Goal: Task Accomplishment & Management: Manage account settings

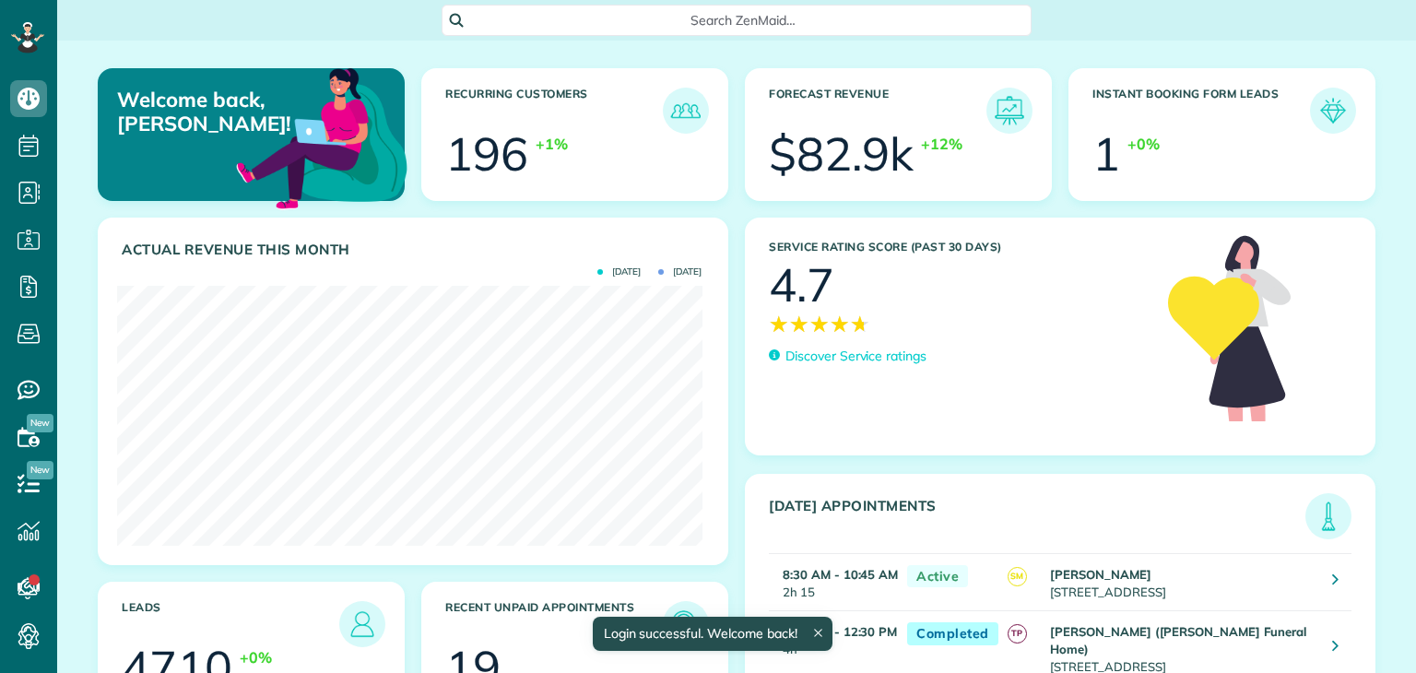
scroll to position [259, 584]
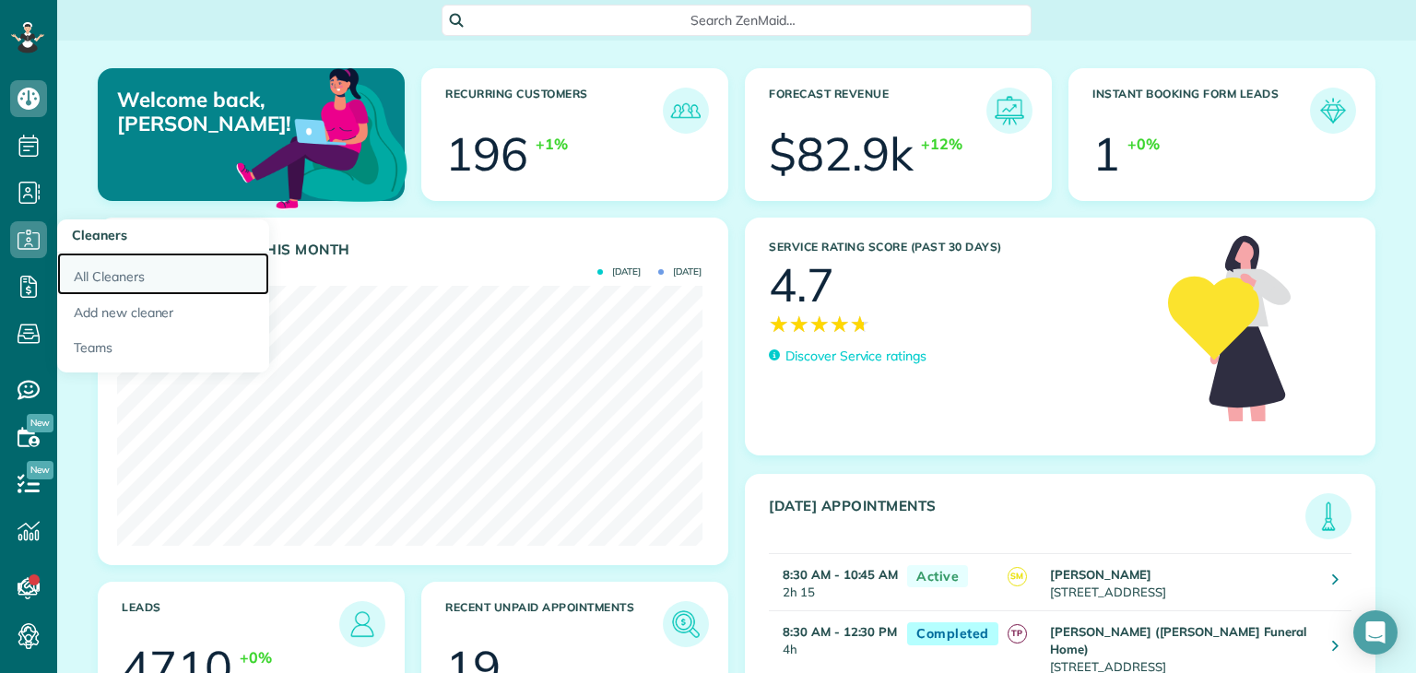
click at [106, 266] on link "All Cleaners" at bounding box center [163, 274] width 212 height 42
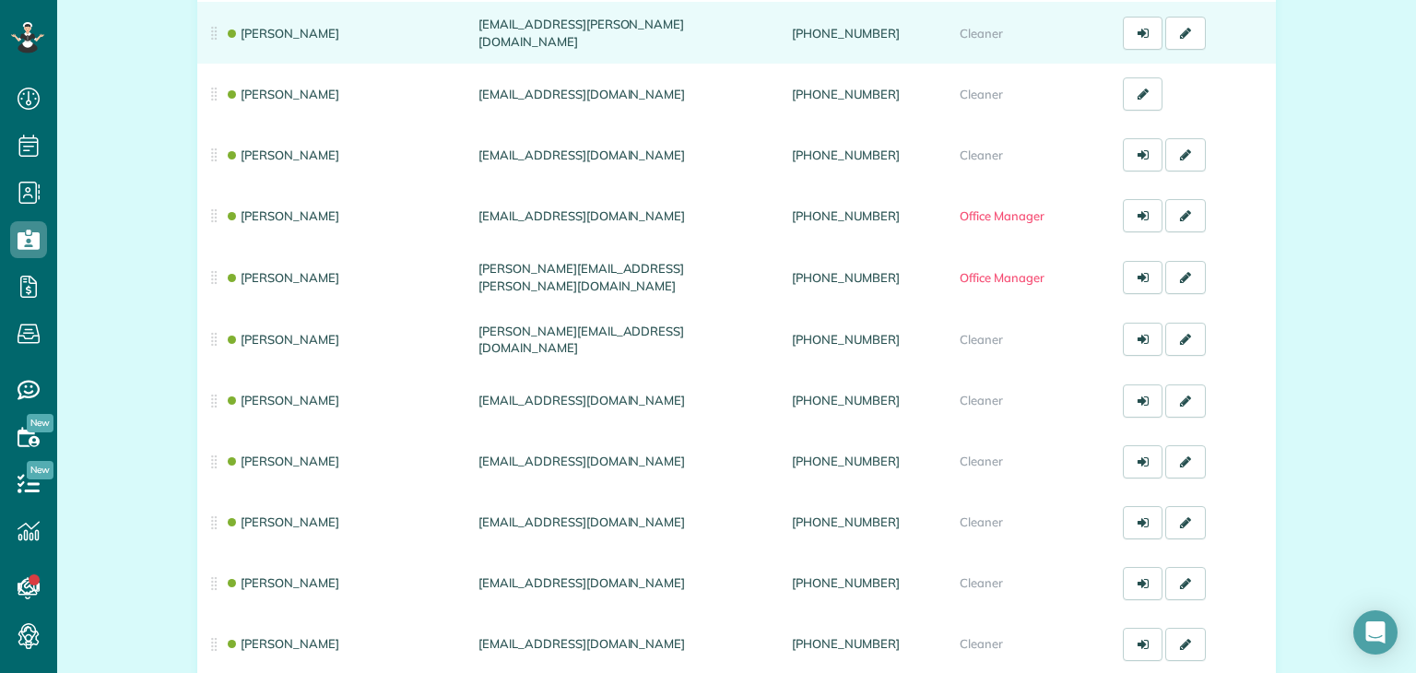
scroll to position [369, 0]
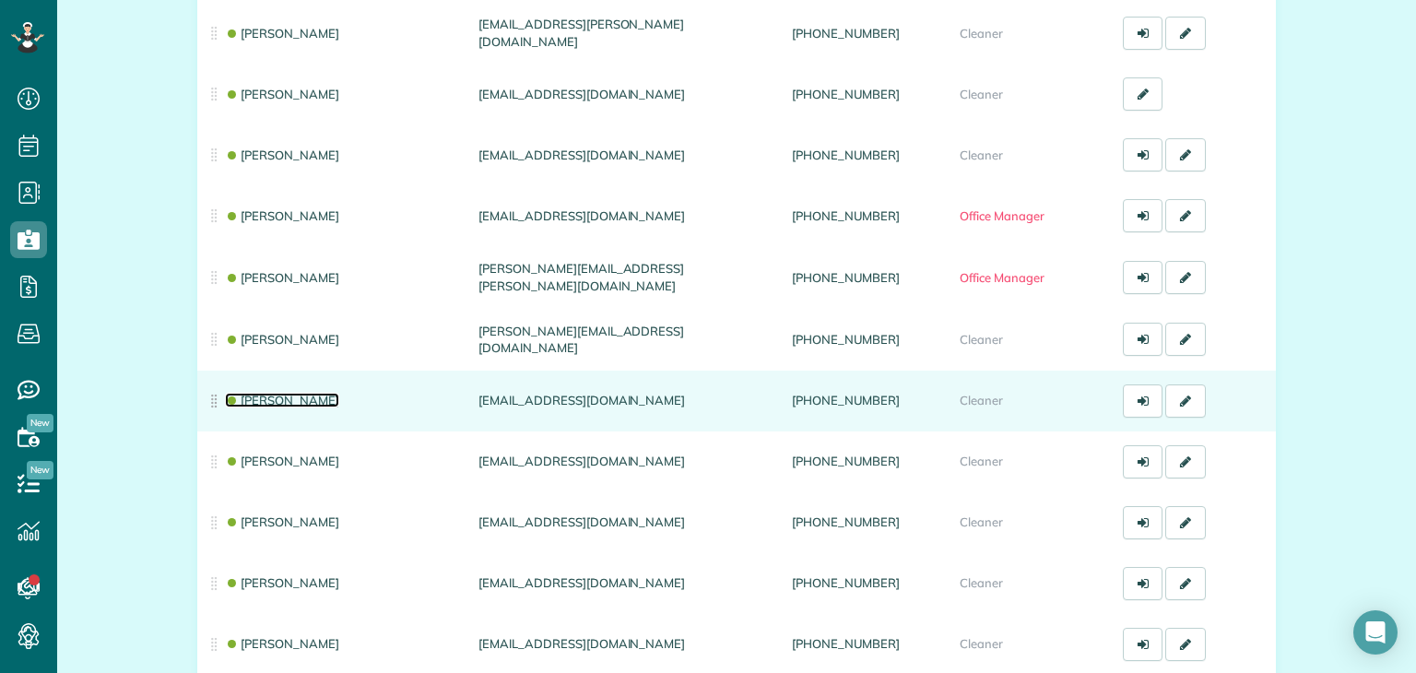
click at [286, 395] on link "Skyler Miller" at bounding box center [282, 400] width 114 height 15
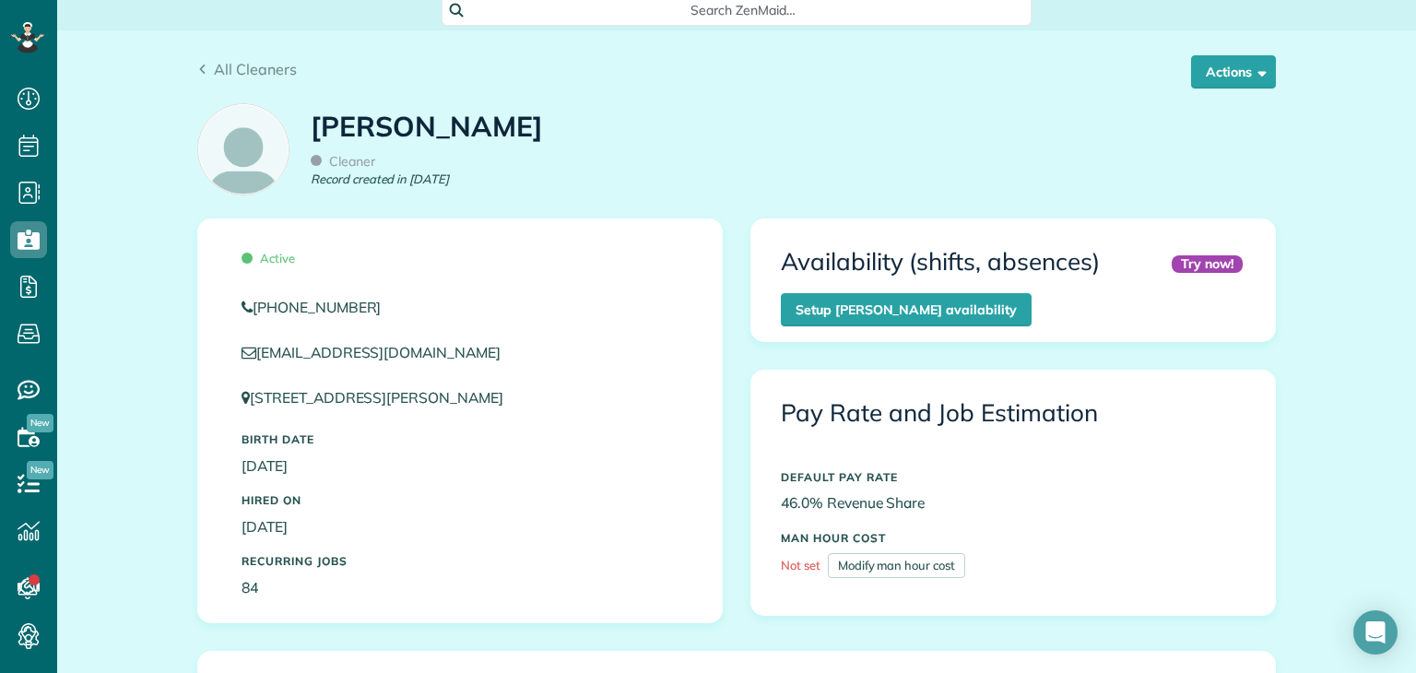
scroll to position [7, 0]
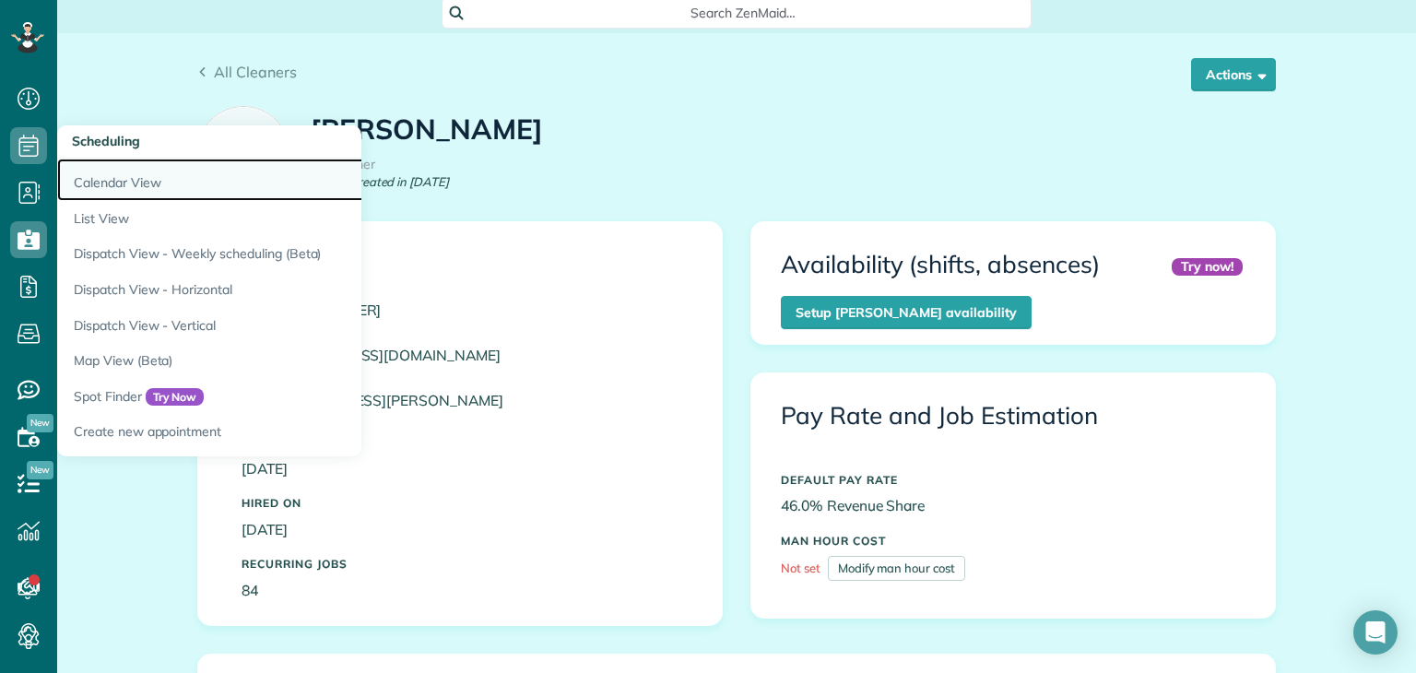
click at [134, 182] on link "Calendar View" at bounding box center [287, 180] width 461 height 42
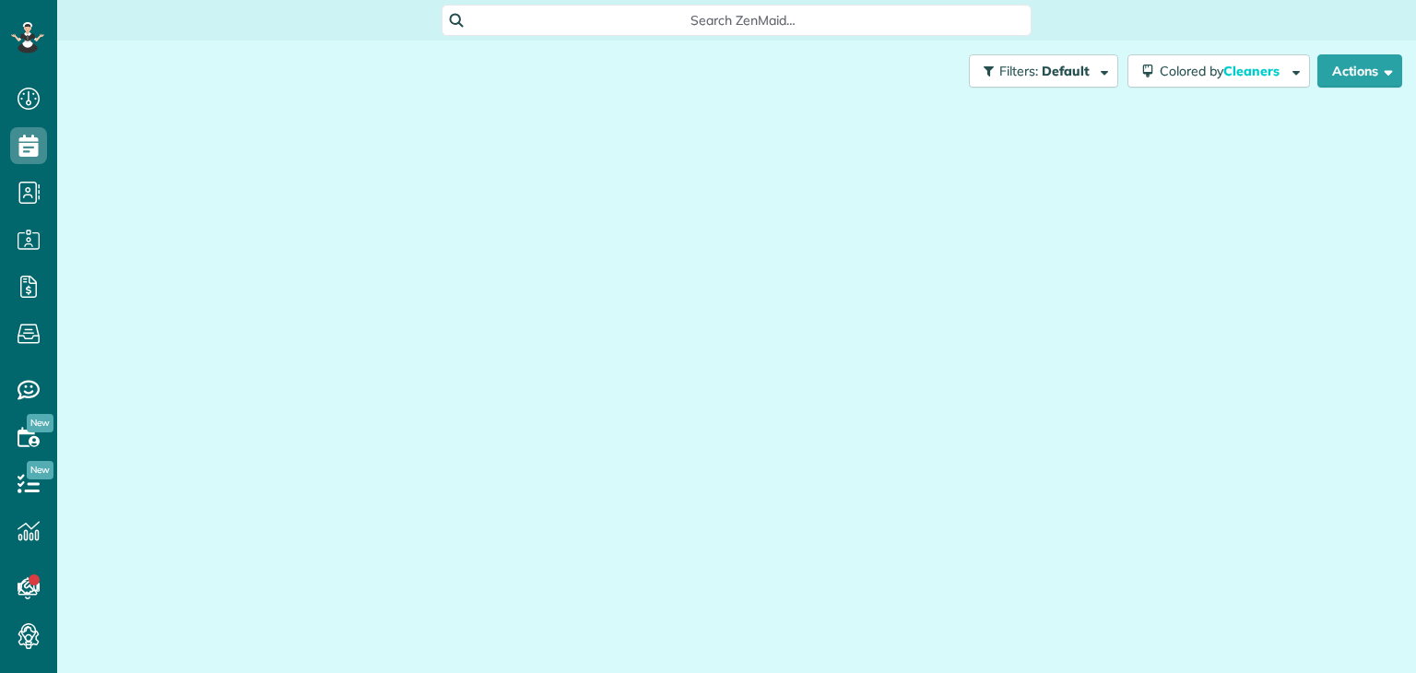
scroll to position [8, 8]
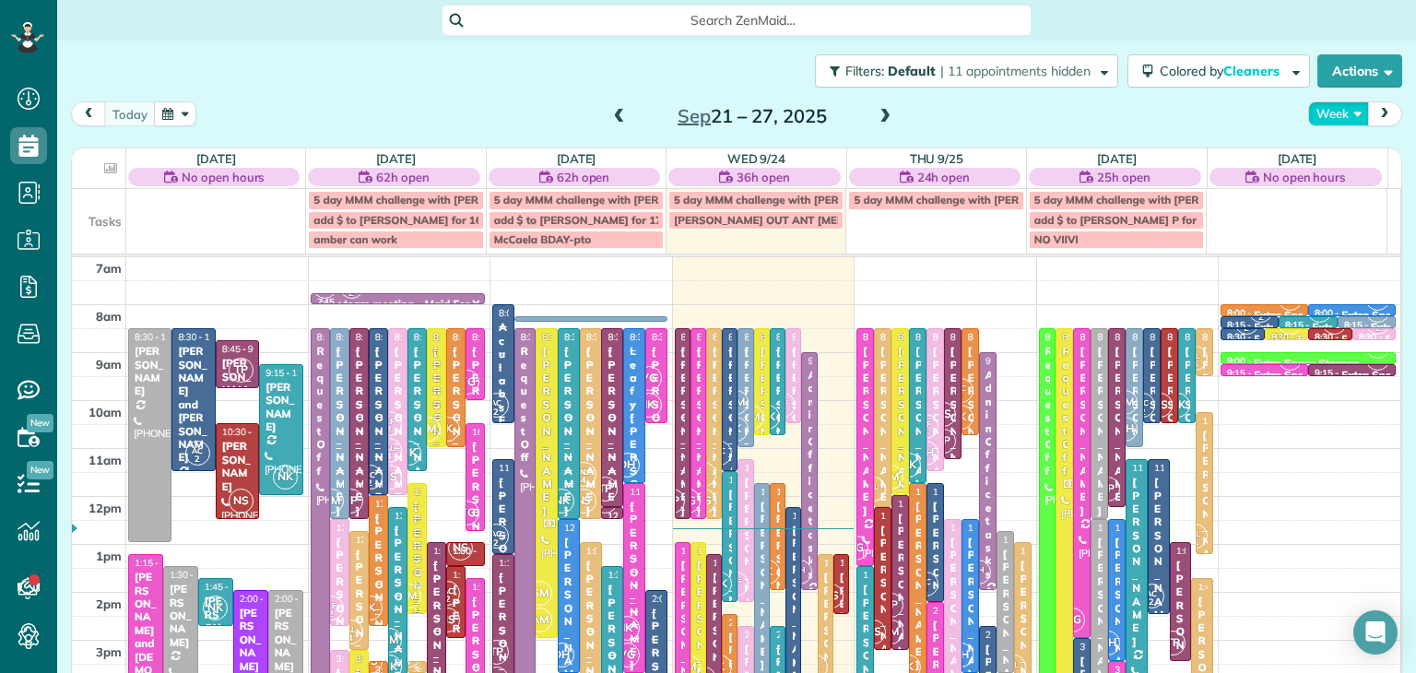
click at [1323, 121] on button "Week" at bounding box center [1338, 113] width 61 height 25
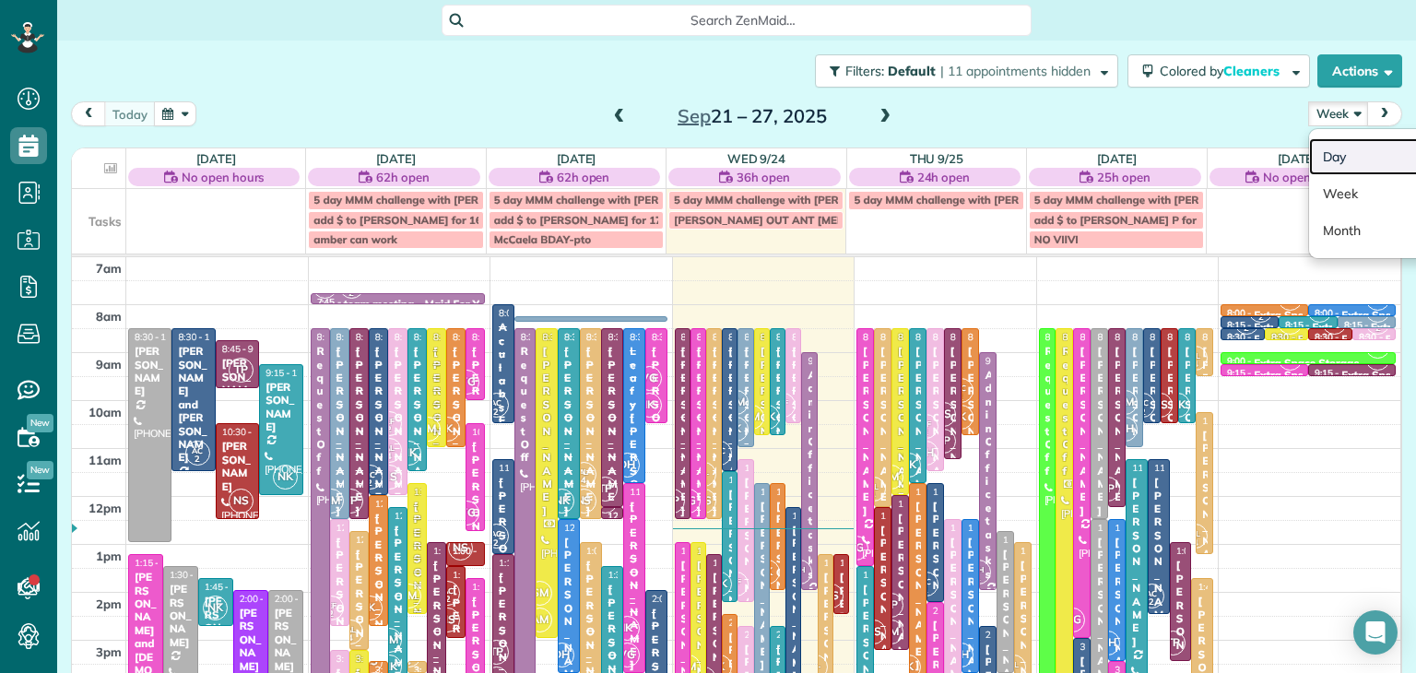
click at [1337, 163] on link "Day" at bounding box center [1382, 156] width 146 height 37
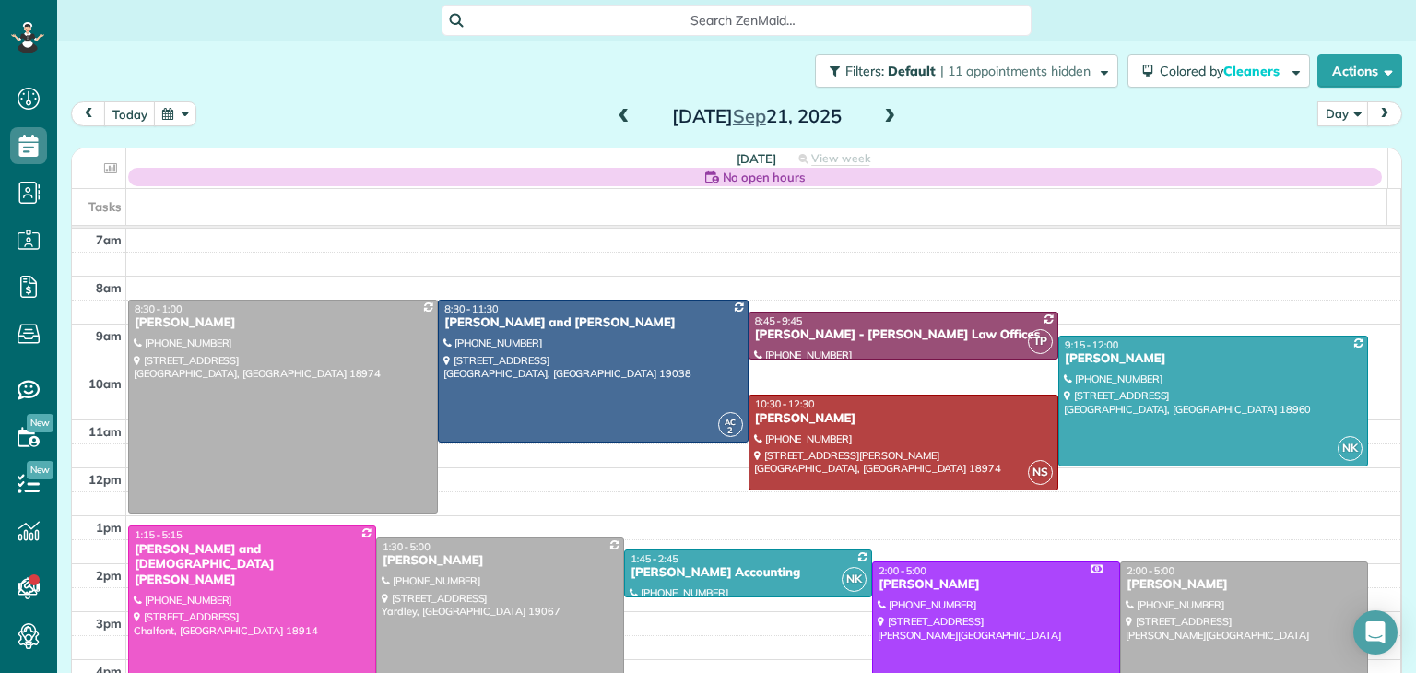
click at [887, 121] on span at bounding box center [889, 117] width 20 height 17
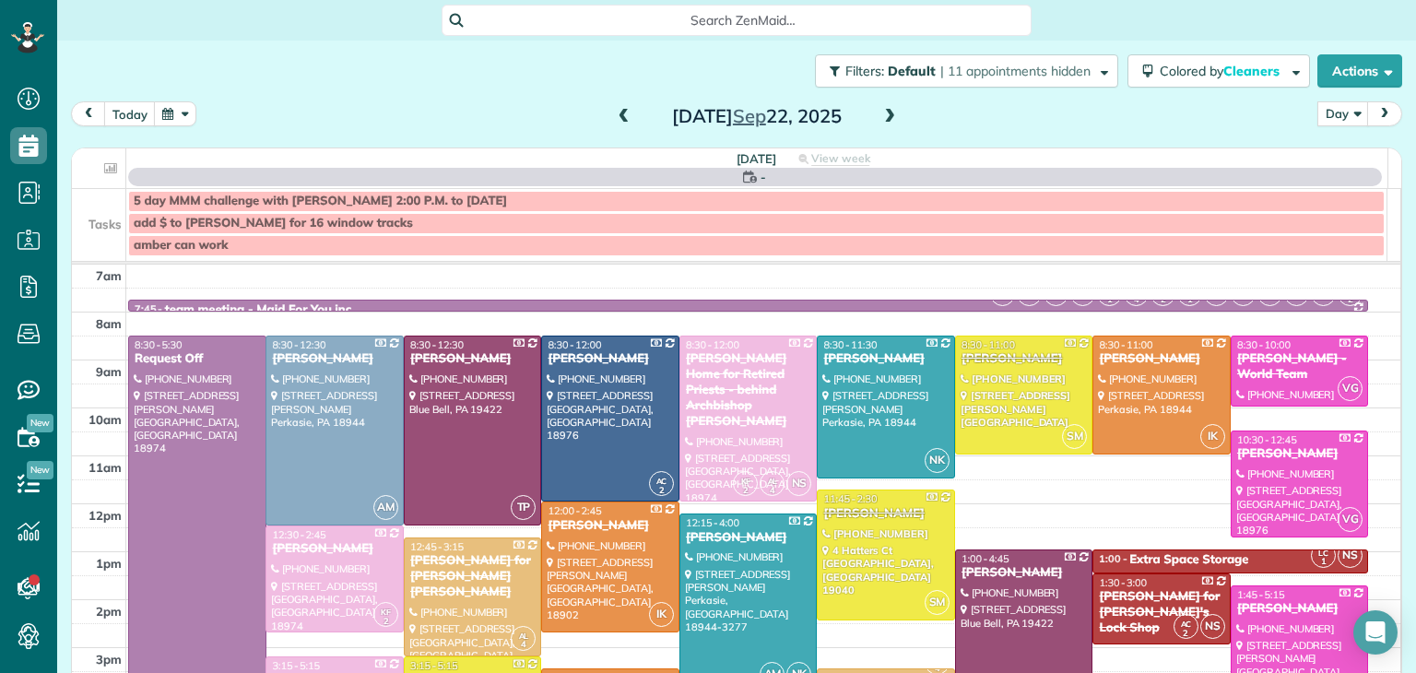
click at [887, 121] on span at bounding box center [889, 117] width 20 height 17
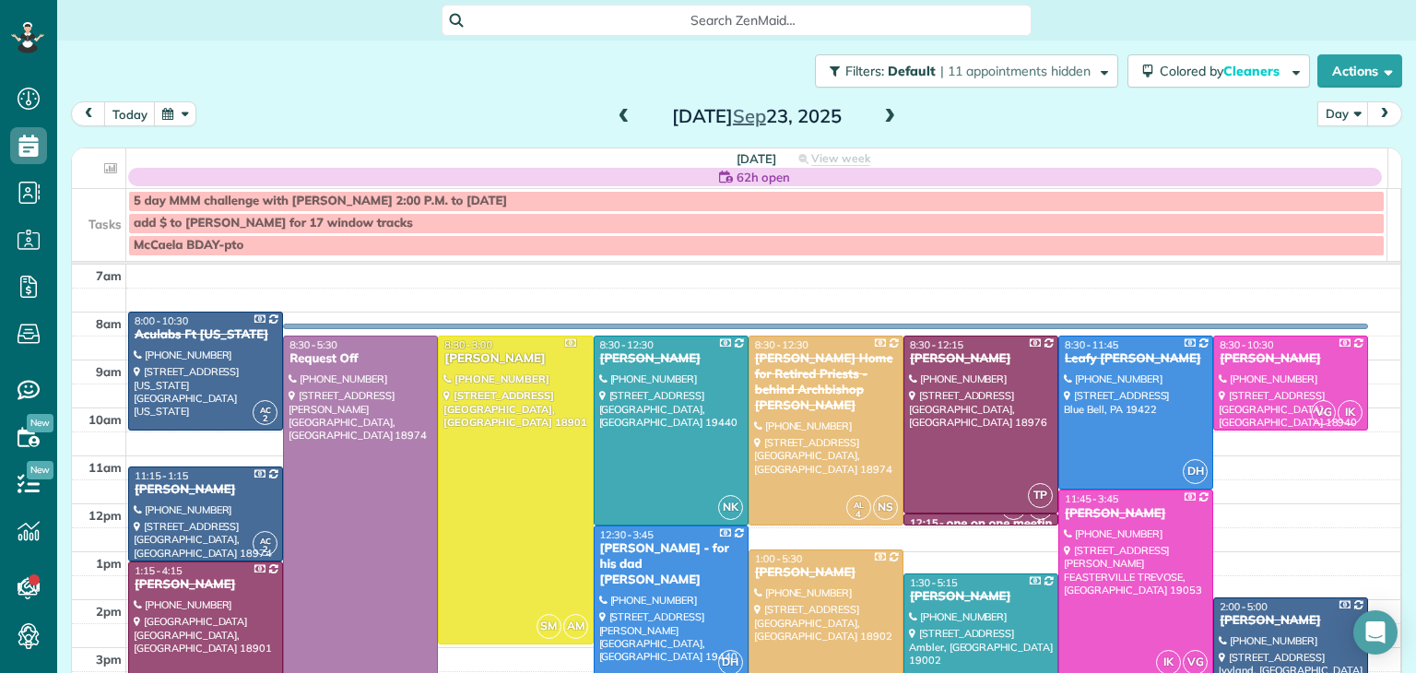
click at [887, 121] on span at bounding box center [889, 117] width 20 height 17
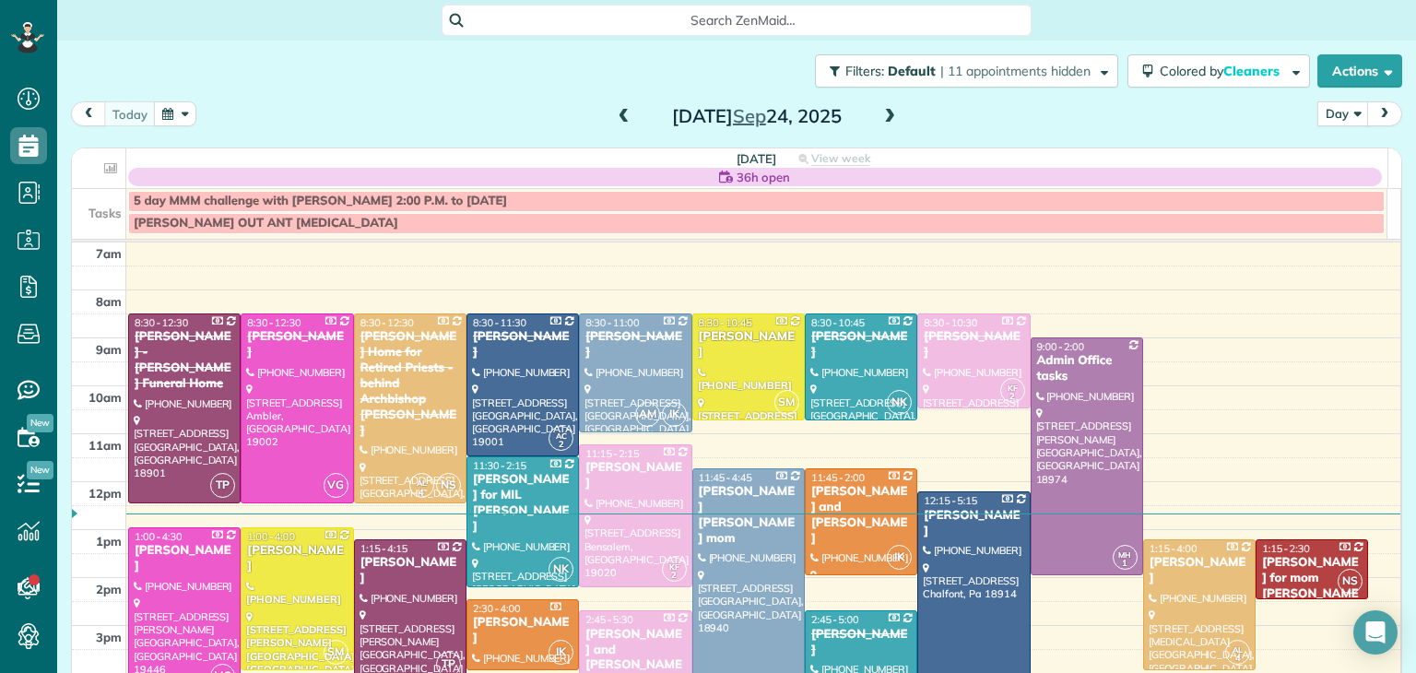
click at [887, 121] on span at bounding box center [889, 117] width 20 height 17
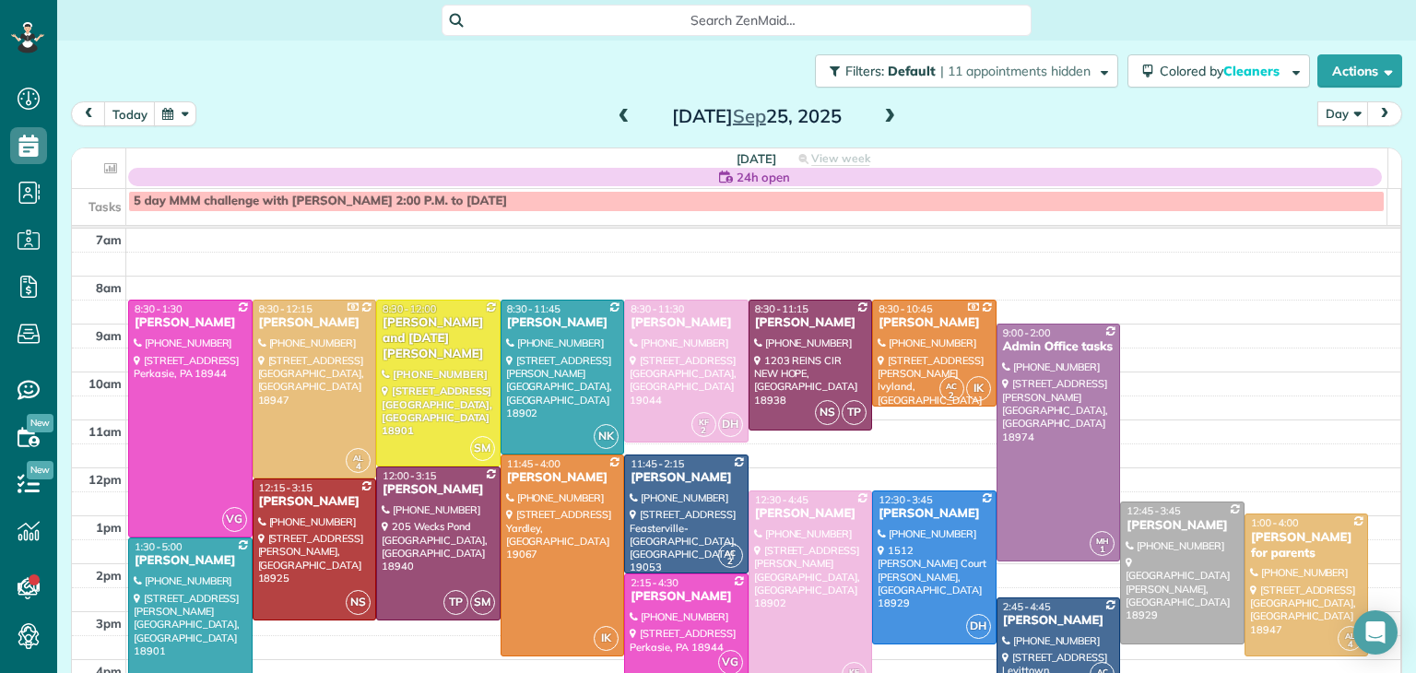
click at [887, 121] on span at bounding box center [889, 117] width 20 height 17
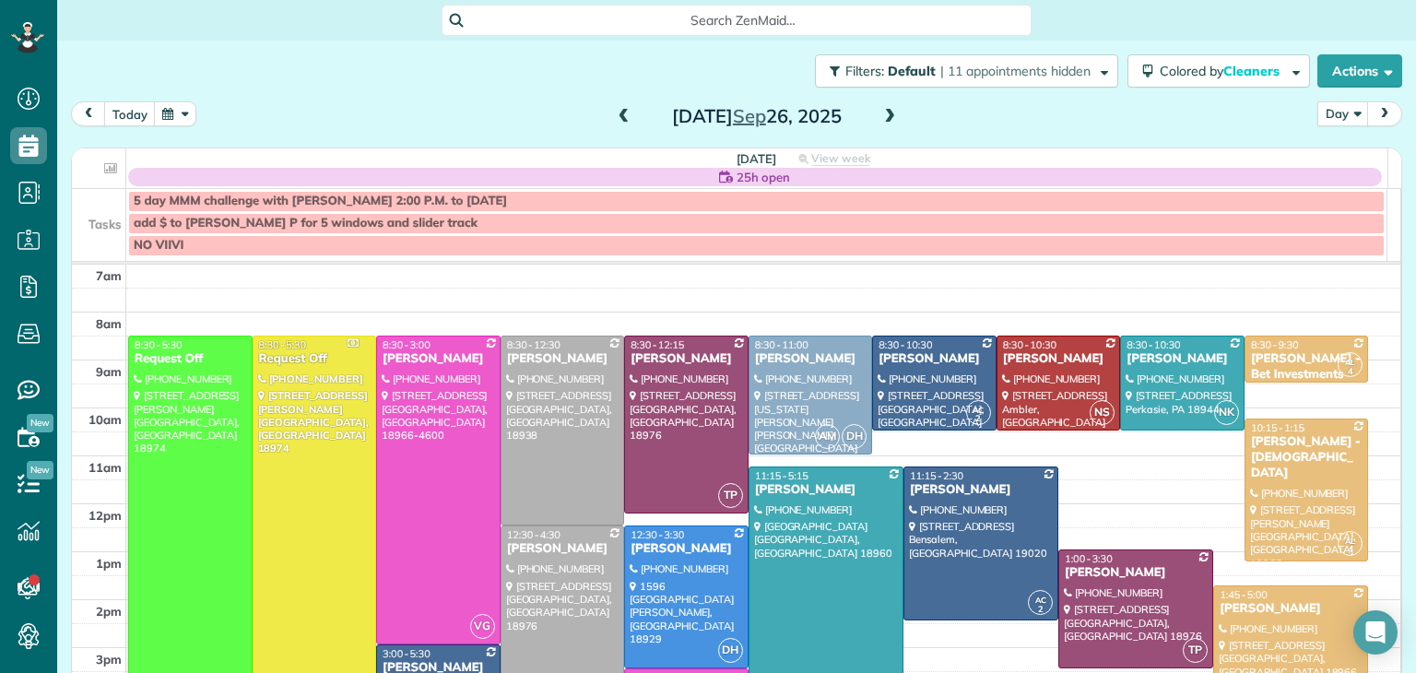
click at [887, 121] on span at bounding box center [889, 117] width 20 height 17
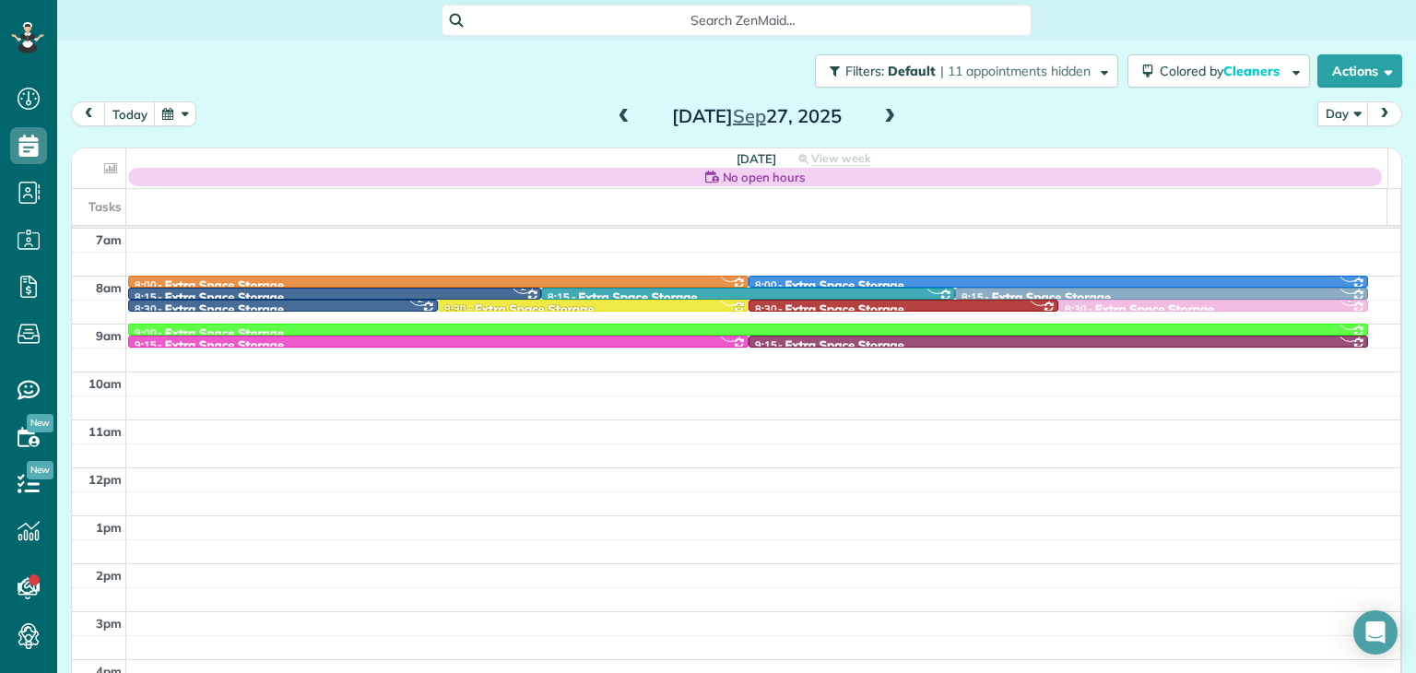
click at [887, 121] on span at bounding box center [889, 117] width 20 height 17
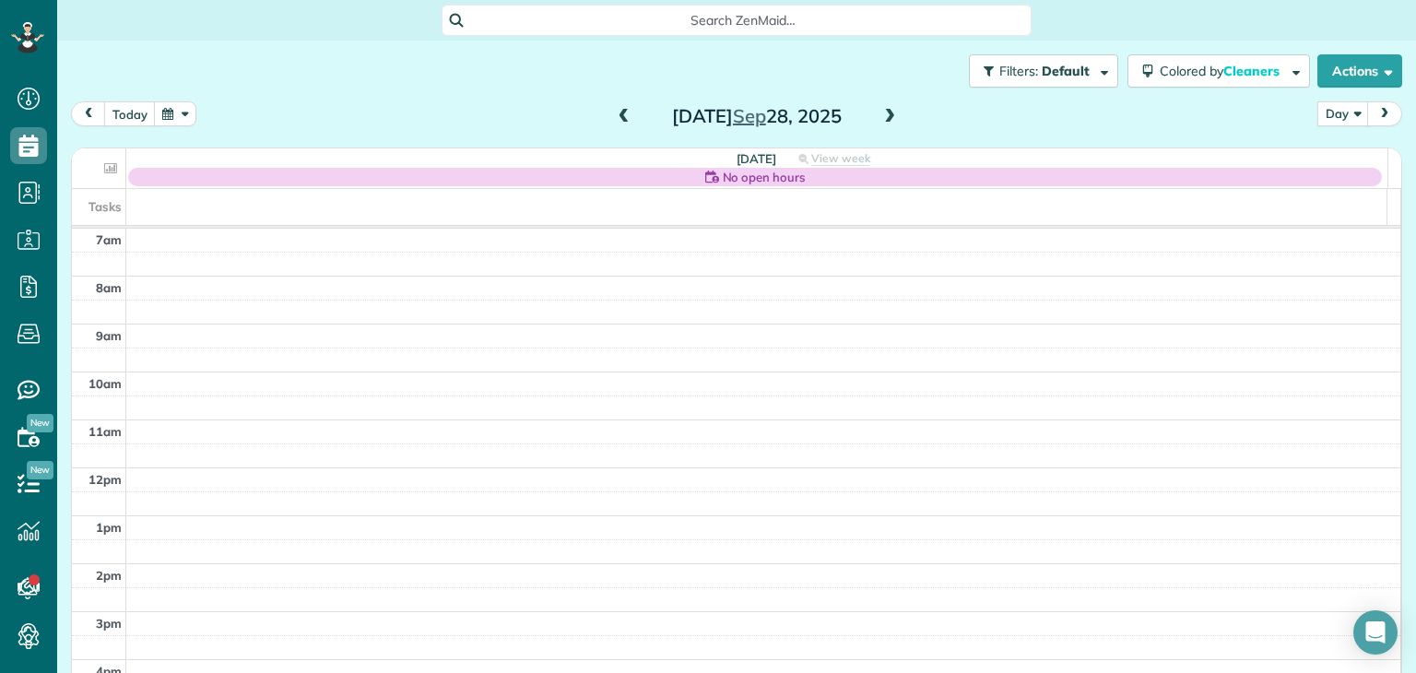
click at [887, 121] on span at bounding box center [889, 117] width 20 height 17
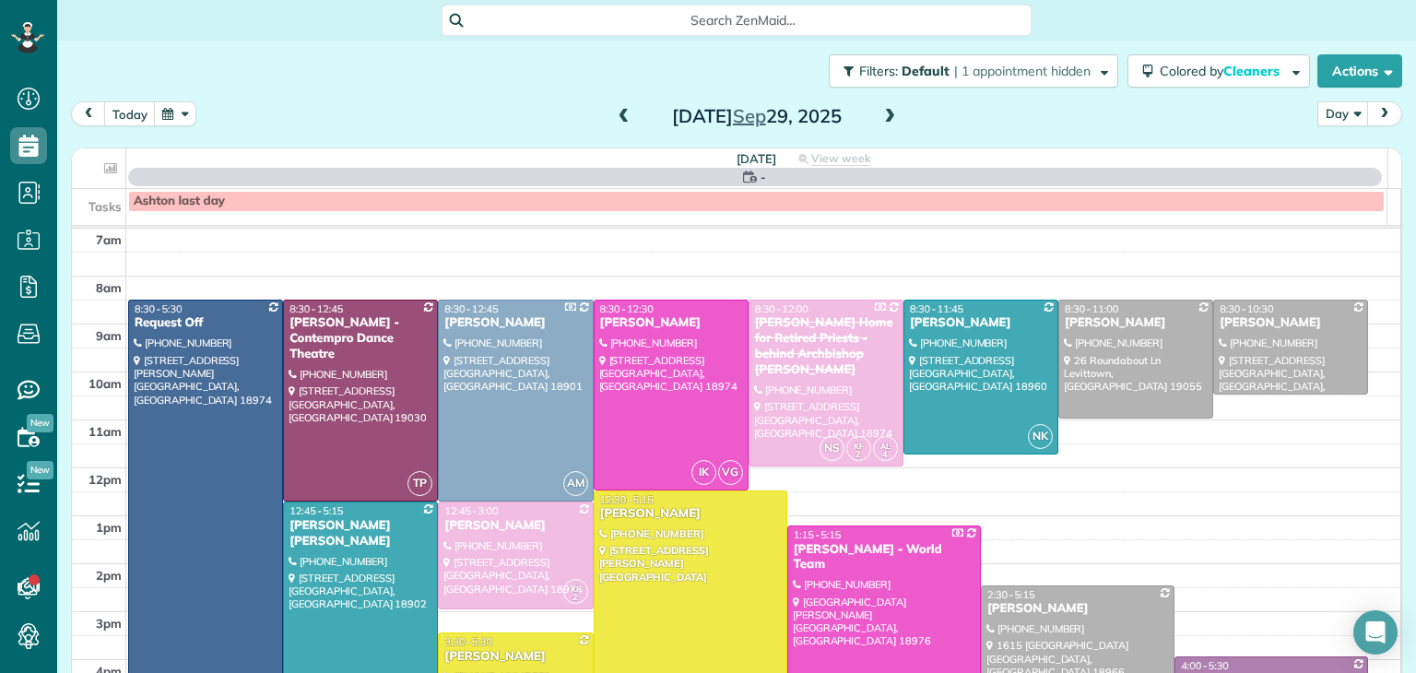
click at [887, 121] on span at bounding box center [889, 117] width 20 height 17
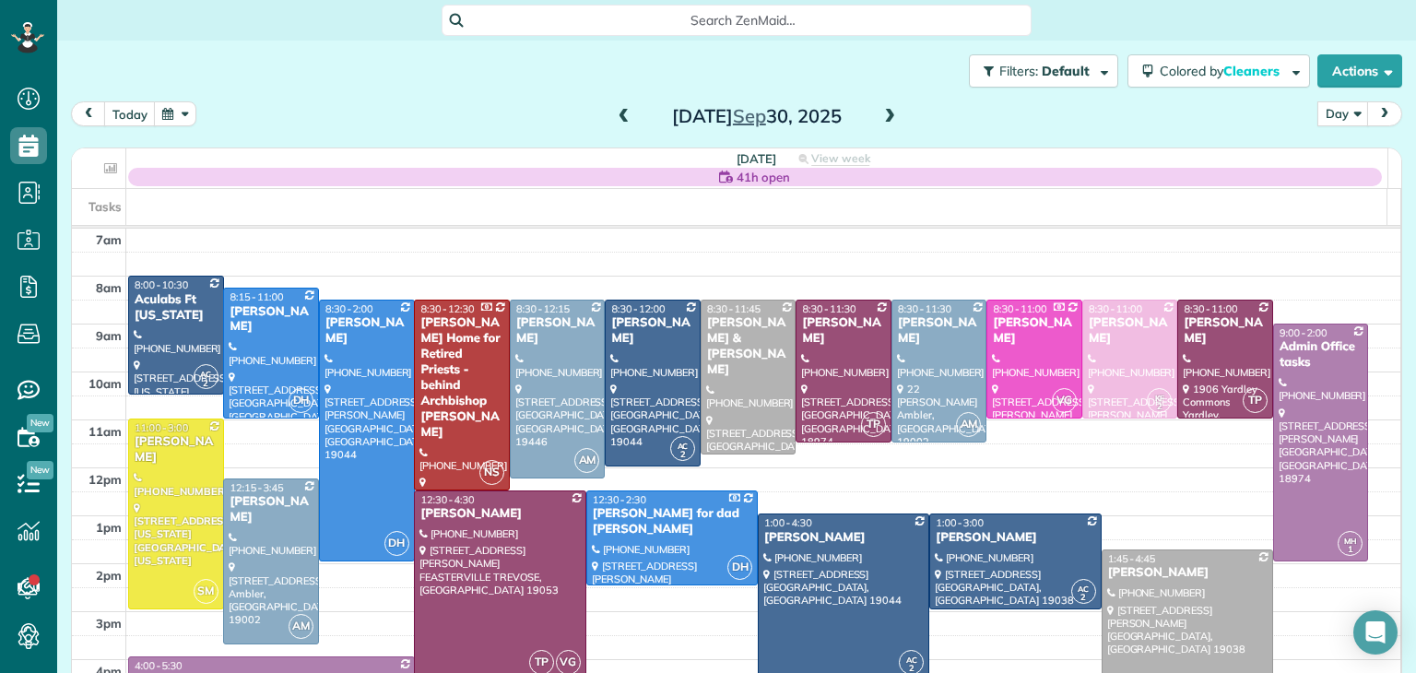
click at [887, 121] on span at bounding box center [889, 117] width 20 height 17
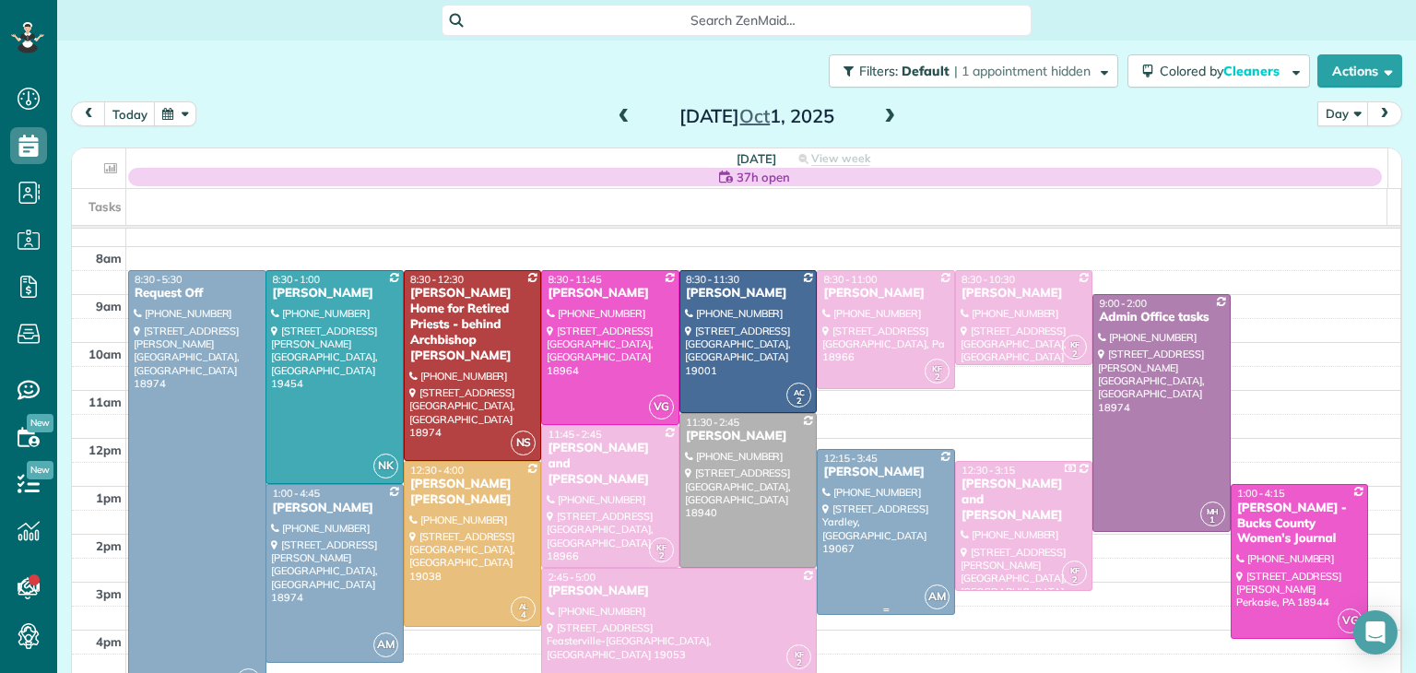
scroll to position [28, 0]
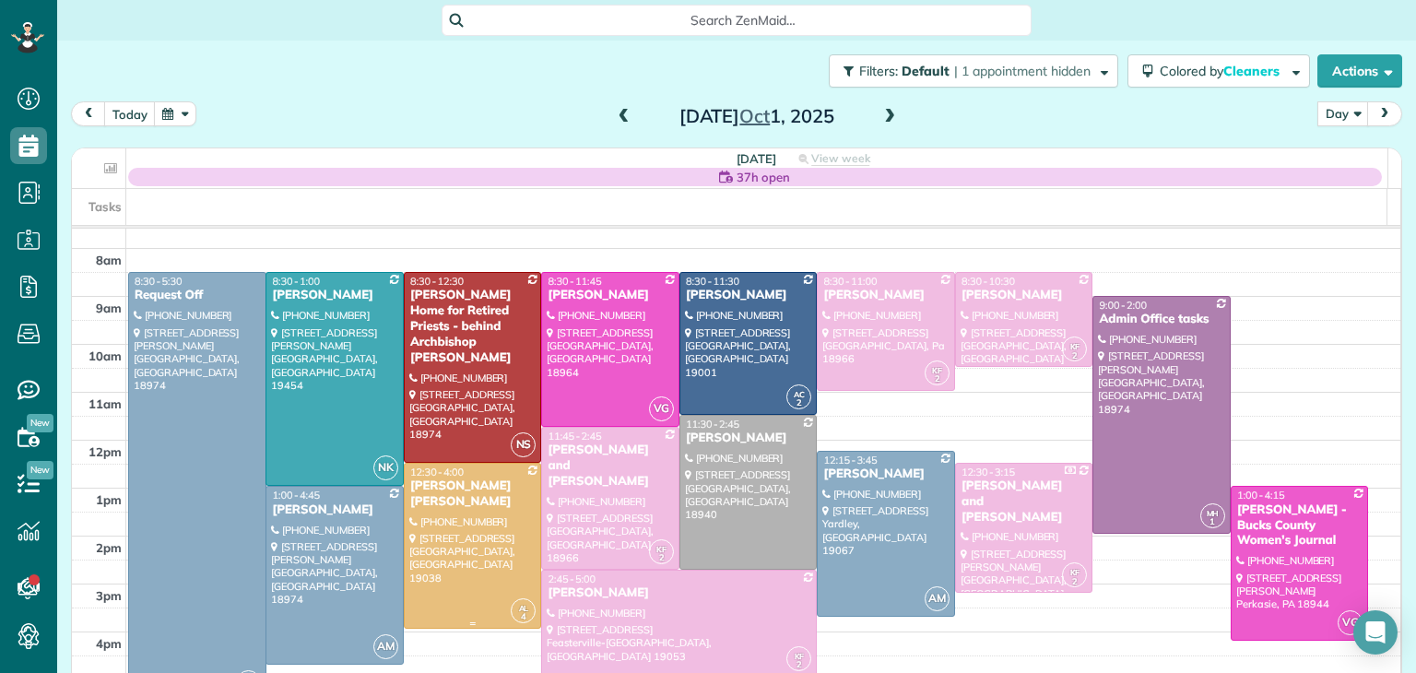
click at [440, 547] on div at bounding box center [473, 546] width 136 height 165
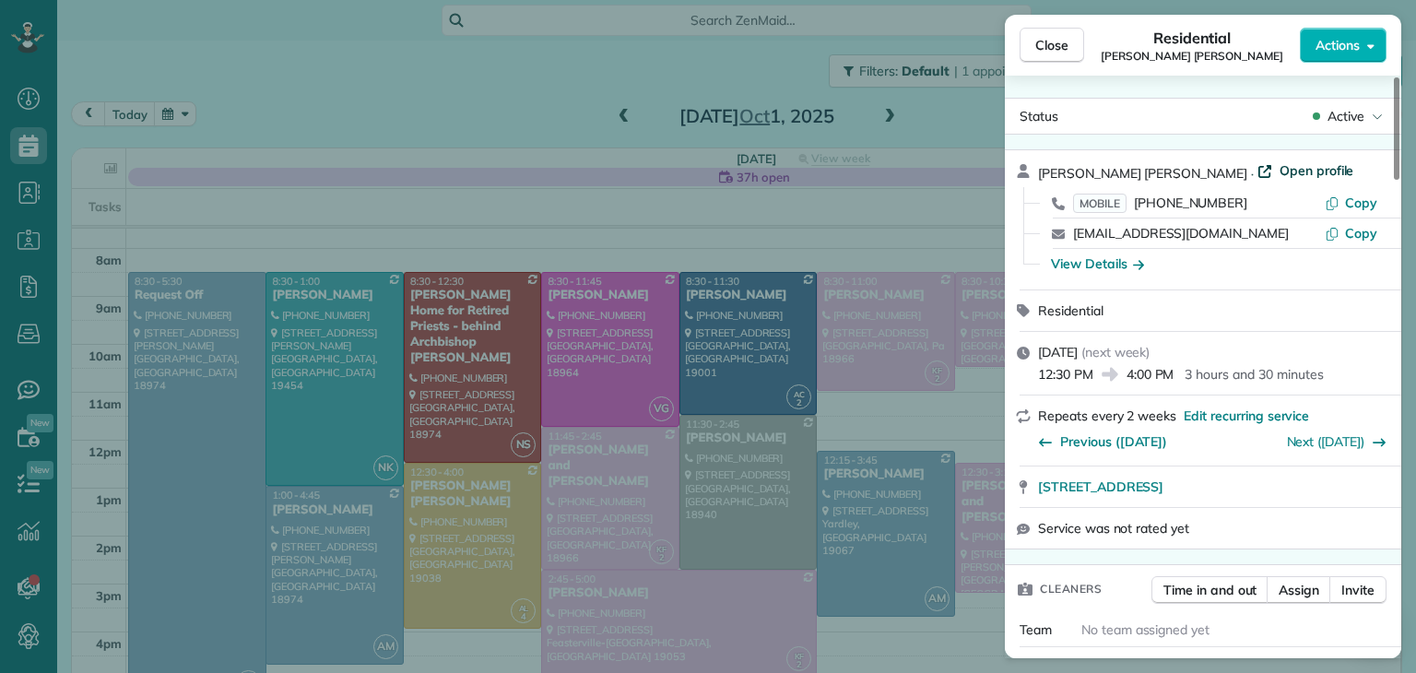
click at [1279, 172] on span "Open profile" at bounding box center [1316, 170] width 75 height 18
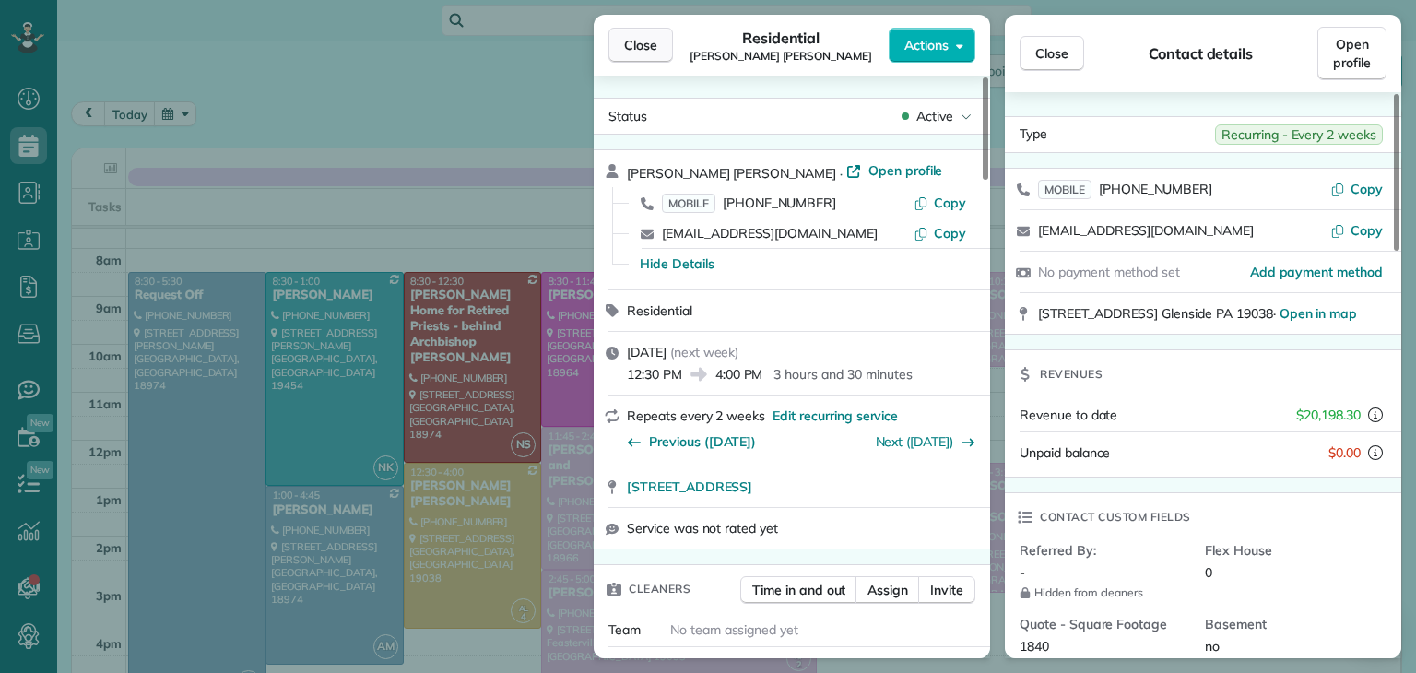
click at [655, 45] on span "Close" at bounding box center [640, 45] width 33 height 18
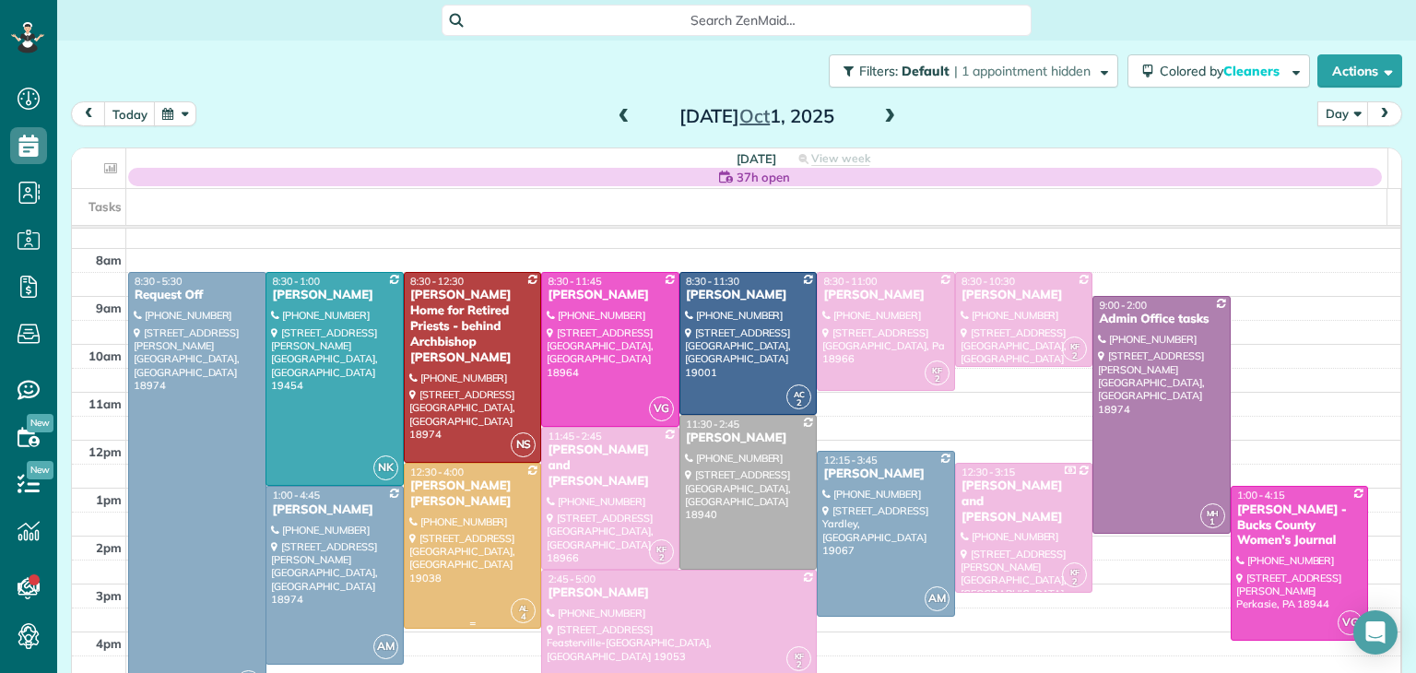
click at [473, 539] on div at bounding box center [473, 546] width 136 height 165
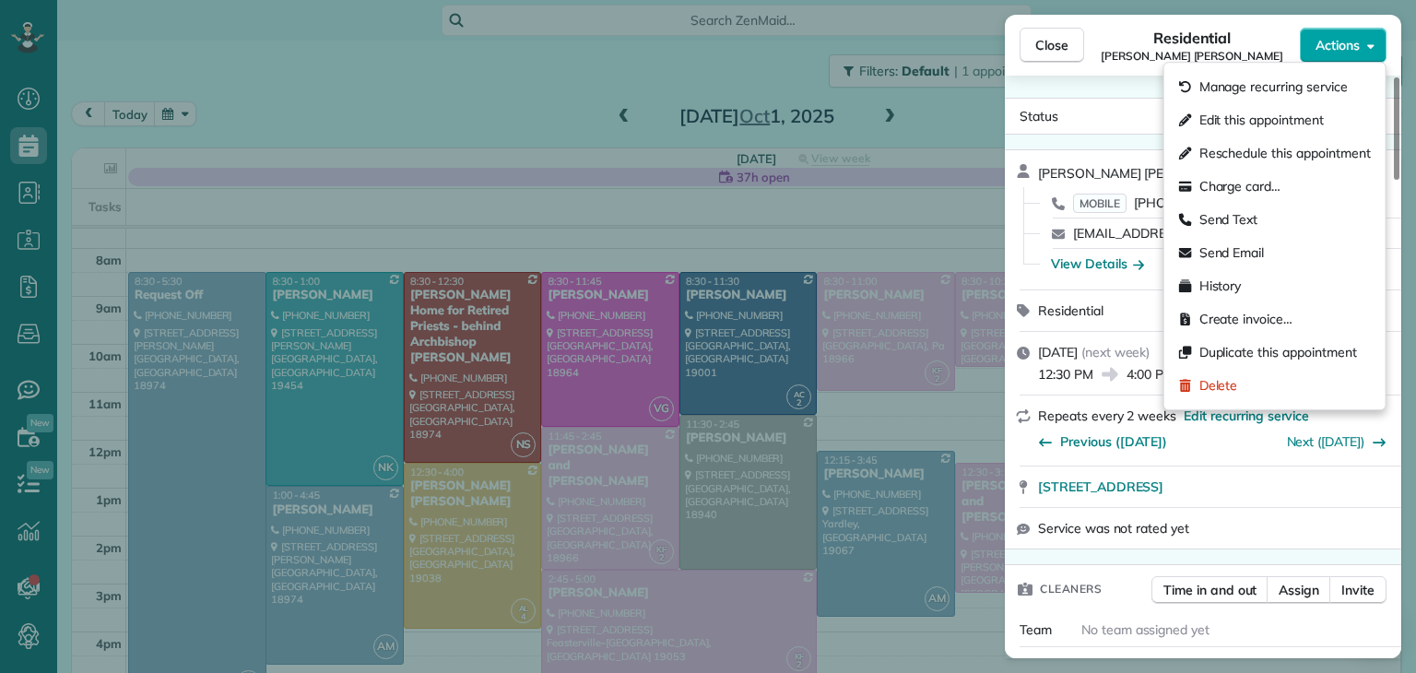
click at [1356, 55] on button "Actions" at bounding box center [1342, 45] width 87 height 35
click at [1299, 132] on div "Edit this appointment" at bounding box center [1274, 119] width 206 height 33
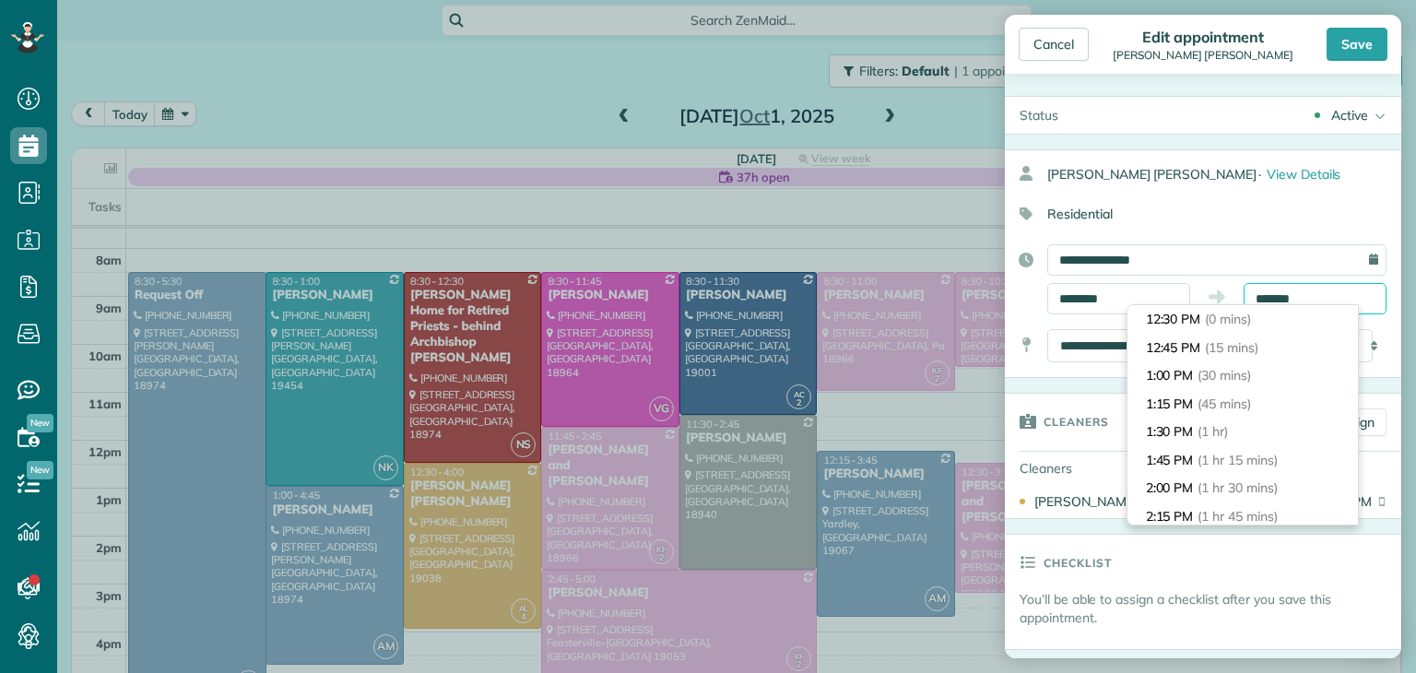
click at [1272, 296] on input "*******" at bounding box center [1314, 298] width 143 height 31
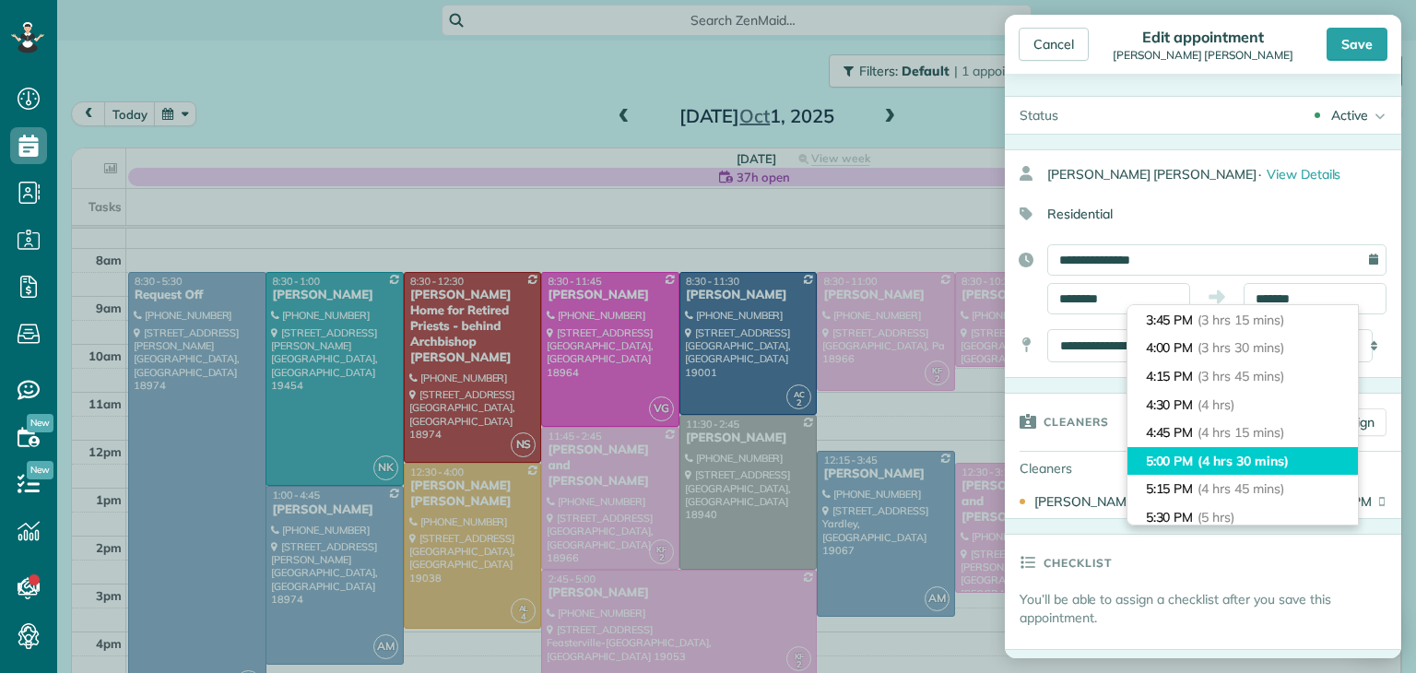
type input "*******"
click at [1231, 453] on span "(4 hrs 30 mins)" at bounding box center [1242, 461] width 90 height 17
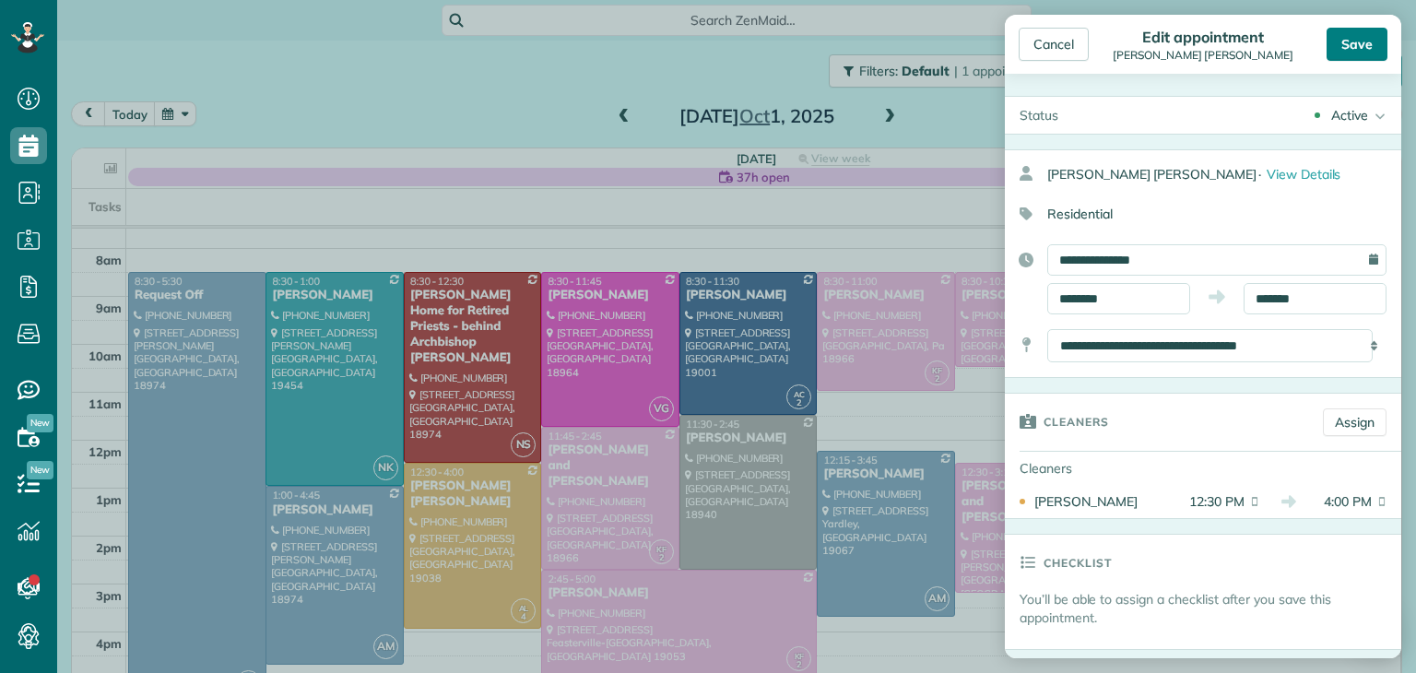
click at [1353, 60] on div "Save" at bounding box center [1356, 44] width 61 height 33
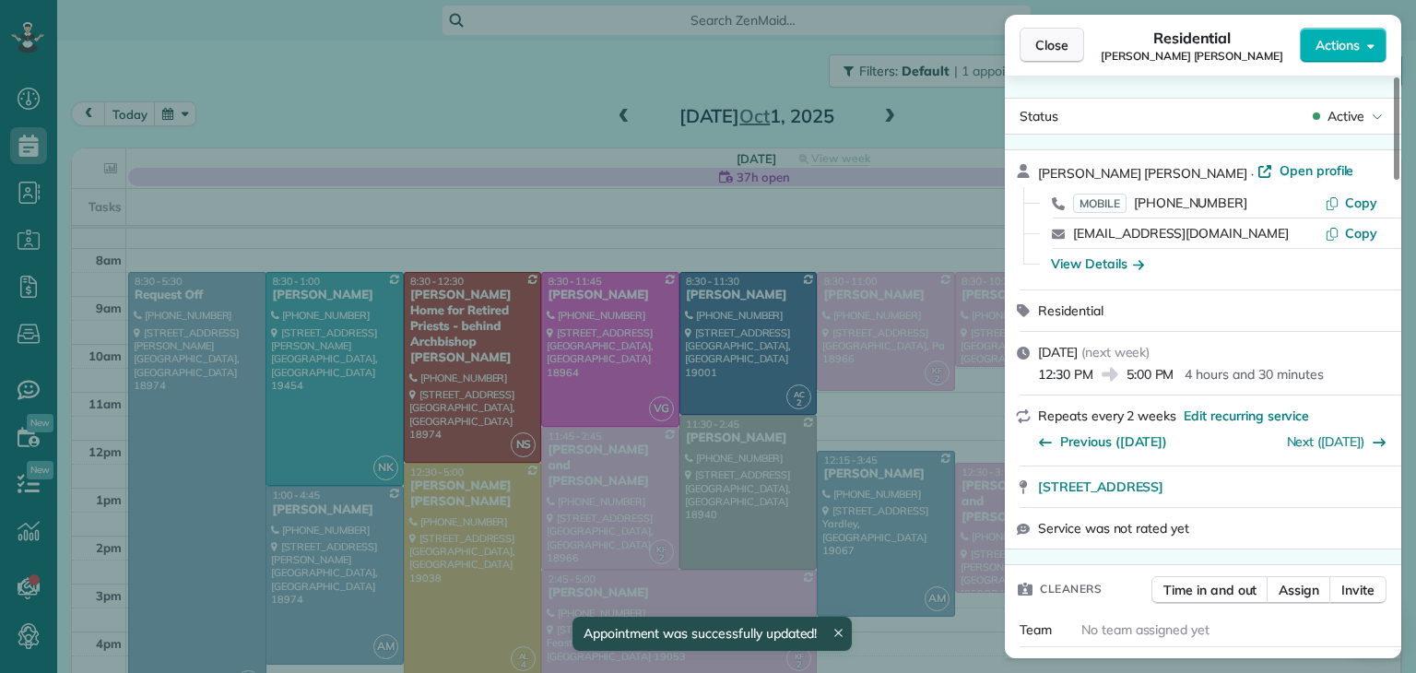
click at [1058, 51] on span "Close" at bounding box center [1051, 45] width 33 height 18
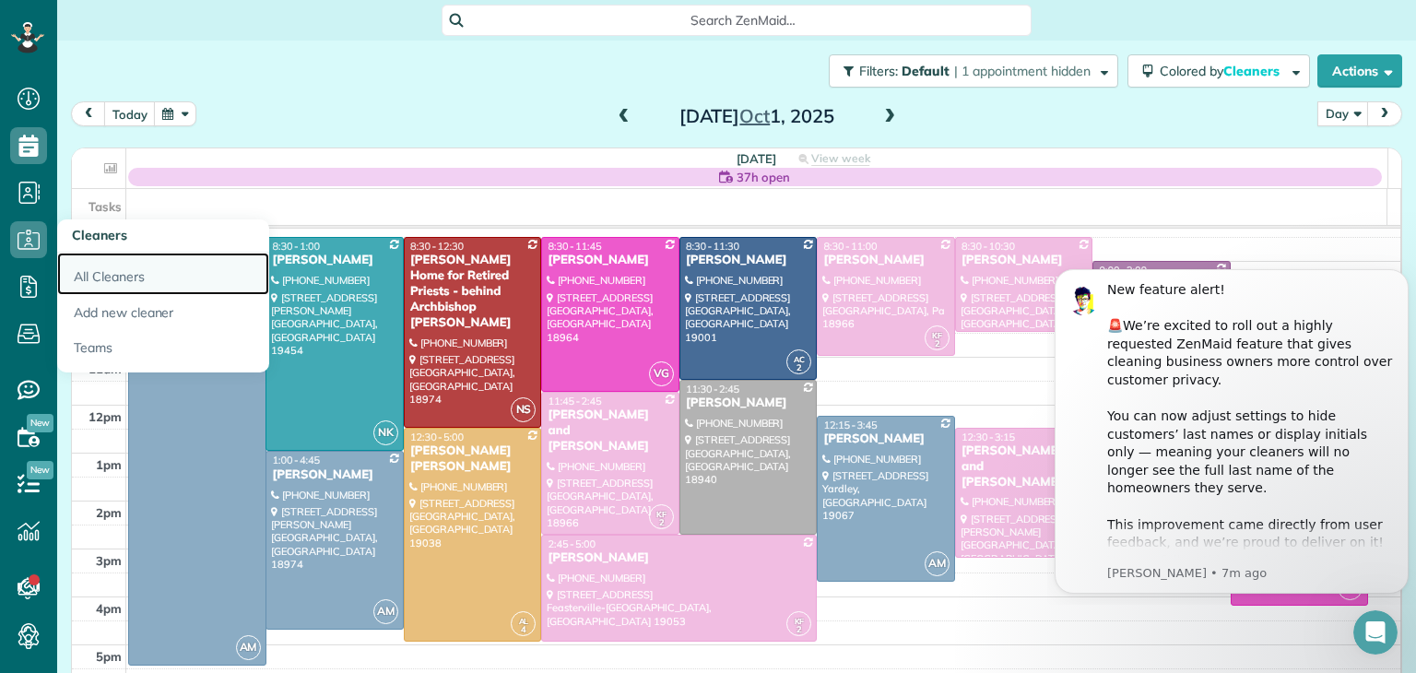
click at [113, 272] on link "All Cleaners" at bounding box center [163, 274] width 212 height 42
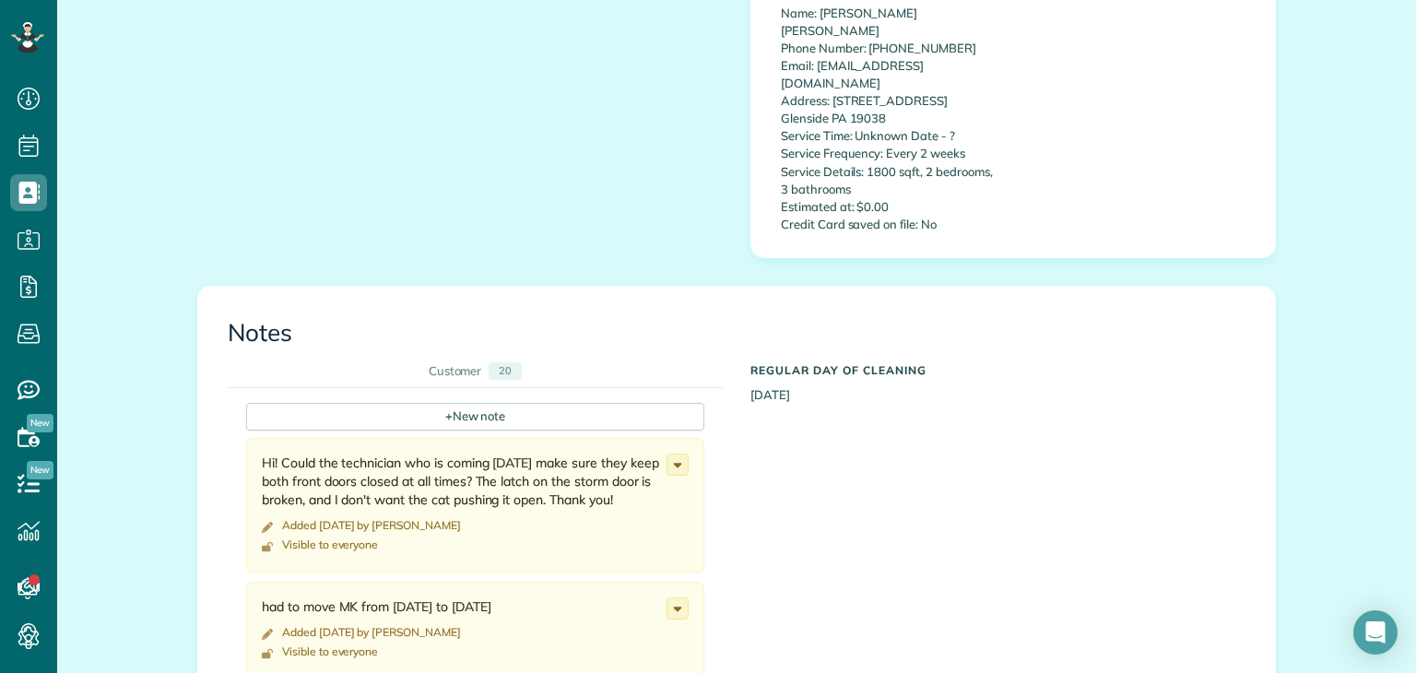
scroll to position [1242, 0]
click at [517, 401] on div "+ New note" at bounding box center [475, 415] width 458 height 28
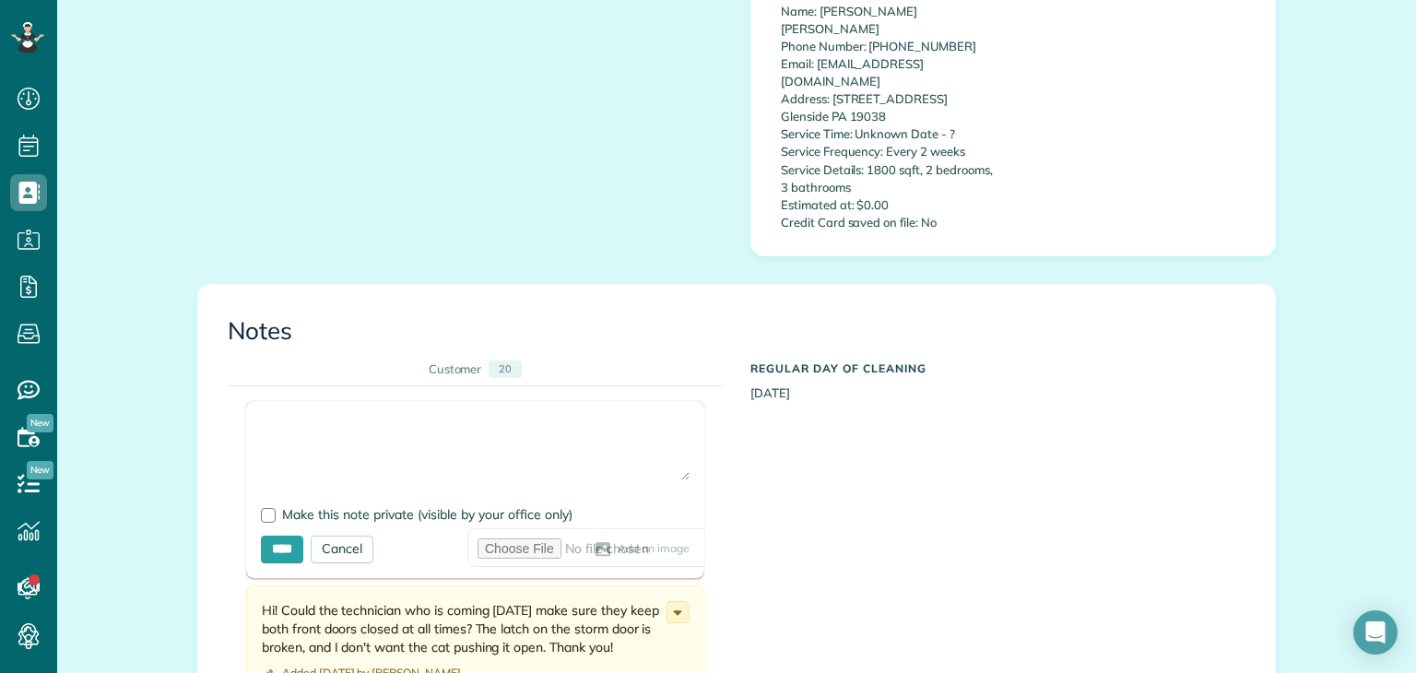
click at [463, 416] on textarea at bounding box center [475, 448] width 429 height 65
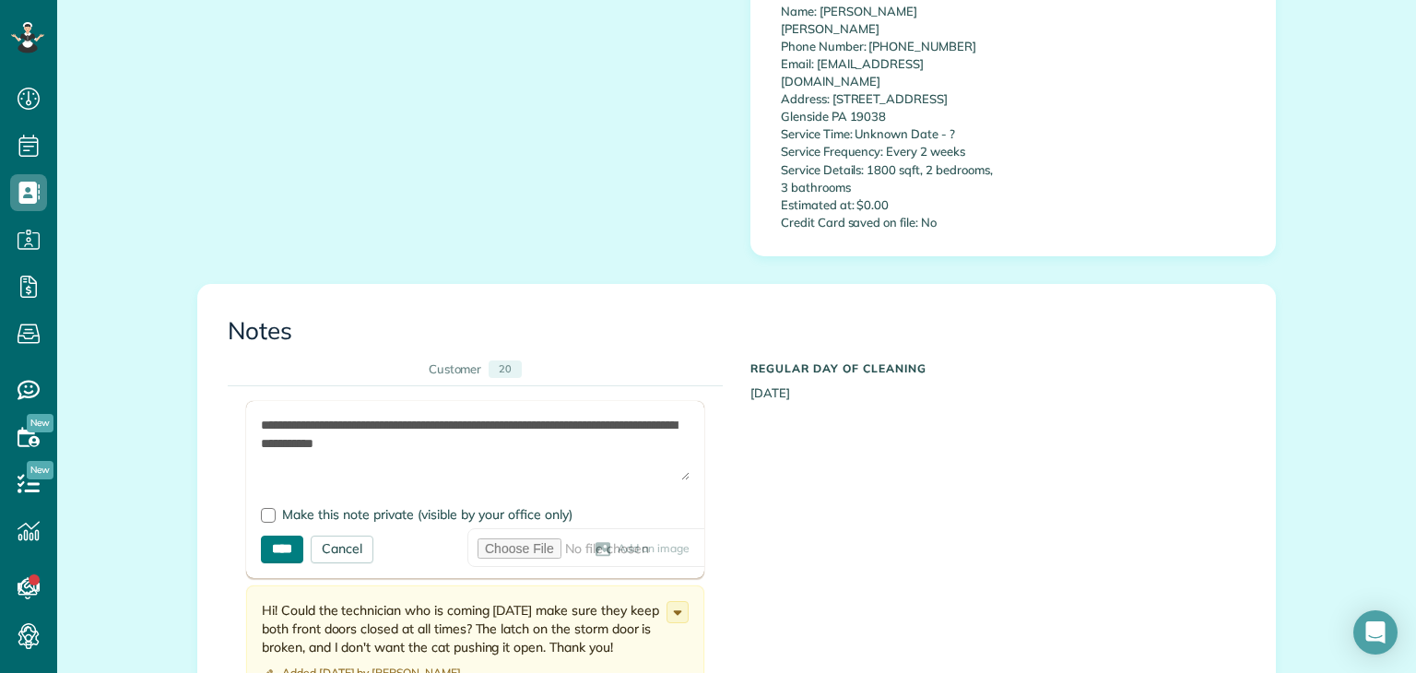
type textarea "**********"
click at [272, 535] on input "****" at bounding box center [282, 549] width 42 height 28
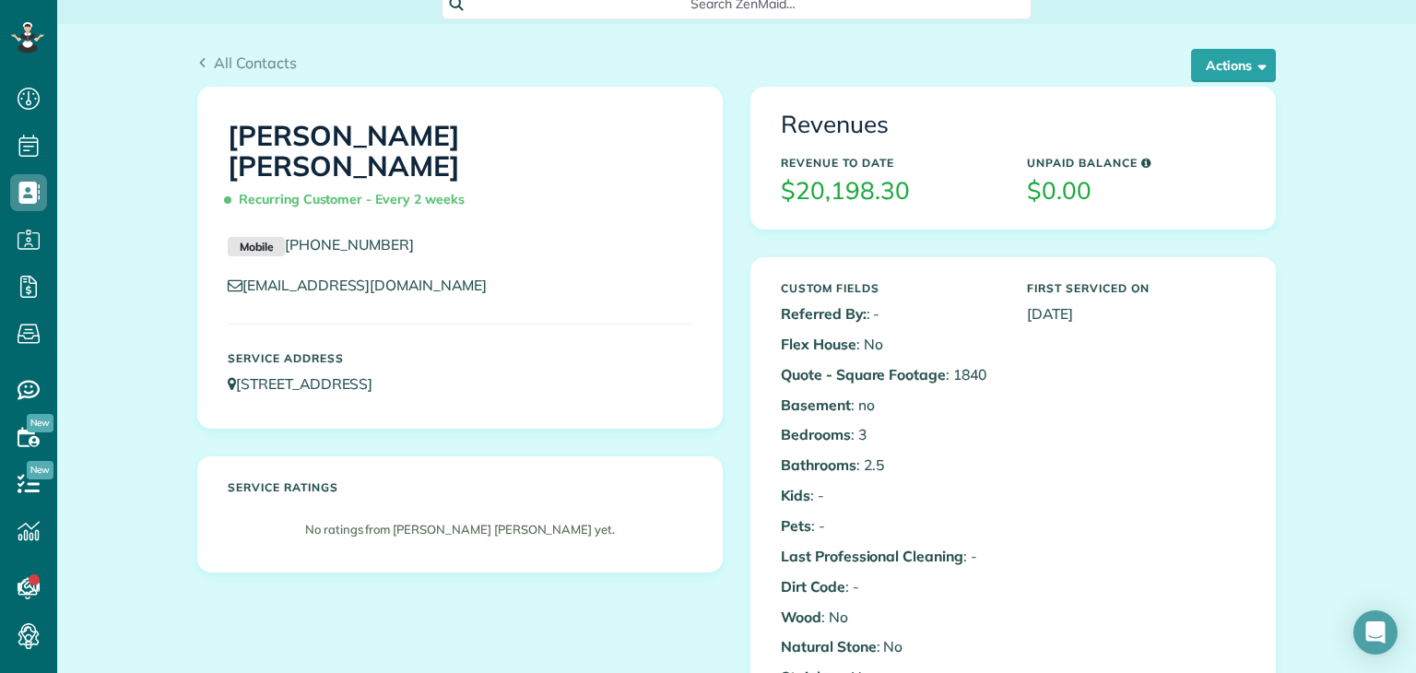
scroll to position [0, 0]
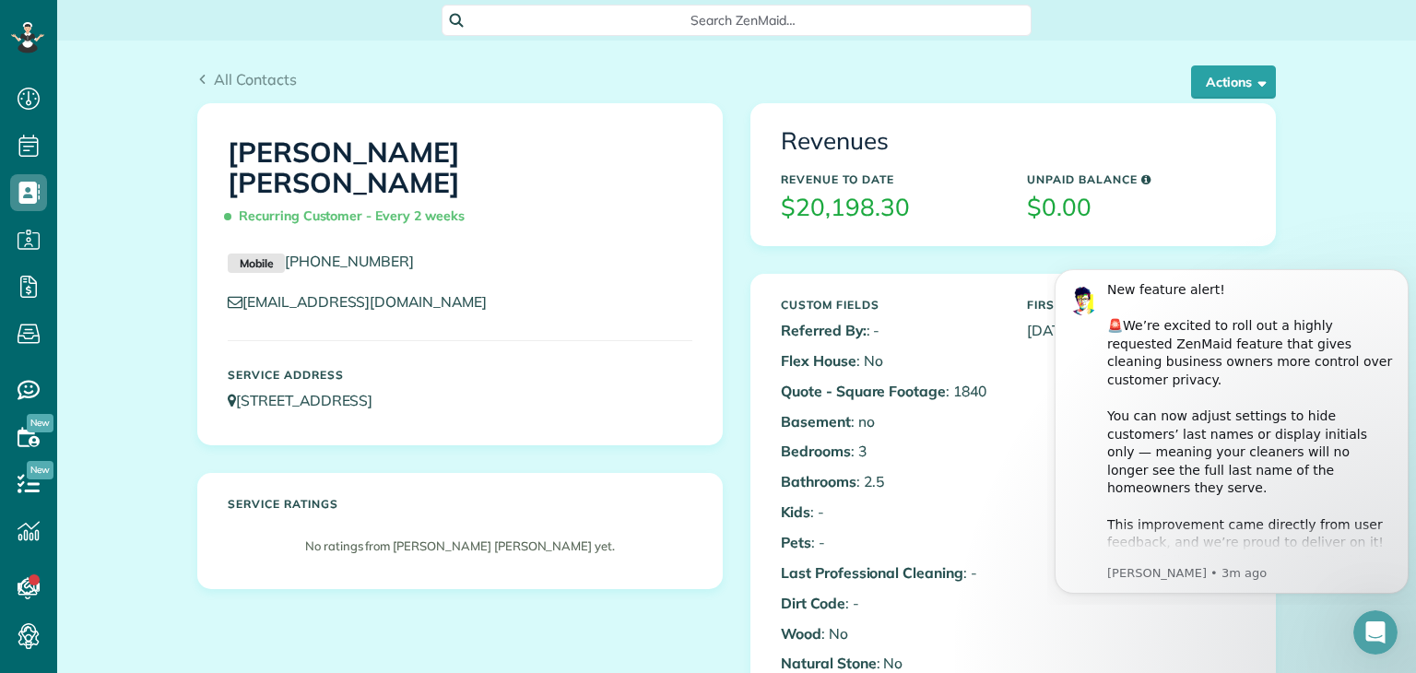
scroll to position [8, 8]
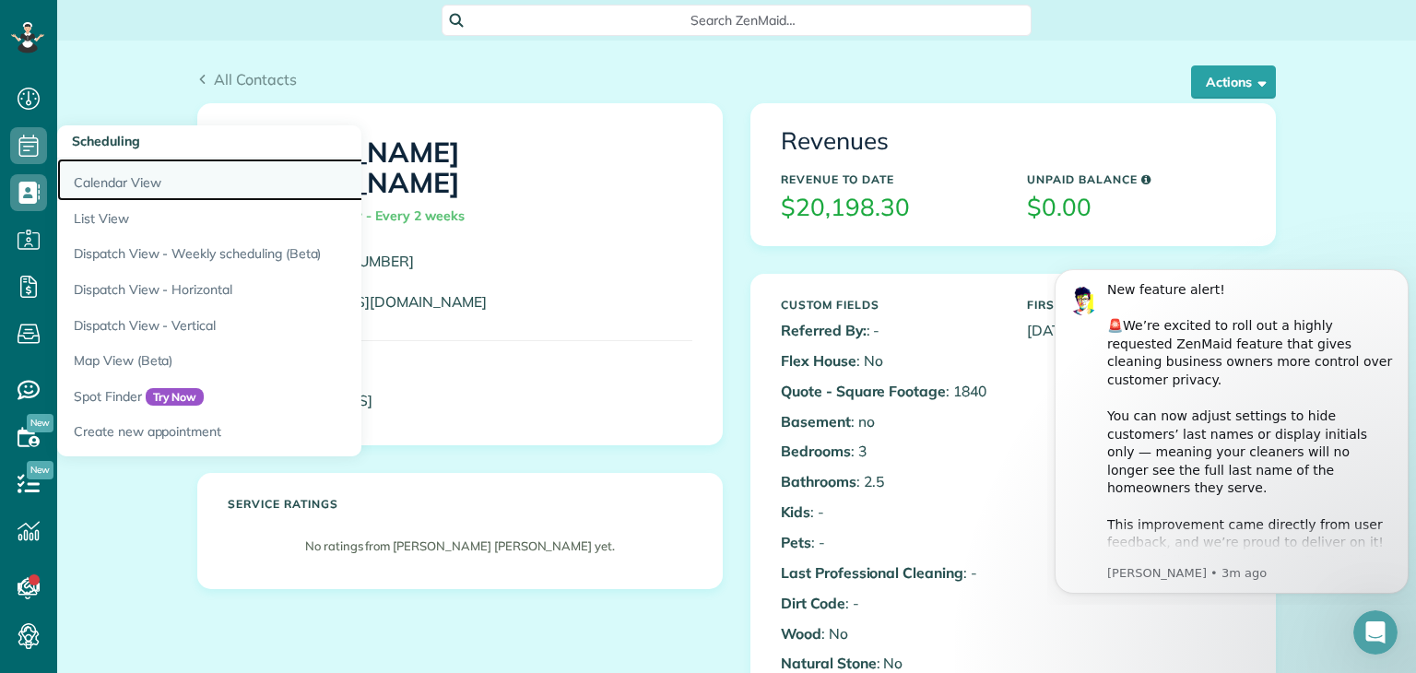
click at [102, 174] on link "Calendar View" at bounding box center [287, 180] width 461 height 42
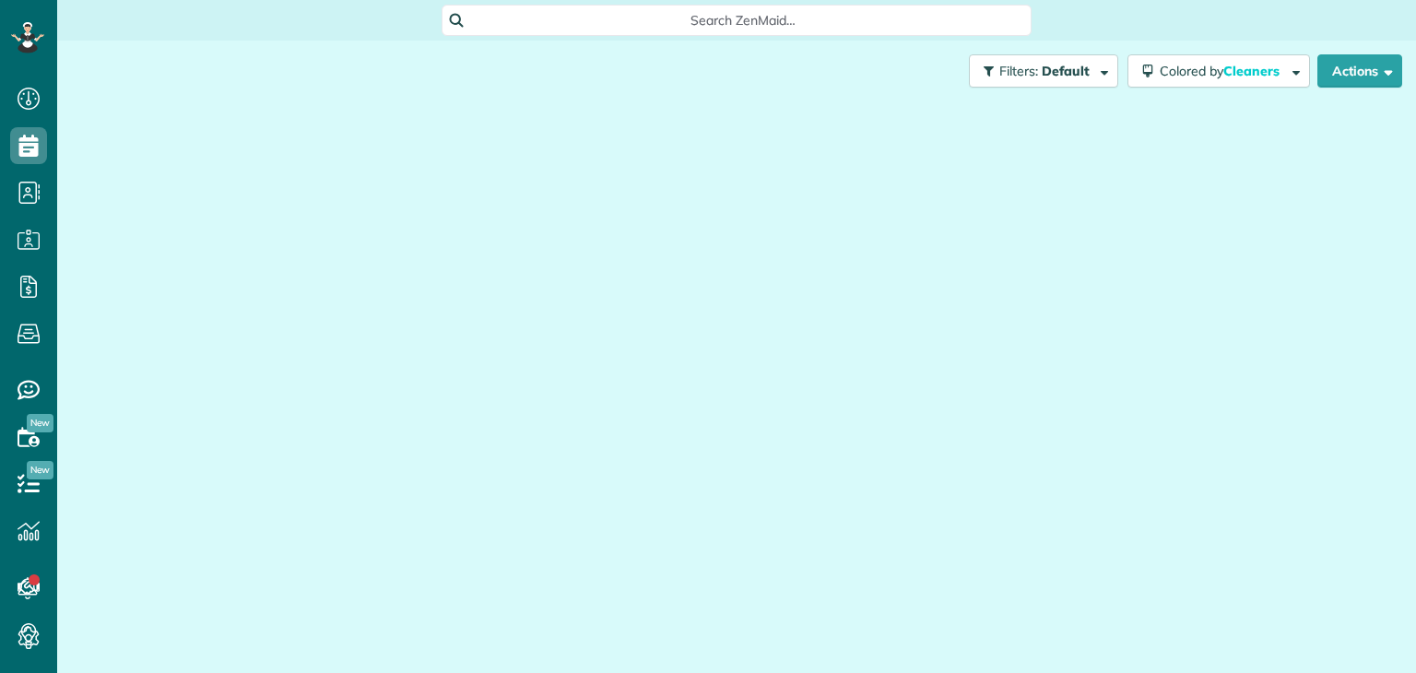
scroll to position [8, 8]
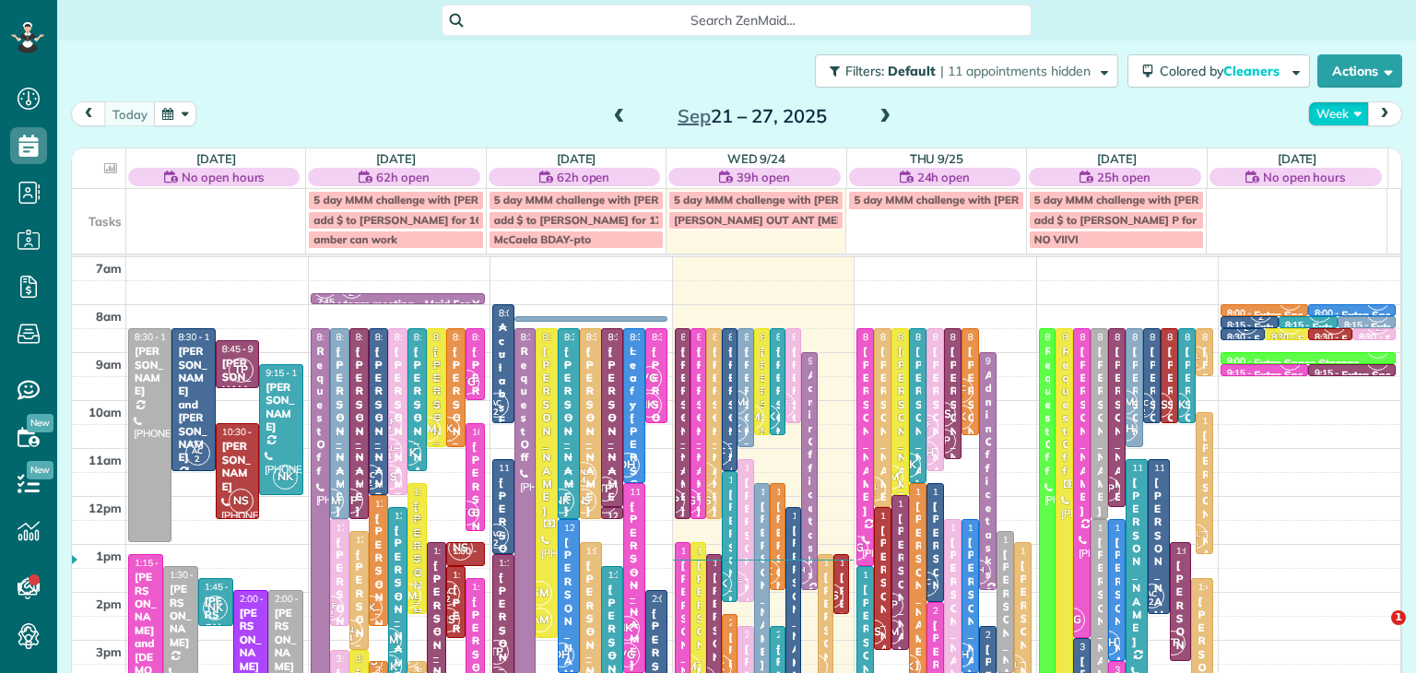
click at [1314, 109] on button "Week" at bounding box center [1338, 113] width 61 height 25
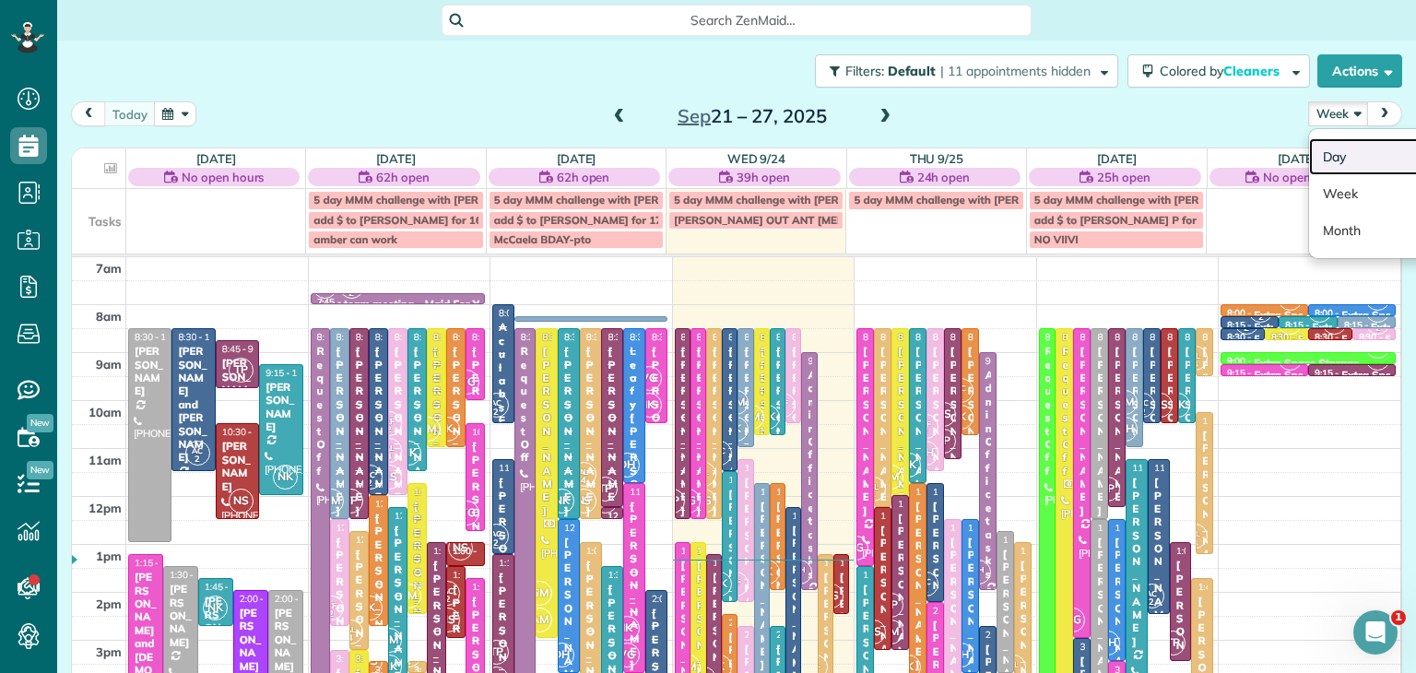
click at [1338, 152] on link "Day" at bounding box center [1382, 156] width 146 height 37
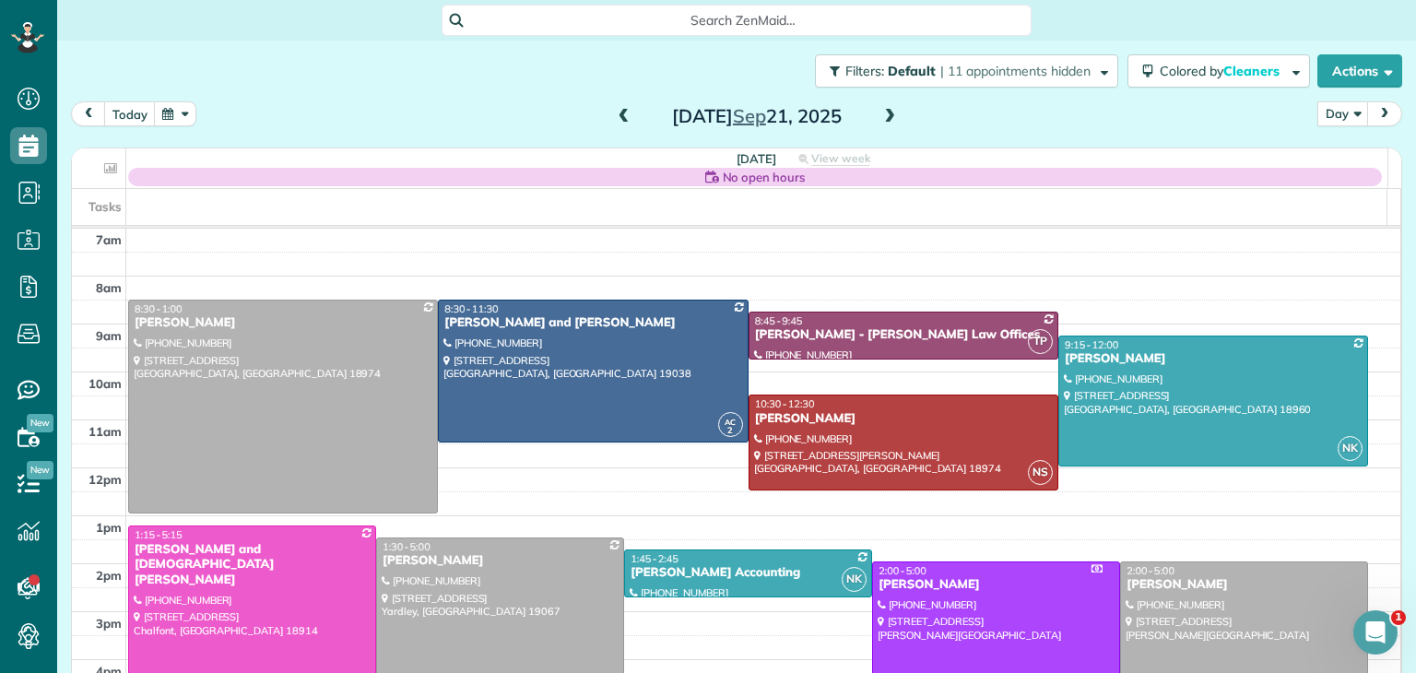
click at [879, 113] on span at bounding box center [889, 117] width 20 height 17
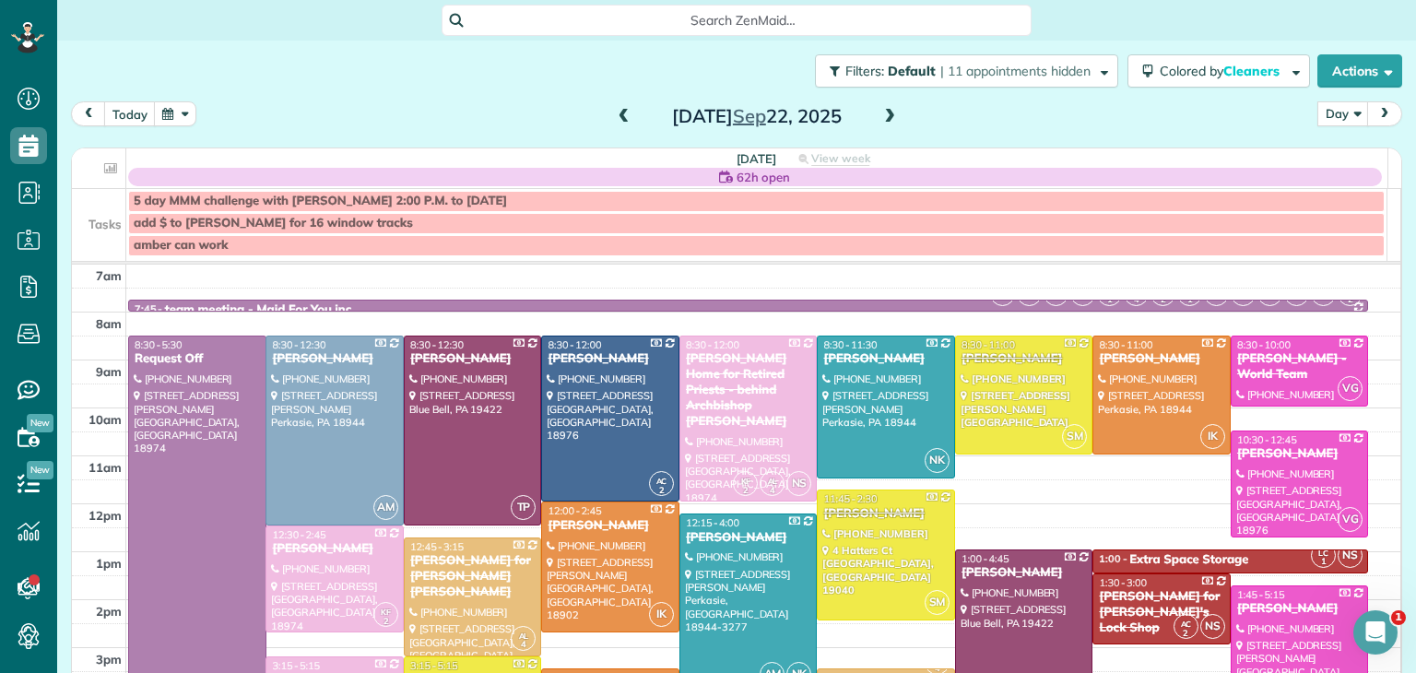
click at [879, 113] on span at bounding box center [889, 117] width 20 height 17
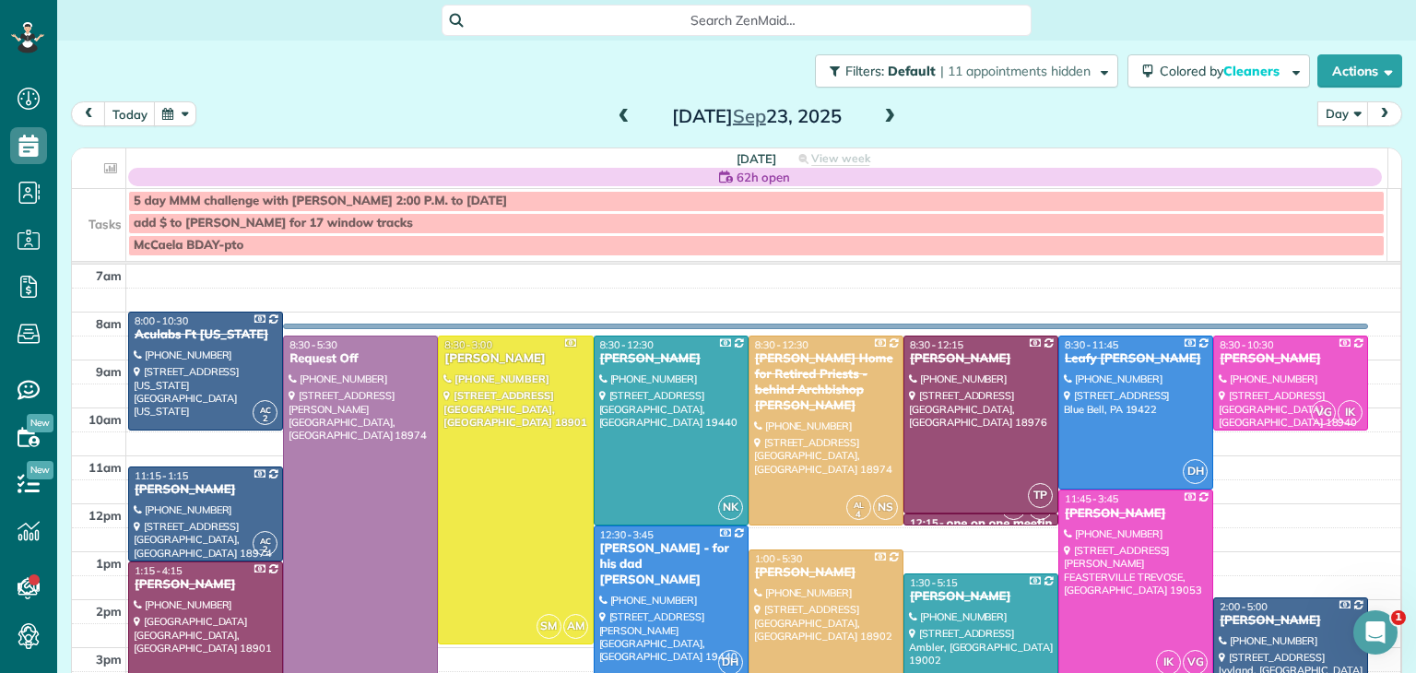
click at [879, 113] on span at bounding box center [889, 117] width 20 height 17
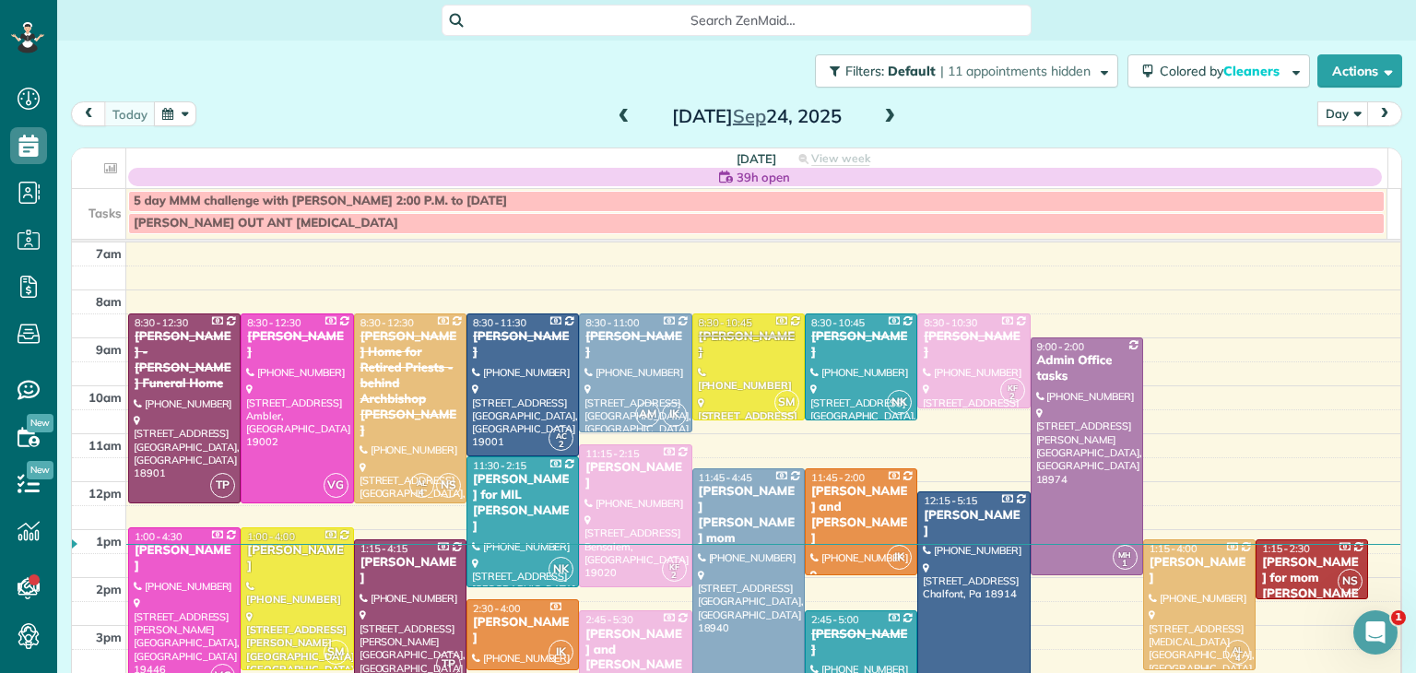
click at [879, 113] on span at bounding box center [889, 117] width 20 height 17
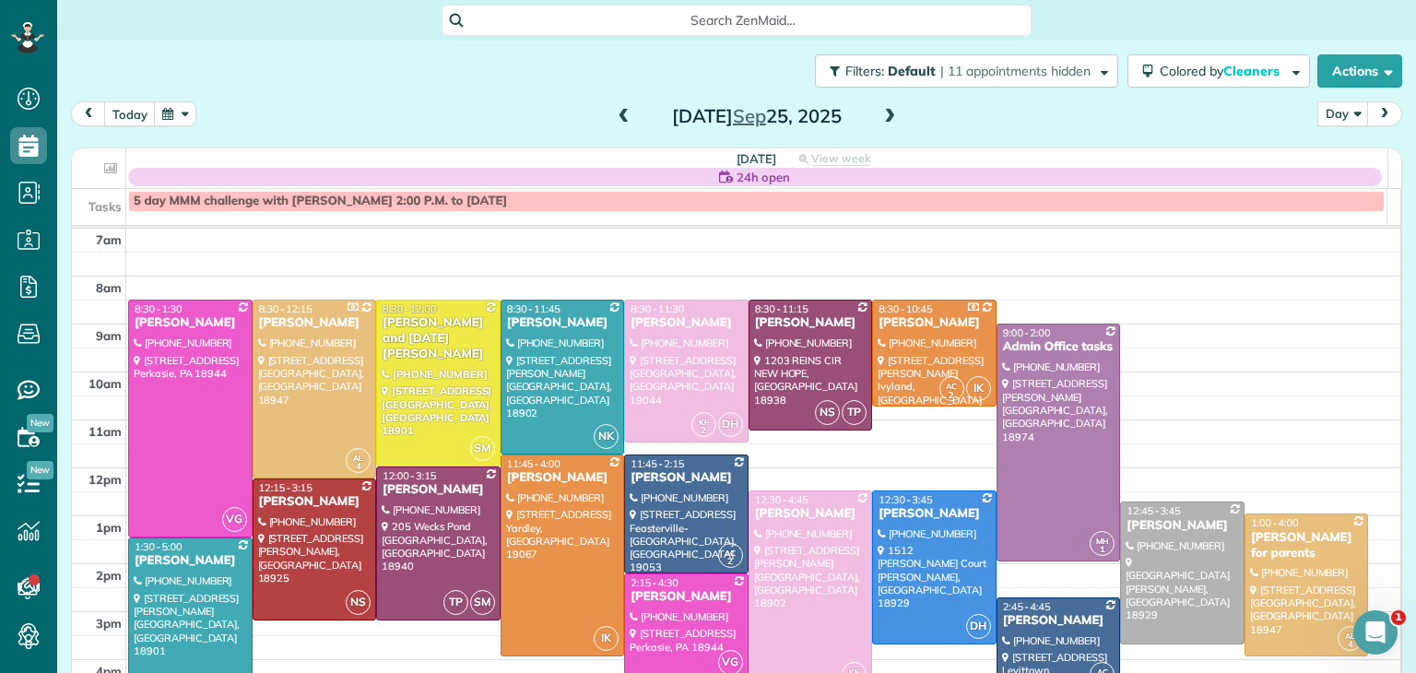
click at [879, 113] on span at bounding box center [889, 117] width 20 height 17
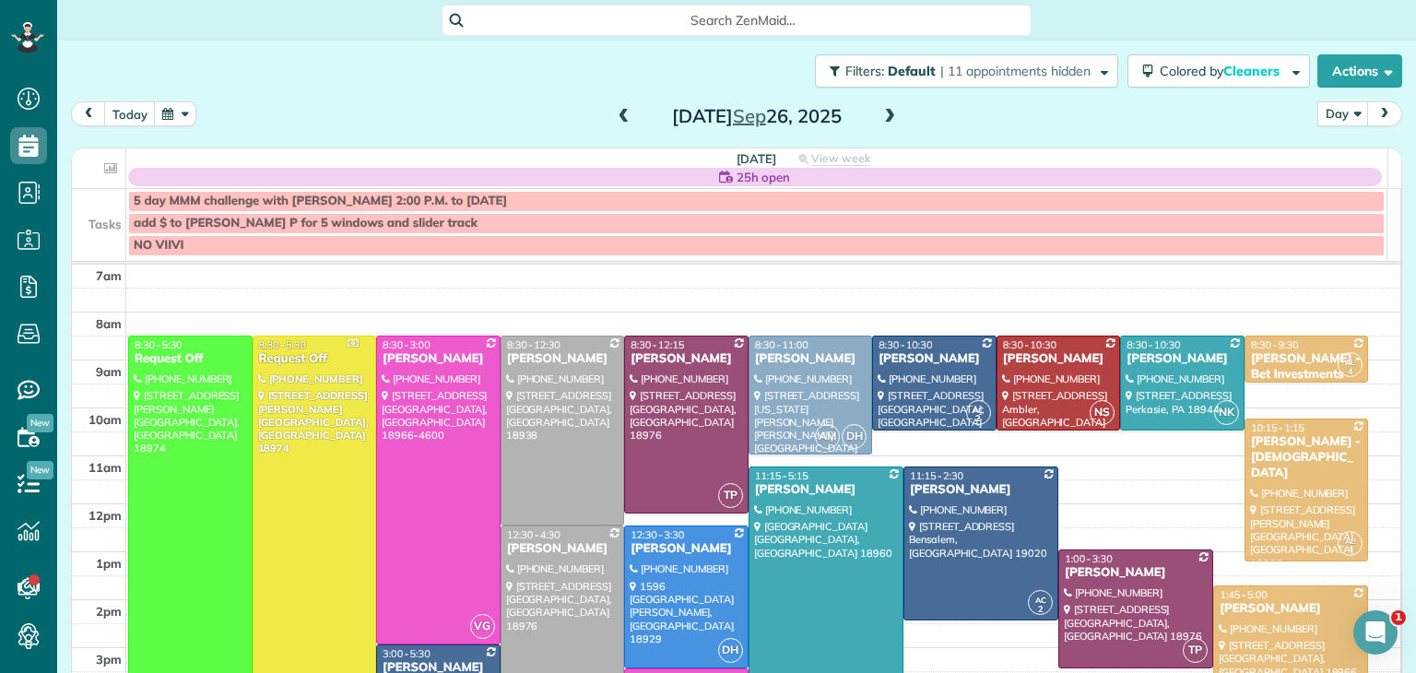
click at [879, 113] on span at bounding box center [889, 117] width 20 height 17
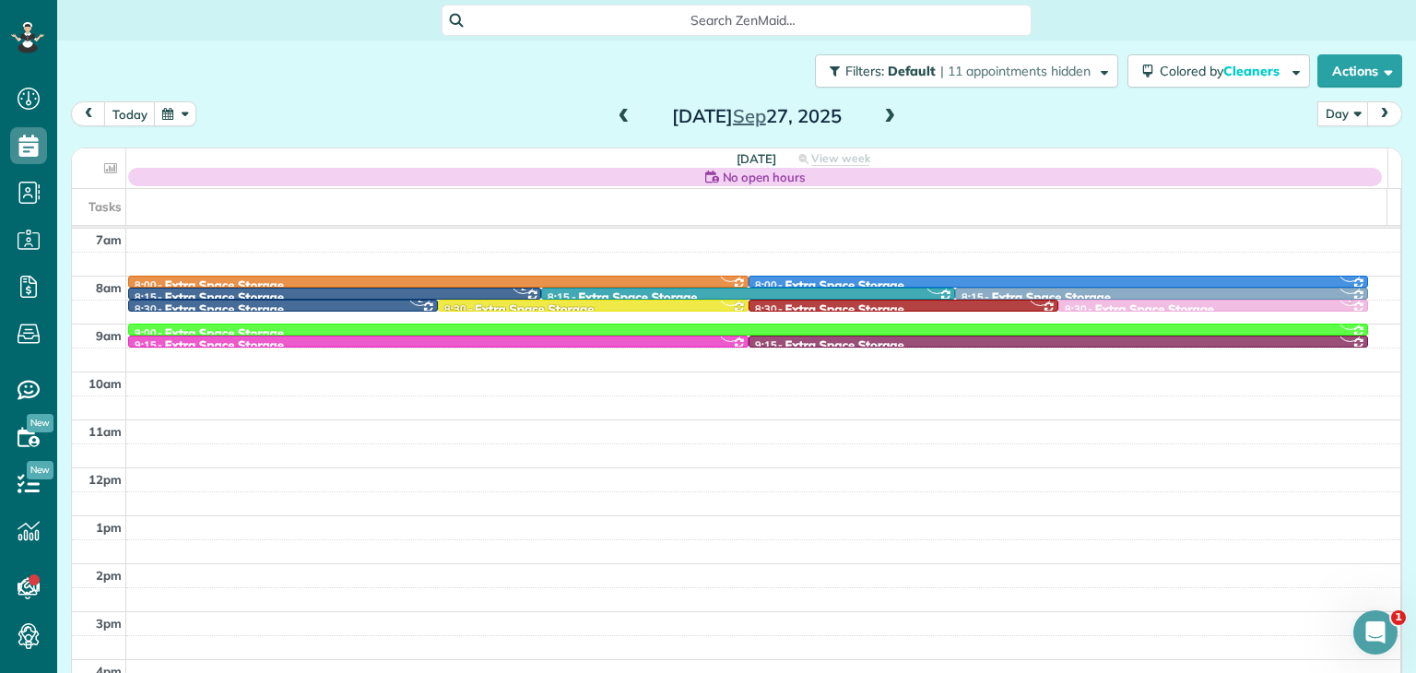
click at [879, 113] on span at bounding box center [889, 117] width 20 height 17
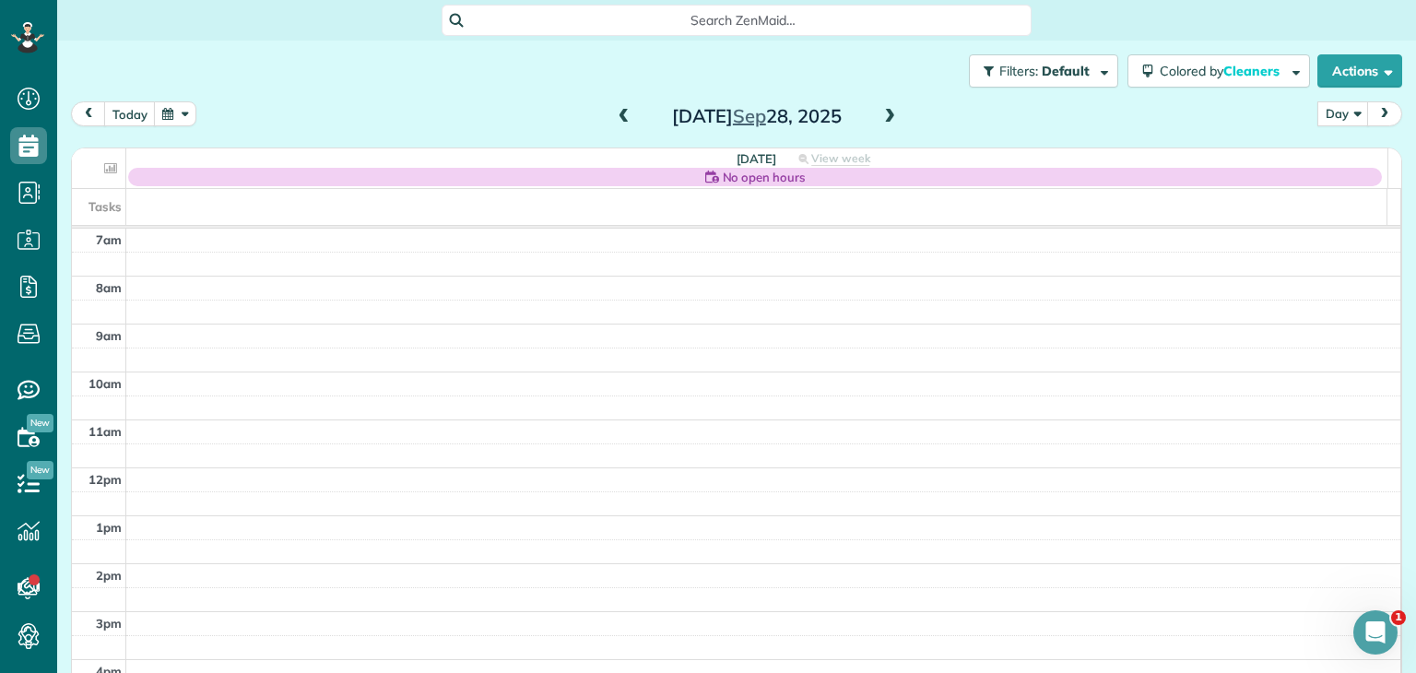
click at [879, 113] on span at bounding box center [889, 117] width 20 height 17
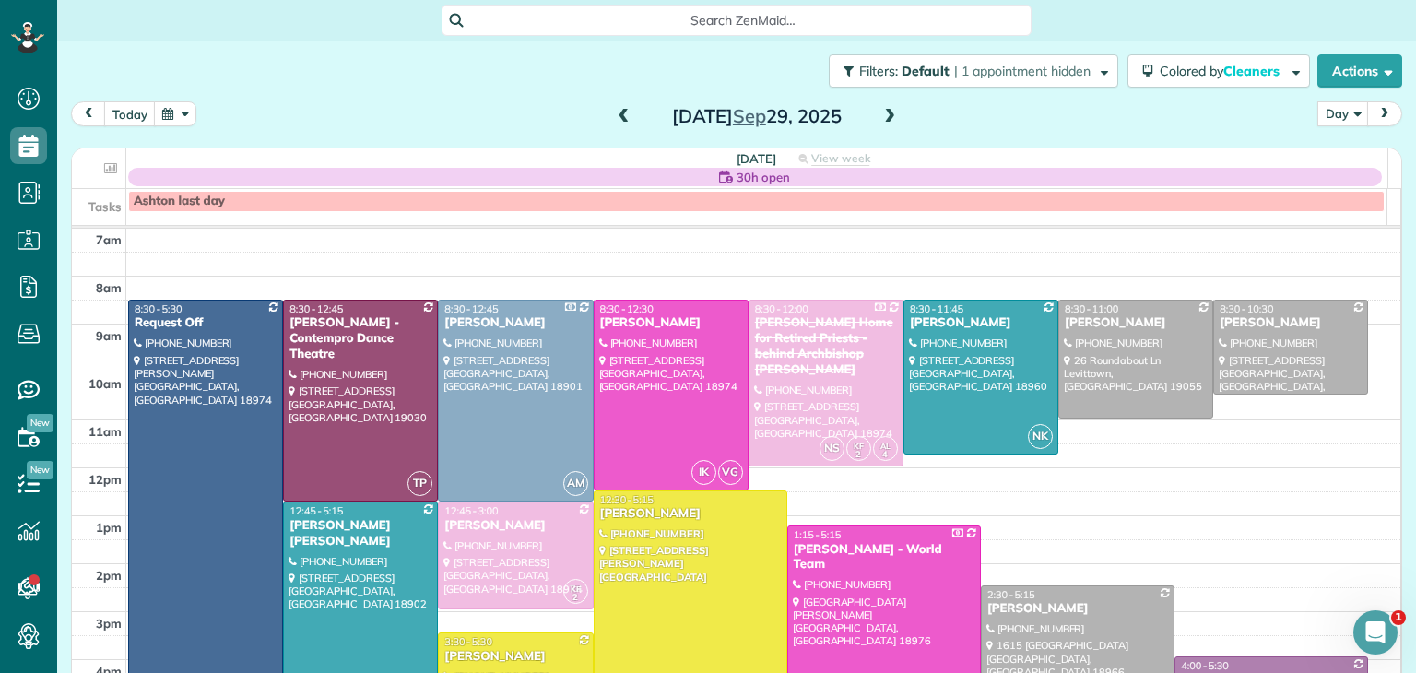
click at [879, 113] on span at bounding box center [889, 117] width 20 height 17
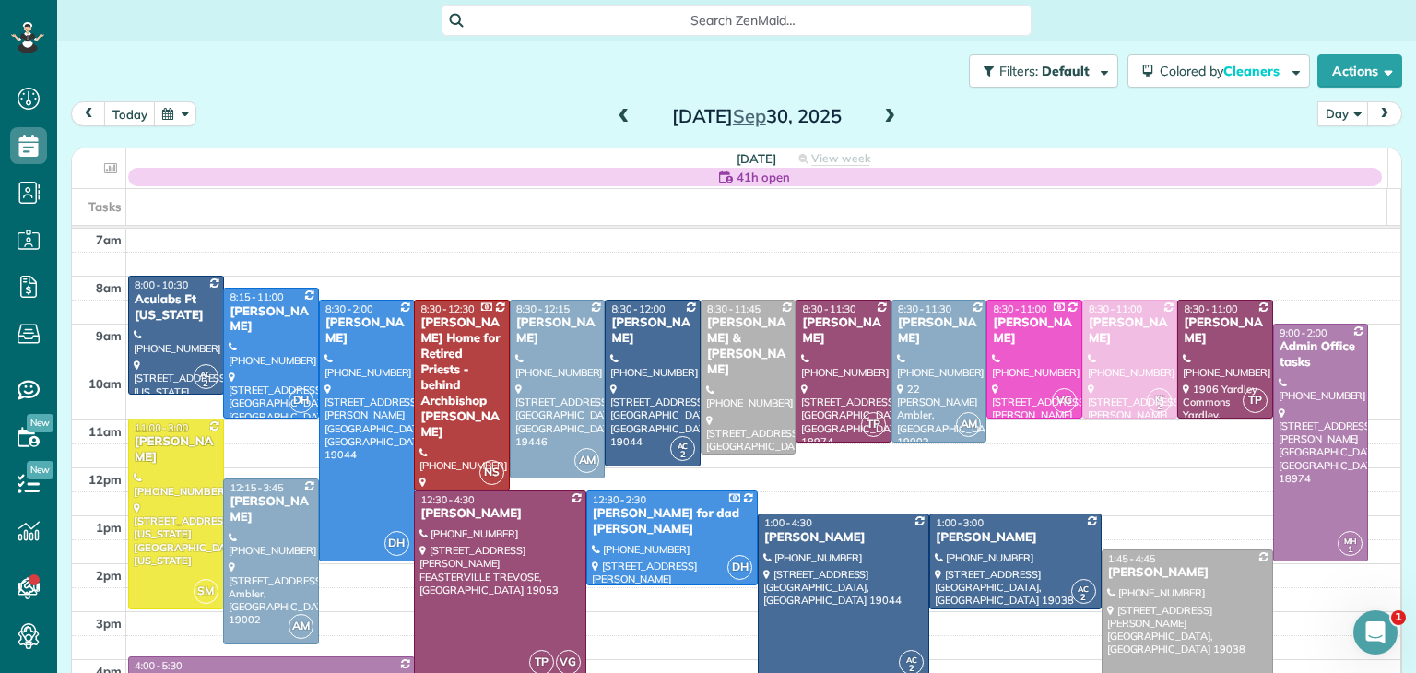
click at [879, 113] on span at bounding box center [889, 117] width 20 height 17
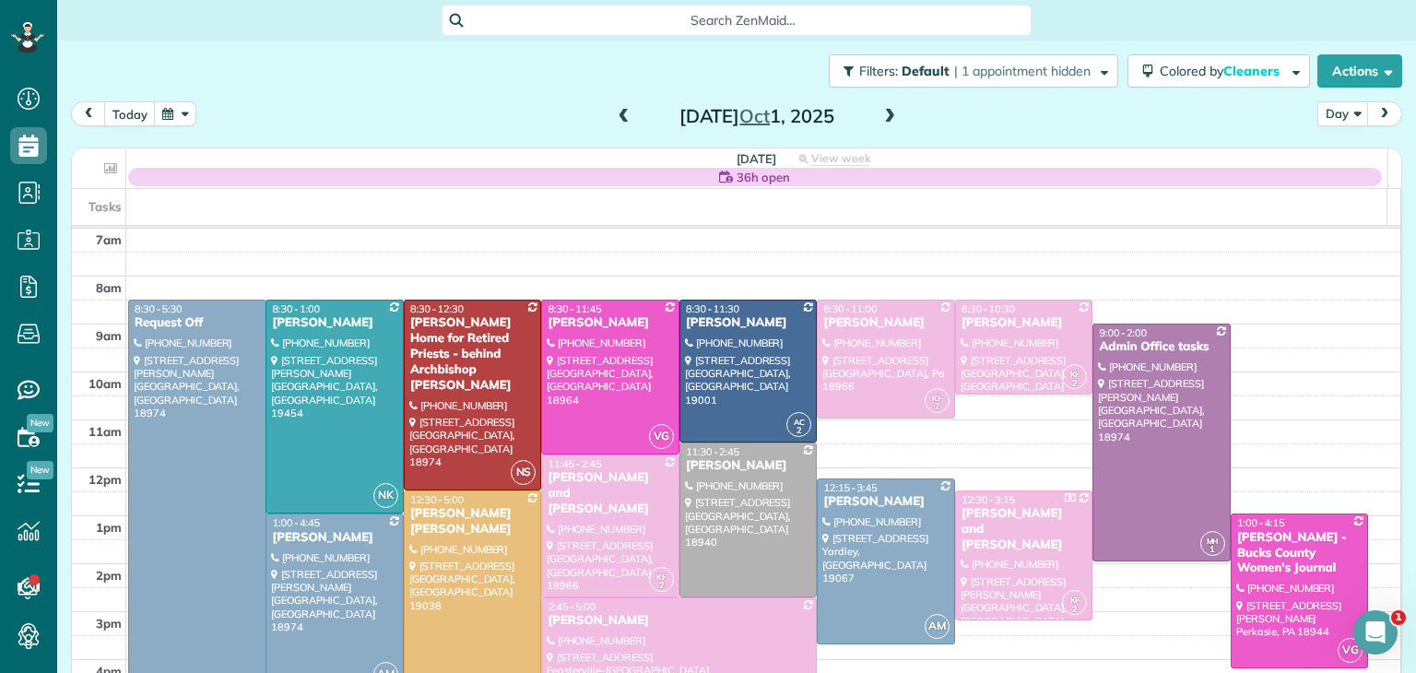
click at [879, 113] on span at bounding box center [889, 117] width 20 height 17
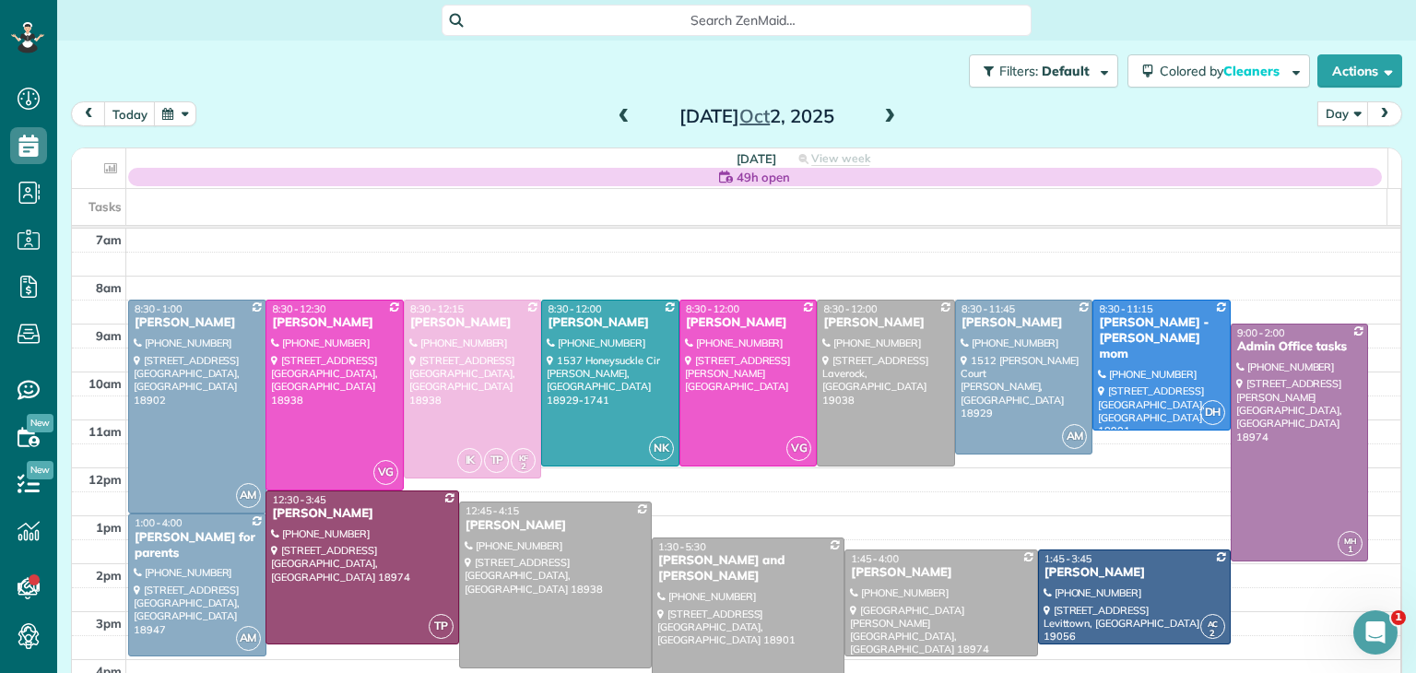
click at [879, 113] on span at bounding box center [889, 117] width 20 height 17
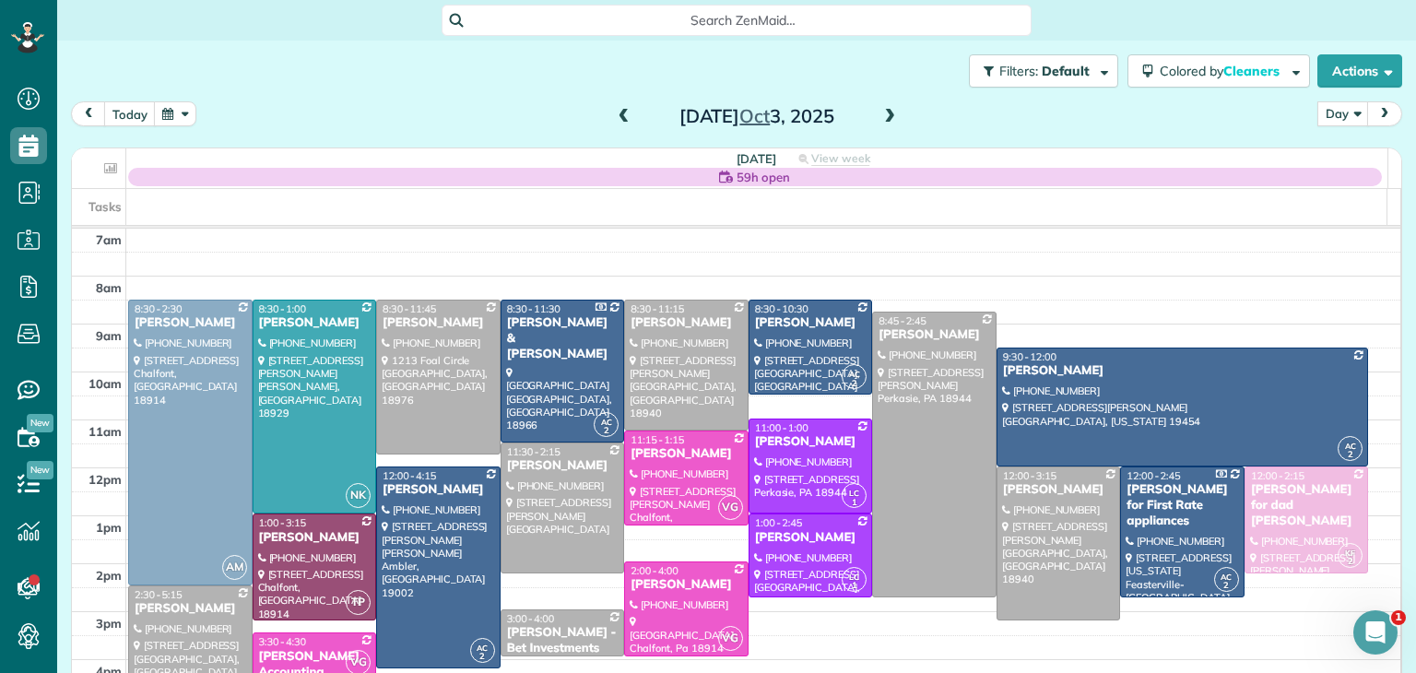
click at [879, 113] on span at bounding box center [889, 117] width 20 height 17
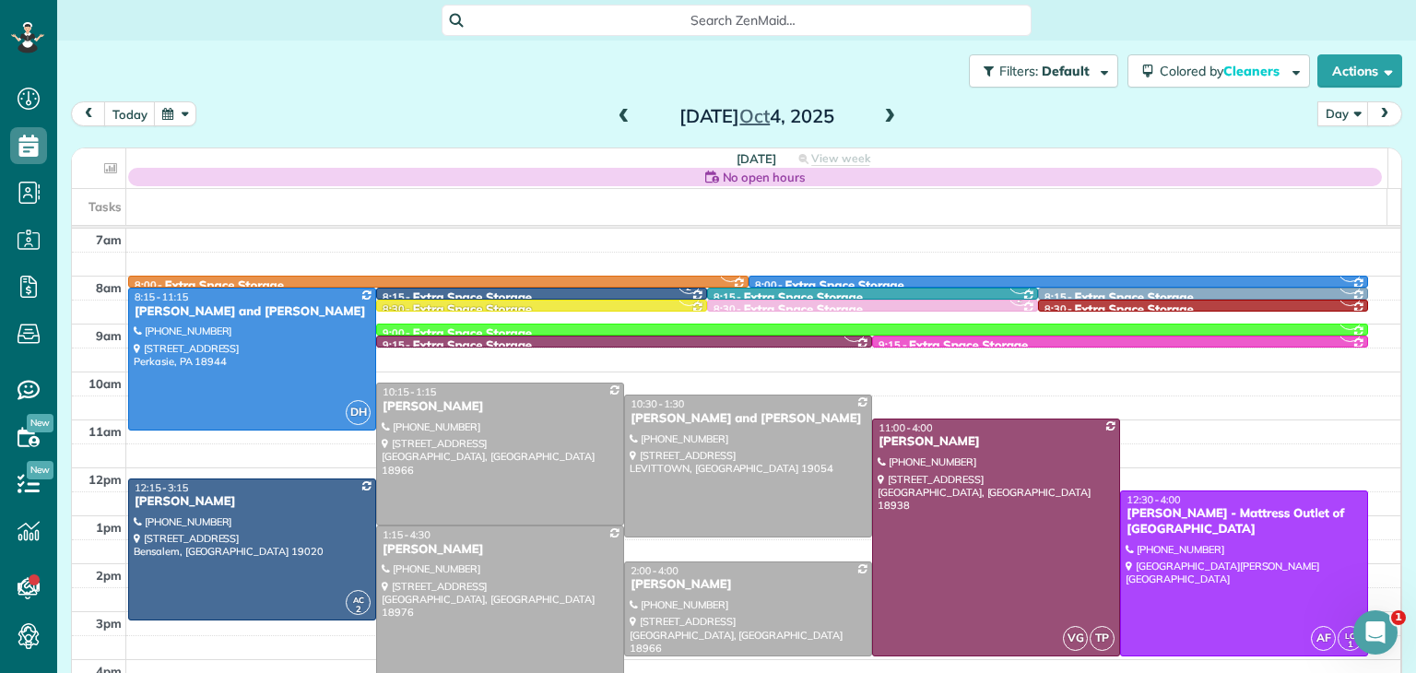
click at [879, 113] on span at bounding box center [889, 117] width 20 height 17
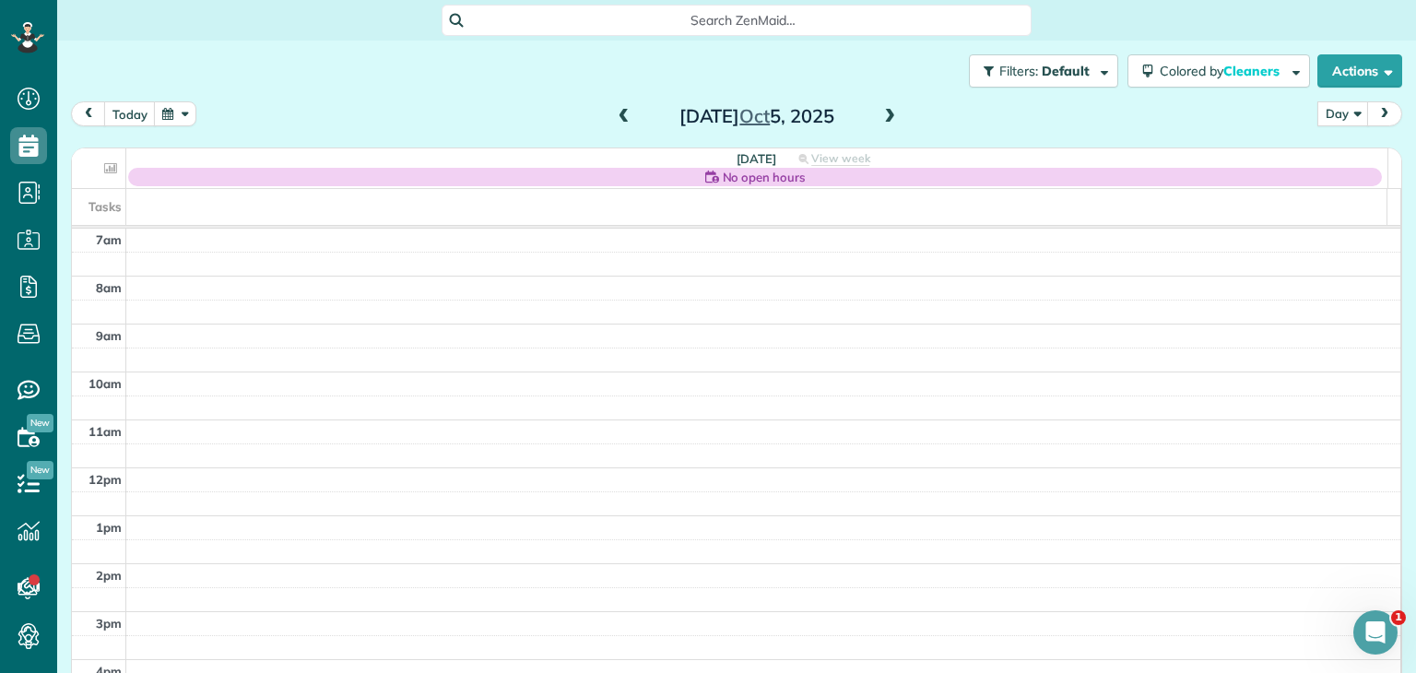
click at [879, 113] on span at bounding box center [889, 117] width 20 height 17
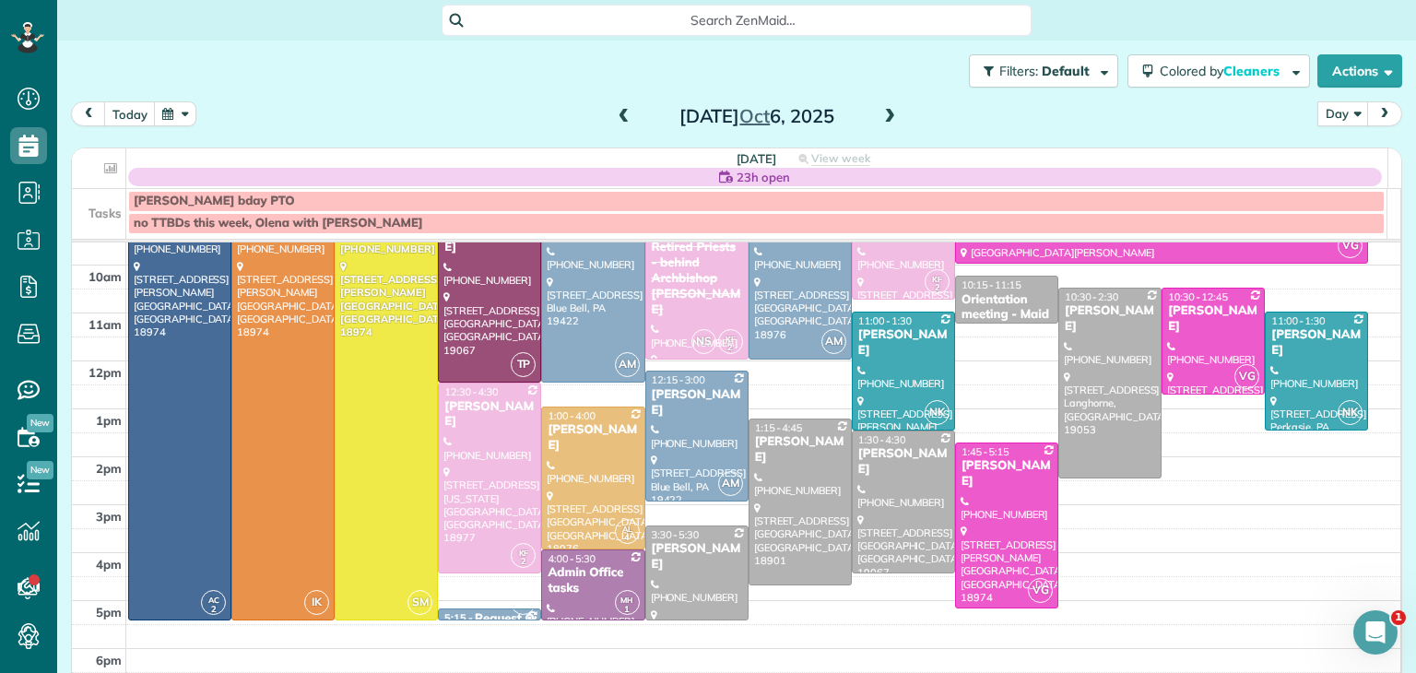
scroll to position [120, 0]
click at [114, 289] on td at bounding box center [99, 301] width 54 height 24
click at [1344, 70] on button "Actions" at bounding box center [1359, 70] width 85 height 33
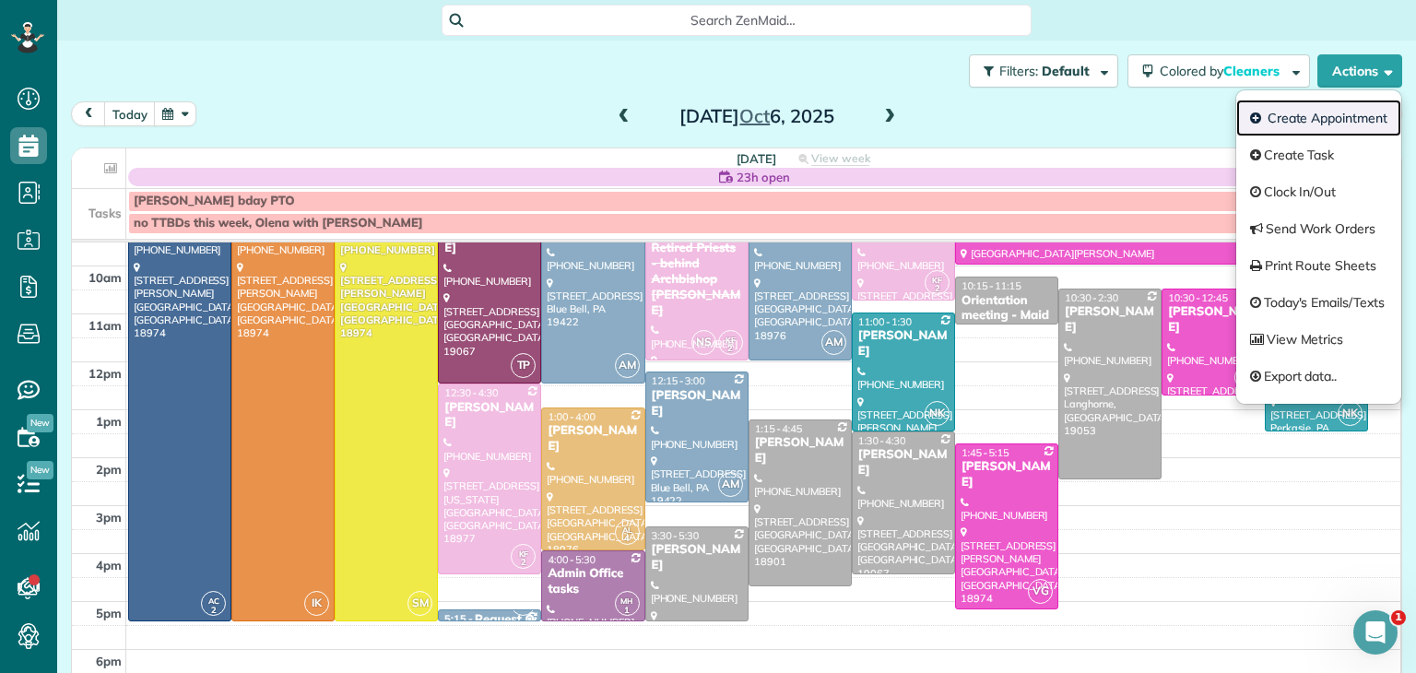
click at [1306, 115] on link "Create Appointment" at bounding box center [1318, 118] width 165 height 37
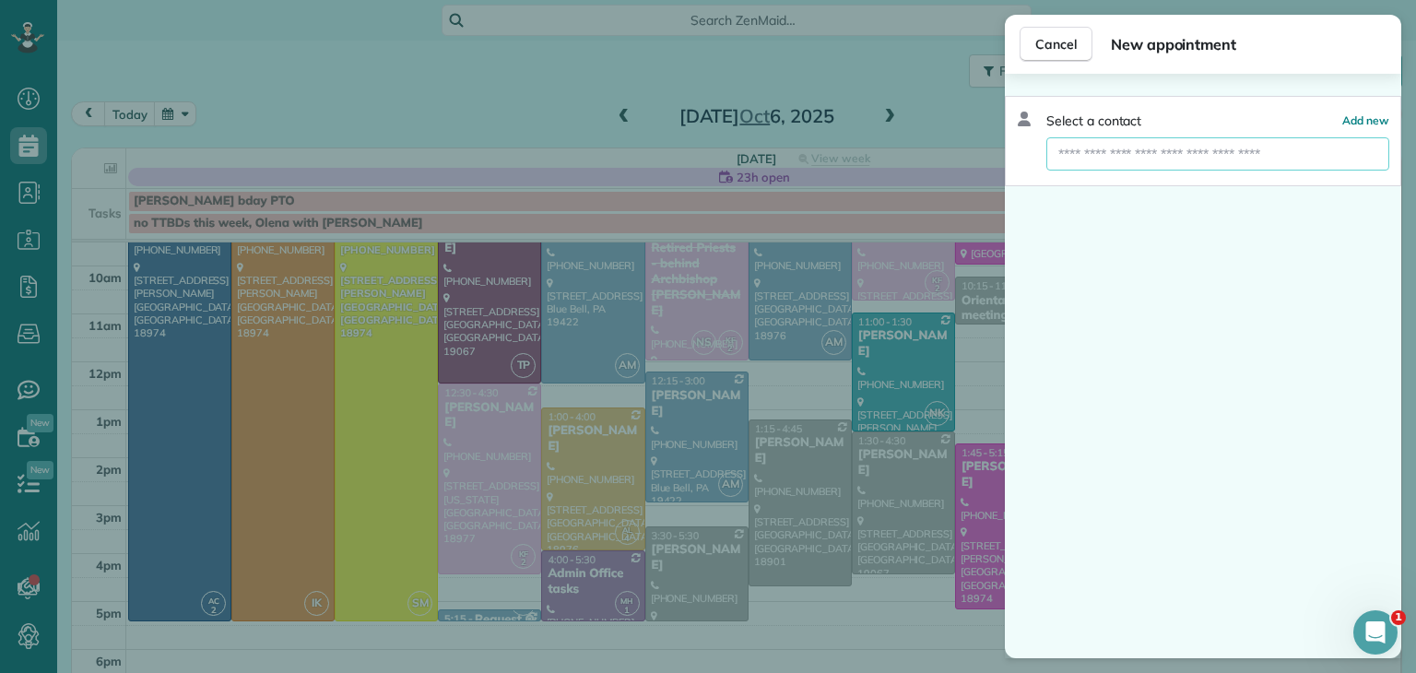
click at [1226, 147] on input "text" at bounding box center [1217, 153] width 343 height 33
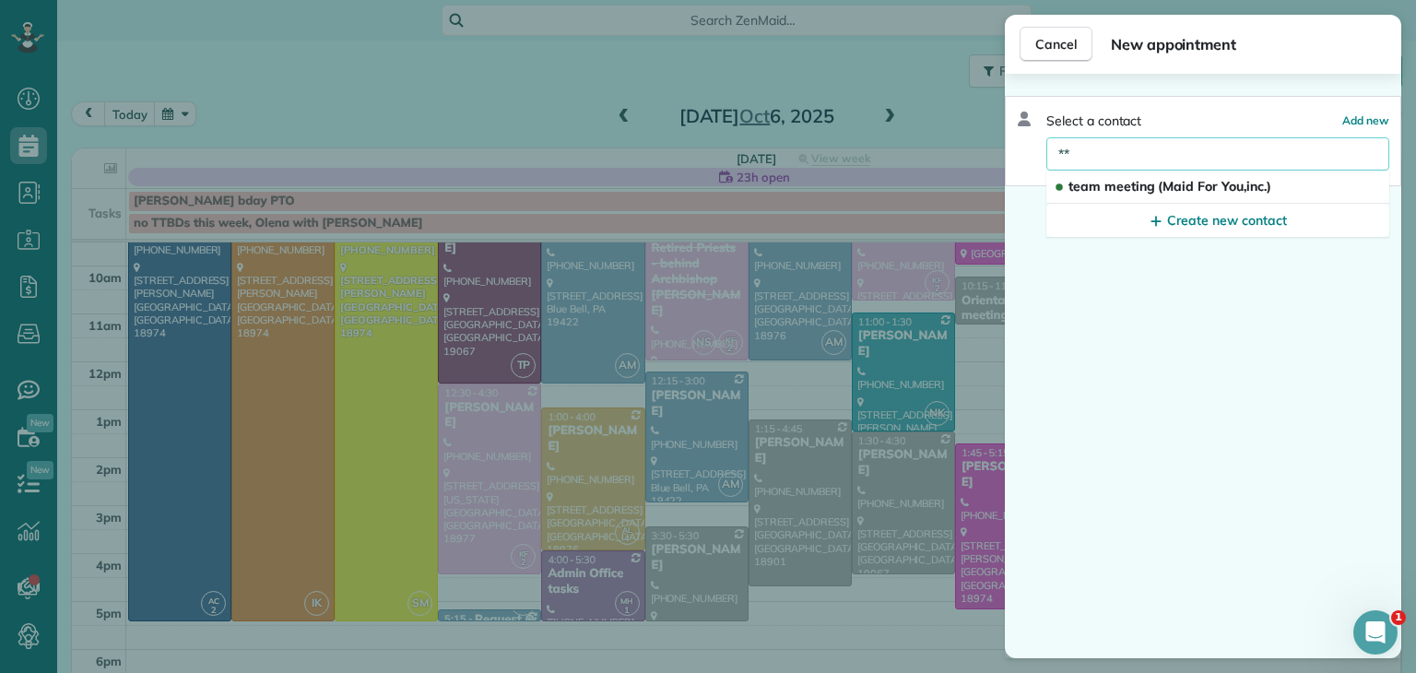
type input "*"
type input "*********"
click at [1250, 182] on span "Orientati on meeting (Maid For You)" at bounding box center [1175, 186] width 214 height 17
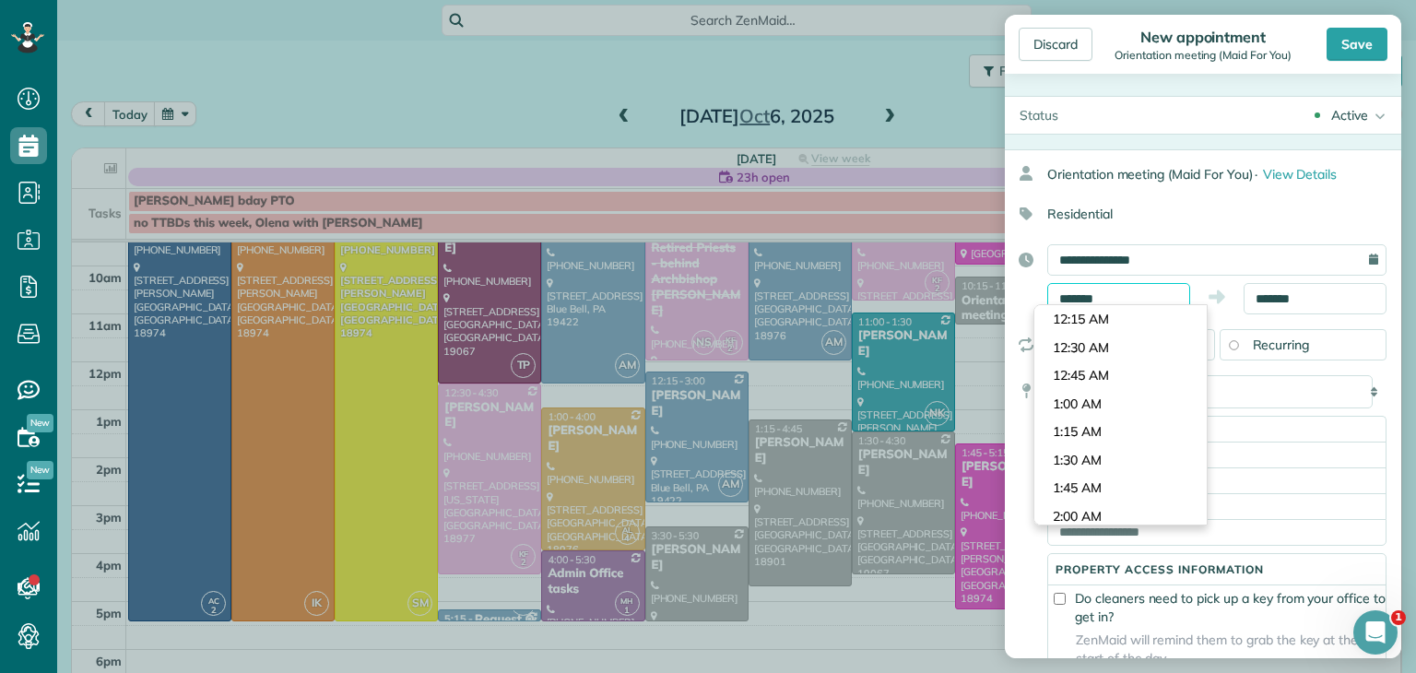
click at [1111, 298] on input "*******" at bounding box center [1118, 298] width 143 height 31
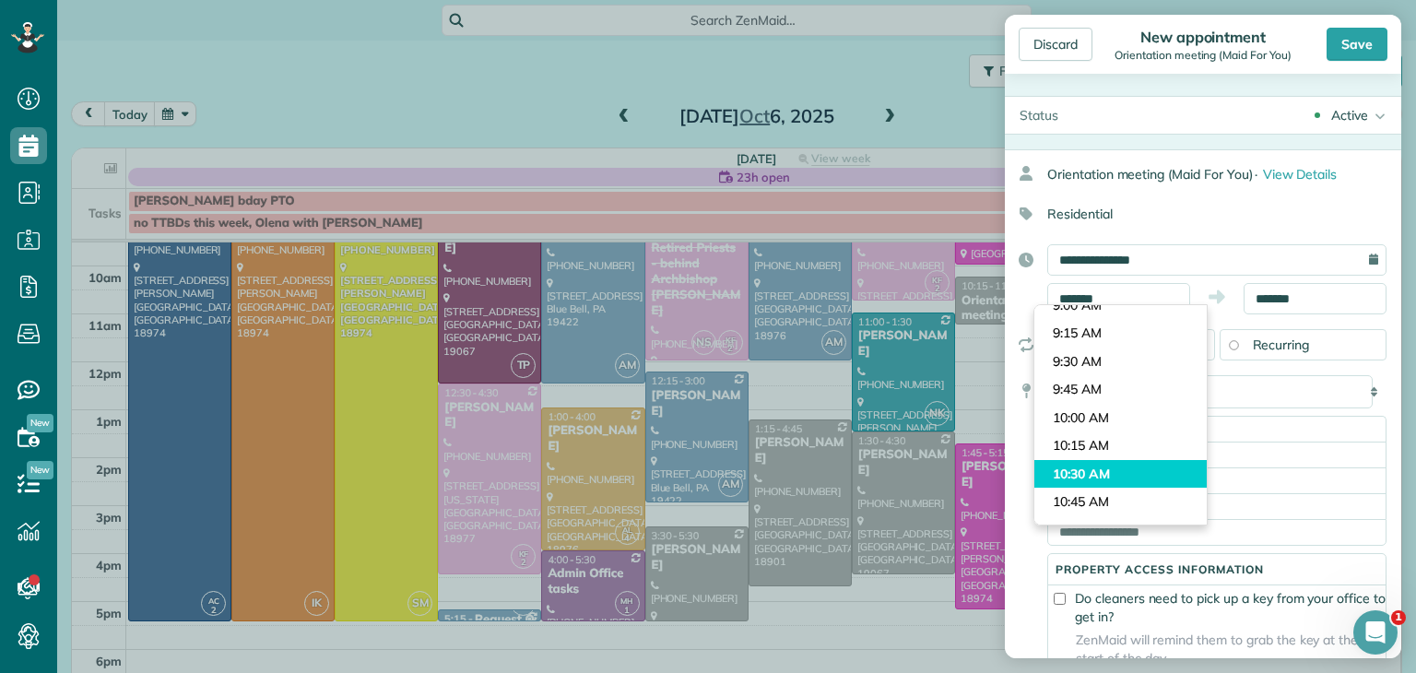
type input "********"
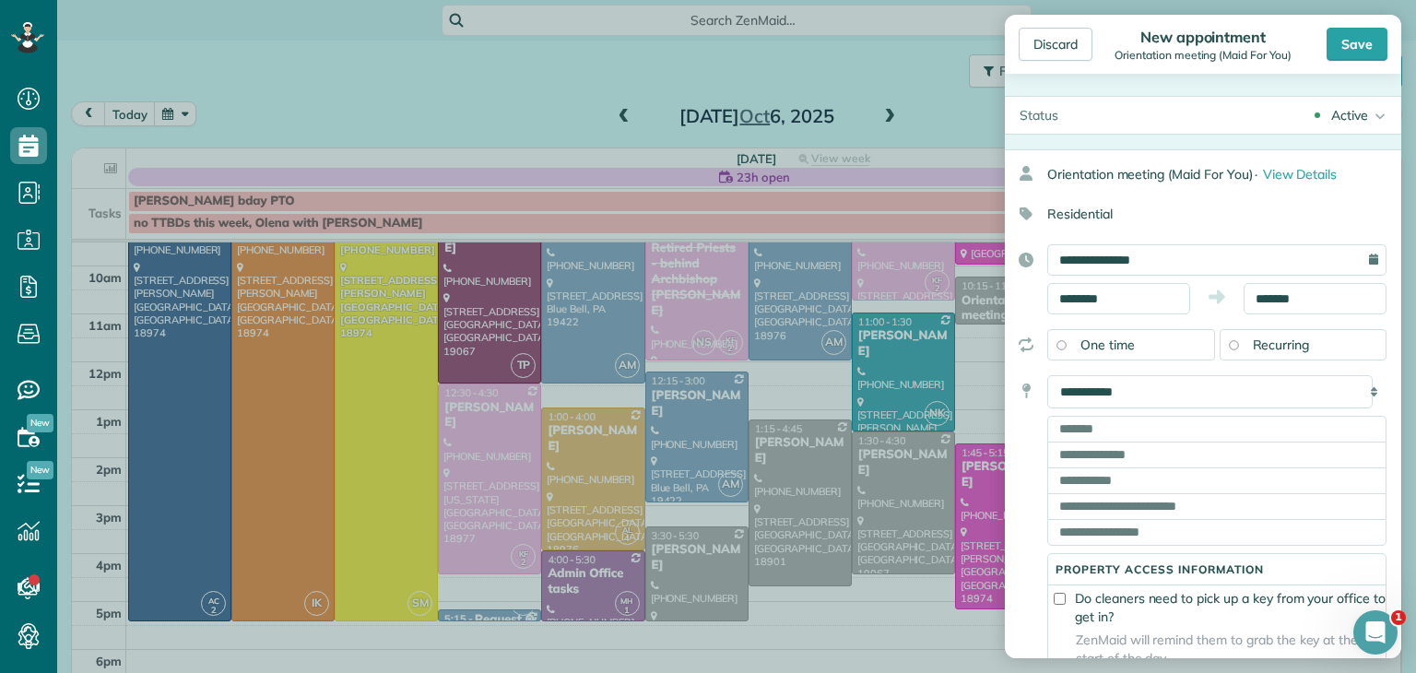
click at [1104, 465] on body "Dashboard Scheduling Calendar View List View Dispatch View - Weekly scheduling …" at bounding box center [708, 336] width 1416 height 673
click at [1308, 291] on input "*******" at bounding box center [1314, 298] width 143 height 31
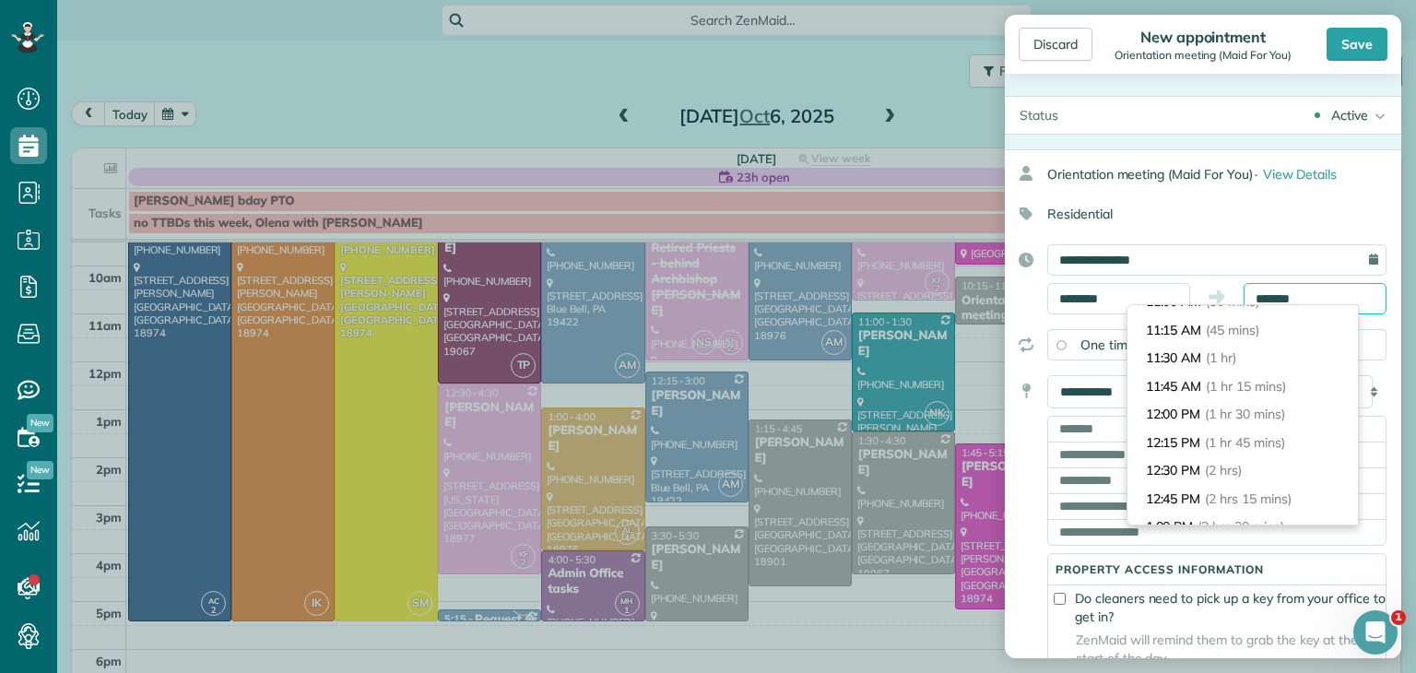
scroll to position [70, 0]
type input "********"
click at [1237, 369] on li "11:30 AM (1 hr)" at bounding box center [1242, 361] width 230 height 29
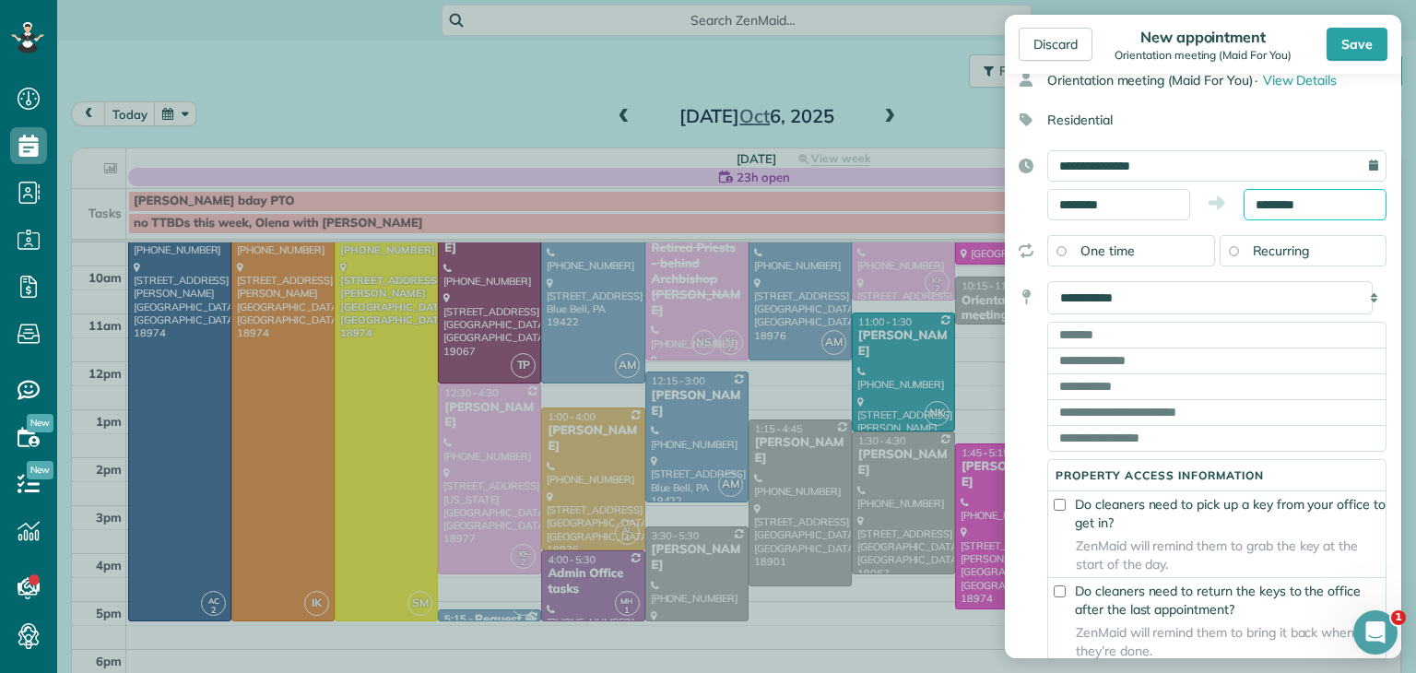
scroll to position [95, 0]
click at [1132, 333] on input "text" at bounding box center [1216, 334] width 339 height 26
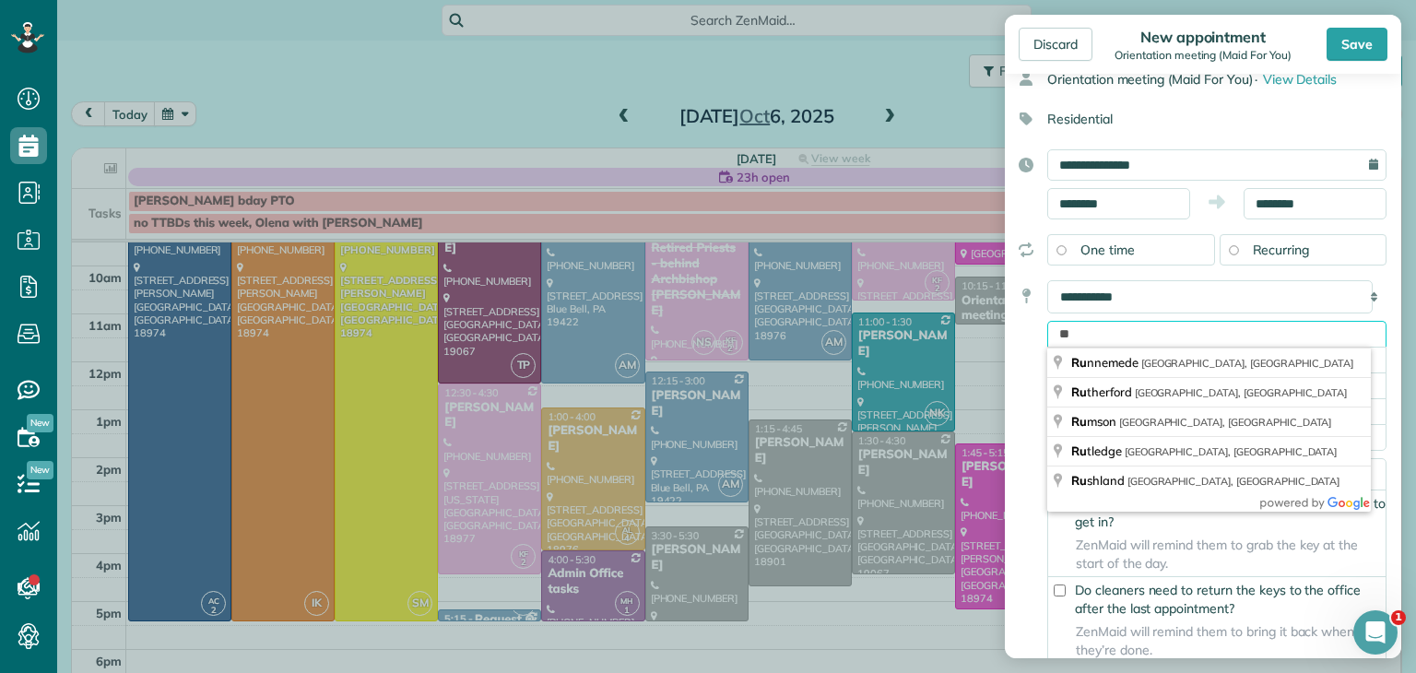
type input "**"
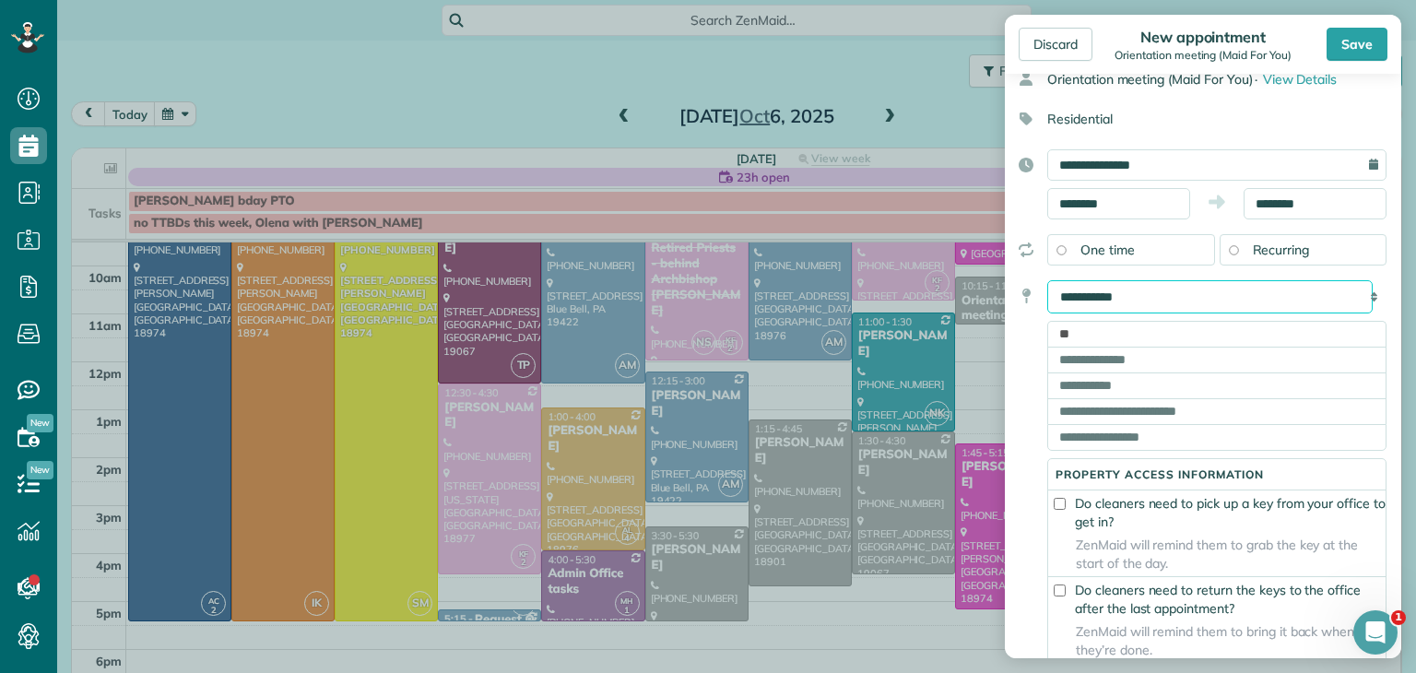
click at [1129, 291] on select "**********" at bounding box center [1209, 296] width 325 height 33
click at [1150, 290] on select "**********" at bounding box center [1209, 296] width 325 height 33
select select "******"
click at [1047, 280] on select "**********" at bounding box center [1209, 296] width 325 height 33
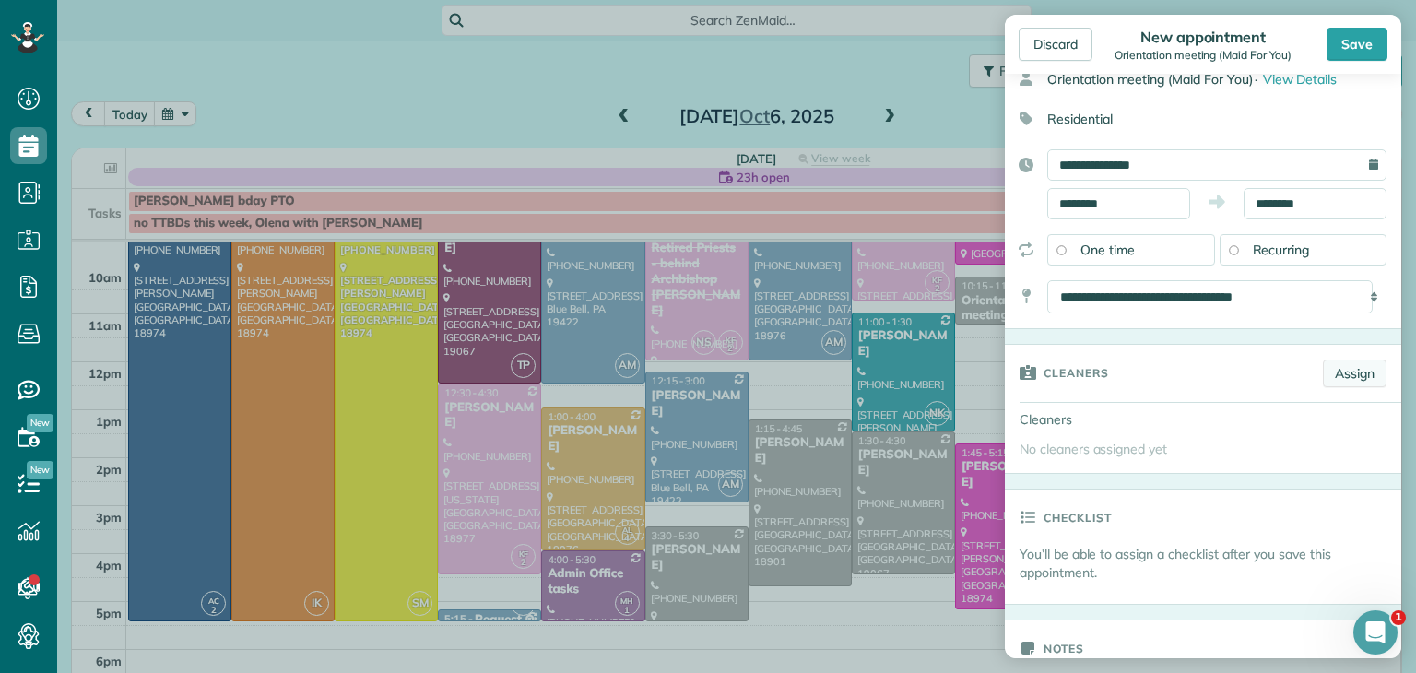
click at [1341, 378] on link "Assign" at bounding box center [1355, 373] width 64 height 28
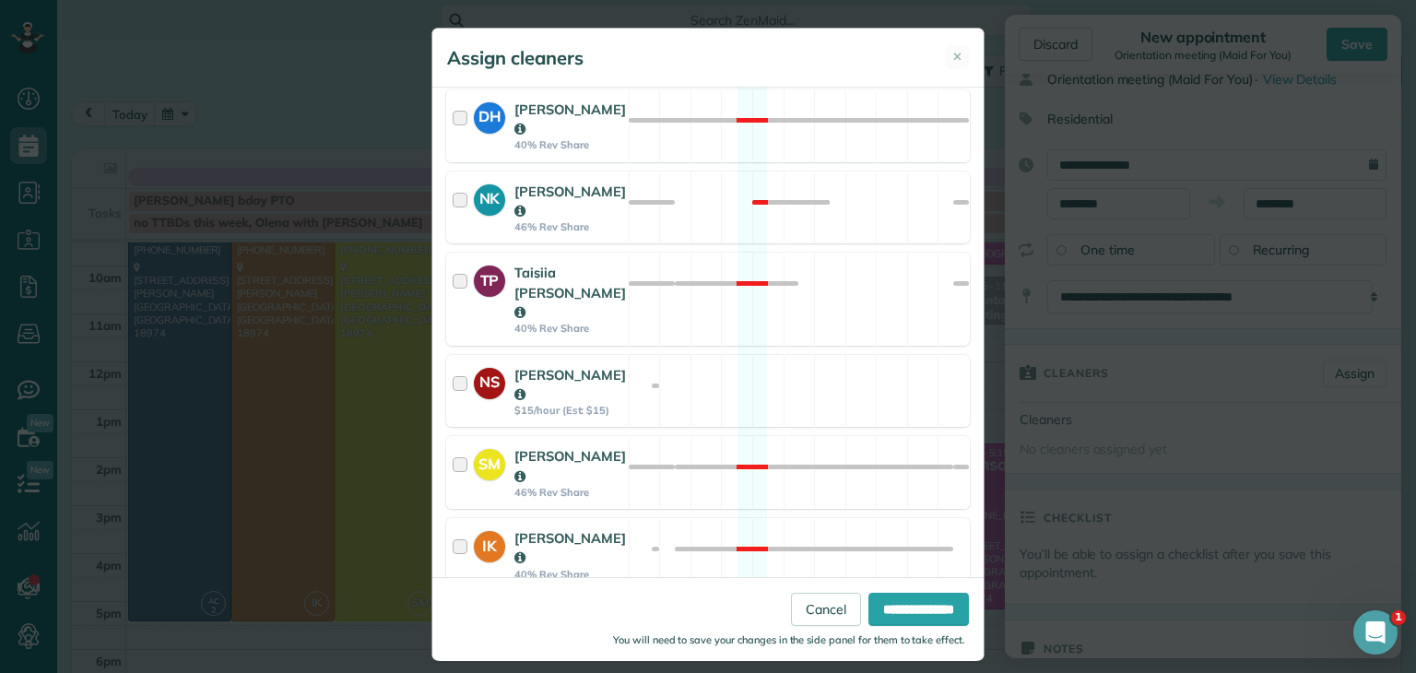
scroll to position [1115, 0]
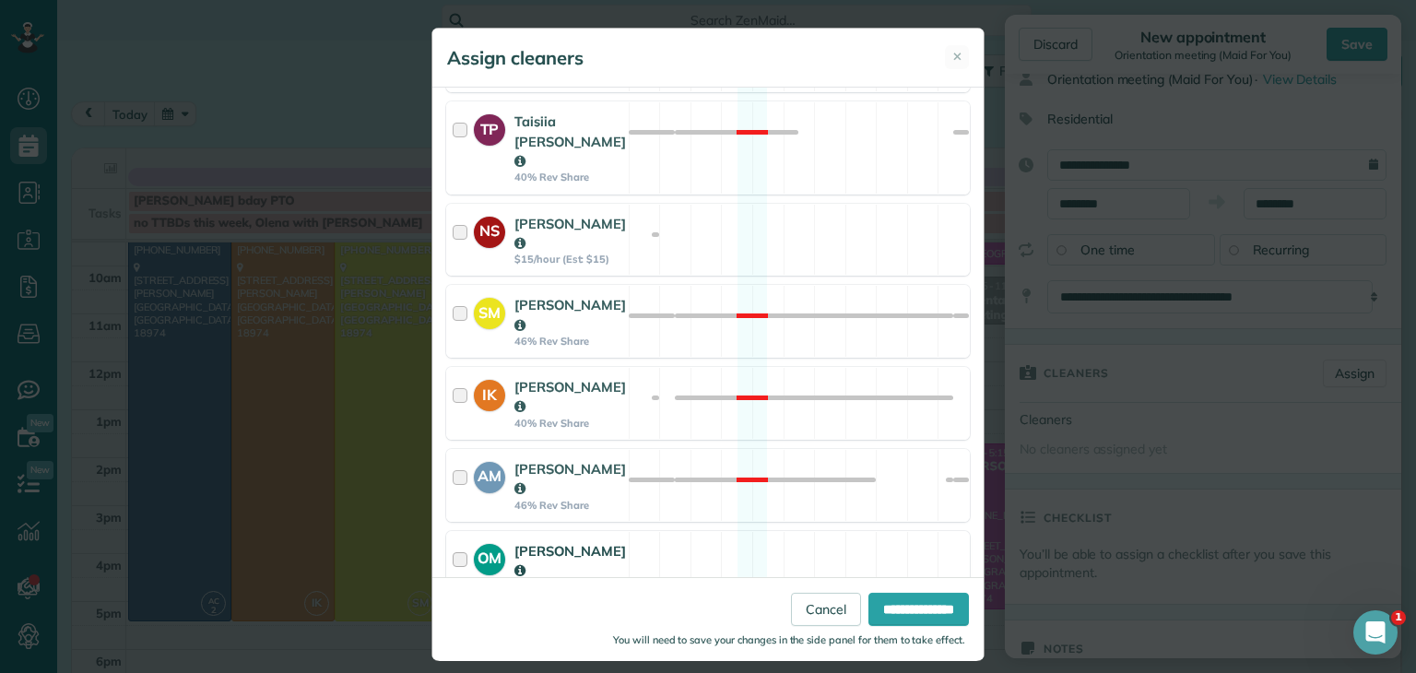
click at [525, 542] on strong "[PERSON_NAME]" at bounding box center [570, 560] width 112 height 37
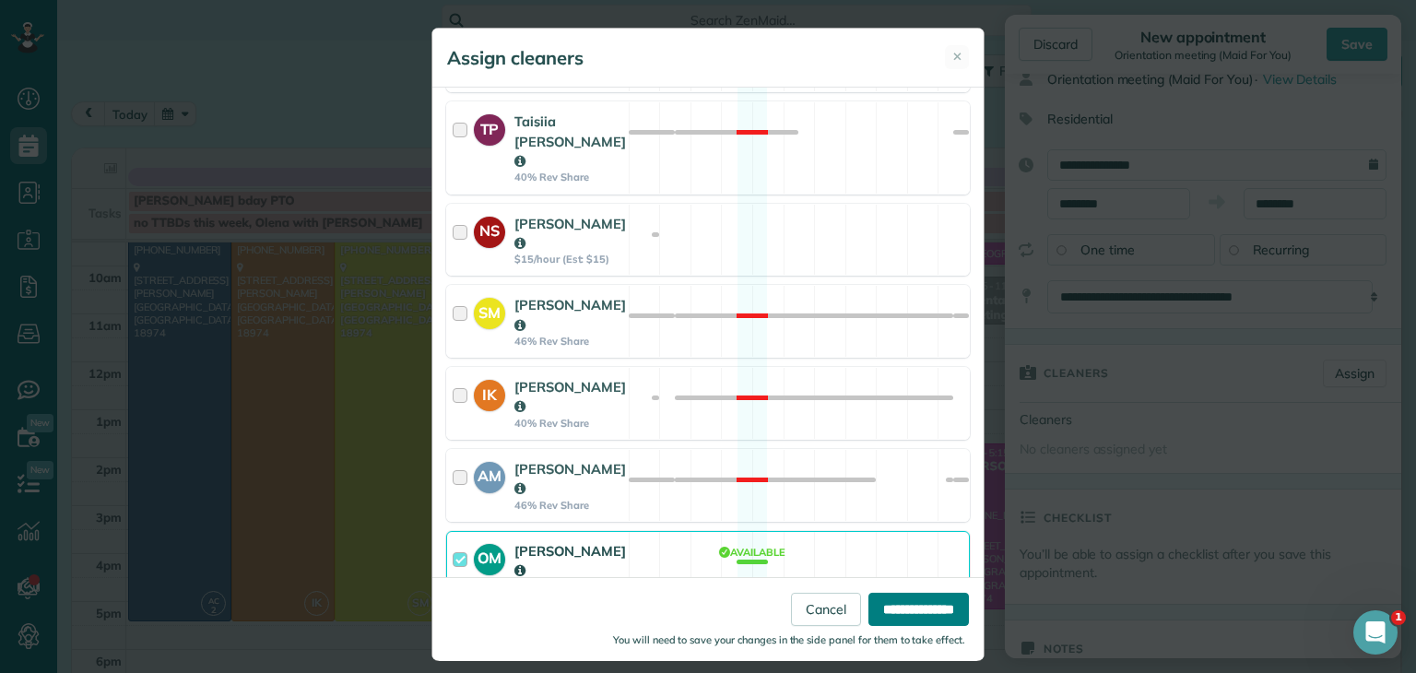
click at [889, 602] on input "**********" at bounding box center [918, 608] width 100 height 33
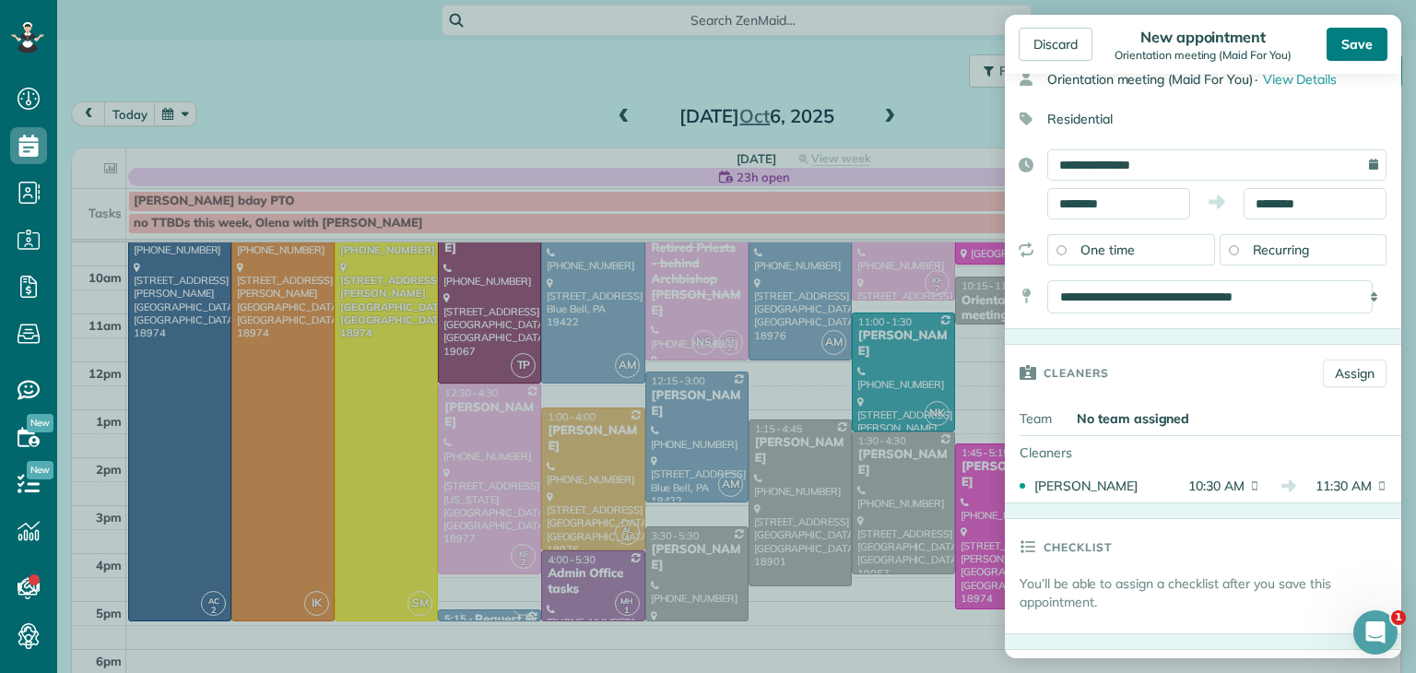
click at [1368, 41] on div "Save" at bounding box center [1356, 44] width 61 height 33
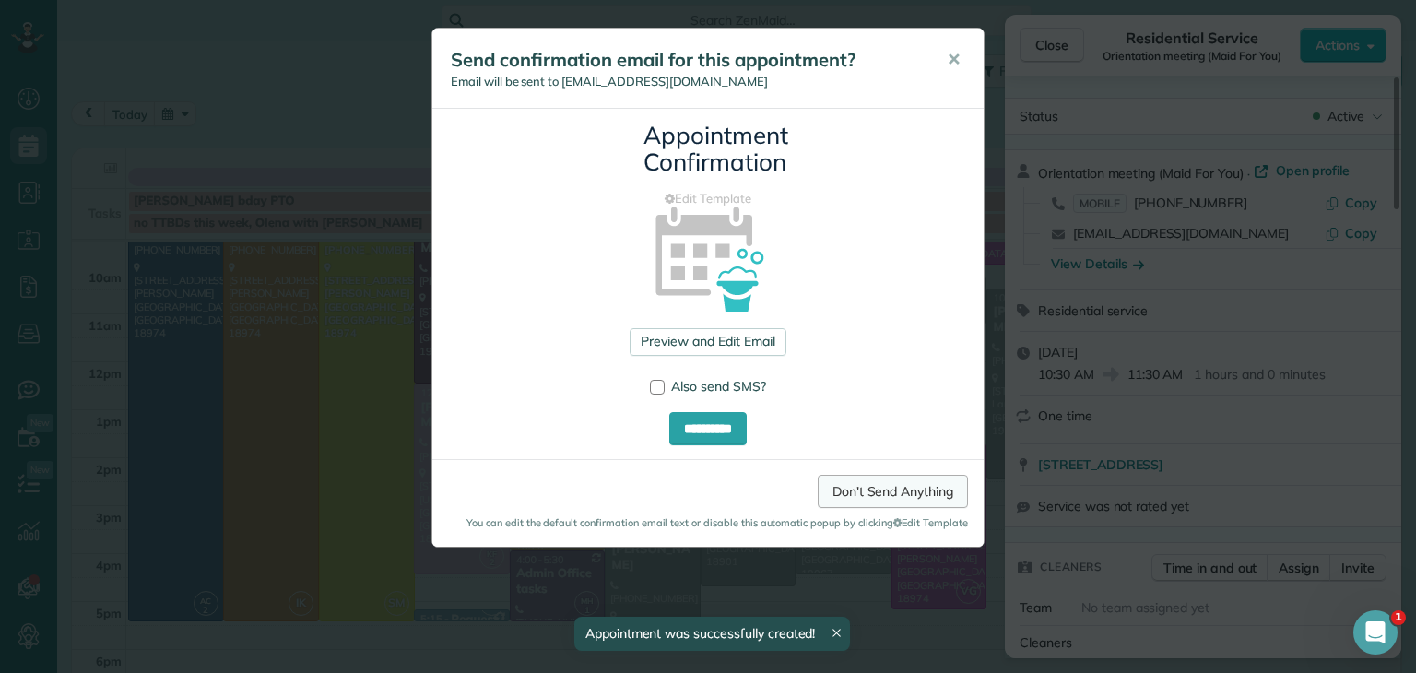
click at [936, 484] on link "Don't Send Anything" at bounding box center [892, 491] width 150 height 33
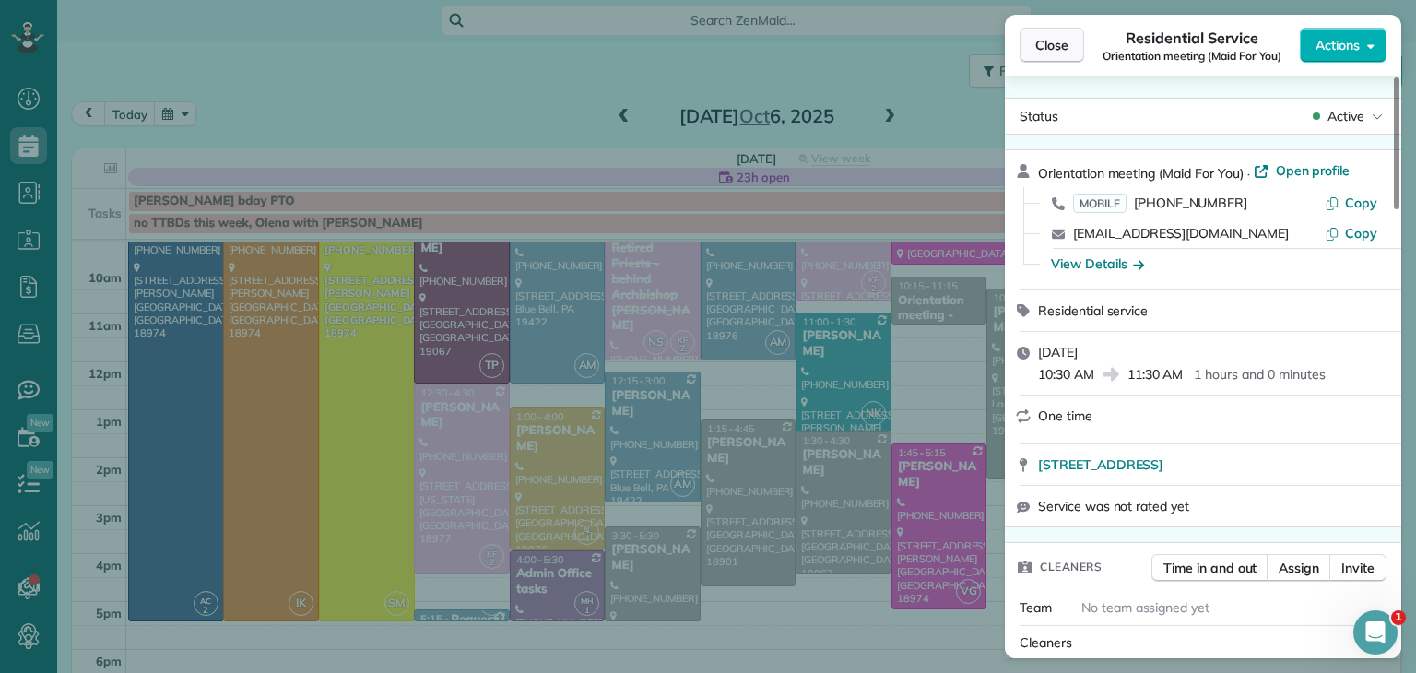
click at [1062, 45] on span "Close" at bounding box center [1051, 45] width 33 height 18
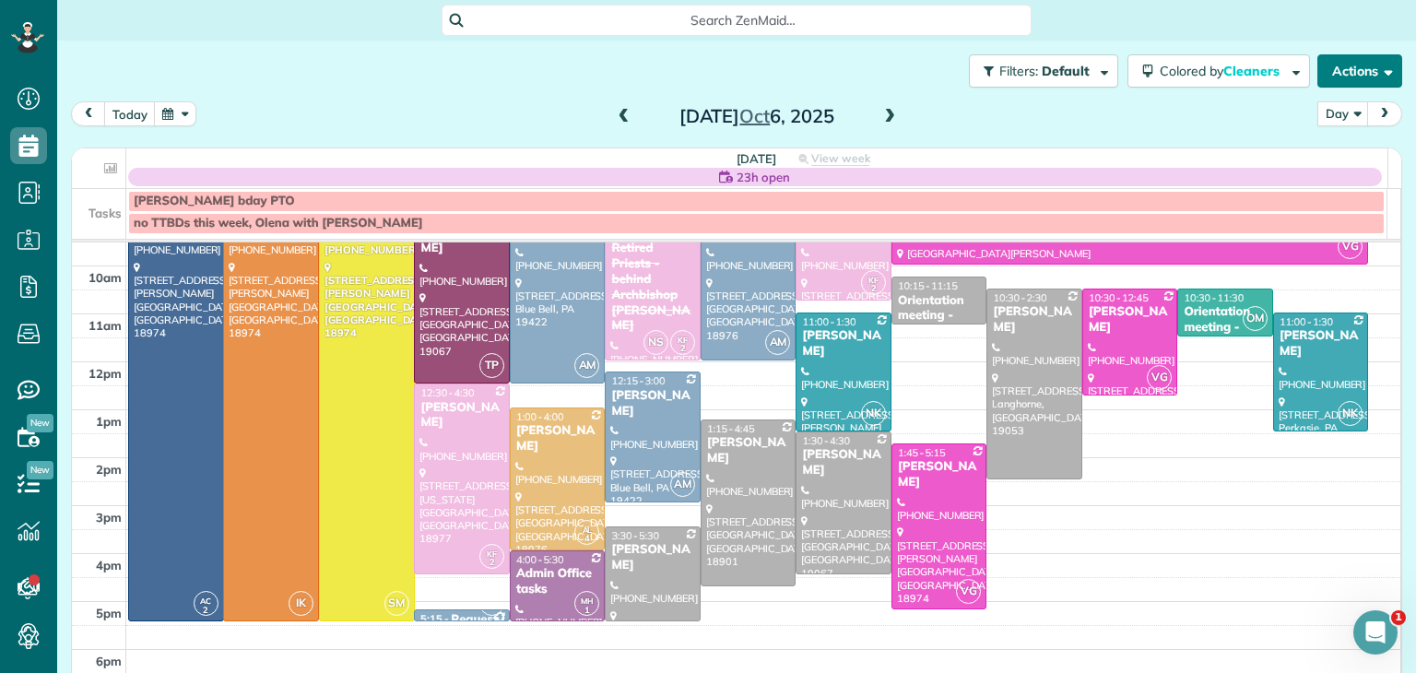
click at [1334, 75] on button "Actions" at bounding box center [1359, 70] width 85 height 33
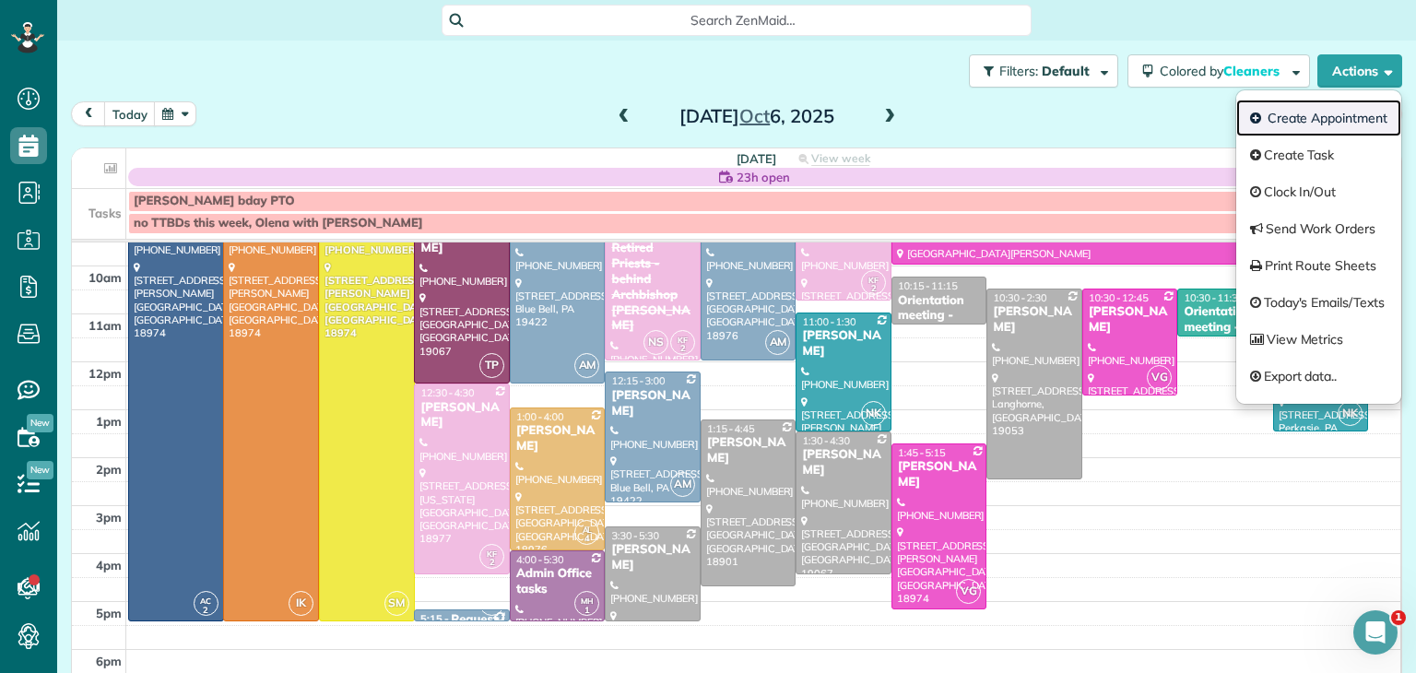
click at [1349, 115] on link "Create Appointment" at bounding box center [1318, 118] width 165 height 37
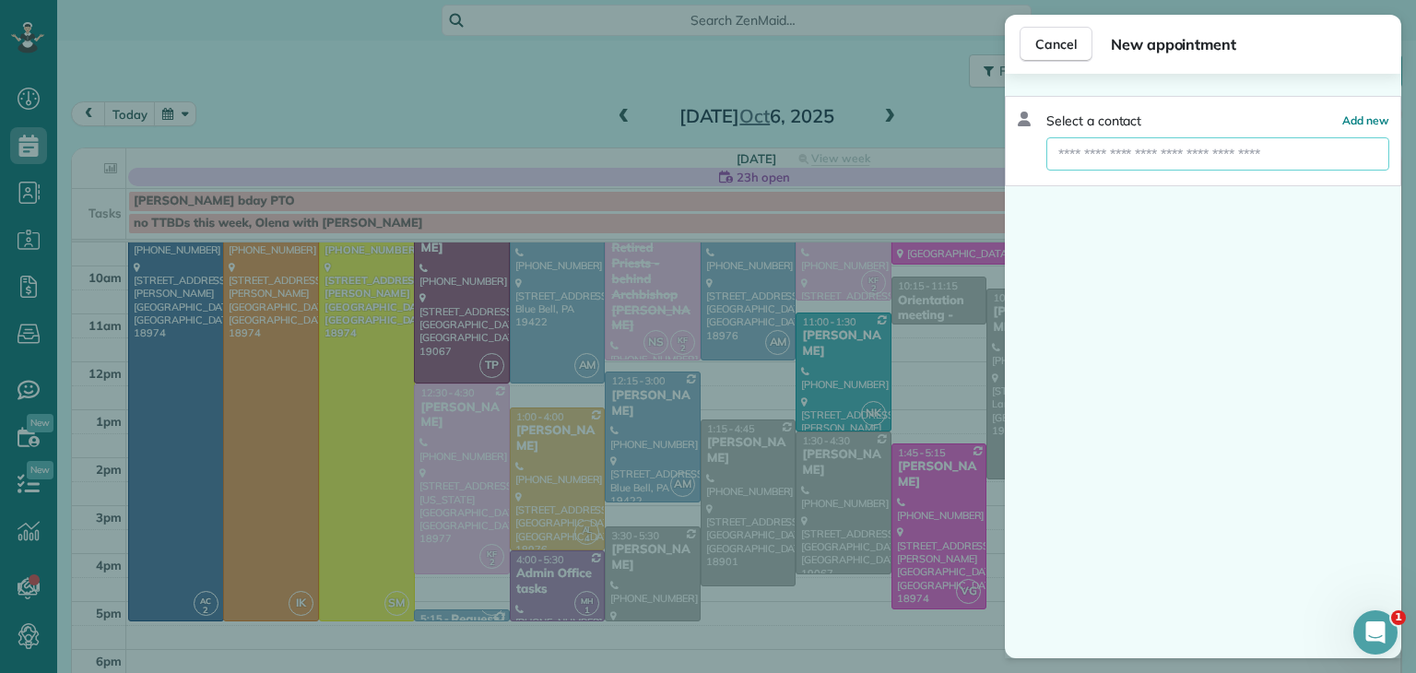
click at [1240, 164] on input "text" at bounding box center [1217, 153] width 343 height 33
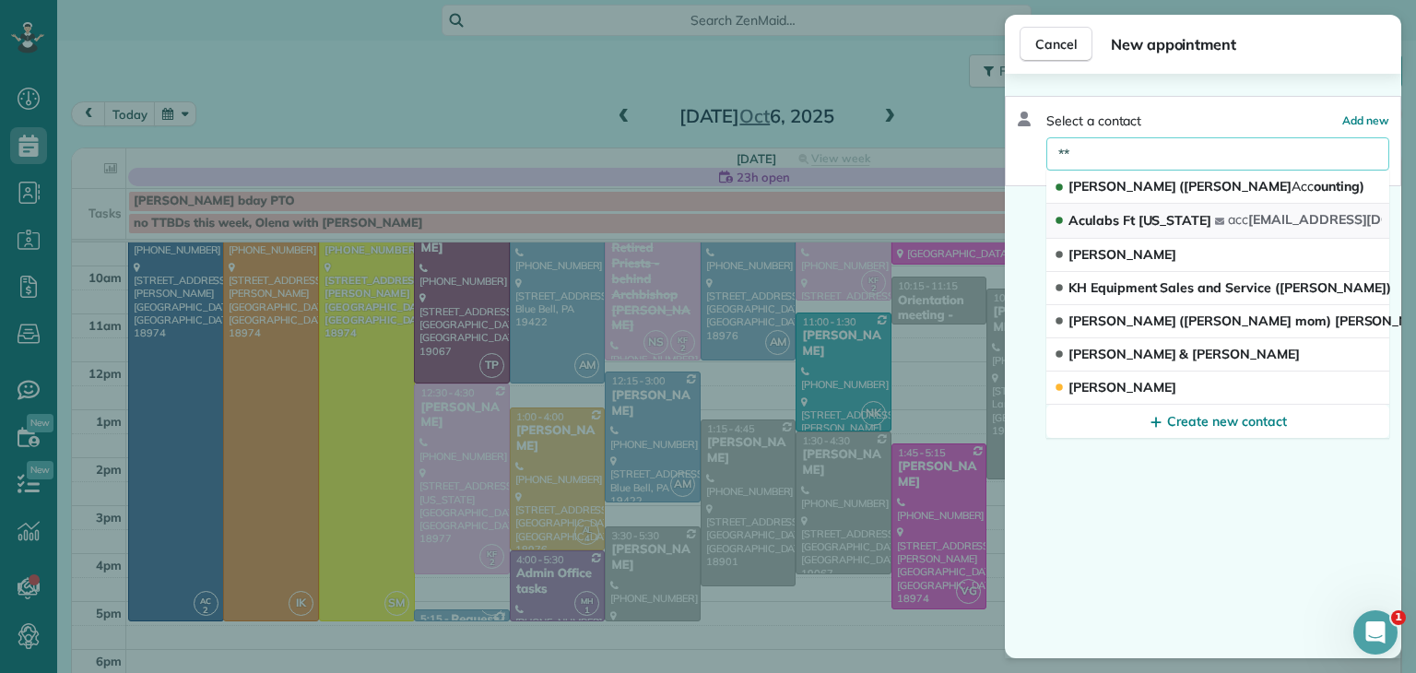
type input "*"
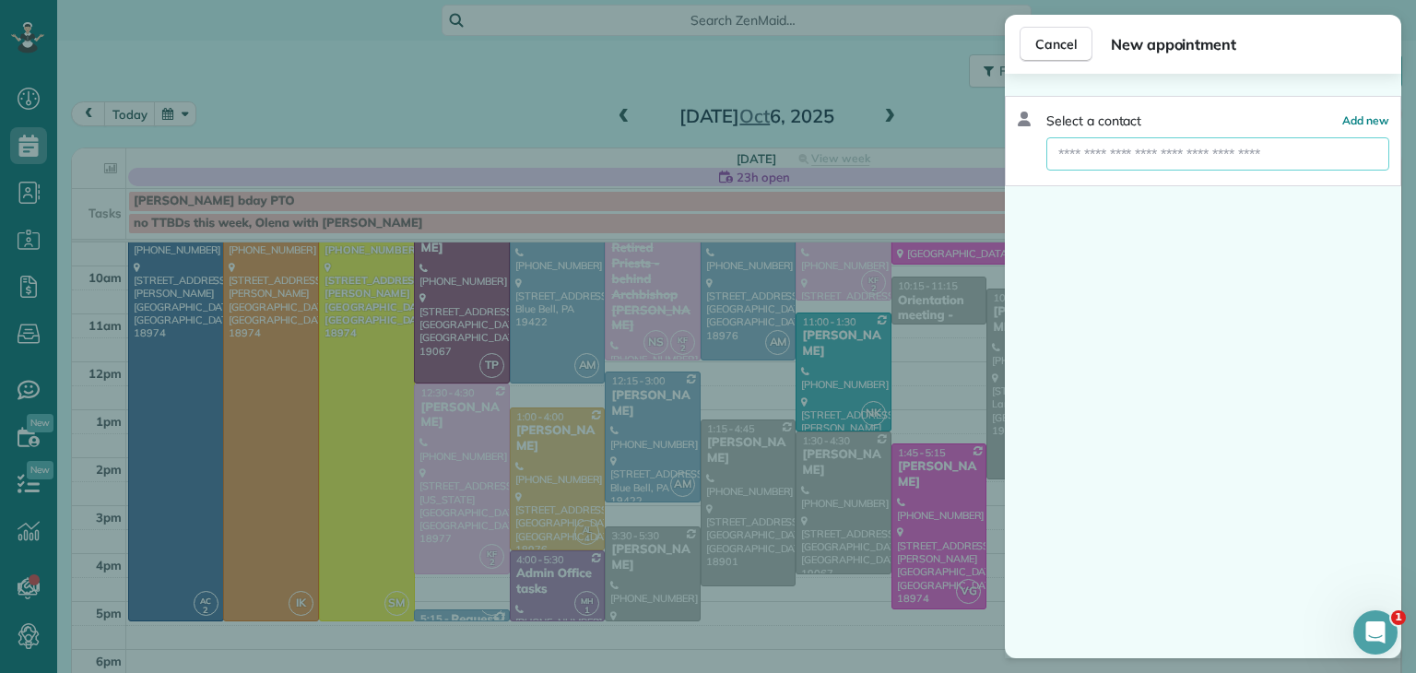
type input "*"
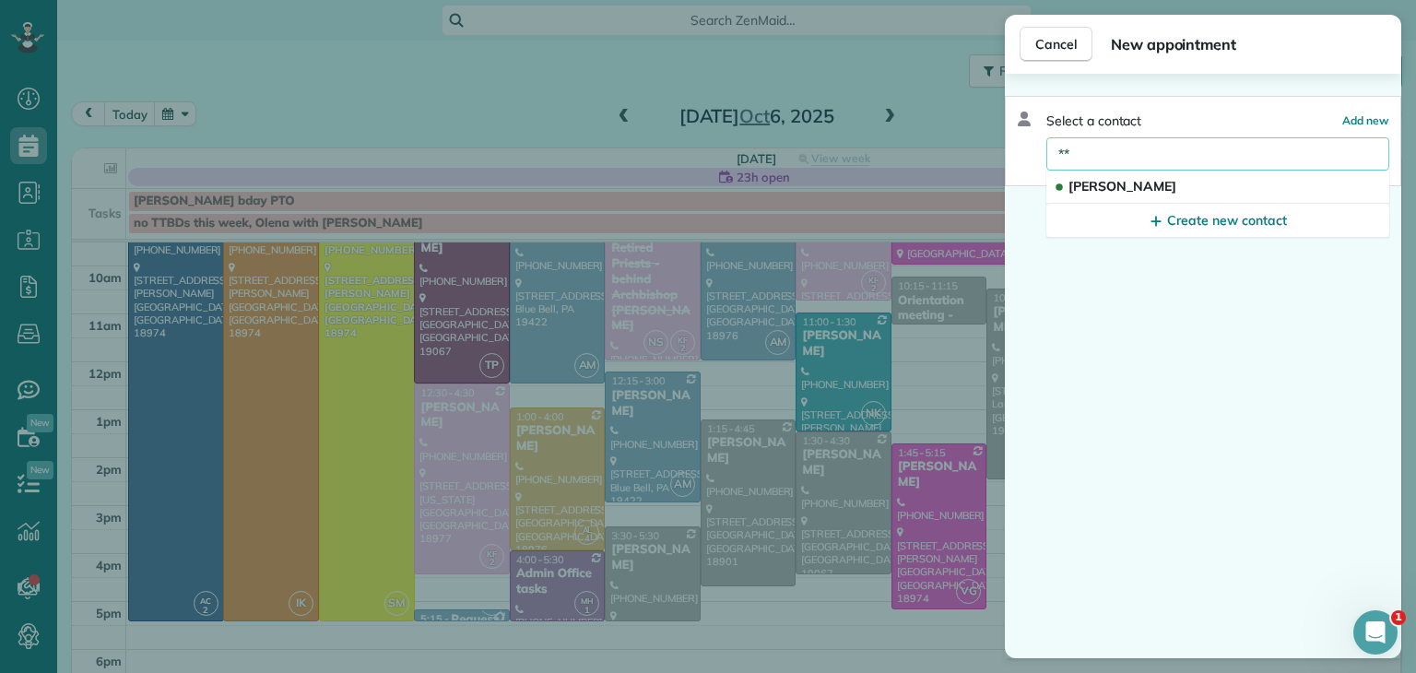
type input "*"
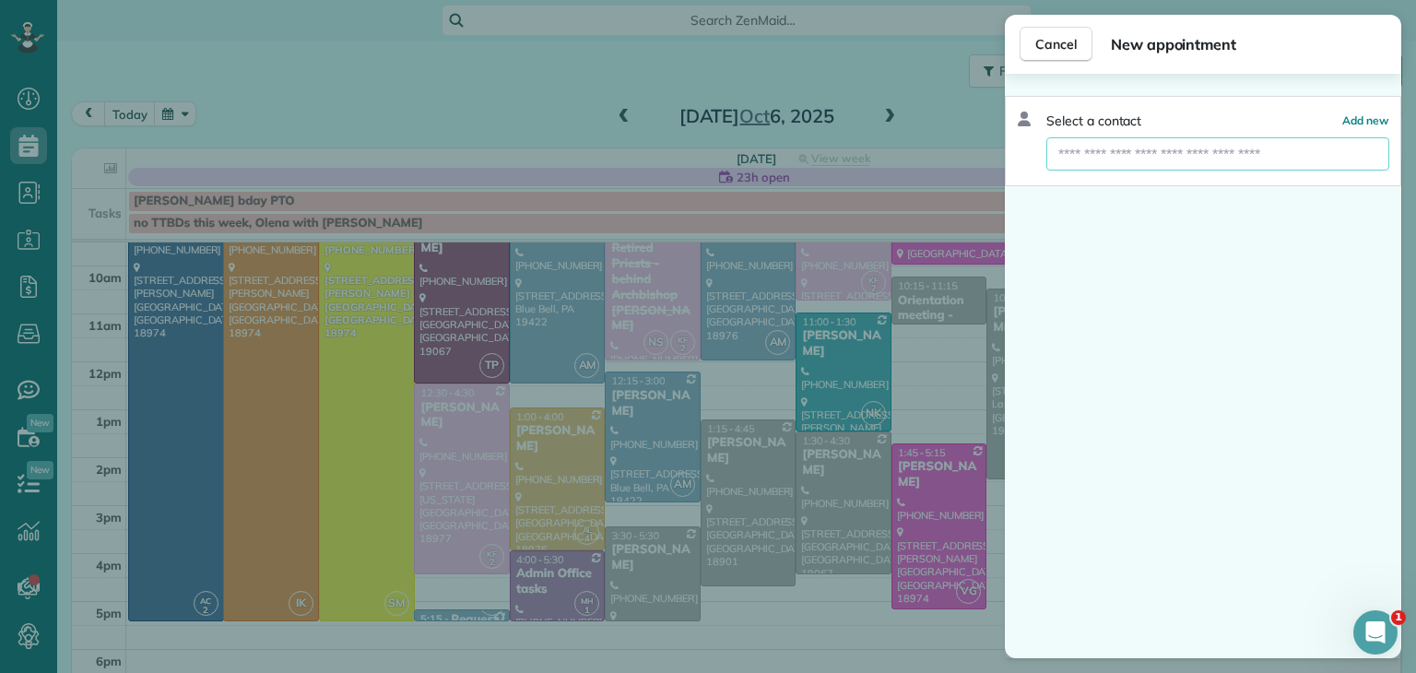
type input "*"
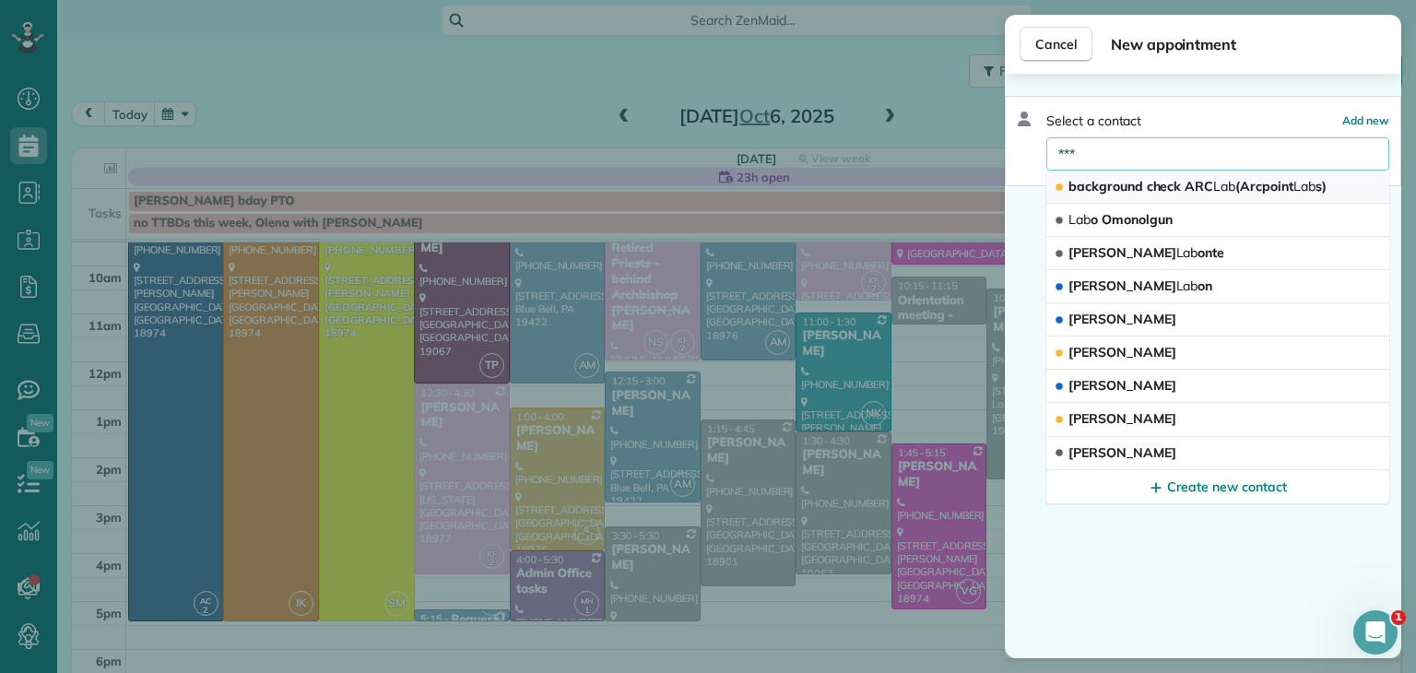
type input "***"
click at [1263, 191] on span "background check ARC Lab (Arcpoint Lab s)" at bounding box center [1197, 186] width 258 height 17
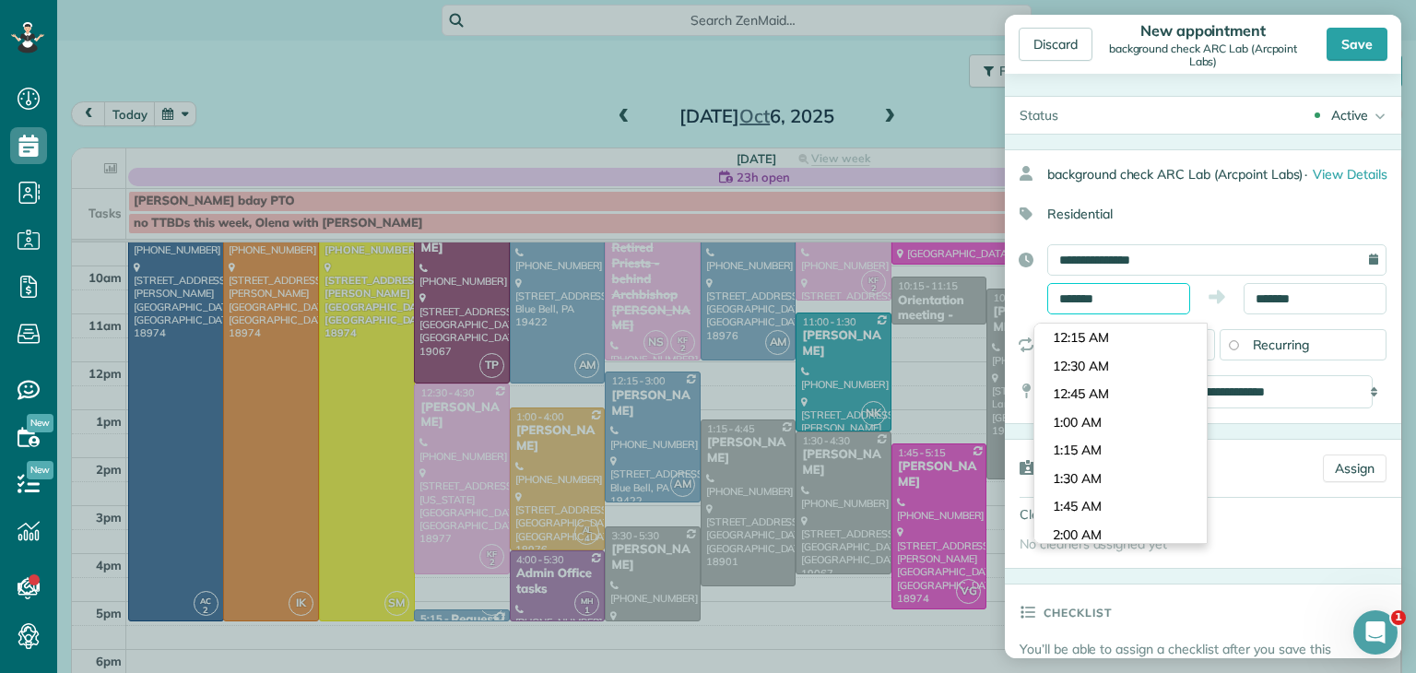
scroll to position [1519, 0]
click at [1143, 322] on body "Dashboard Scheduling Calendar View List View Dispatch View - Weekly scheduling …" at bounding box center [708, 336] width 1416 height 673
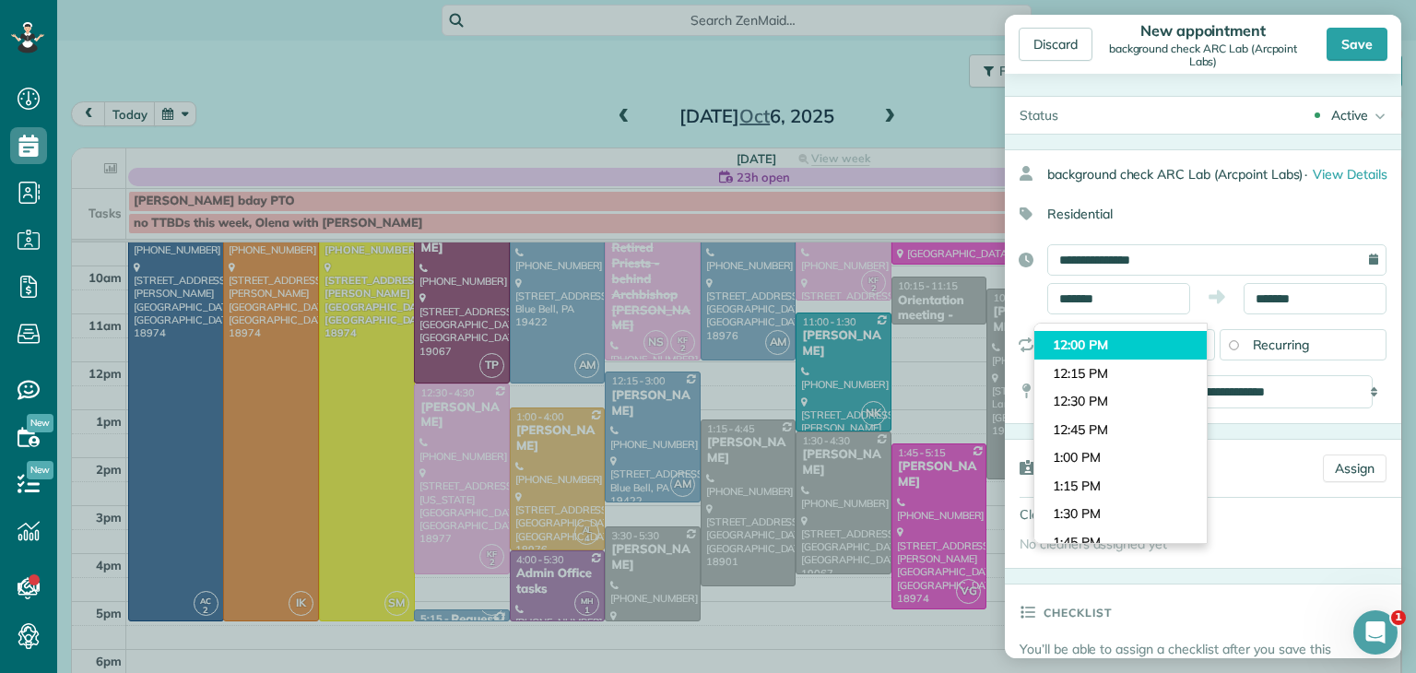
type input "********"
click at [1139, 346] on body "Dashboard Scheduling Calendar View List View Dispatch View - Weekly scheduling …" at bounding box center [708, 336] width 1416 height 673
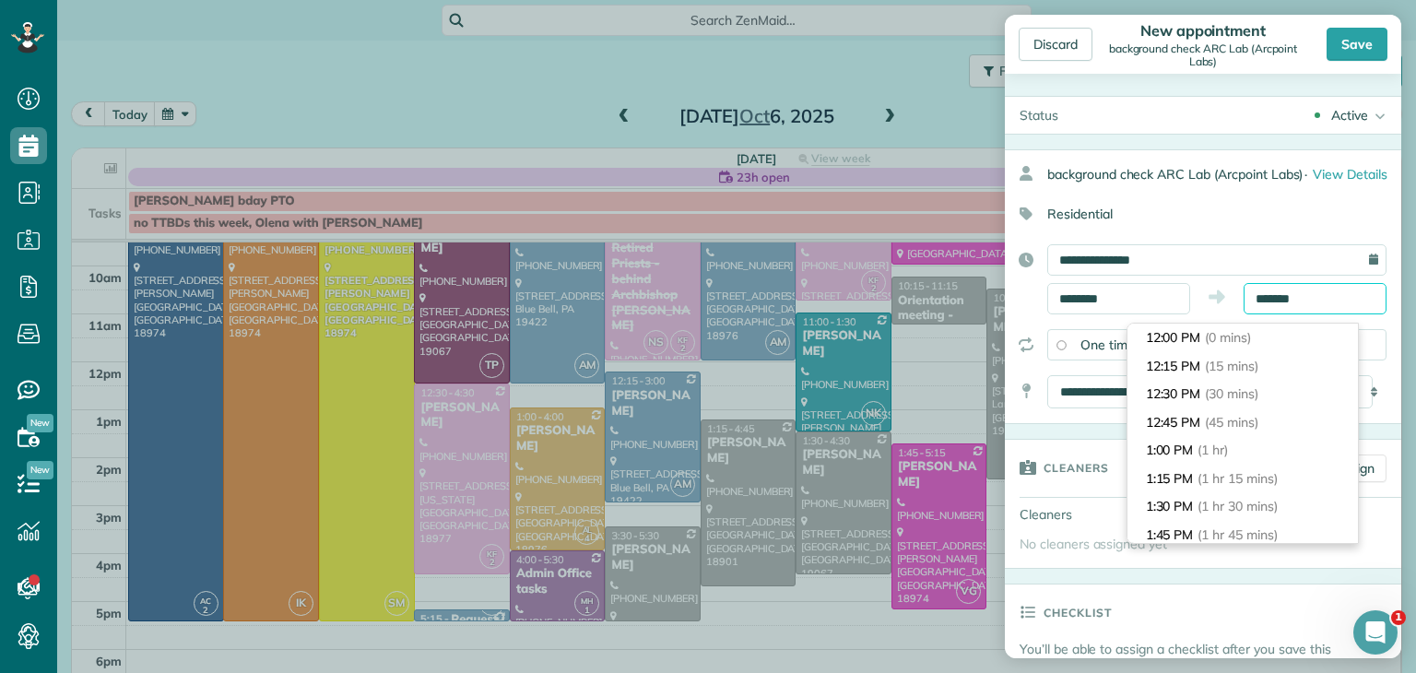
click at [1312, 326] on body "Dashboard Scheduling Calendar View List View Dispatch View - Weekly scheduling …" at bounding box center [708, 336] width 1416 height 673
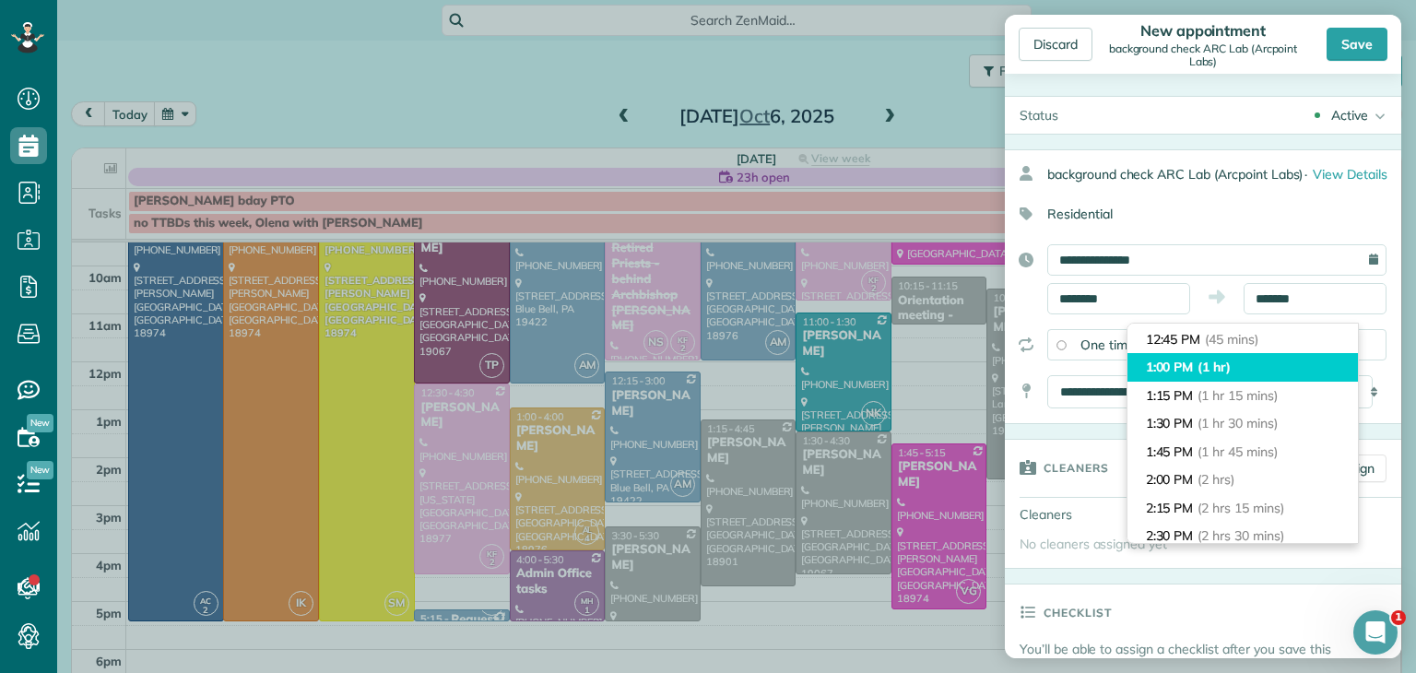
type input "*******"
click at [1264, 369] on li "1:00 PM (1 hr)" at bounding box center [1242, 367] width 230 height 29
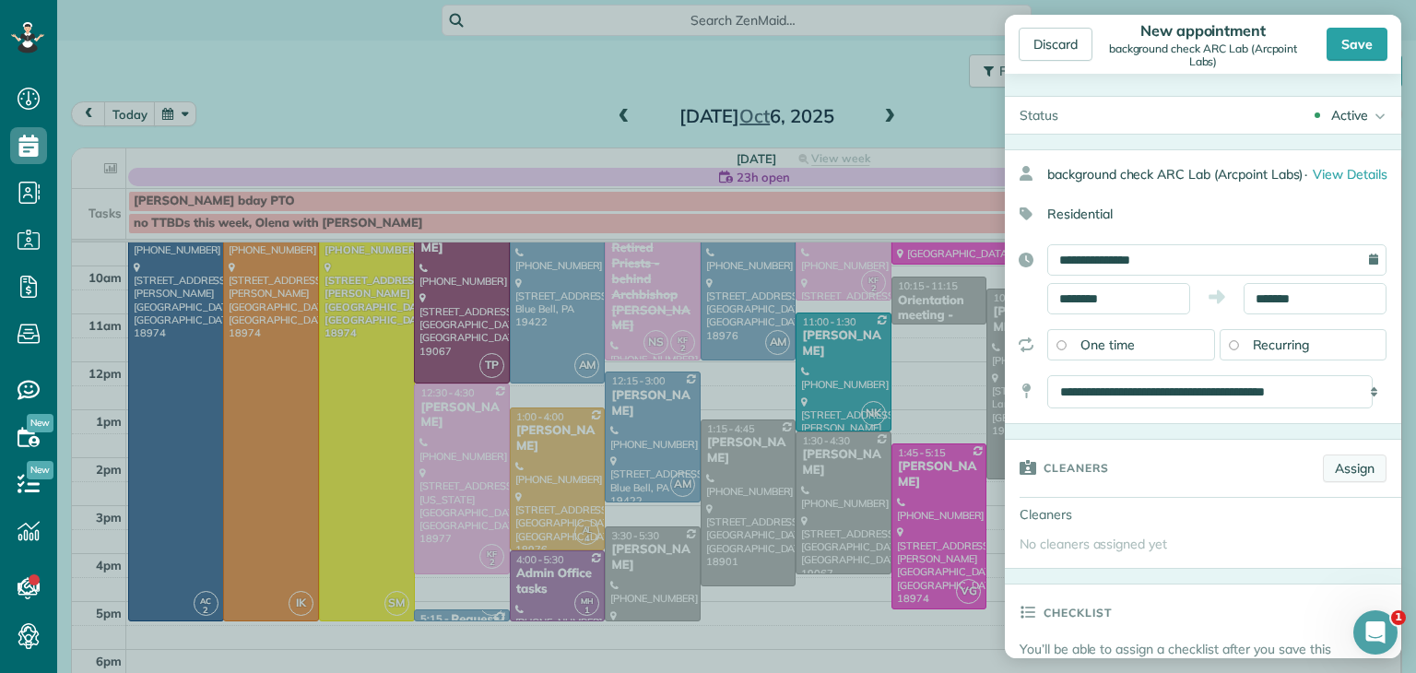
click at [1353, 482] on link "Assign" at bounding box center [1355, 468] width 64 height 28
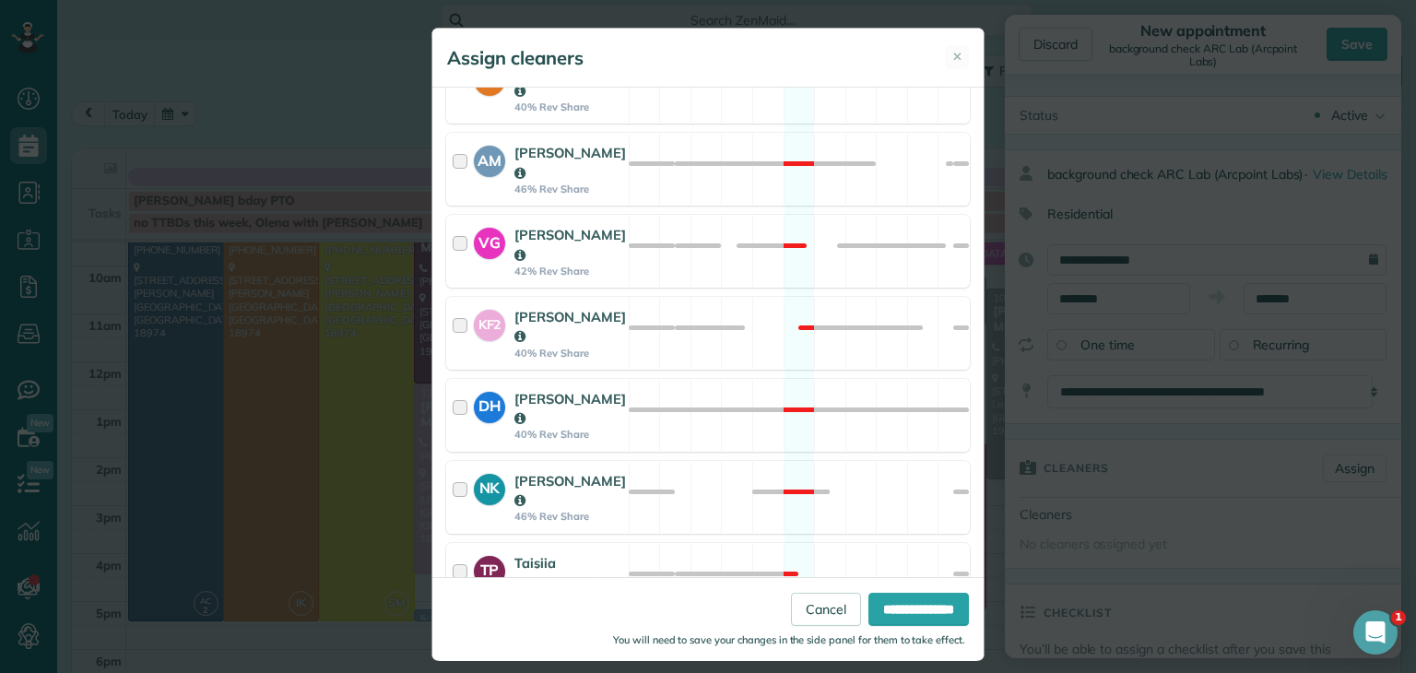
scroll to position [1158, 0]
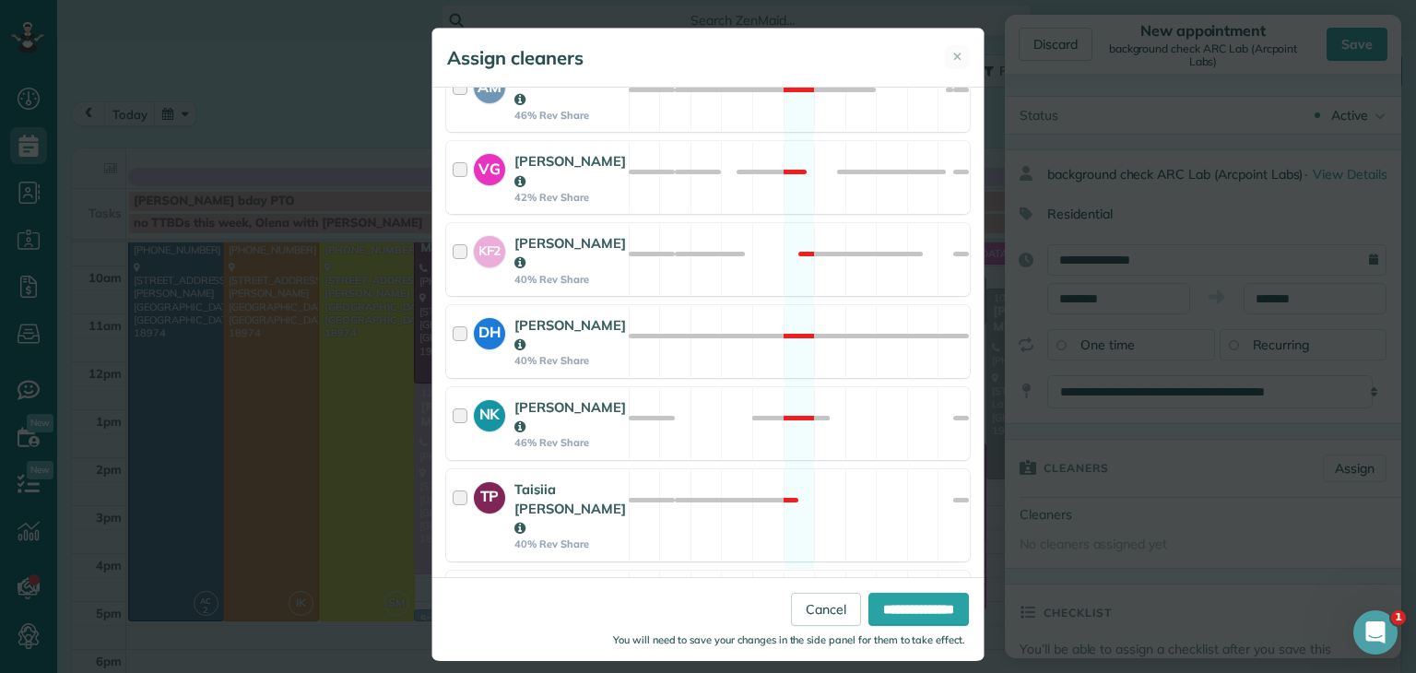
click at [873, 610] on input "**********" at bounding box center [918, 608] width 100 height 33
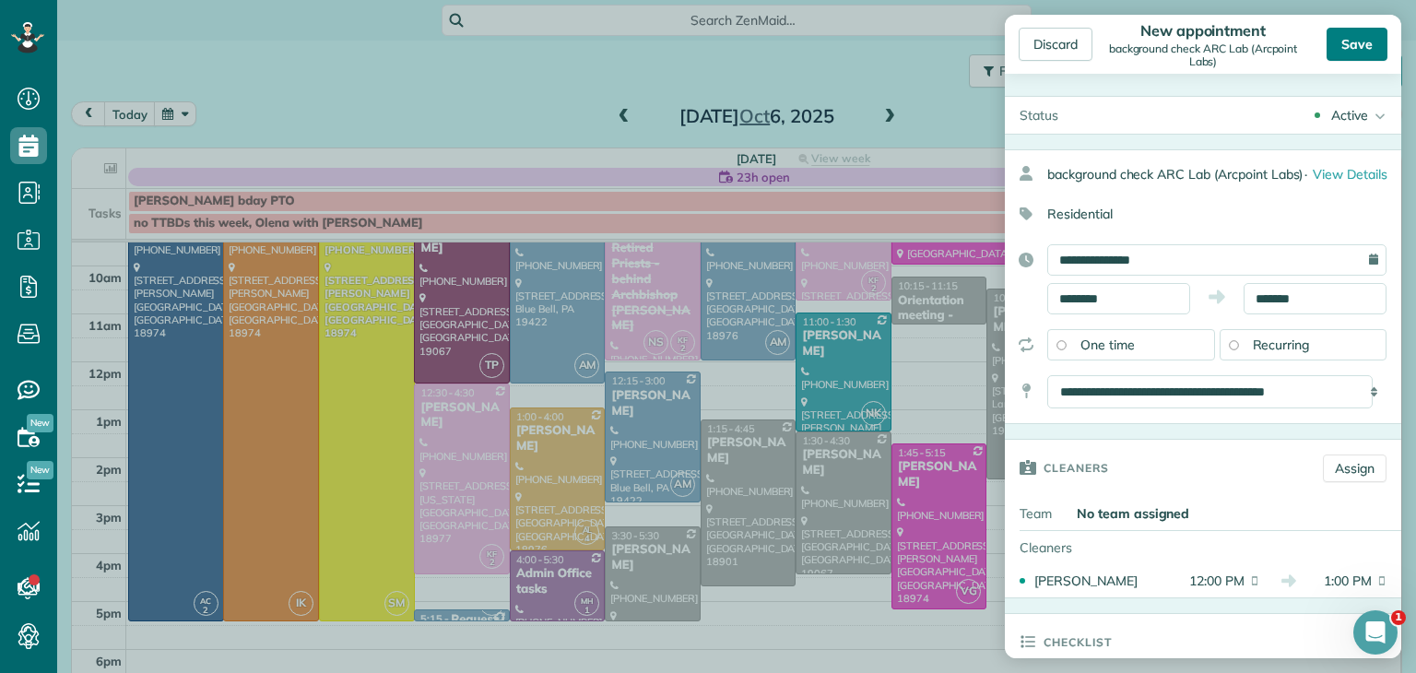
click at [1353, 39] on div "Save" at bounding box center [1356, 44] width 61 height 33
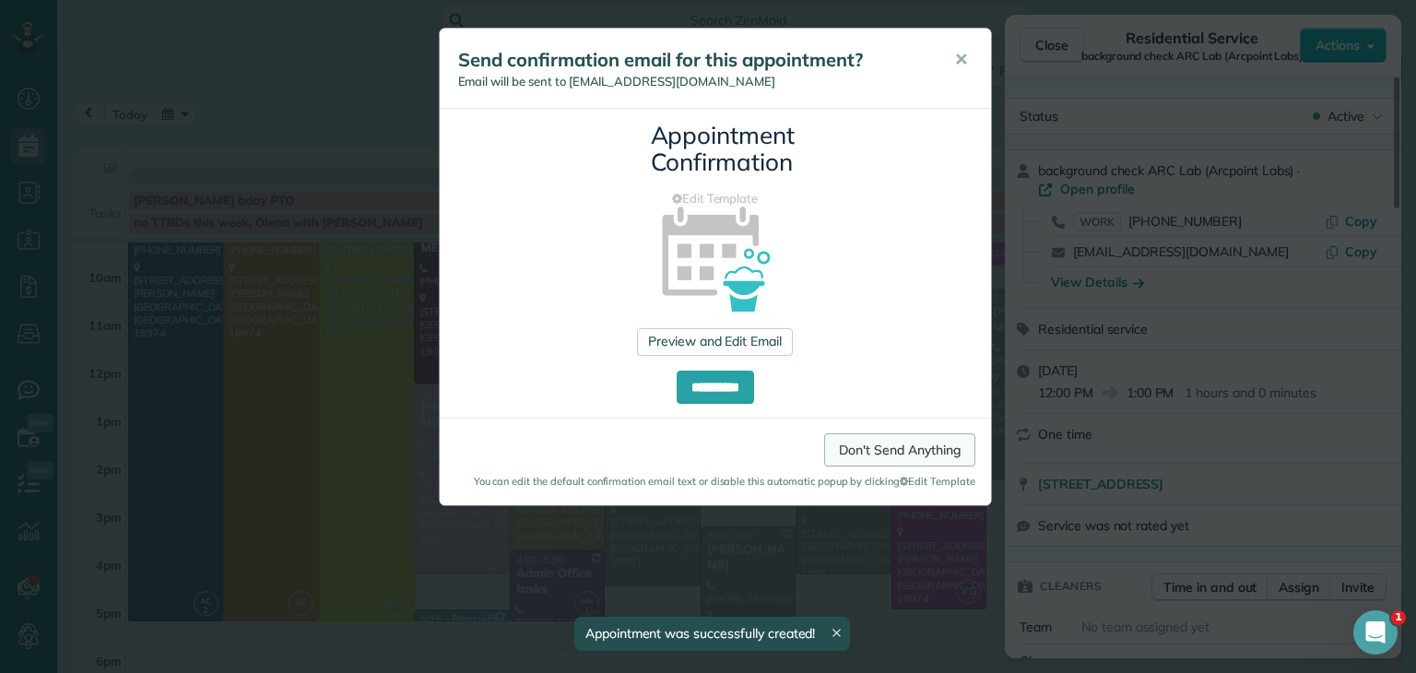
click at [934, 444] on link "Don't Send Anything" at bounding box center [899, 449] width 150 height 33
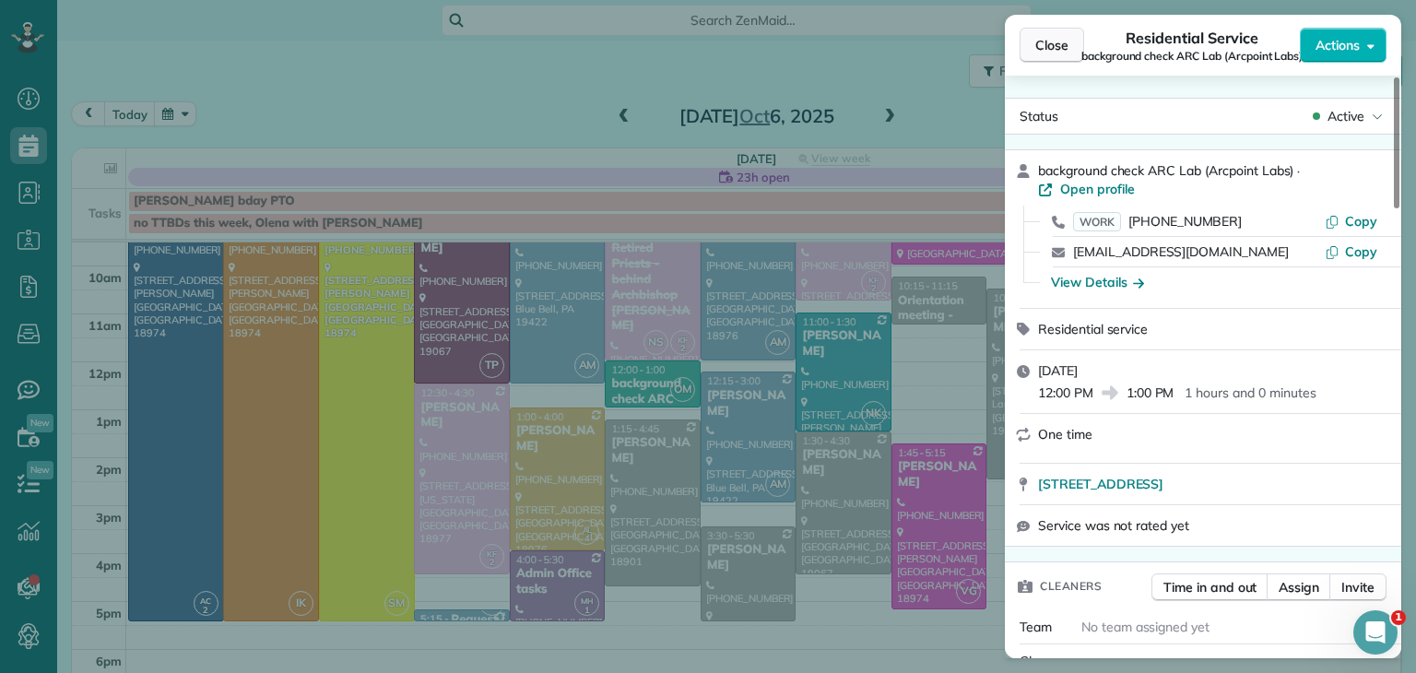
click at [1059, 47] on span "Close" at bounding box center [1051, 45] width 33 height 18
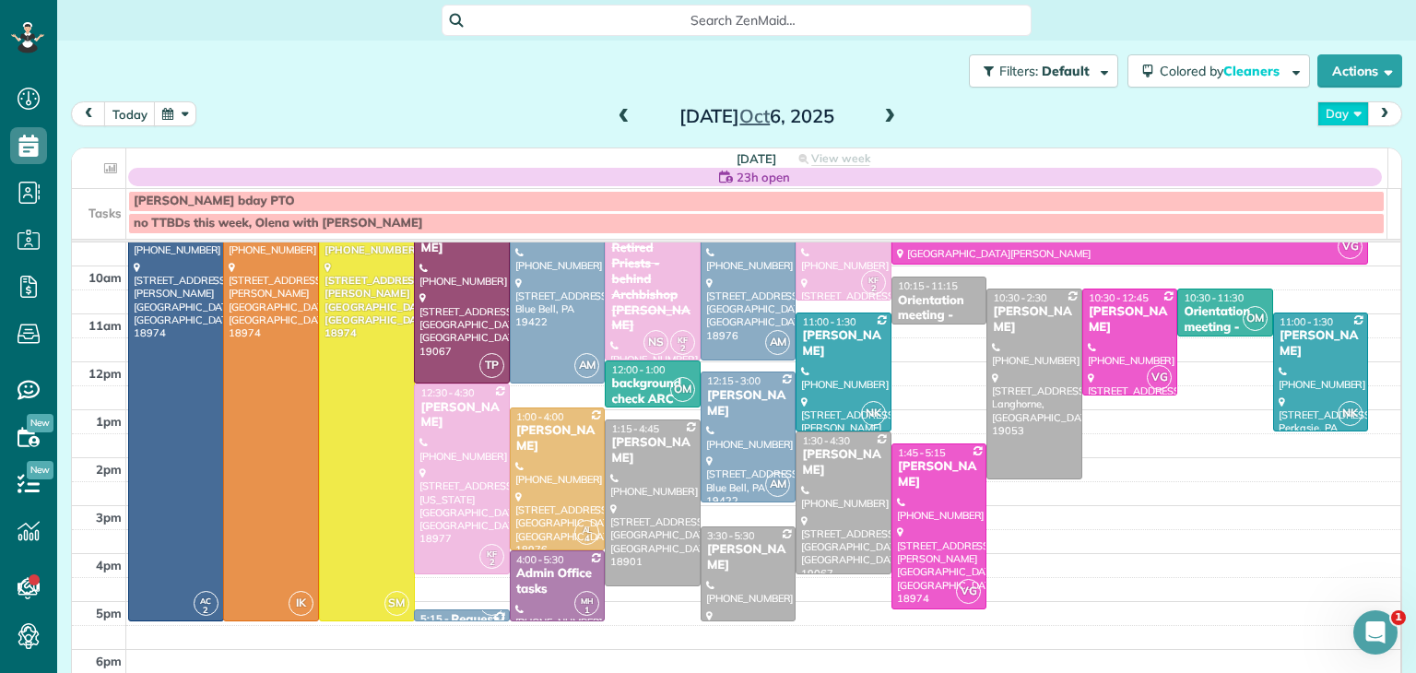
click at [1324, 108] on button "Day" at bounding box center [1343, 113] width 52 height 25
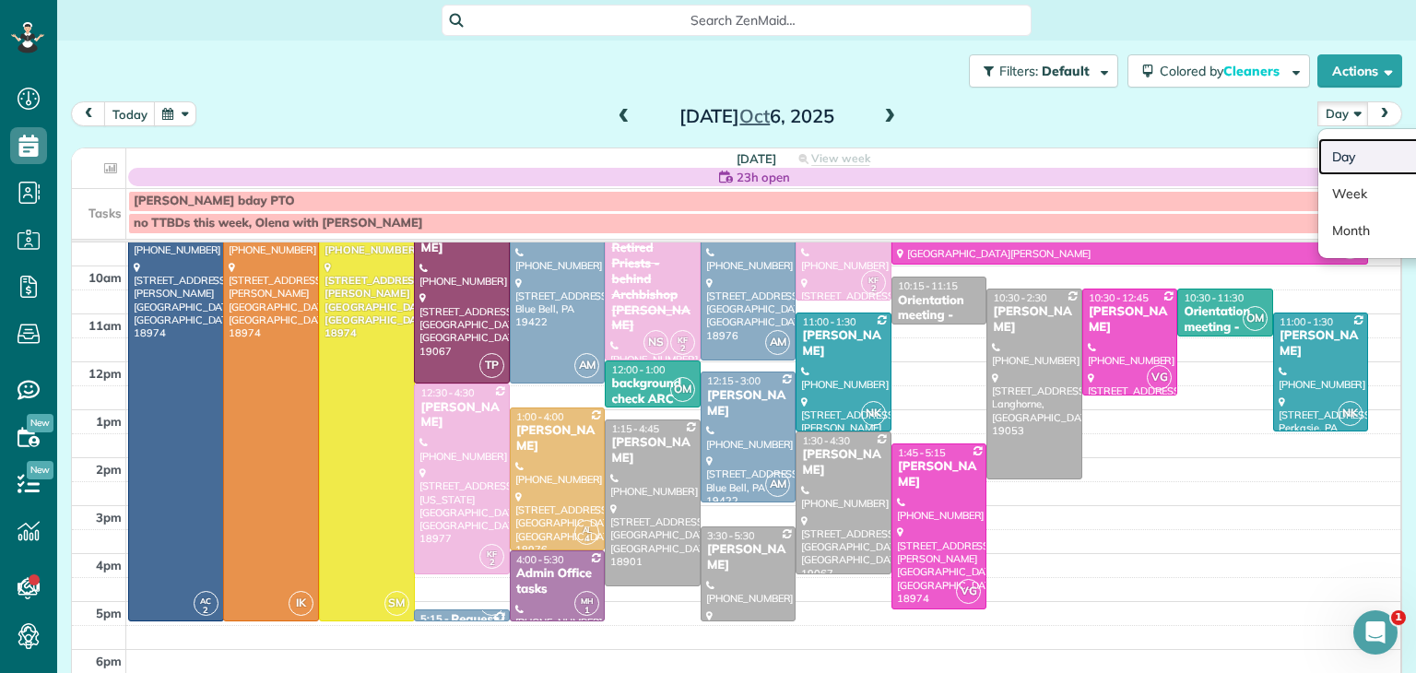
click at [1341, 145] on link "Day" at bounding box center [1391, 156] width 146 height 37
click at [619, 109] on span at bounding box center [624, 117] width 20 height 17
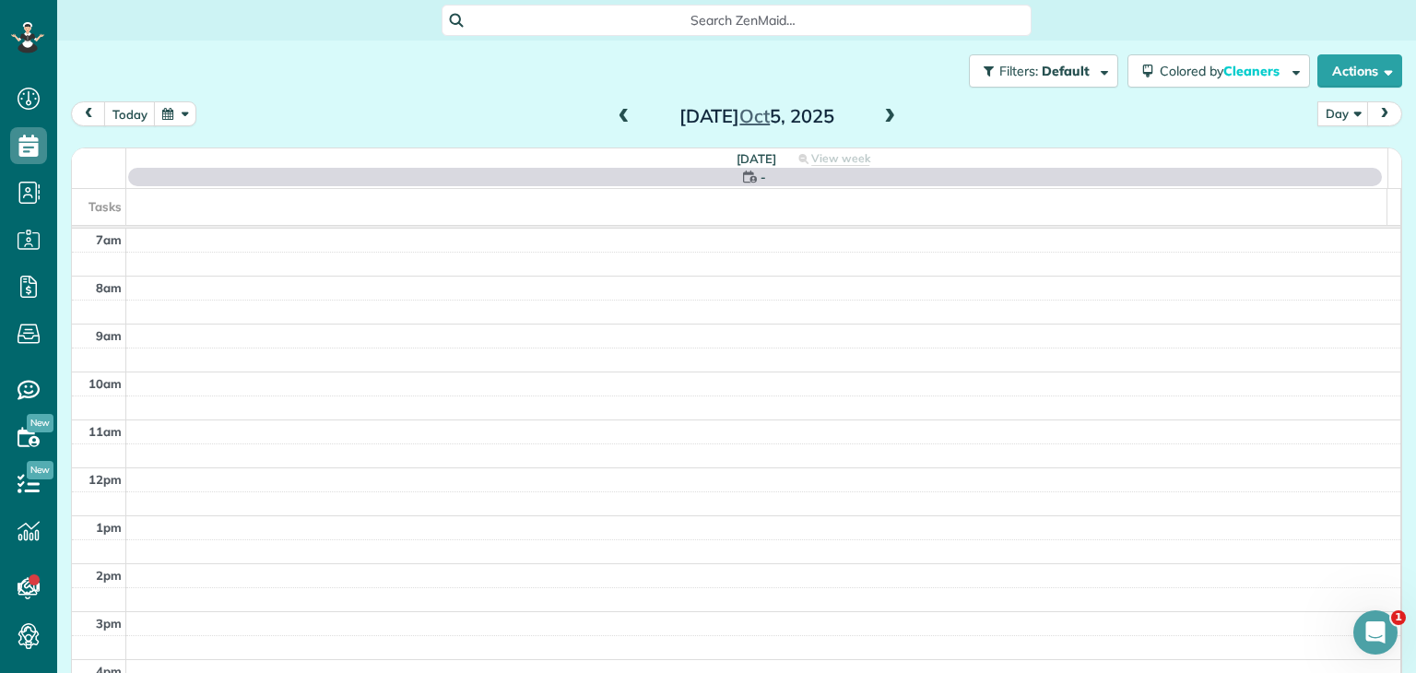
click at [619, 109] on span at bounding box center [624, 117] width 20 height 17
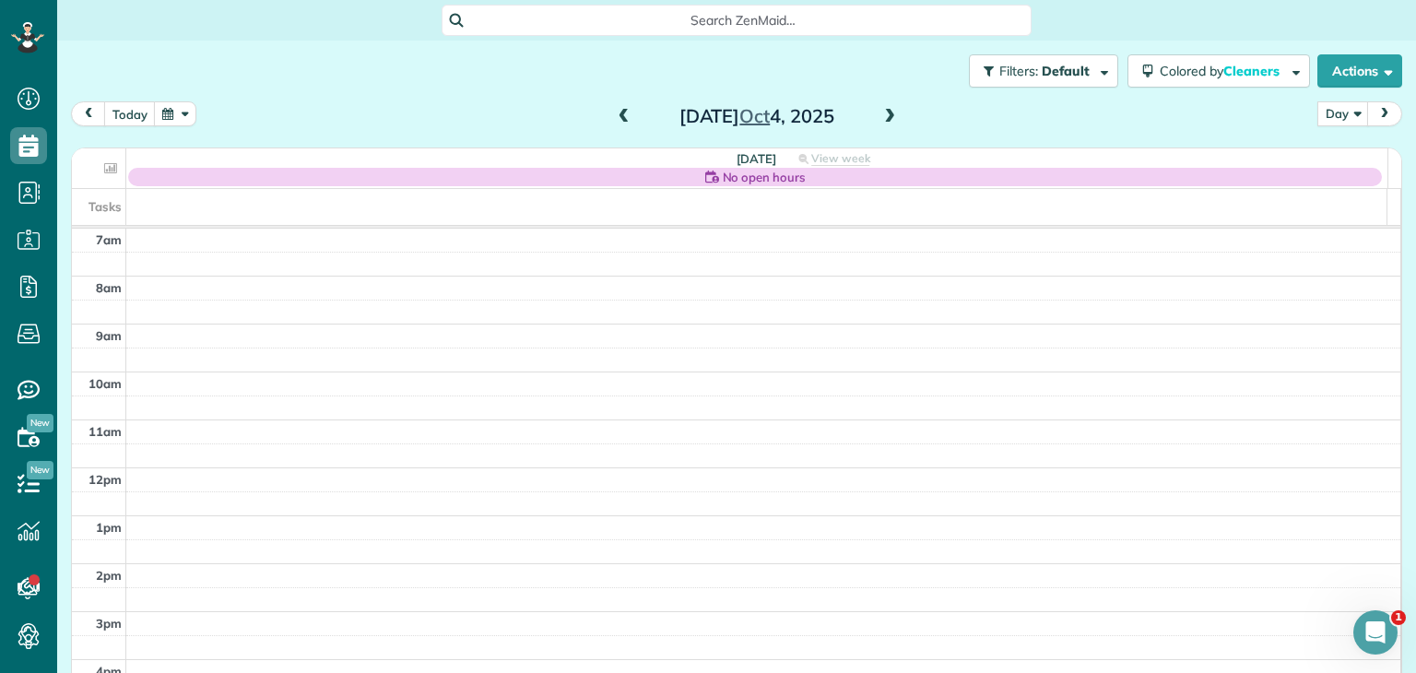
click at [619, 109] on span at bounding box center [624, 117] width 20 height 17
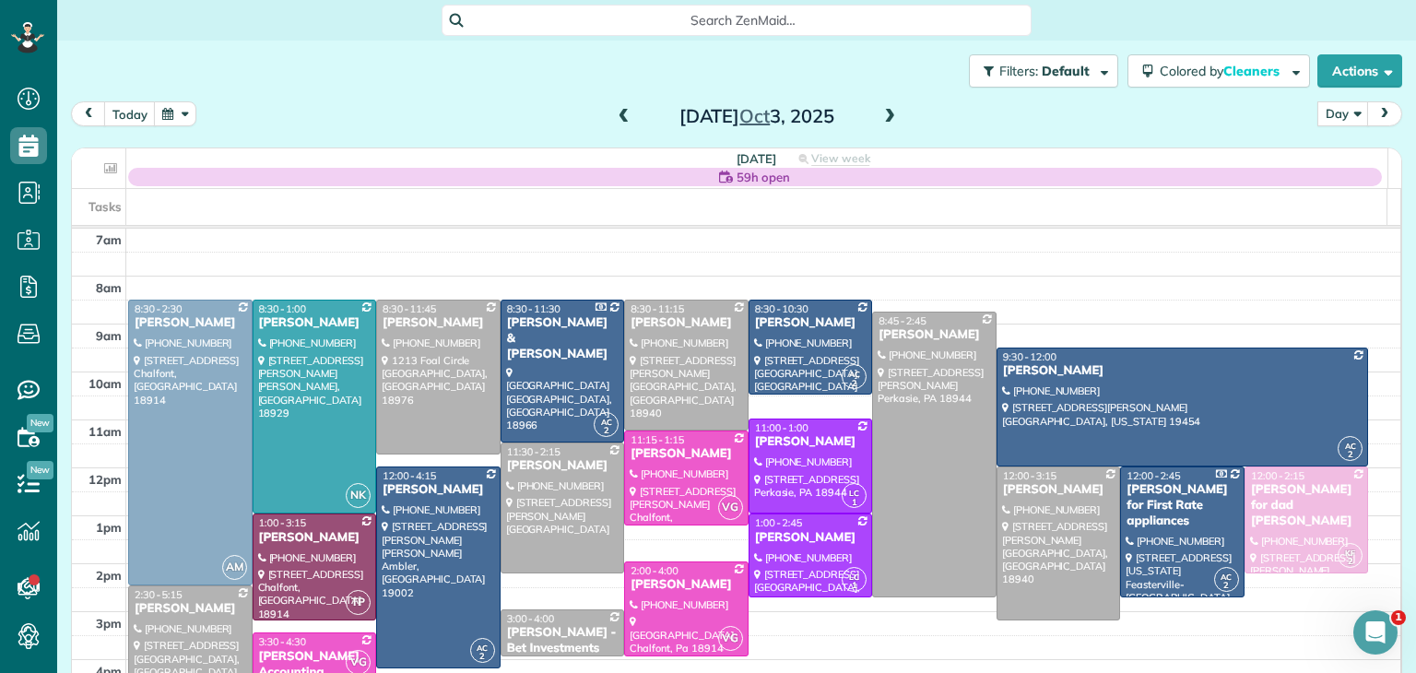
click at [619, 109] on span at bounding box center [624, 117] width 20 height 17
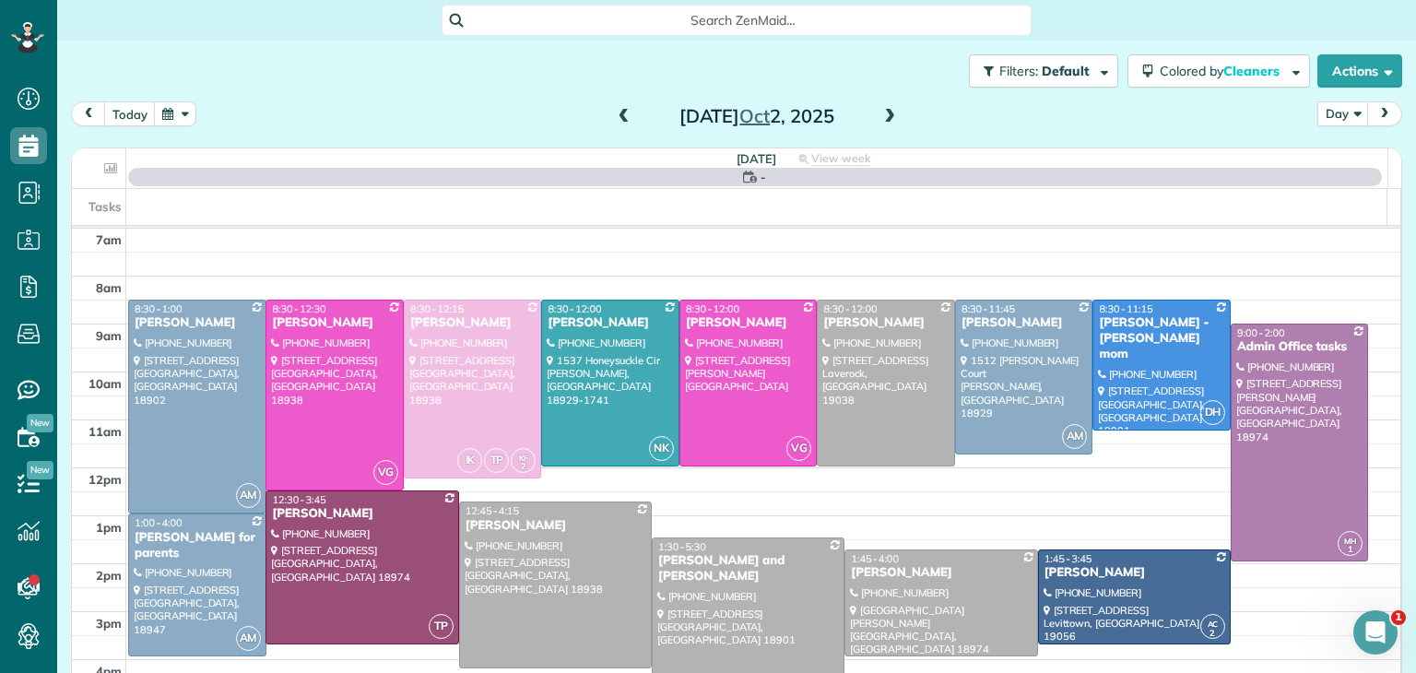
click at [619, 109] on span at bounding box center [624, 117] width 20 height 17
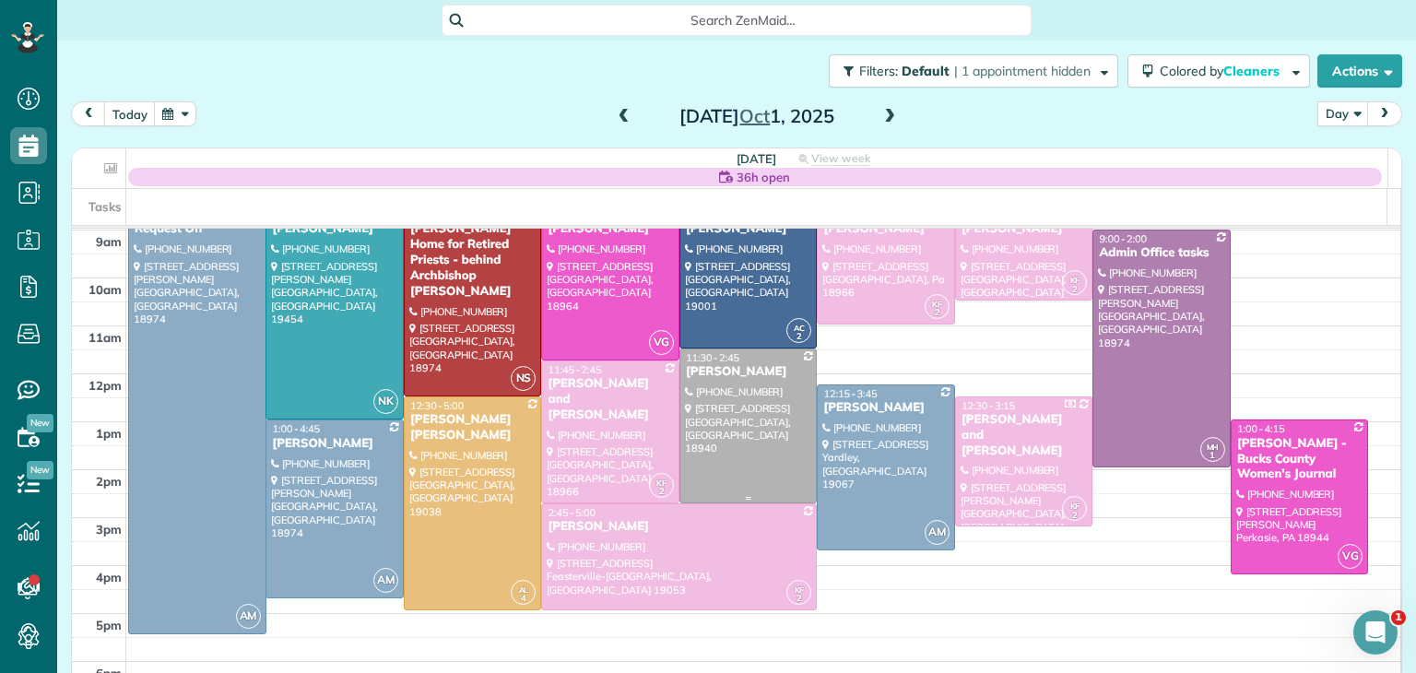
scroll to position [48, 0]
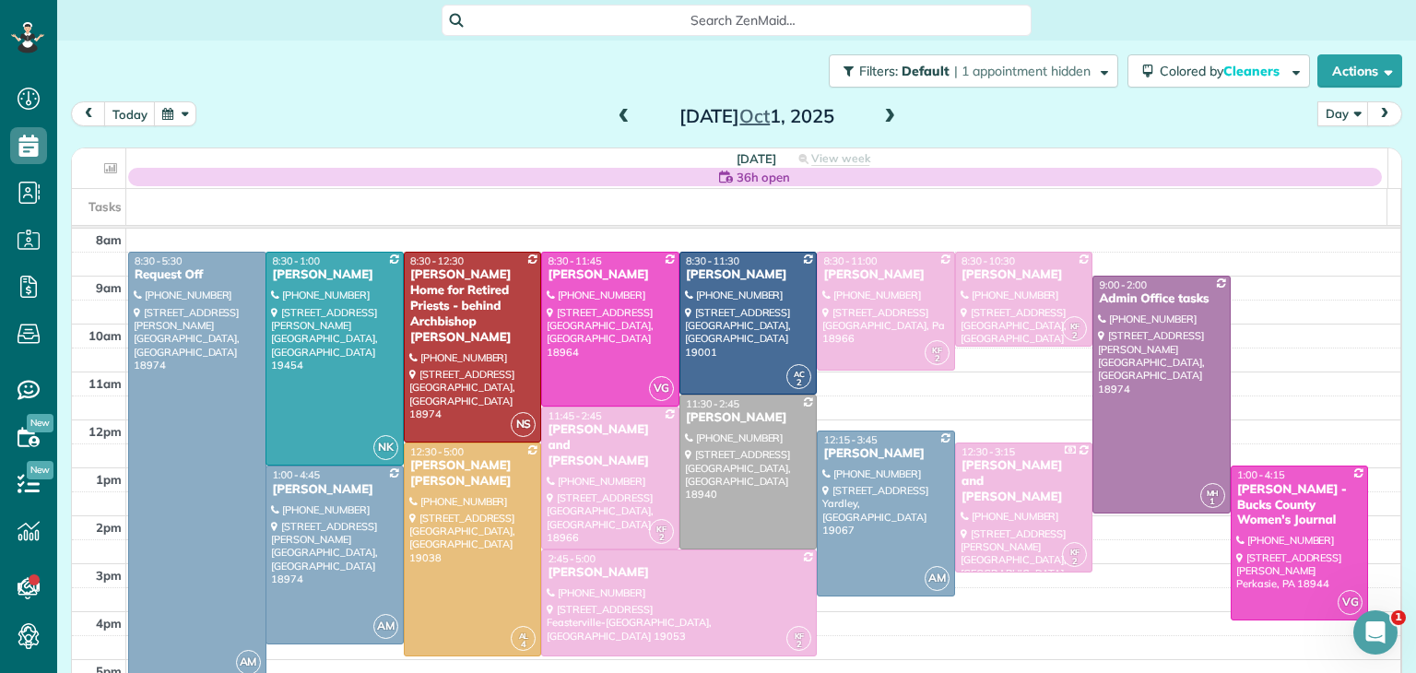
click at [614, 118] on span at bounding box center [624, 117] width 20 height 17
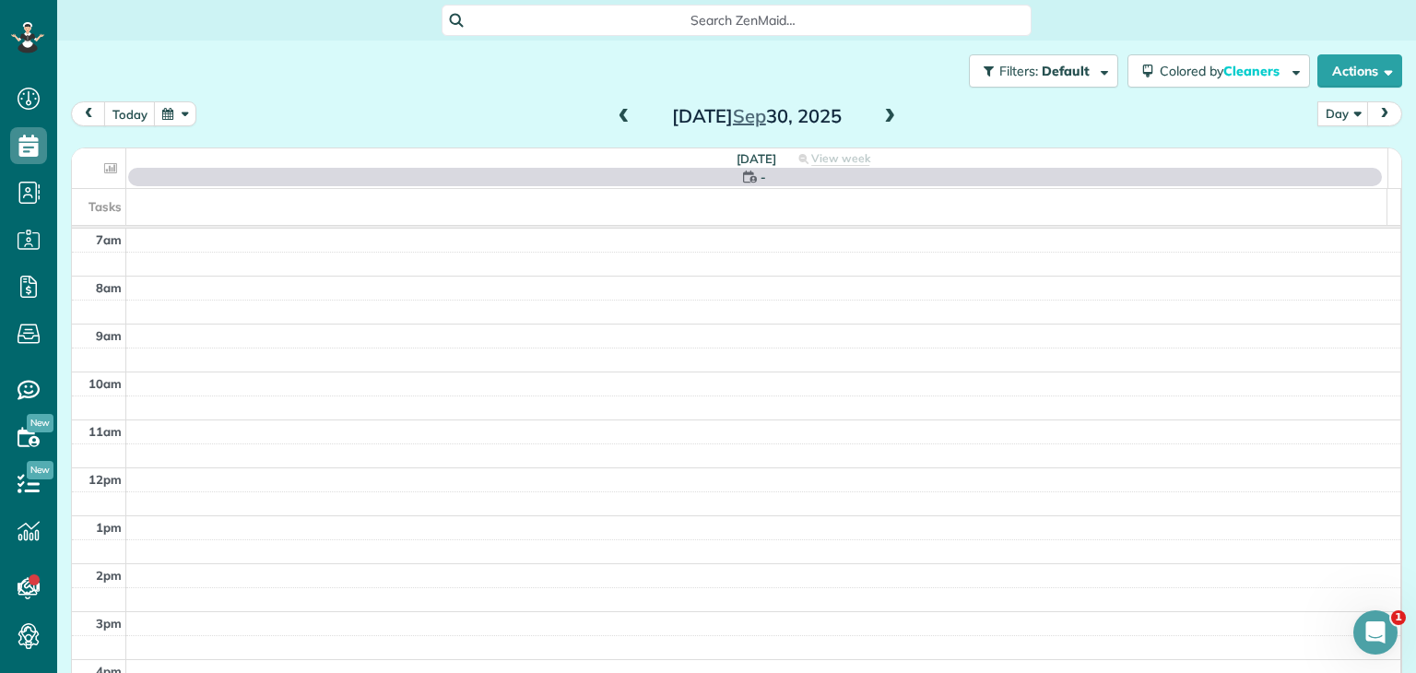
click at [614, 118] on span at bounding box center [624, 117] width 20 height 17
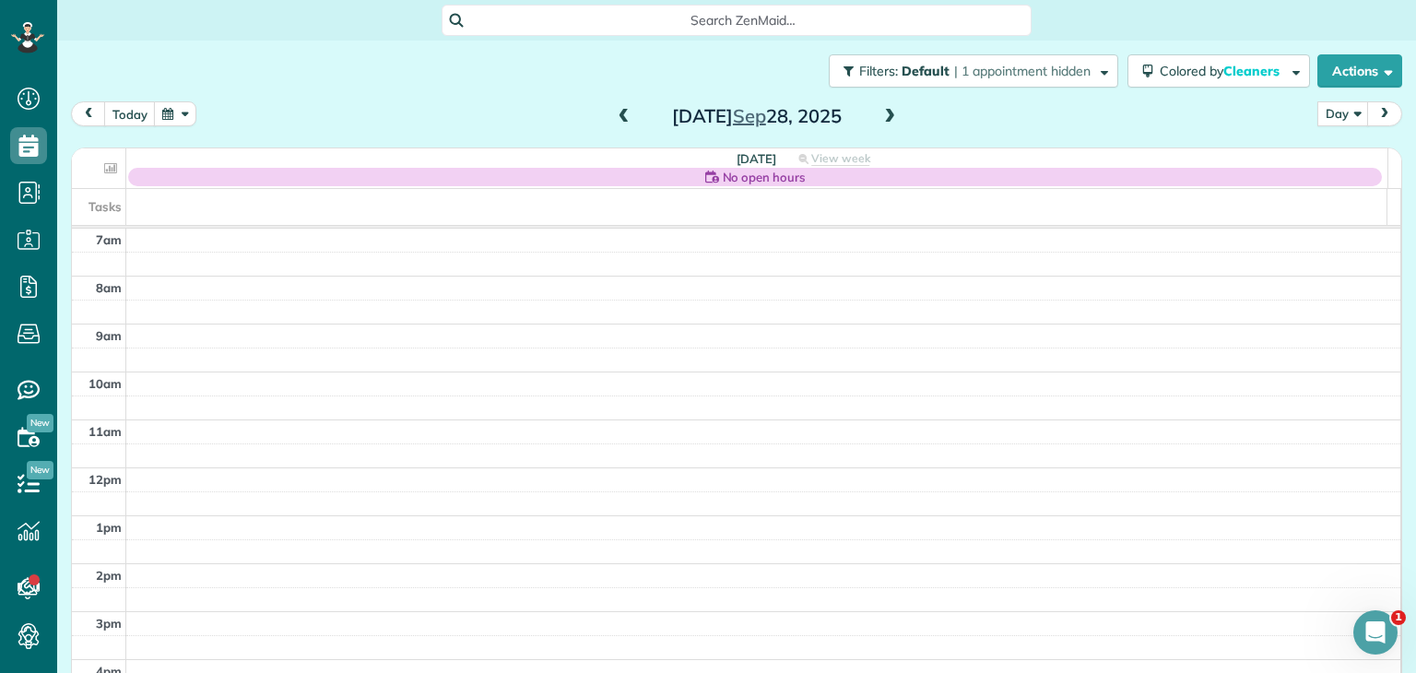
click at [614, 118] on span at bounding box center [624, 117] width 20 height 17
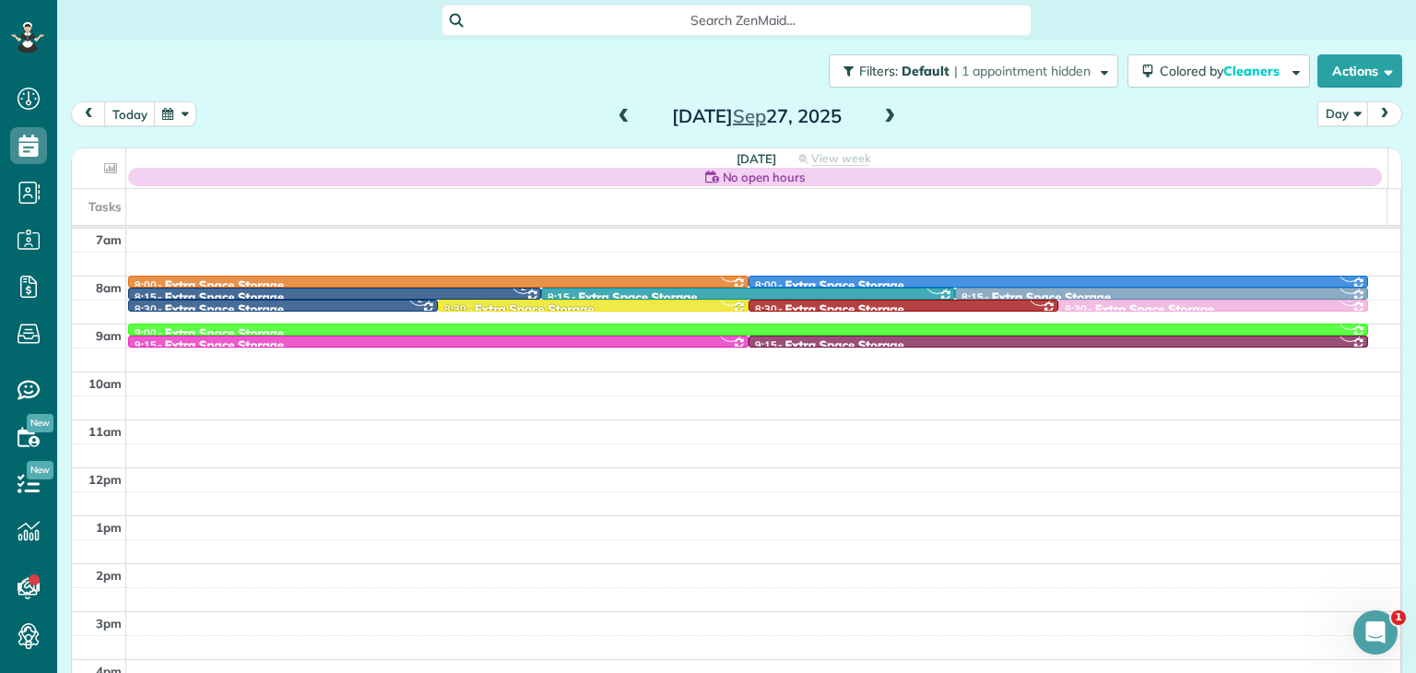
click at [614, 118] on span at bounding box center [624, 117] width 20 height 17
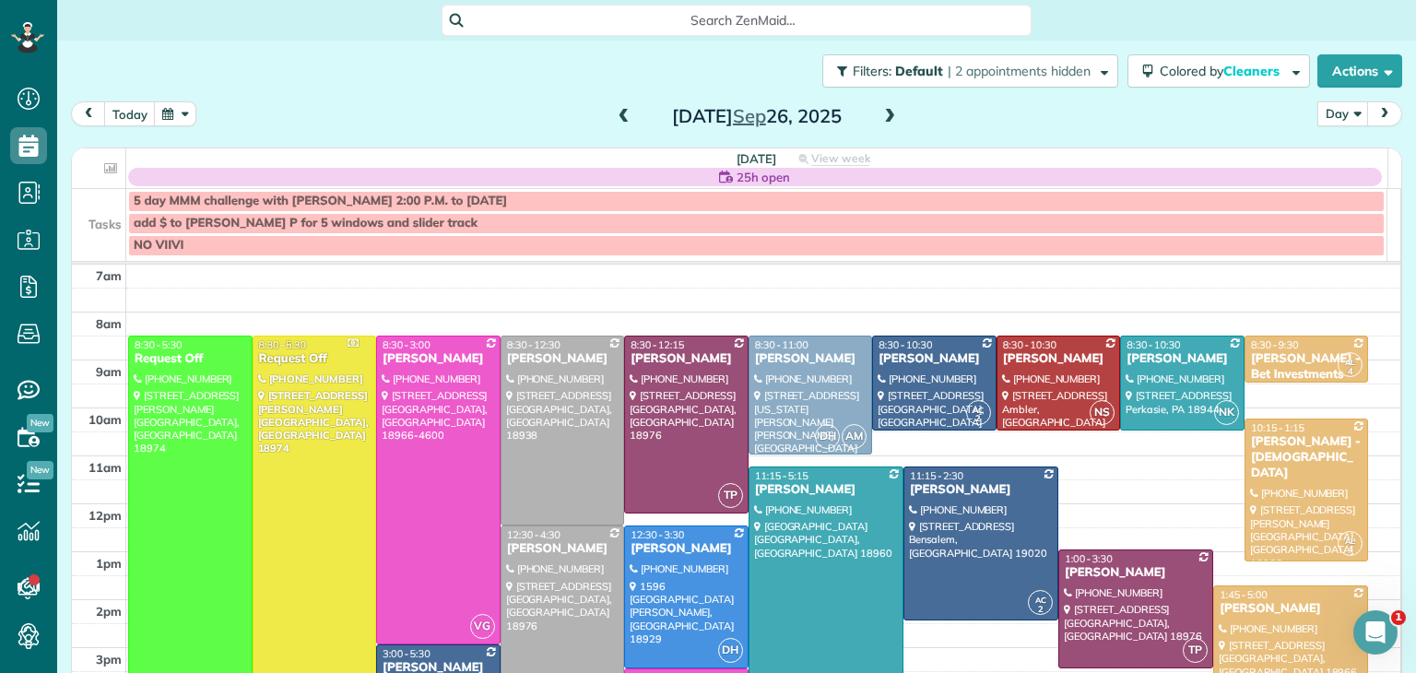
click at [614, 118] on span at bounding box center [624, 117] width 20 height 17
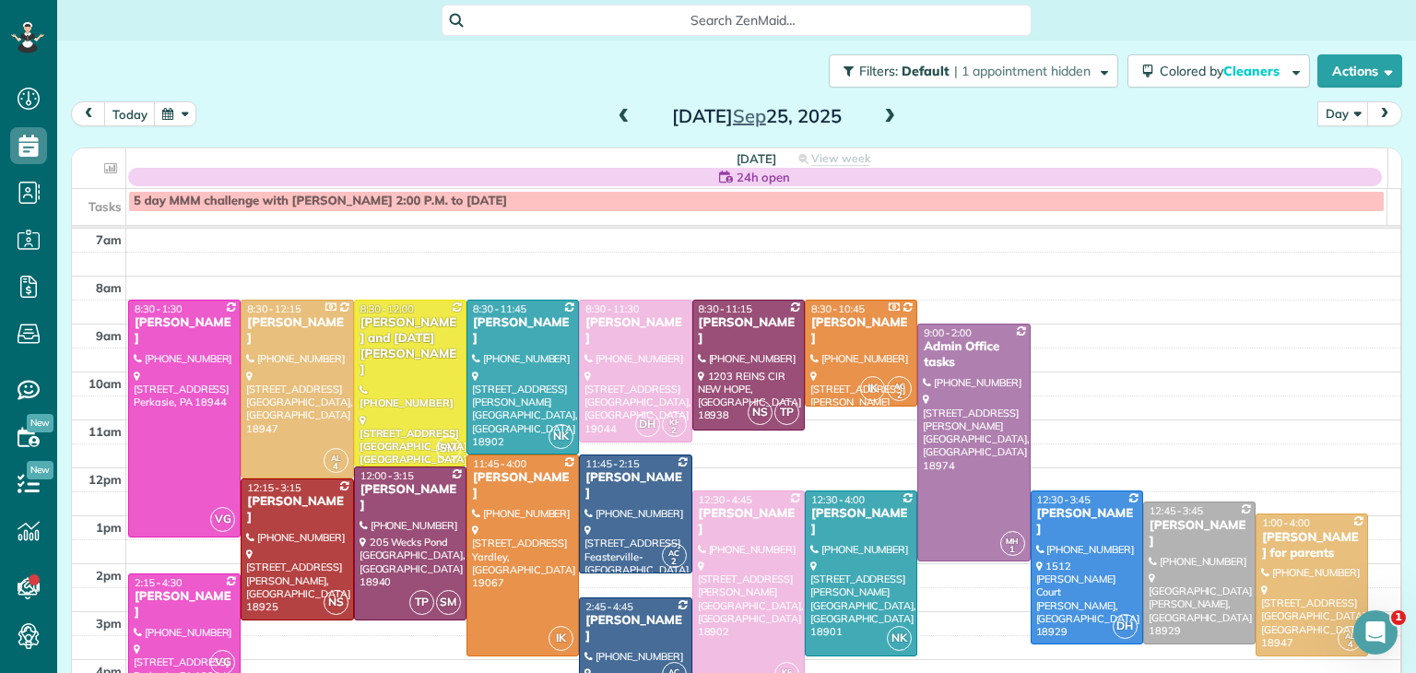
click at [614, 118] on span at bounding box center [624, 117] width 20 height 17
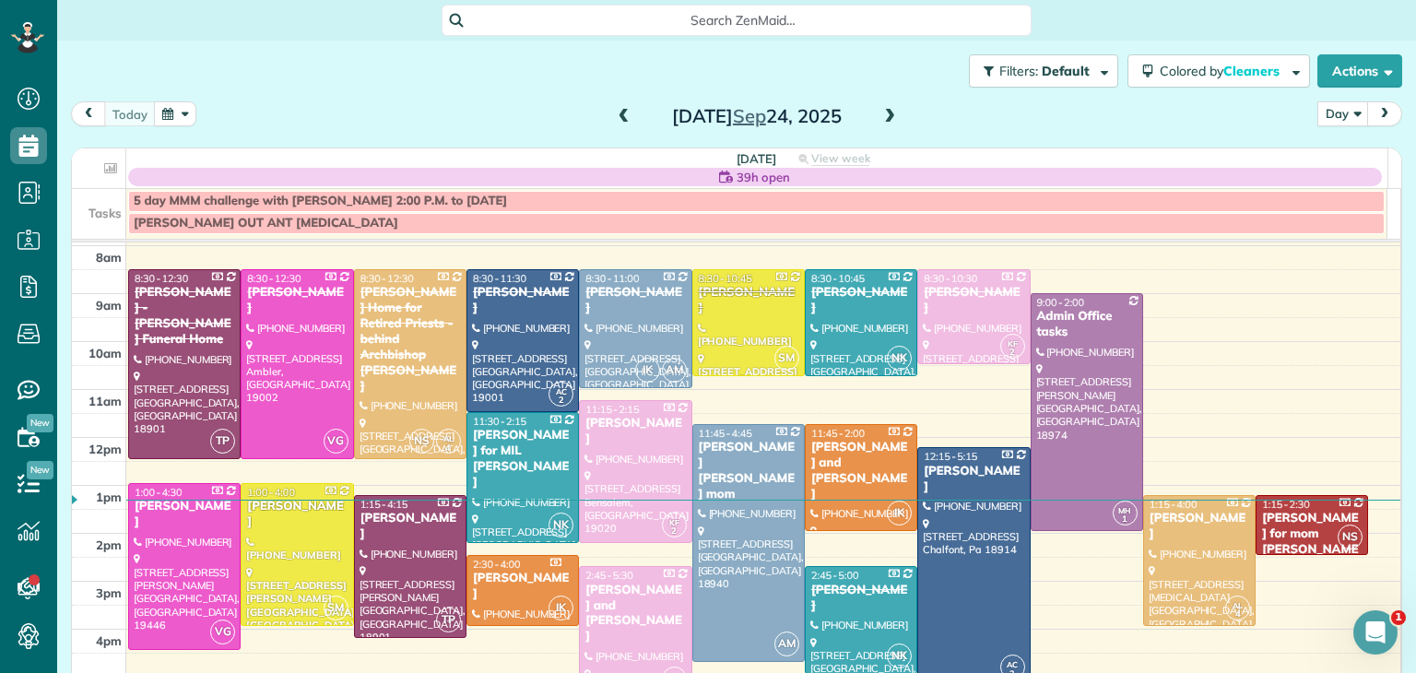
scroll to position [43, 0]
click at [1264, 528] on div "Jeramie Ferrell for mom Josephine Leone" at bounding box center [1311, 542] width 101 height 63
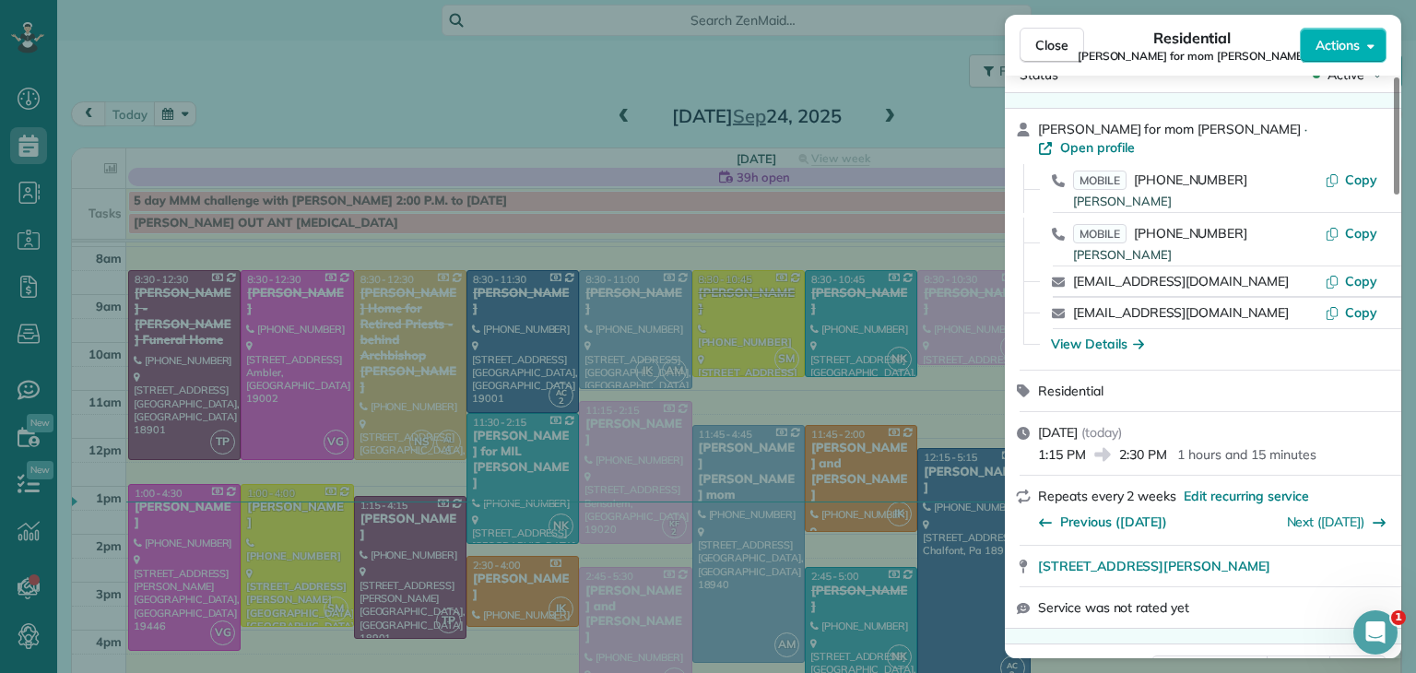
scroll to position [39, 0]
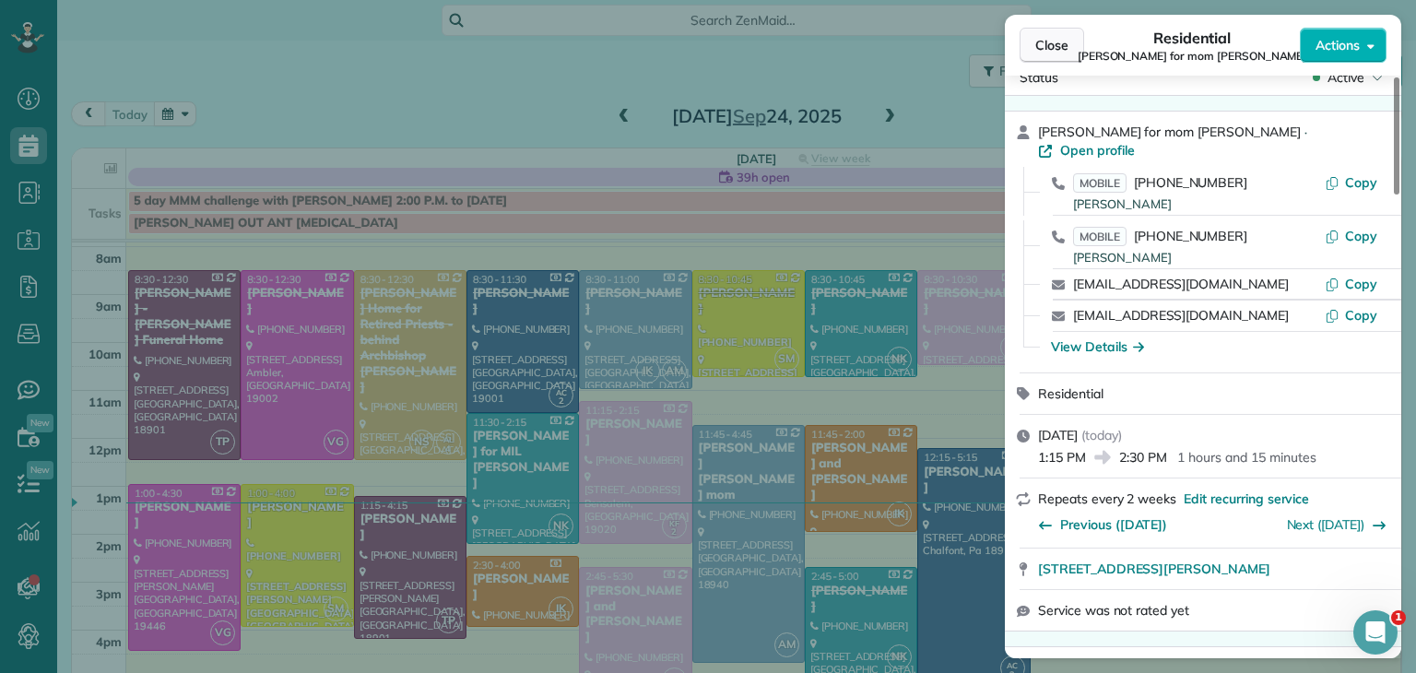
click at [1070, 38] on button "Close" at bounding box center [1051, 45] width 65 height 35
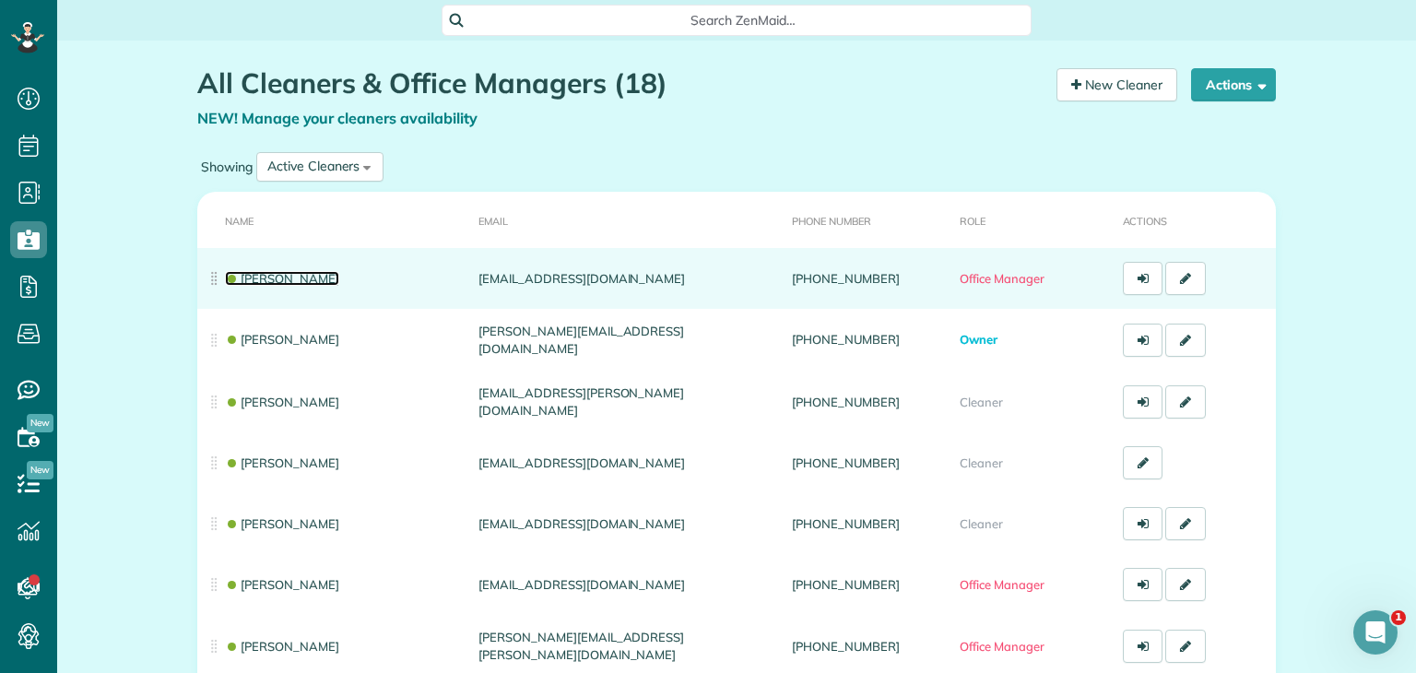
click at [286, 279] on link "[PERSON_NAME]" at bounding box center [282, 278] width 114 height 15
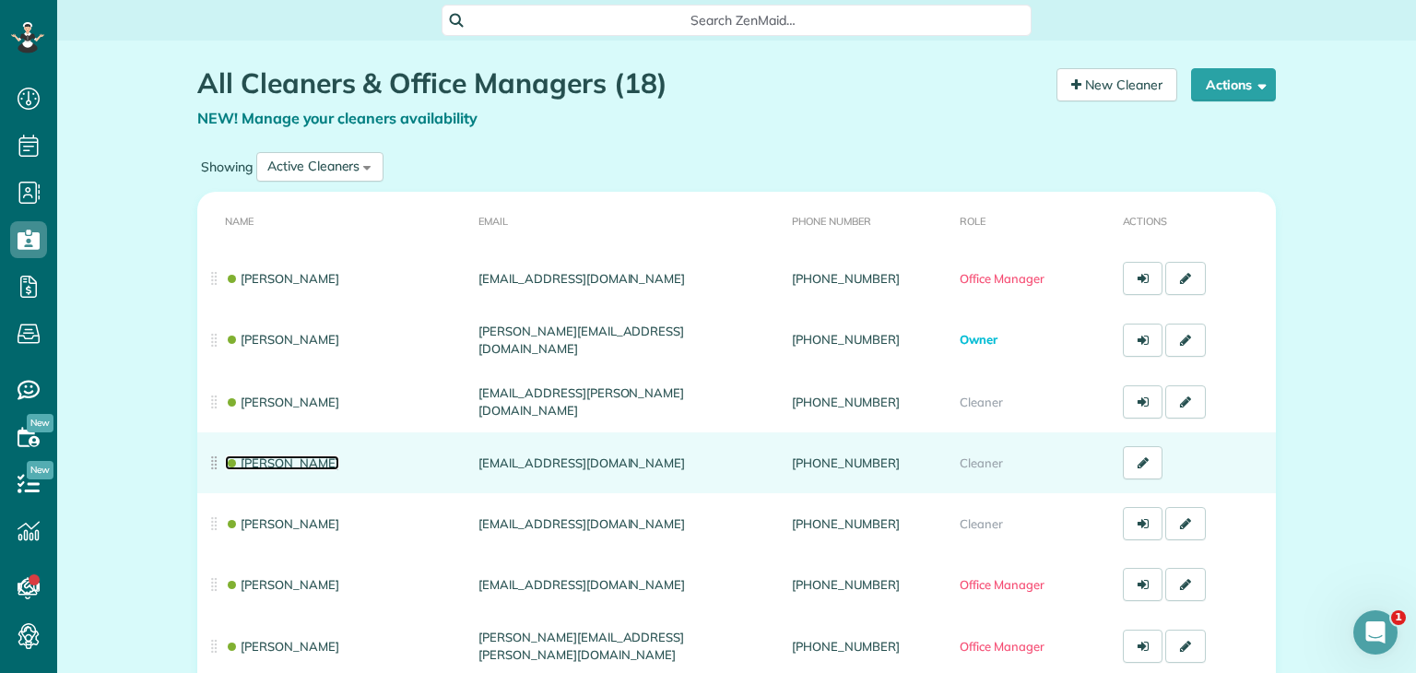
click at [281, 462] on link "Kaitlyn Anderson" at bounding box center [282, 462] width 114 height 15
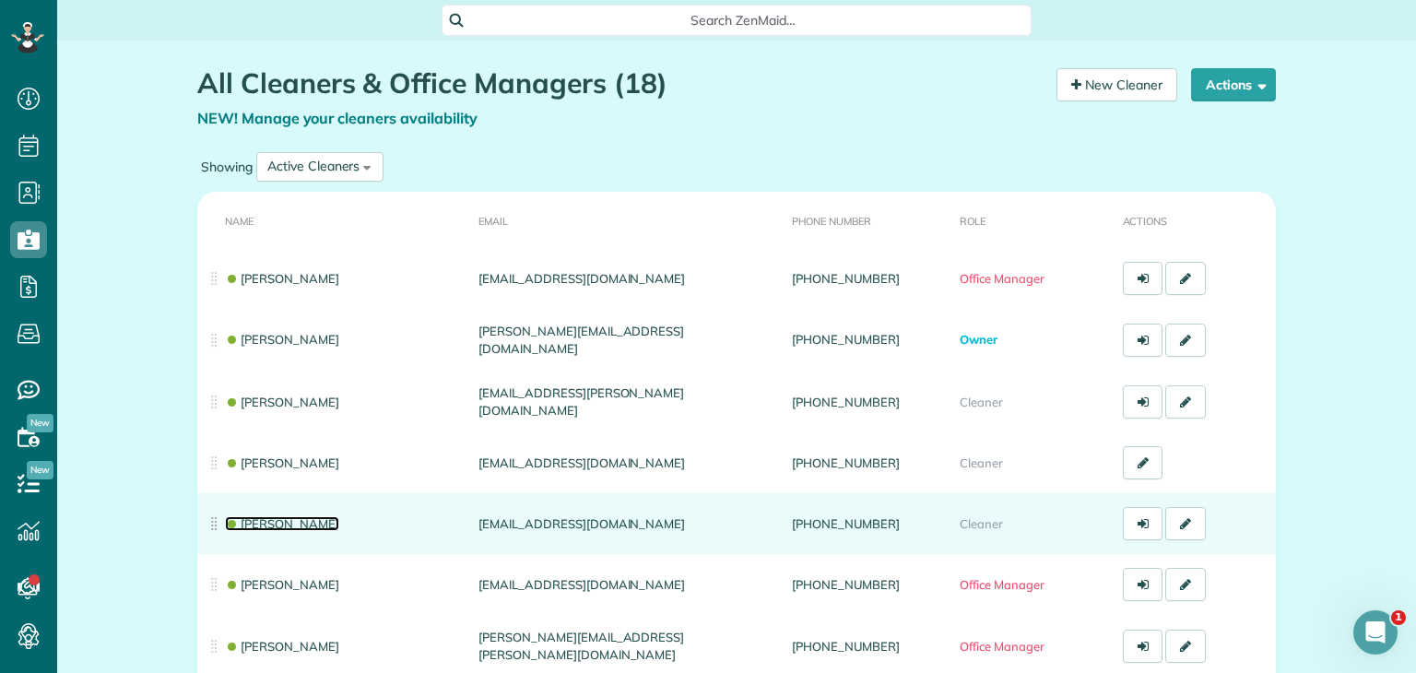
click at [281, 521] on link "[PERSON_NAME]" at bounding box center [282, 523] width 114 height 15
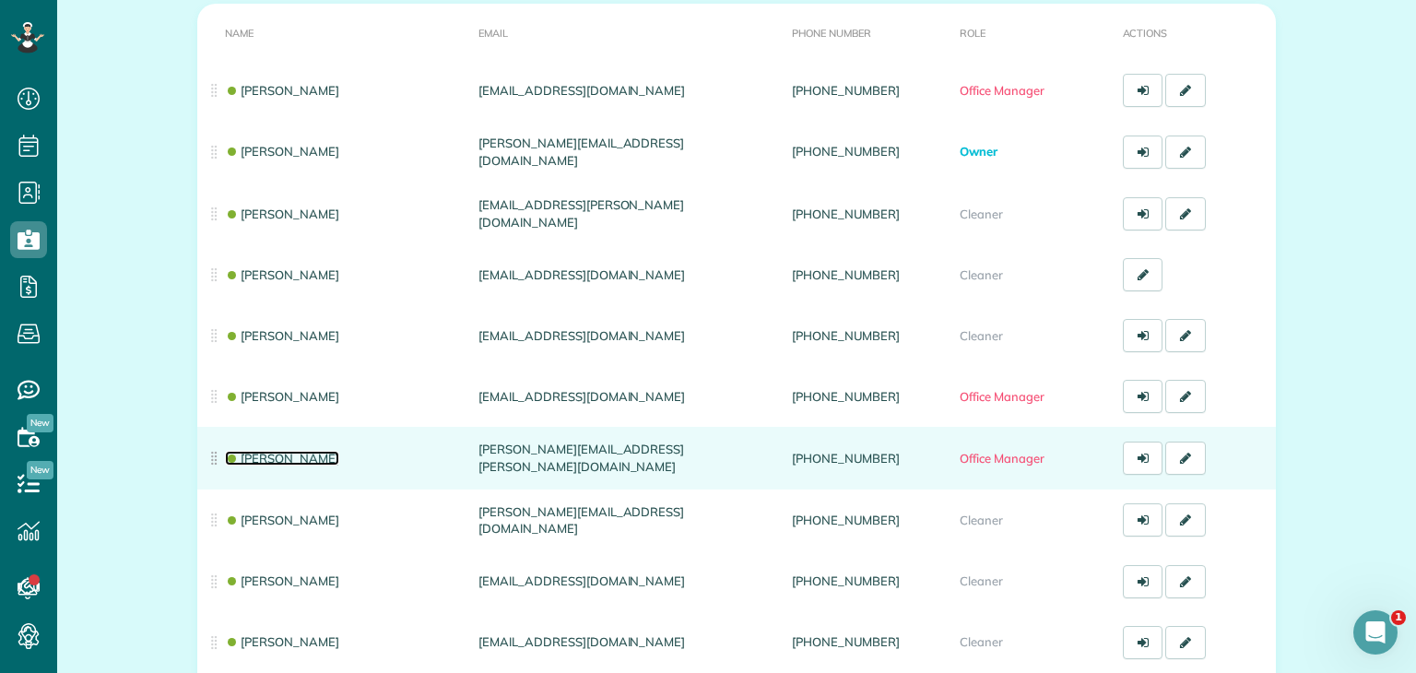
click at [276, 461] on link "[PERSON_NAME]" at bounding box center [282, 458] width 114 height 15
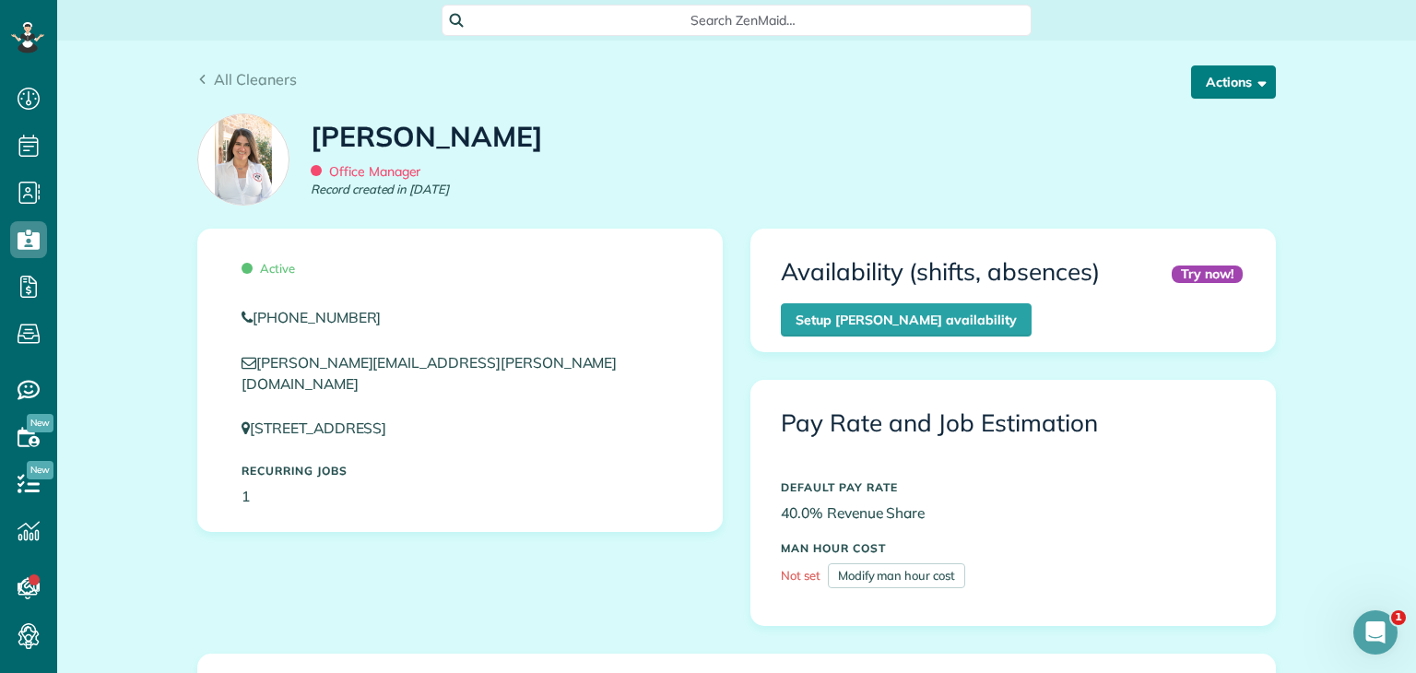
click at [1221, 89] on button "Actions" at bounding box center [1233, 81] width 85 height 33
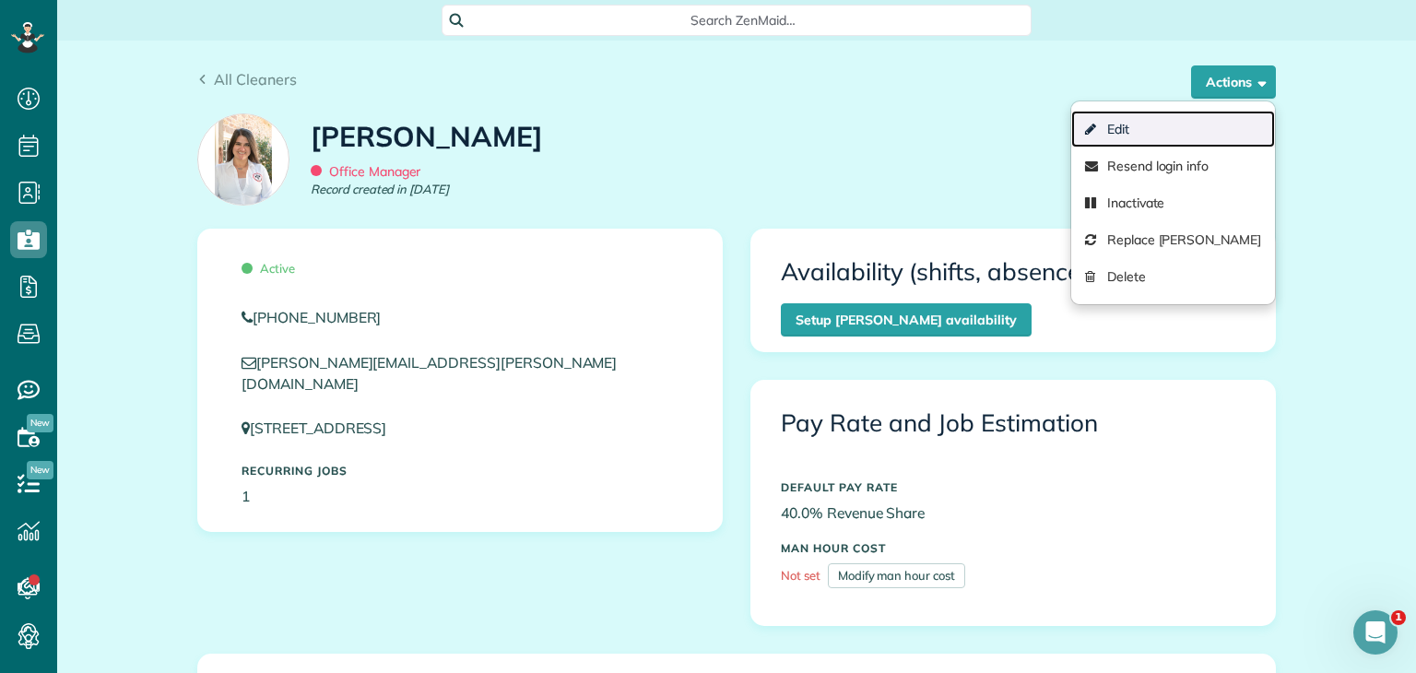
click at [1170, 138] on link "Edit" at bounding box center [1173, 129] width 204 height 37
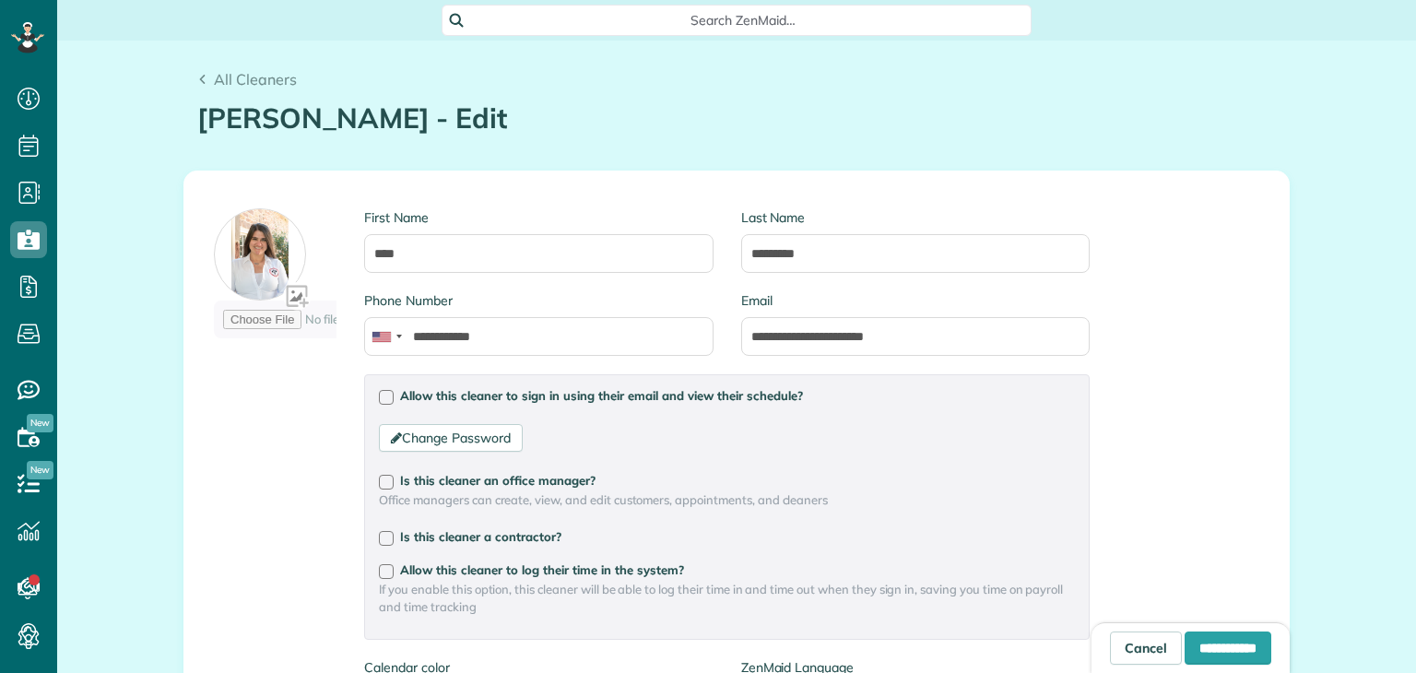
scroll to position [8, 8]
type input "**********"
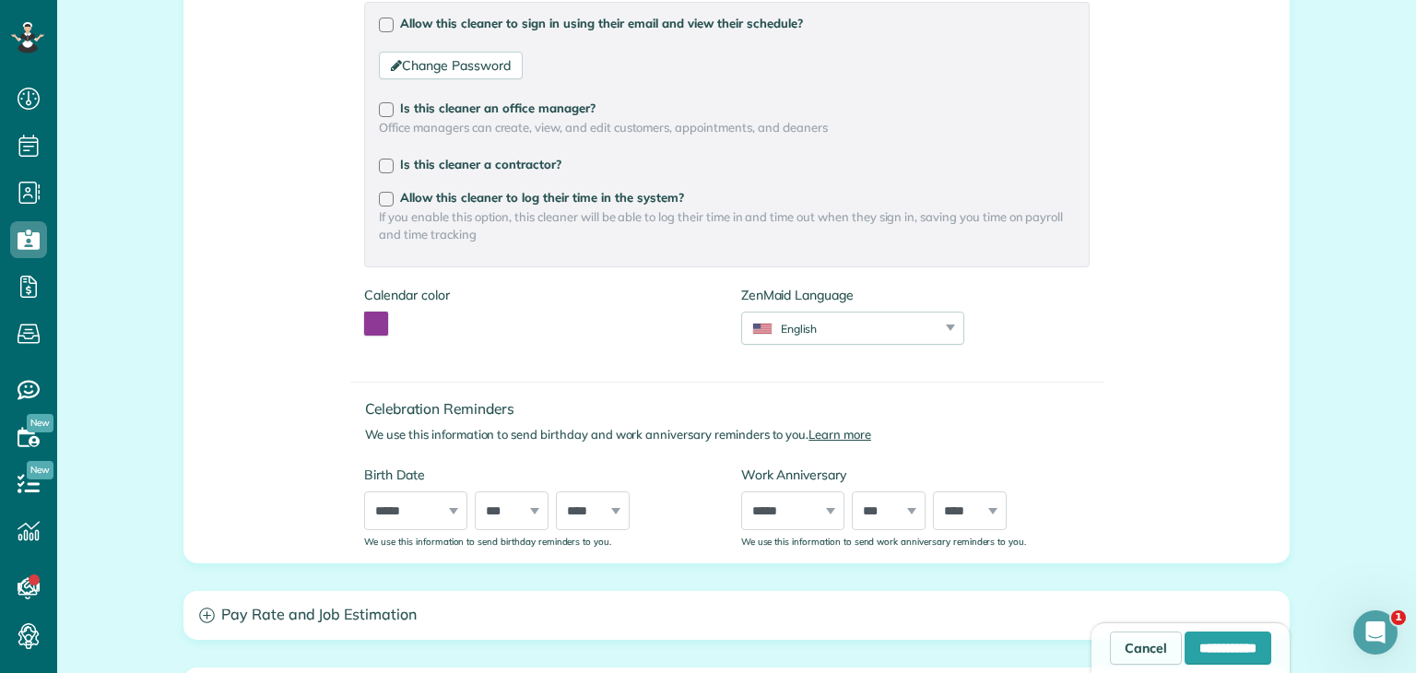
scroll to position [375, 0]
click at [414, 512] on select "***** ******* ******** ***** ***** *** **** **** ****** ********* ******* *****…" at bounding box center [415, 507] width 103 height 39
select select "*"
click at [364, 488] on select "***** ******* ******** ***** ***** *** **** **** ****** ********* ******* *****…" at bounding box center [415, 507] width 103 height 39
click at [490, 492] on select "*** * * * * * * * * * ** ** ** ** ** ** ** ** ** ** ** ** ** ** ** ** ** ** ** …" at bounding box center [512, 507] width 74 height 39
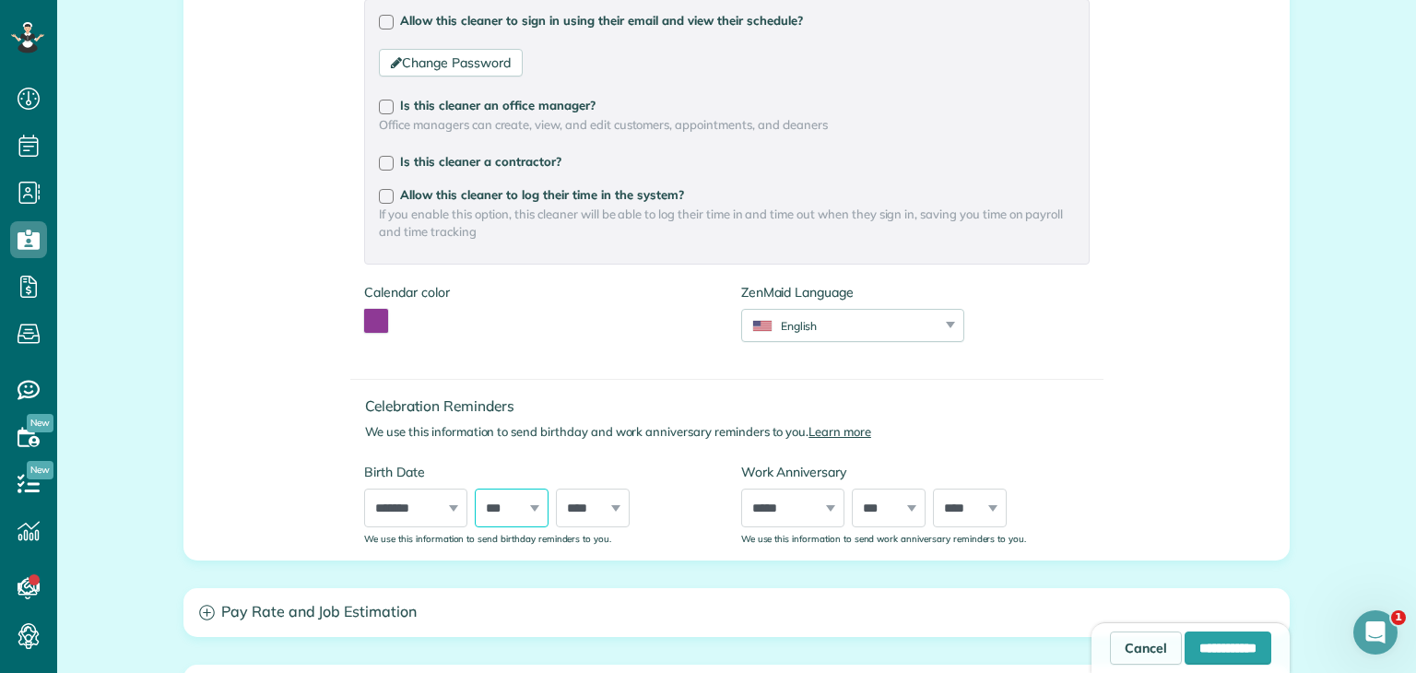
select select "**"
click at [475, 488] on select "*** * * * * * * * * * ** ** ** ** ** ** ** ** ** ** ** ** ** ** ** ** ** ** ** …" at bounding box center [512, 507] width 74 height 39
click at [568, 492] on select "**** **** **** **** **** **** **** **** **** **** **** **** **** **** **** ****…" at bounding box center [593, 507] width 74 height 39
select select "****"
click at [556, 488] on select "**** **** **** **** **** **** **** **** **** **** **** **** **** **** **** ****…" at bounding box center [593, 507] width 74 height 39
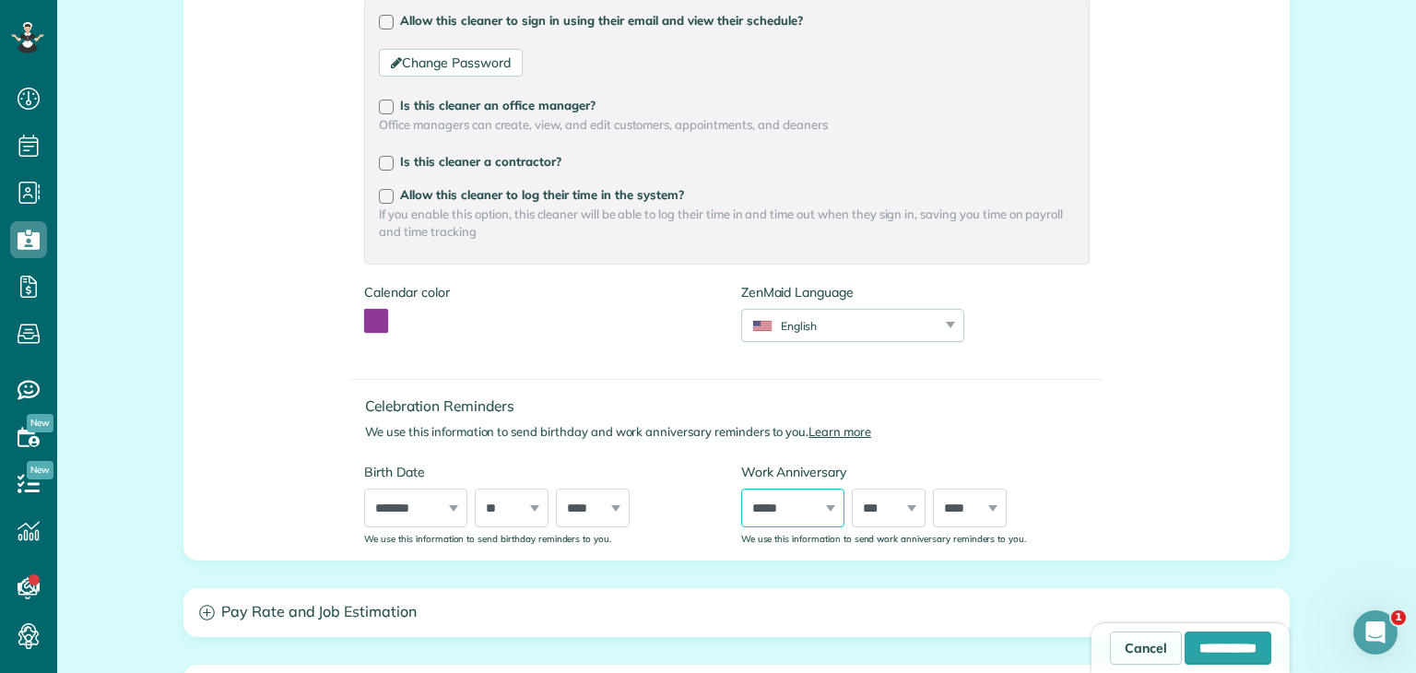
click at [795, 507] on select "***** ******* ******** ***** ***** *** **** **** ****** ********* ******* *****…" at bounding box center [792, 507] width 103 height 39
select select "*"
click at [741, 488] on select "***** ******* ******** ***** ***** *** **** **** ****** ********* ******* *****…" at bounding box center [792, 507] width 103 height 39
click at [863, 504] on select "*** * * * * * * * * * ** ** ** ** ** ** ** ** ** ** ** ** ** ** ** ** ** ** ** …" at bounding box center [889, 507] width 74 height 39
select select "*"
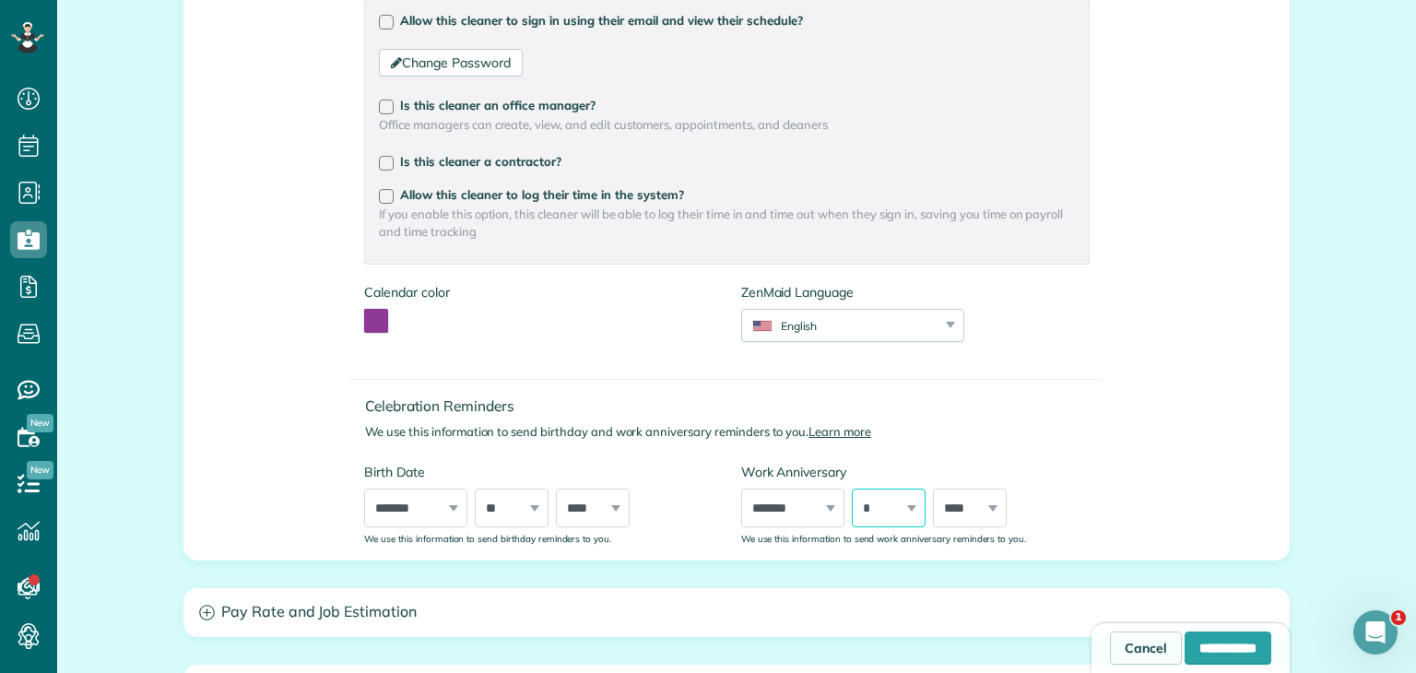
click at [852, 488] on select "*** * * * * * * * * * ** ** ** ** ** ** ** ** ** ** ** ** ** ** ** ** ** ** ** …" at bounding box center [889, 507] width 74 height 39
click at [952, 499] on select "**** **** **** **** **** **** **** **** **** **** **** **** **** **** **** ****…" at bounding box center [970, 507] width 74 height 39
select select "****"
click at [933, 488] on select "**** **** **** **** **** **** **** **** **** **** **** **** **** **** **** ****…" at bounding box center [970, 507] width 74 height 39
click at [1186, 653] on input "**********" at bounding box center [1227, 647] width 87 height 33
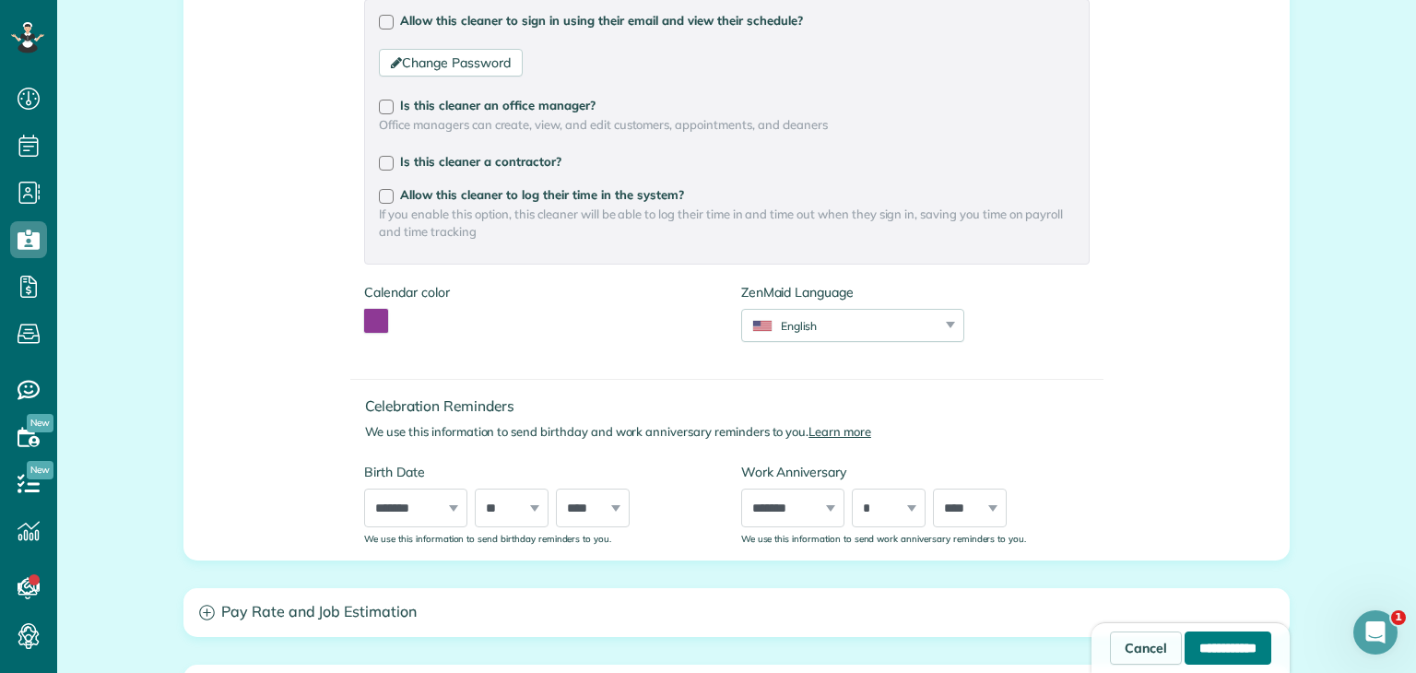
type input "**********"
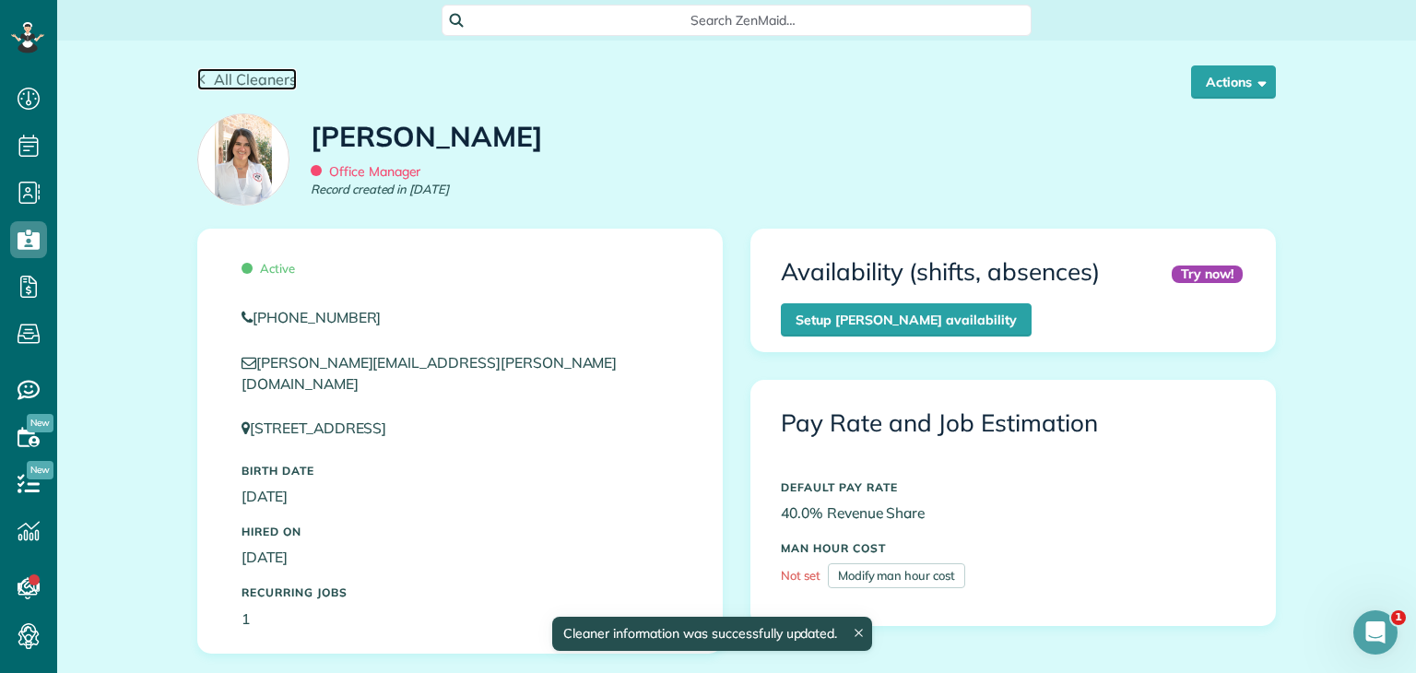
click at [205, 86] on link "All Cleaners" at bounding box center [247, 79] width 100 height 22
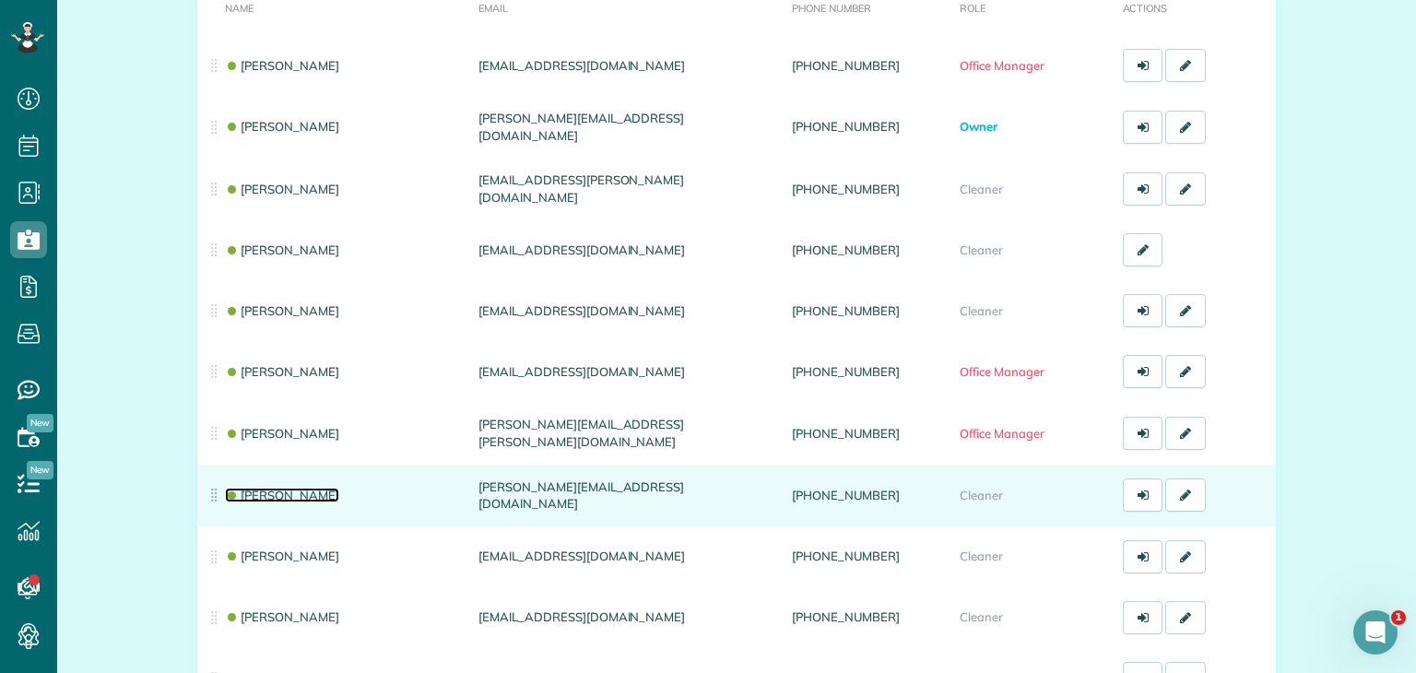
click at [290, 488] on link "[PERSON_NAME]" at bounding box center [282, 495] width 114 height 15
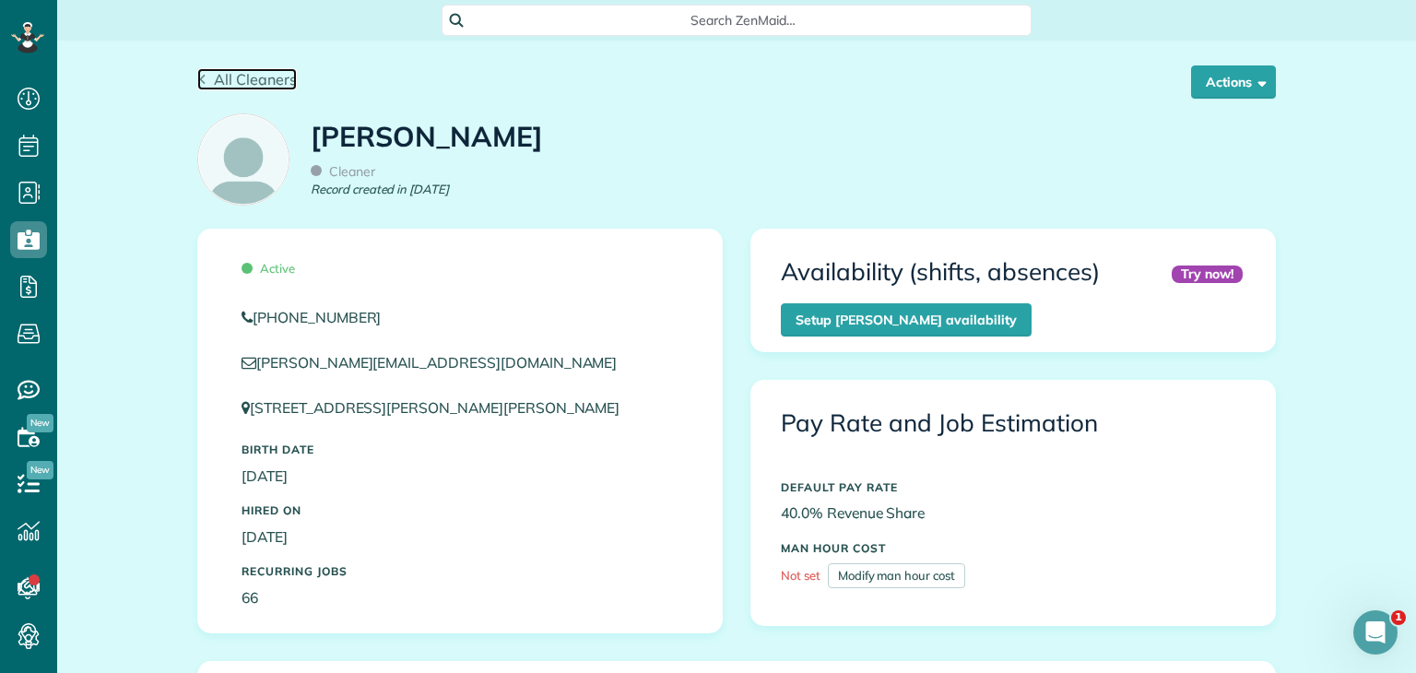
click at [214, 78] on span "All Cleaners" at bounding box center [255, 79] width 83 height 18
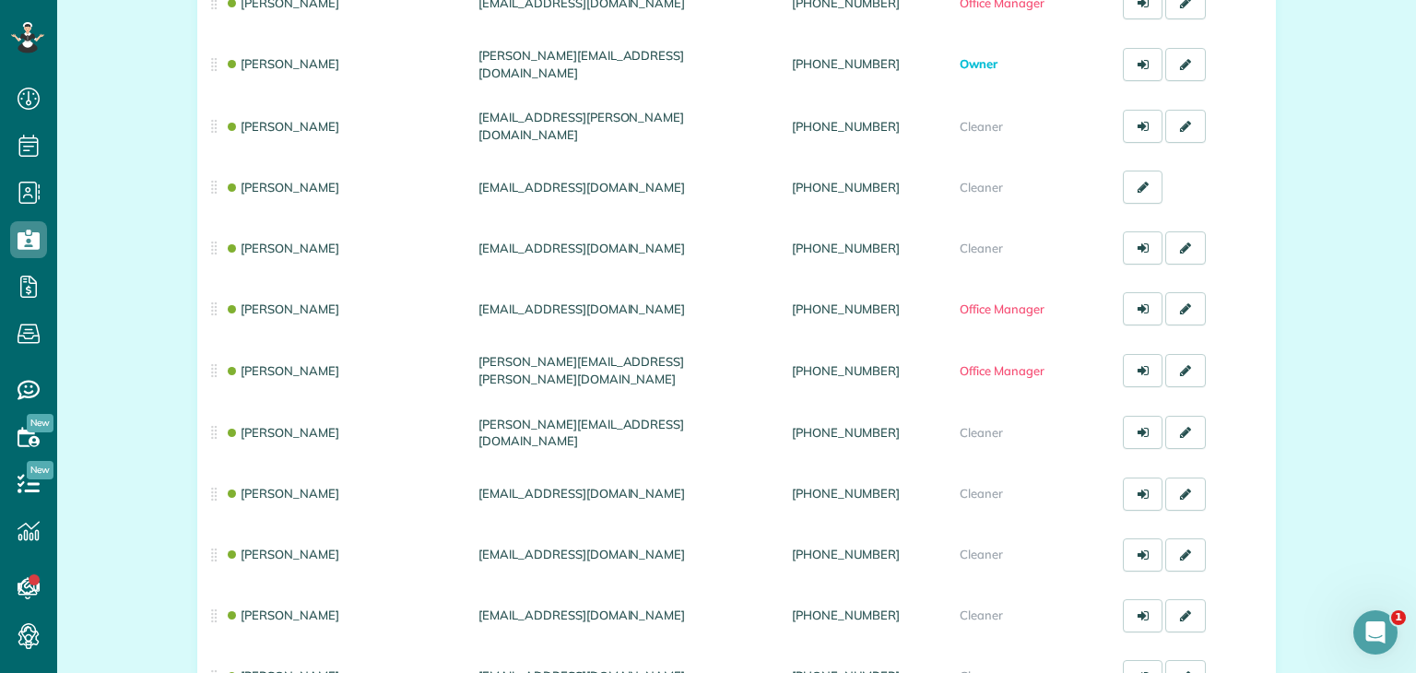
scroll to position [276, 0]
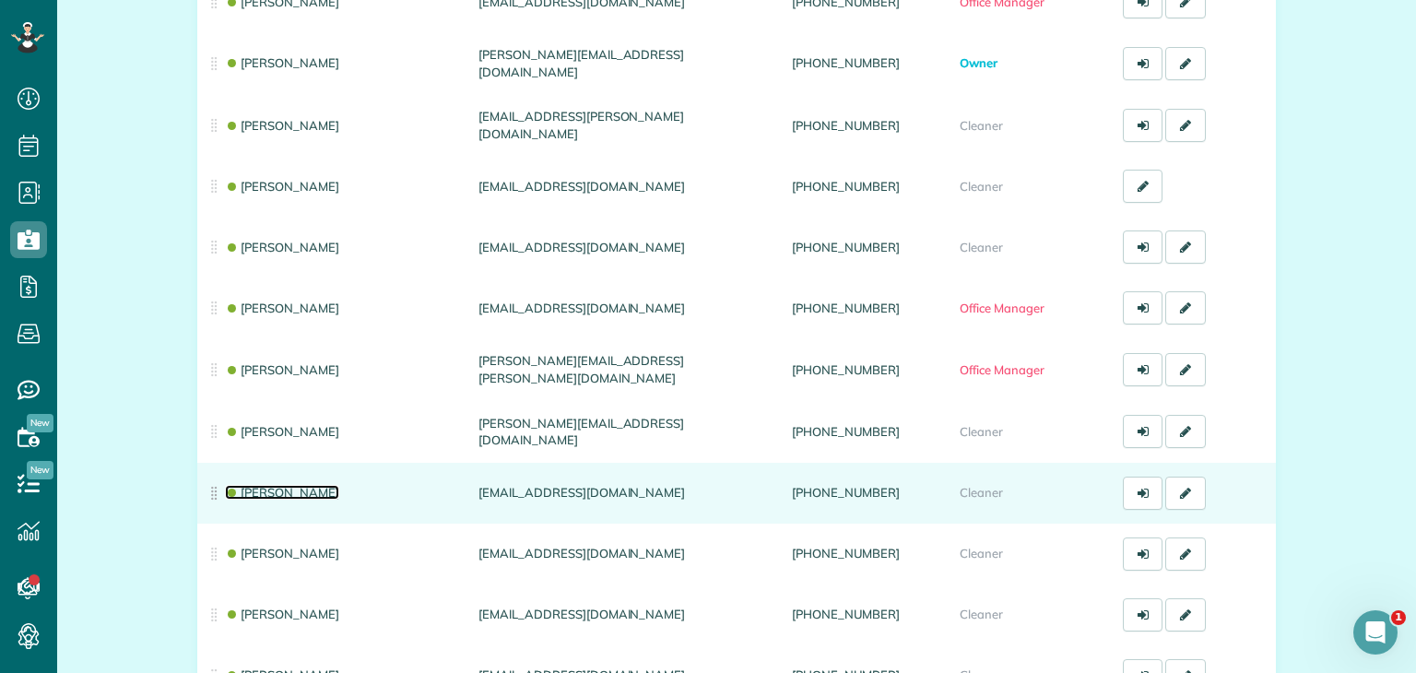
click at [268, 488] on link "[PERSON_NAME]" at bounding box center [282, 492] width 114 height 15
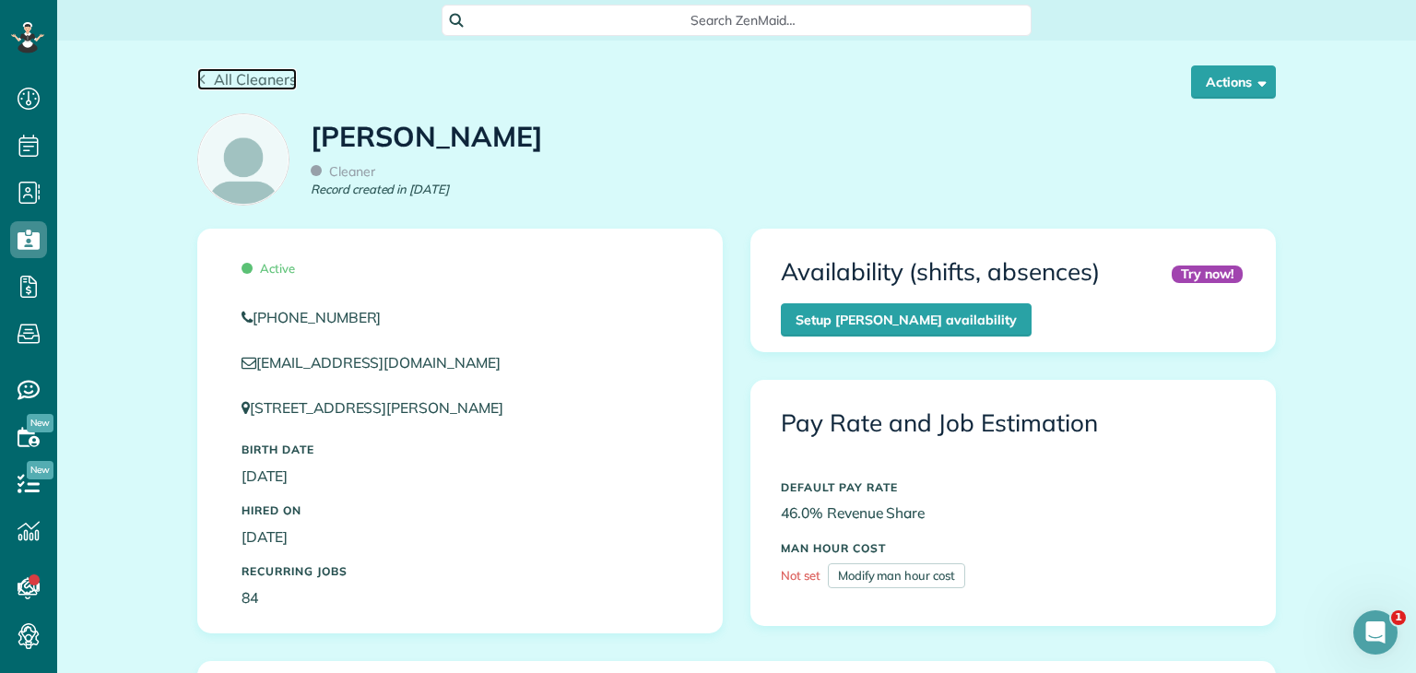
click at [214, 86] on span "All Cleaners" at bounding box center [255, 79] width 83 height 18
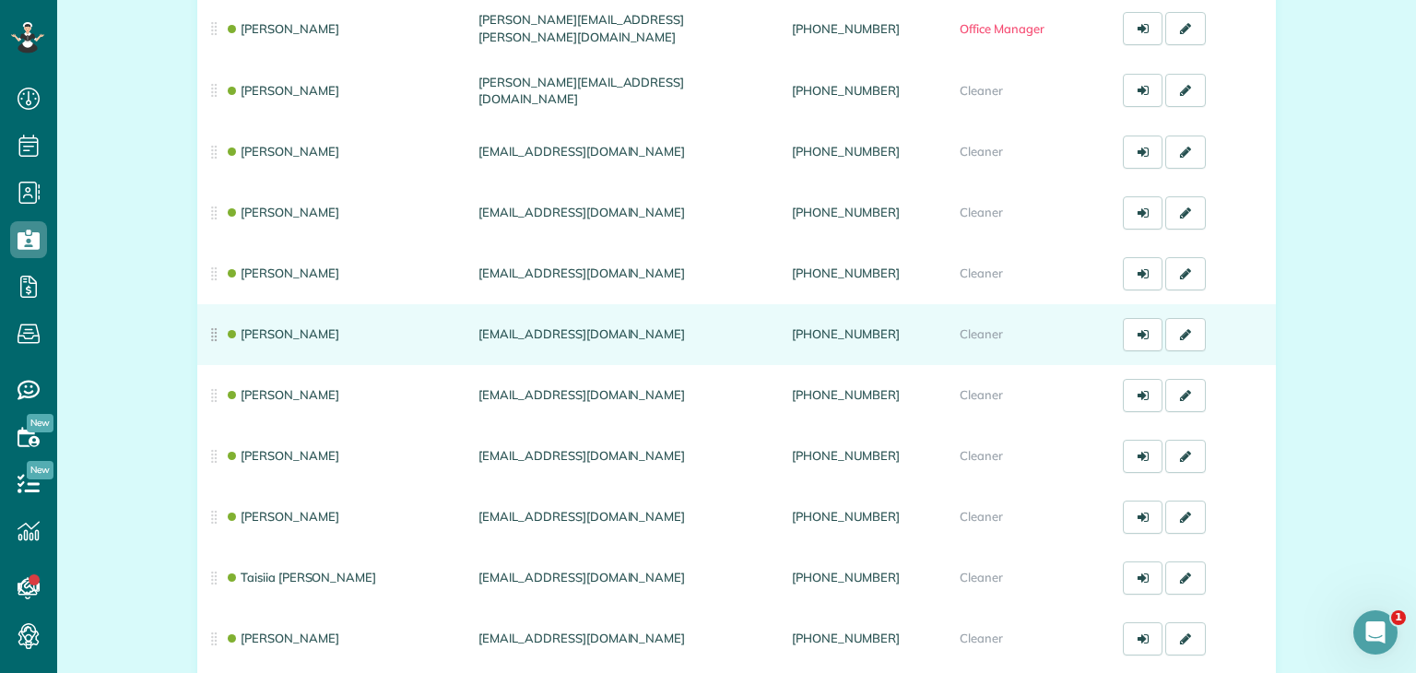
scroll to position [616, 0]
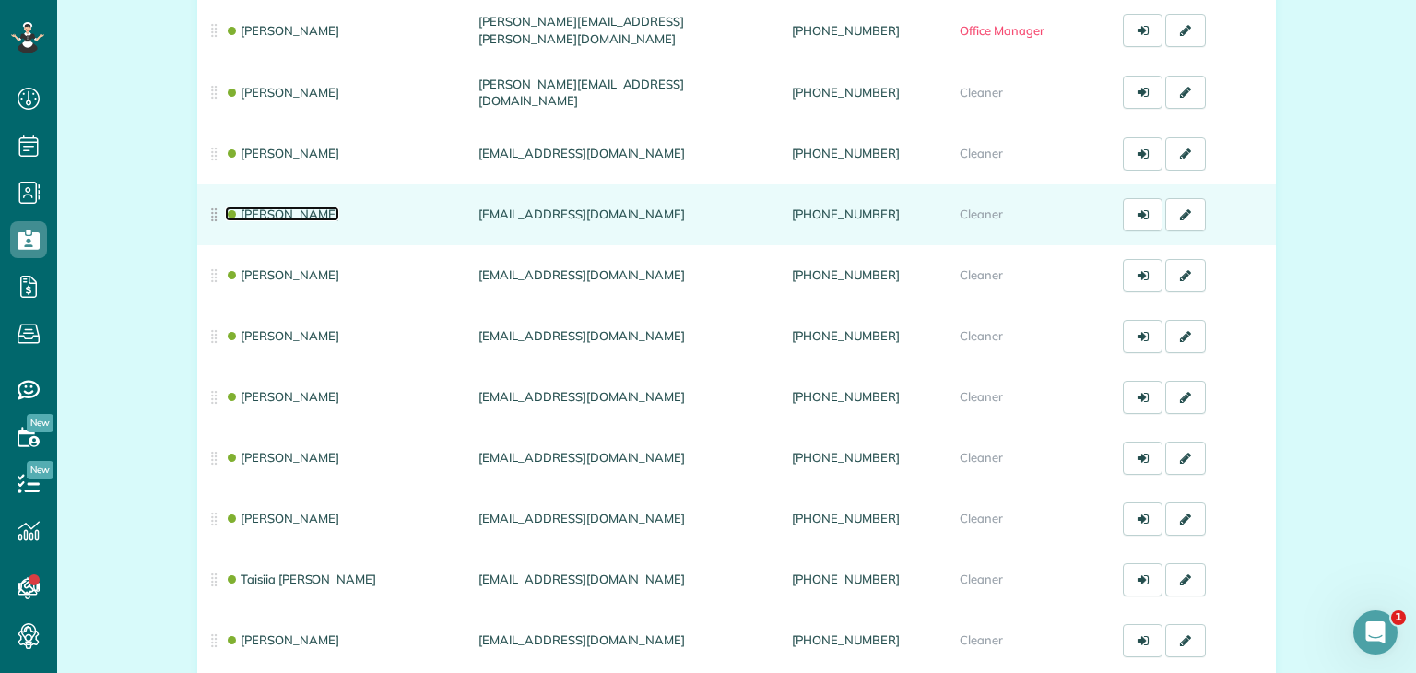
click at [269, 213] on link "[PERSON_NAME]" at bounding box center [282, 213] width 114 height 15
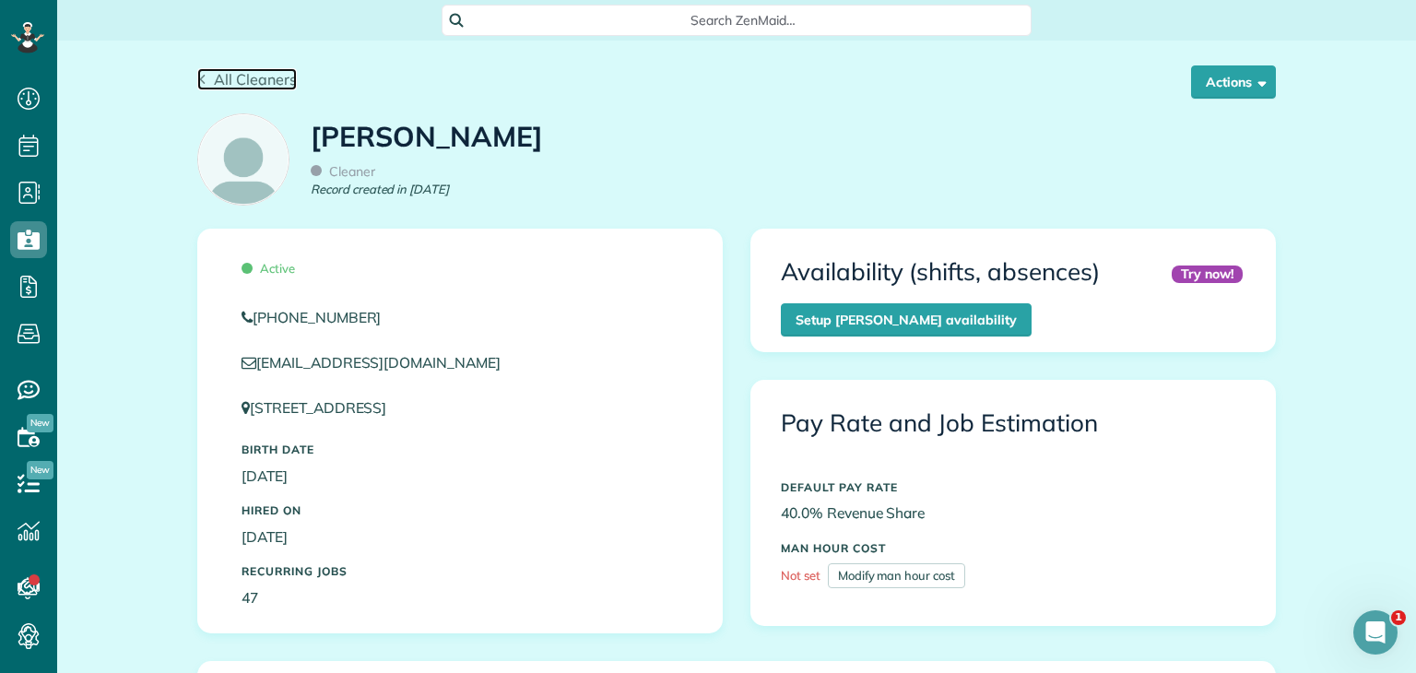
click at [214, 80] on span "All Cleaners" at bounding box center [255, 79] width 83 height 18
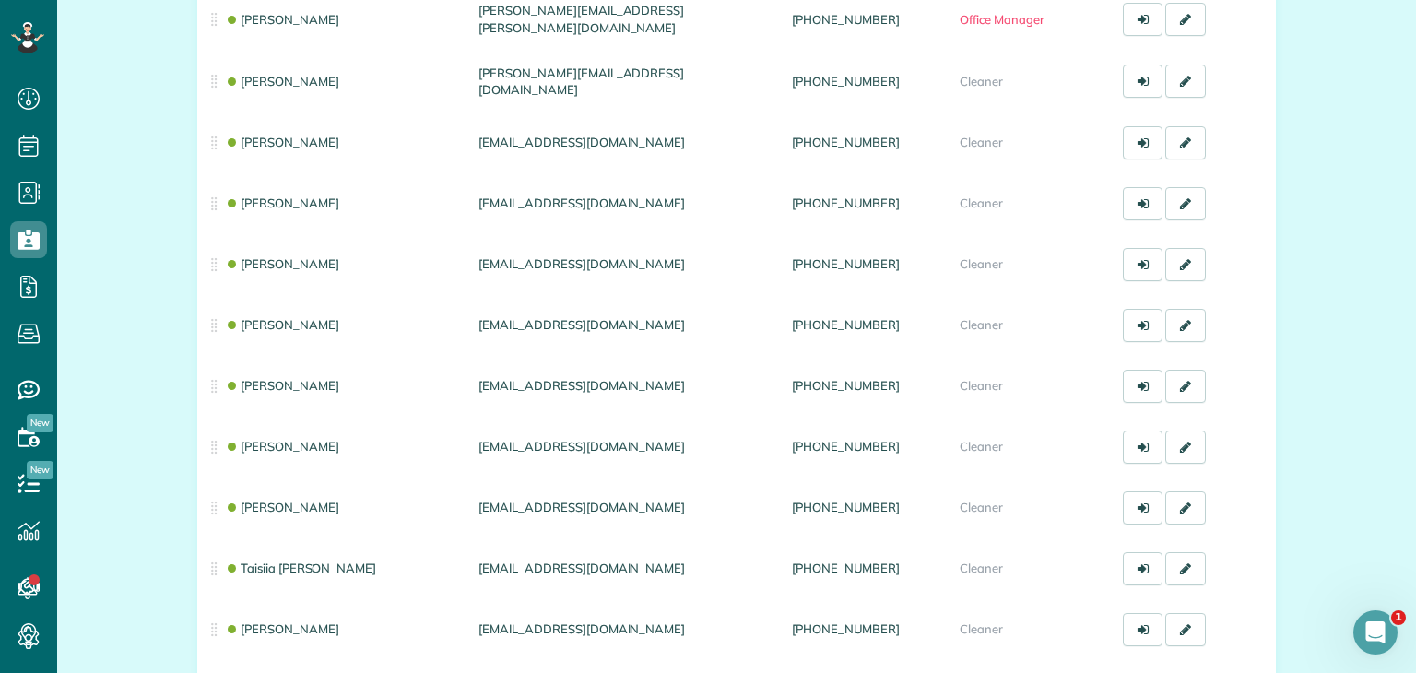
scroll to position [630, 0]
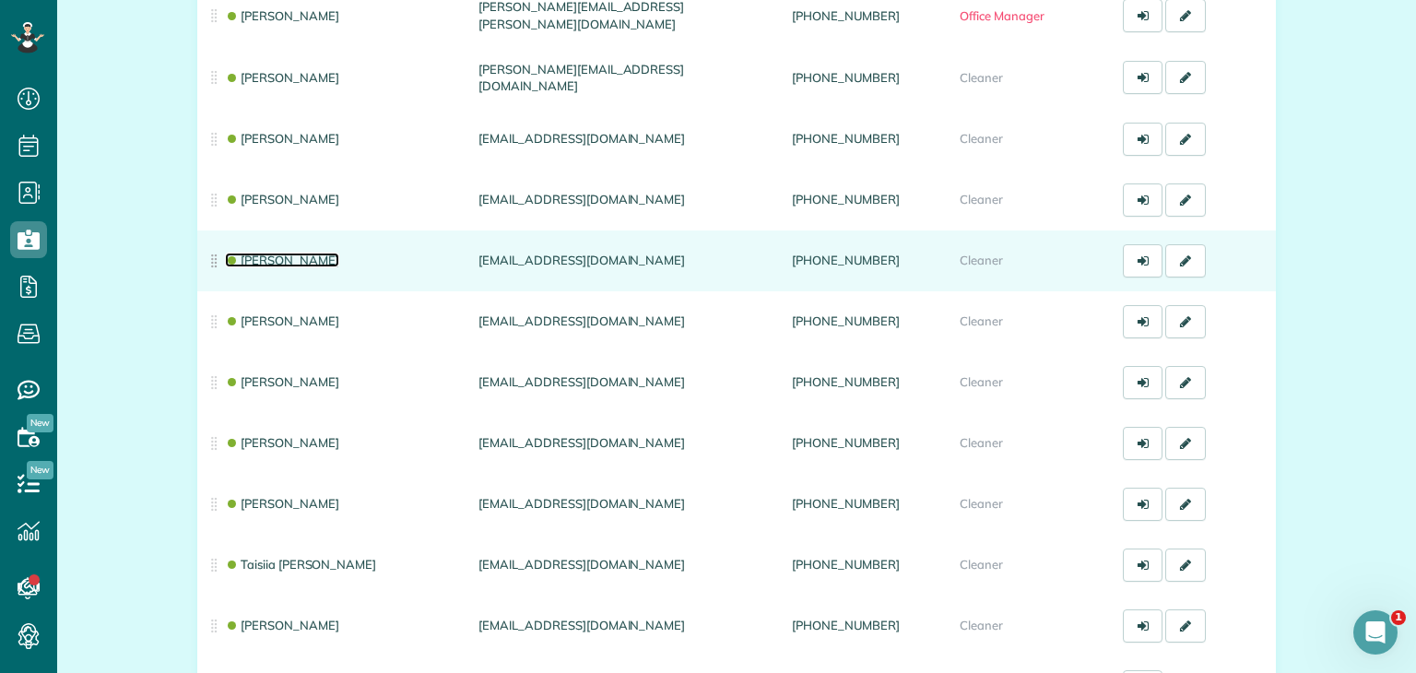
click at [294, 260] on link "[PERSON_NAME]" at bounding box center [282, 260] width 114 height 15
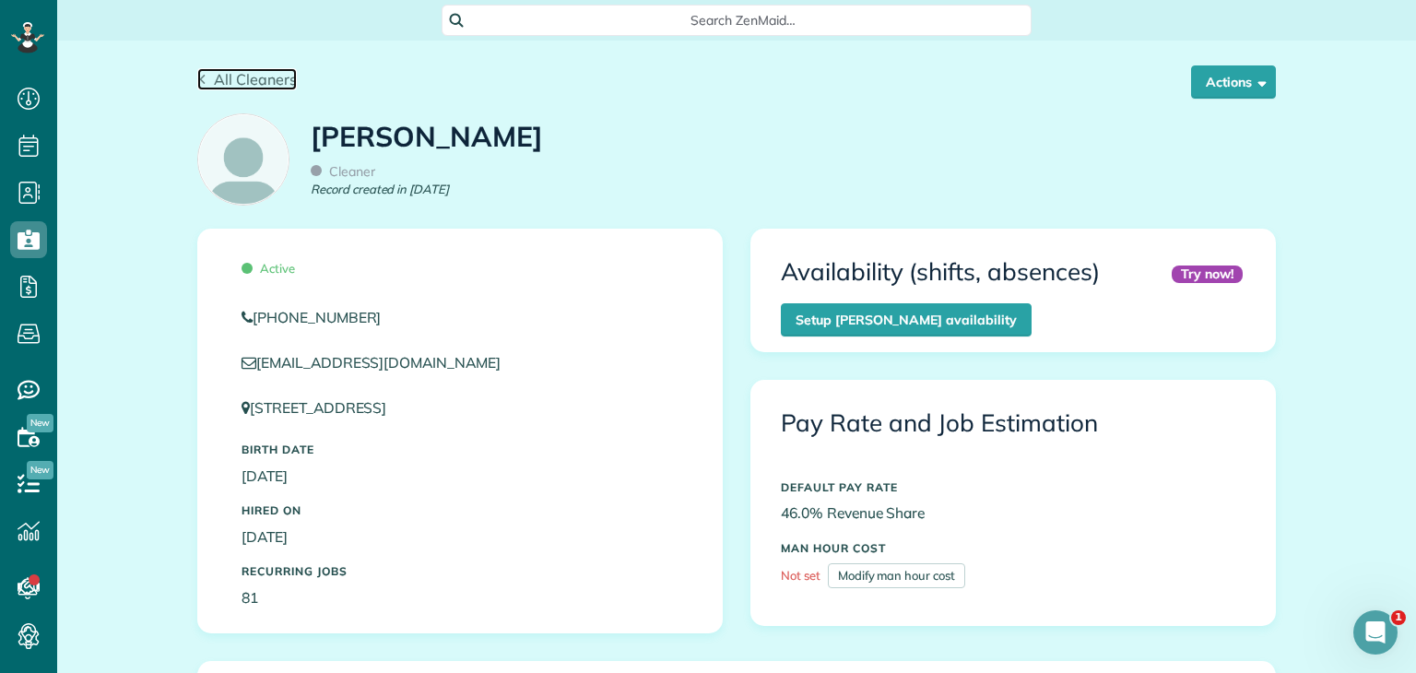
click at [197, 78] on icon at bounding box center [202, 80] width 10 height 10
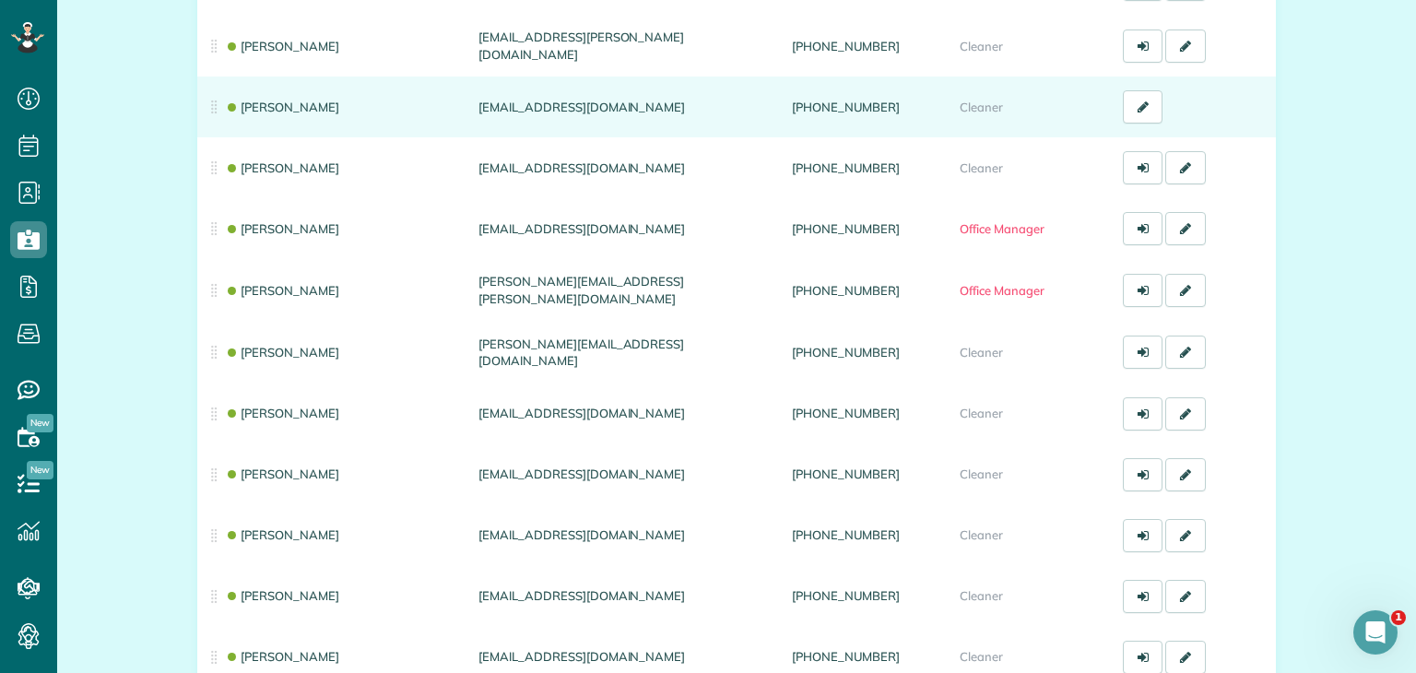
scroll to position [557, 0]
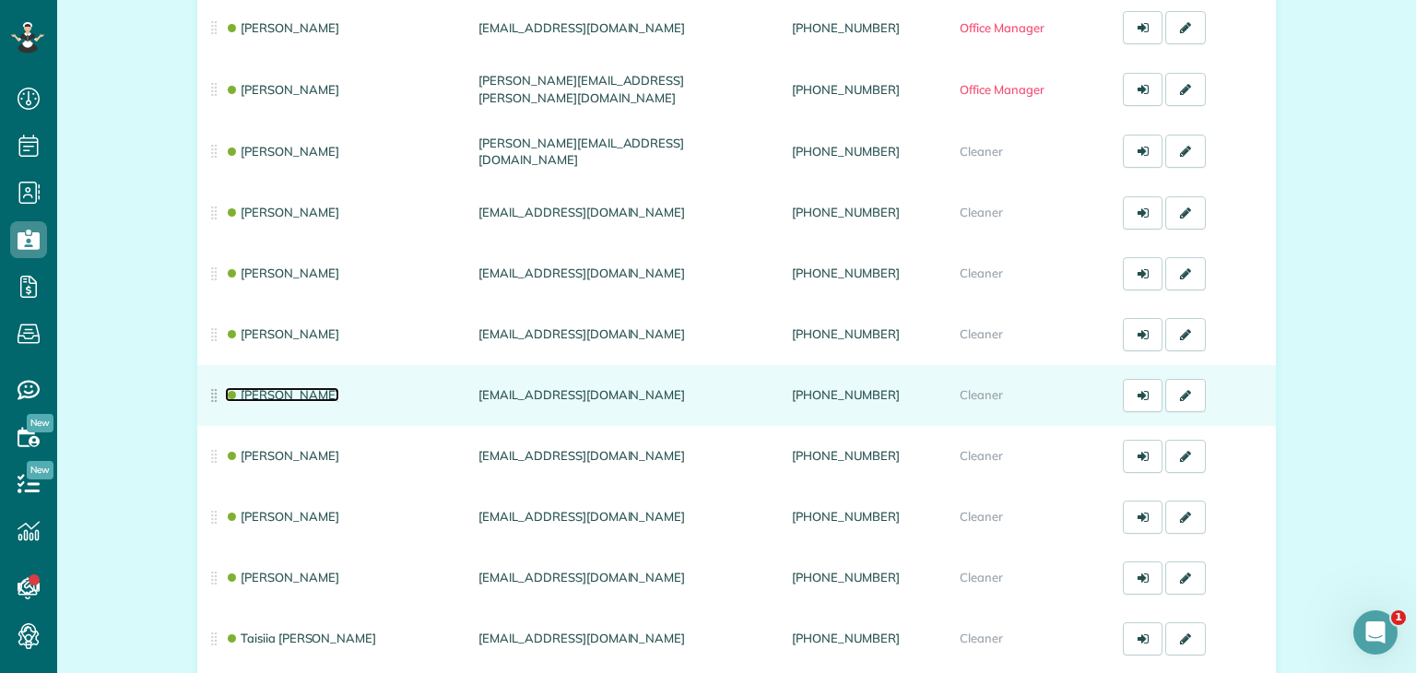
click at [306, 389] on link "[PERSON_NAME]" at bounding box center [282, 394] width 114 height 15
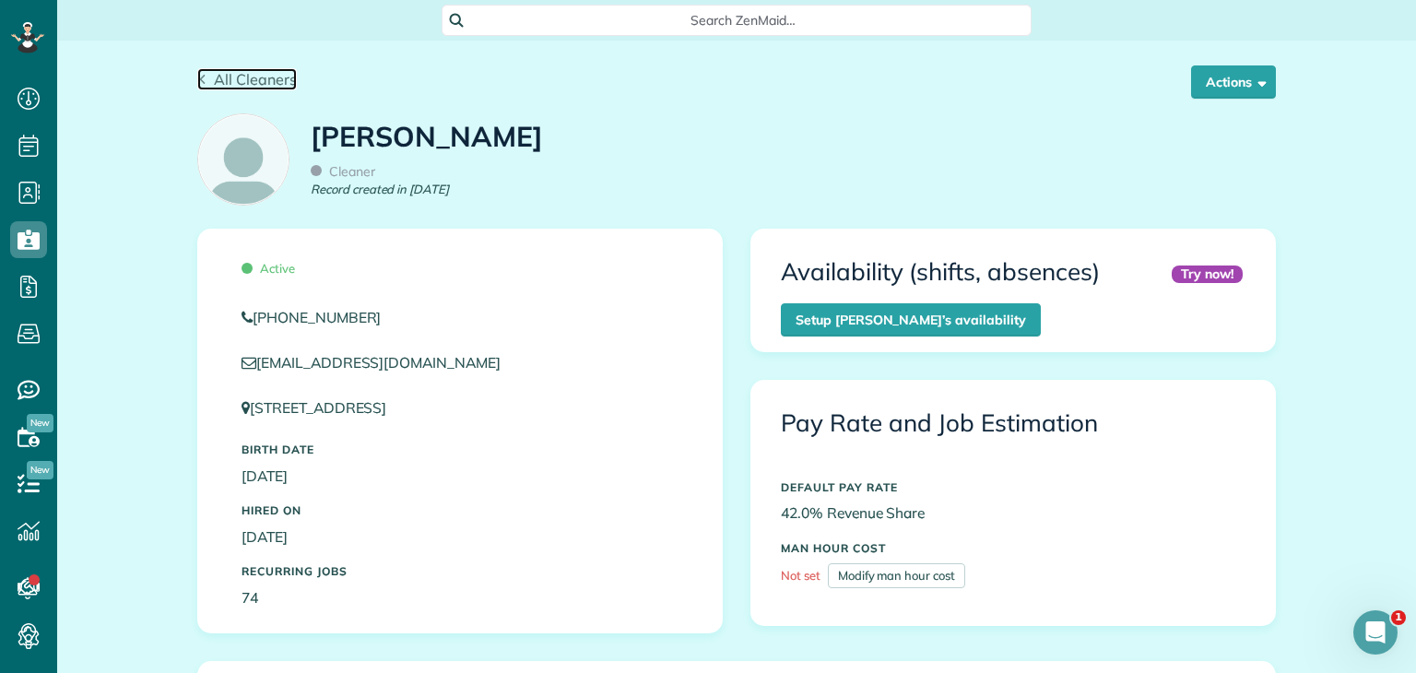
click at [197, 78] on icon at bounding box center [202, 80] width 10 height 10
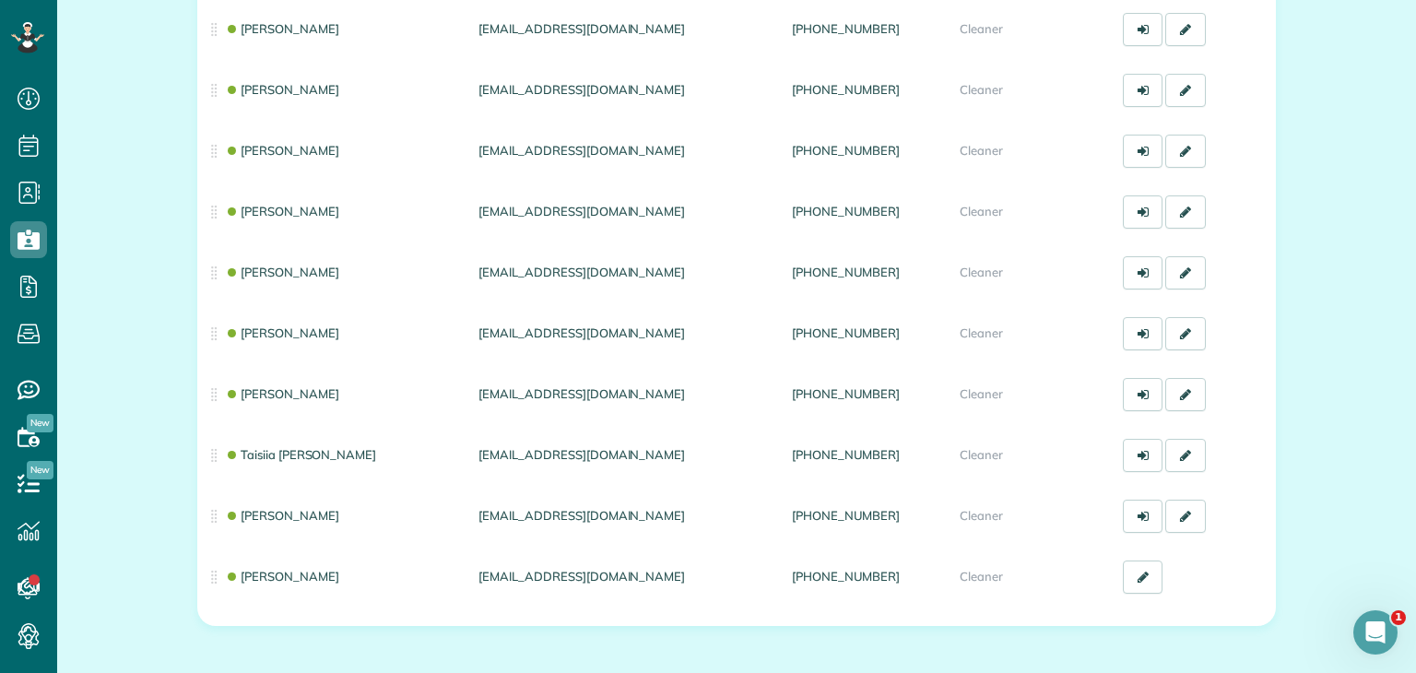
scroll to position [759, 0]
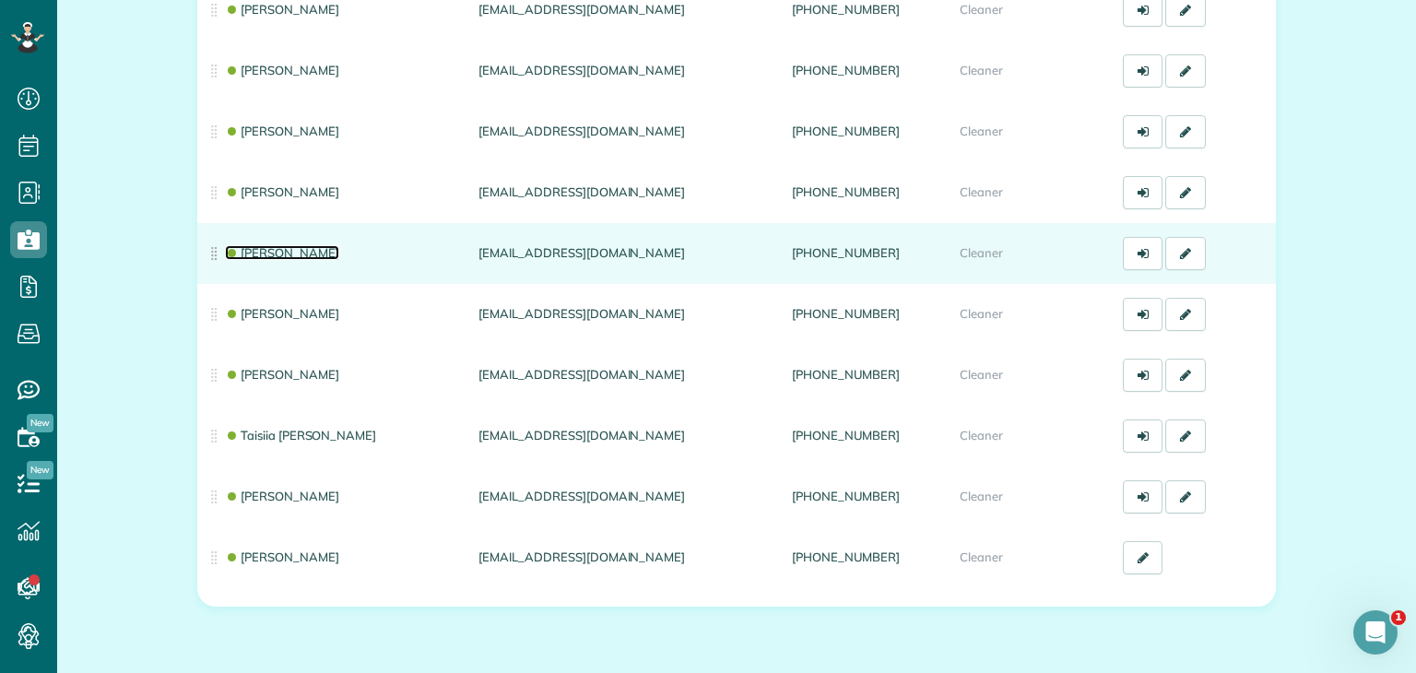
click at [329, 251] on link "[PERSON_NAME]" at bounding box center [282, 252] width 114 height 15
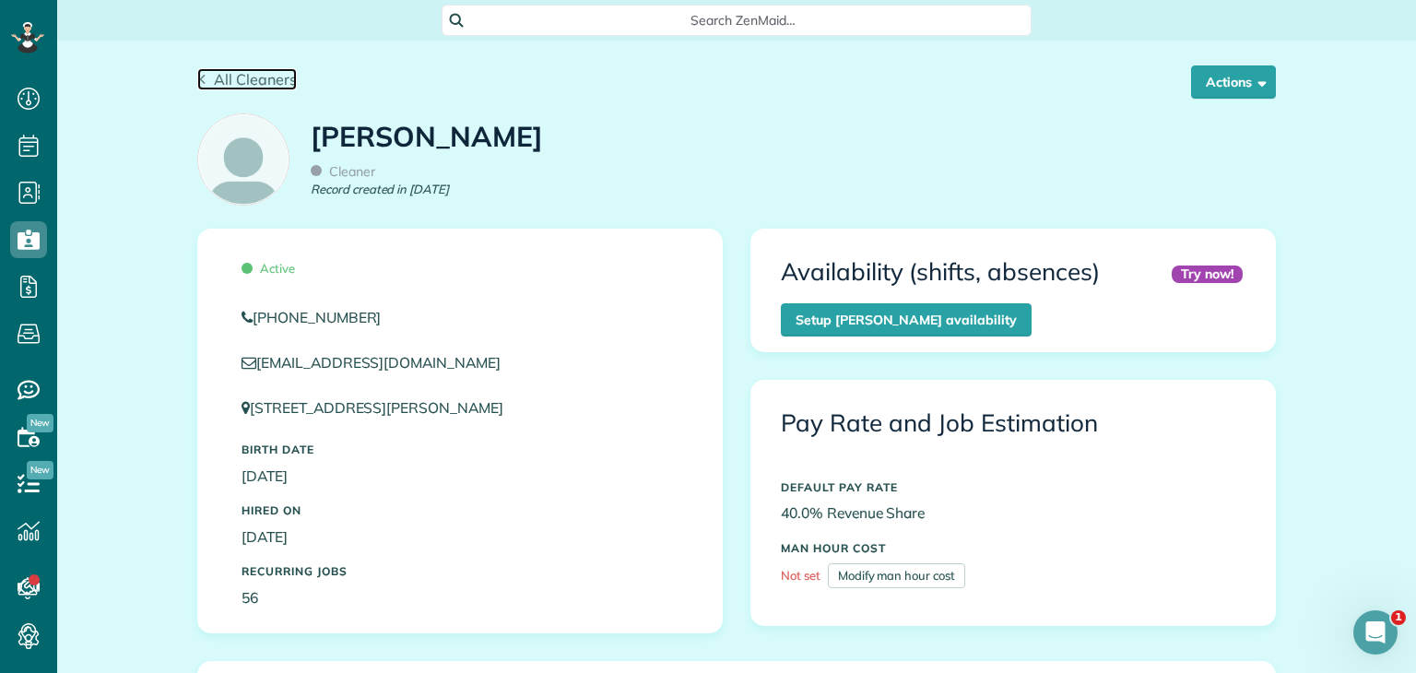
click at [214, 78] on span "All Cleaners" at bounding box center [255, 79] width 83 height 18
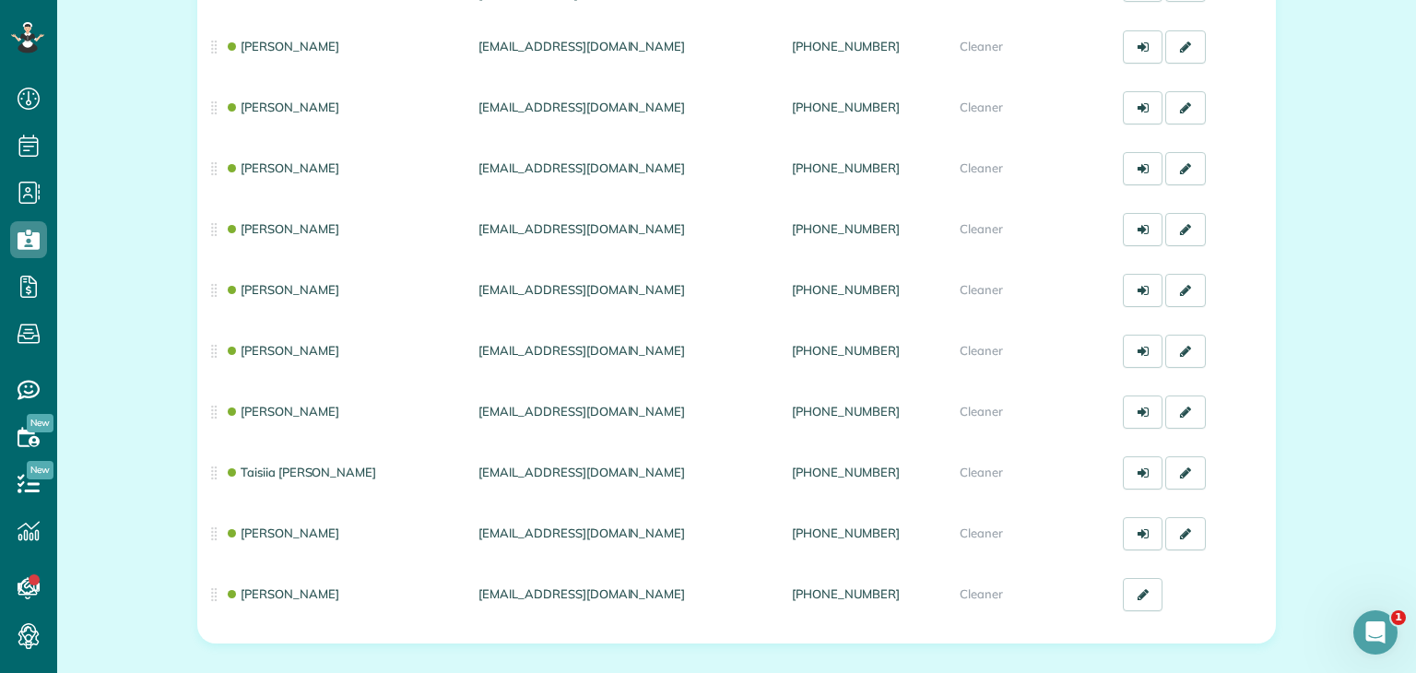
scroll to position [724, 0]
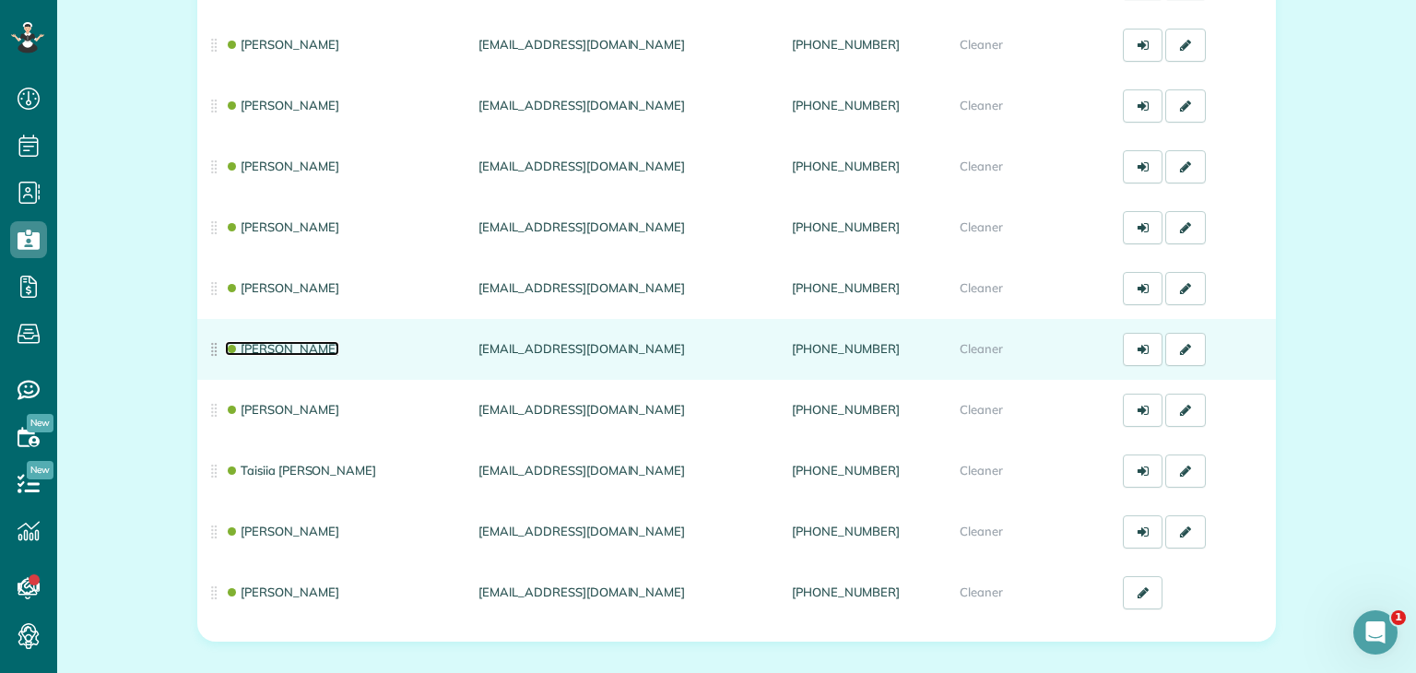
click at [287, 341] on link "[PERSON_NAME]" at bounding box center [282, 348] width 114 height 15
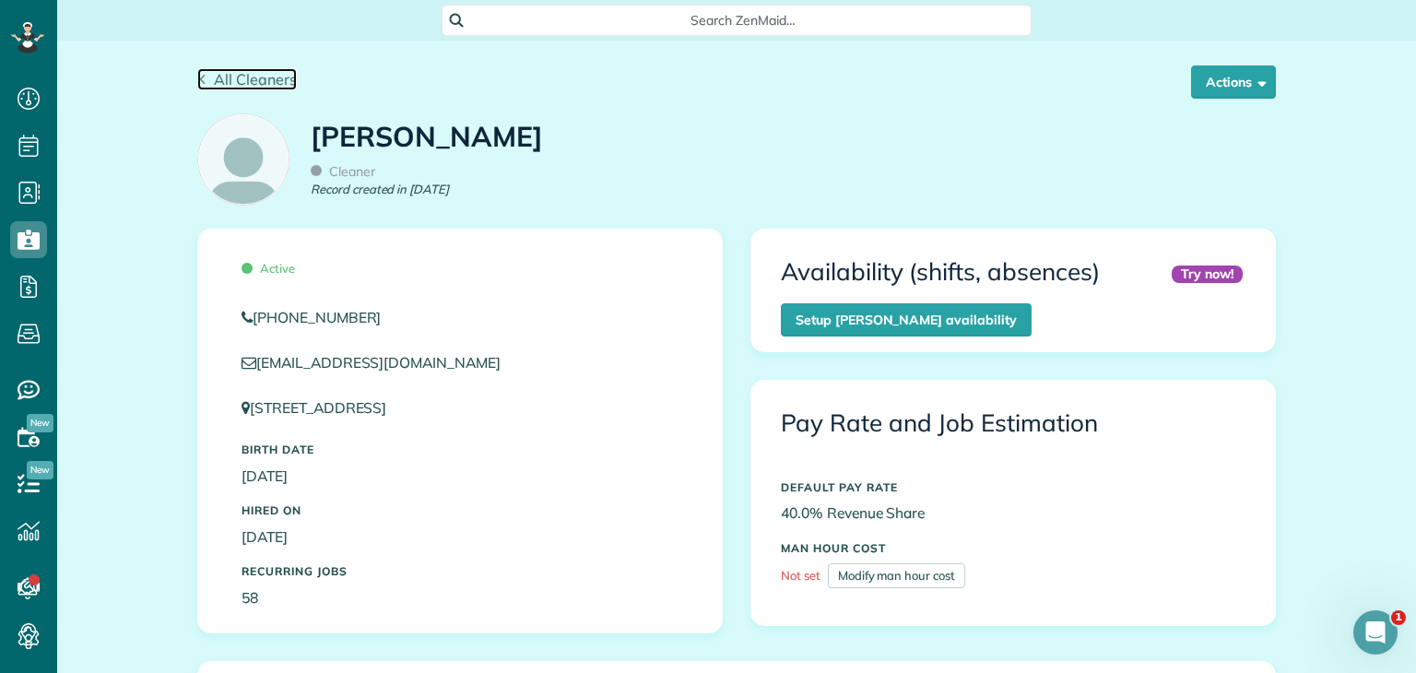
click at [201, 83] on link "All Cleaners" at bounding box center [247, 79] width 100 height 22
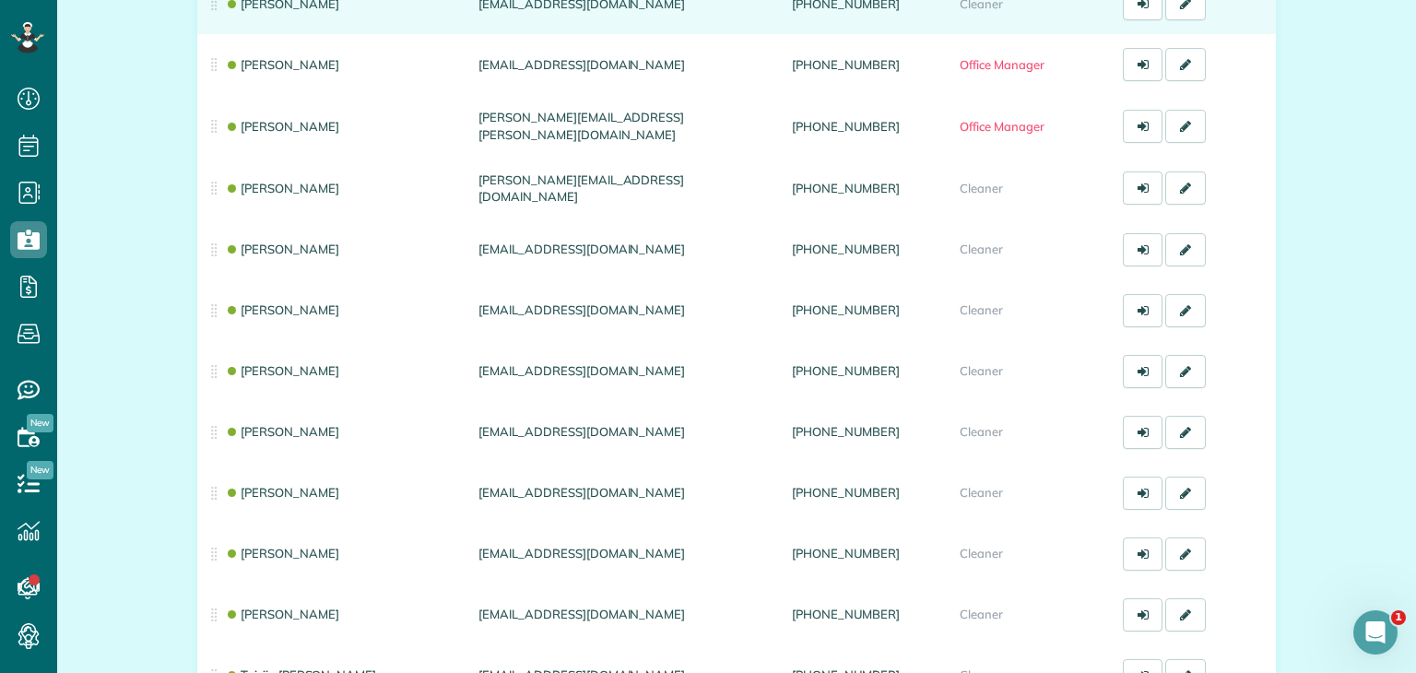
scroll to position [748, 0]
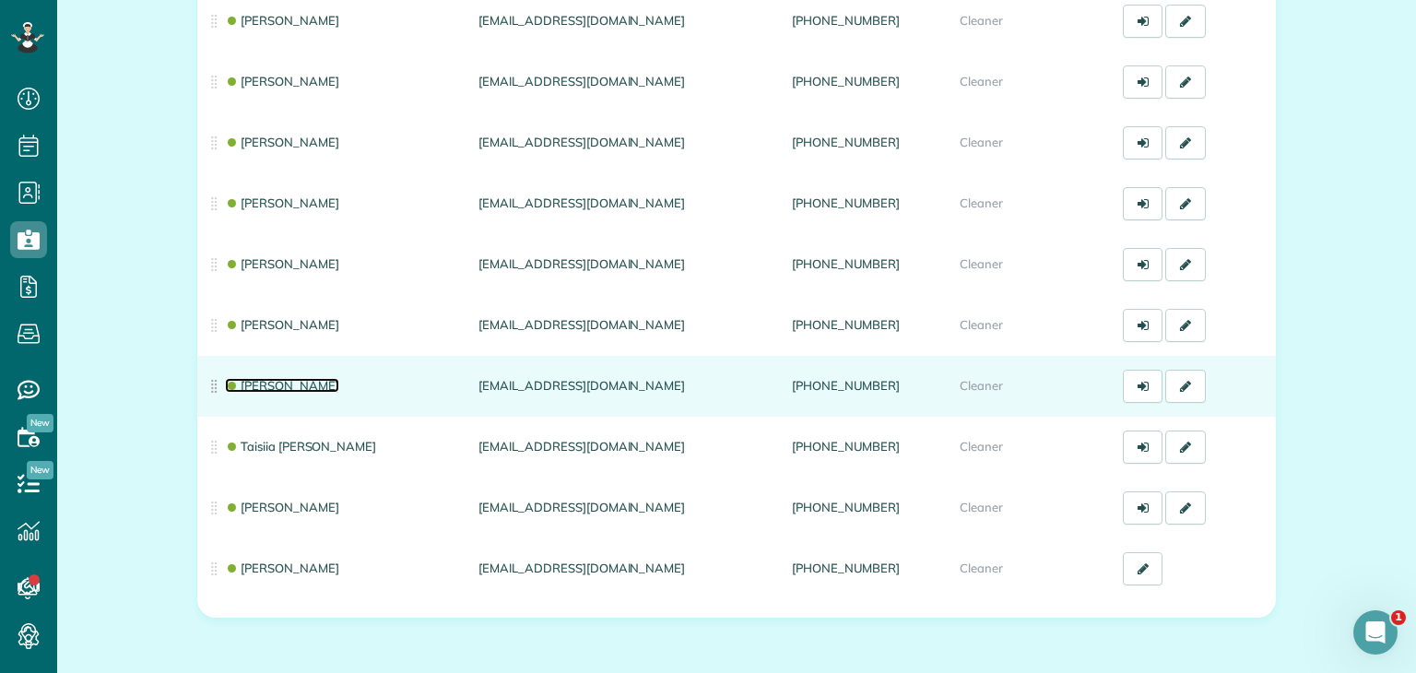
click at [321, 383] on link "[PERSON_NAME]" at bounding box center [282, 385] width 114 height 15
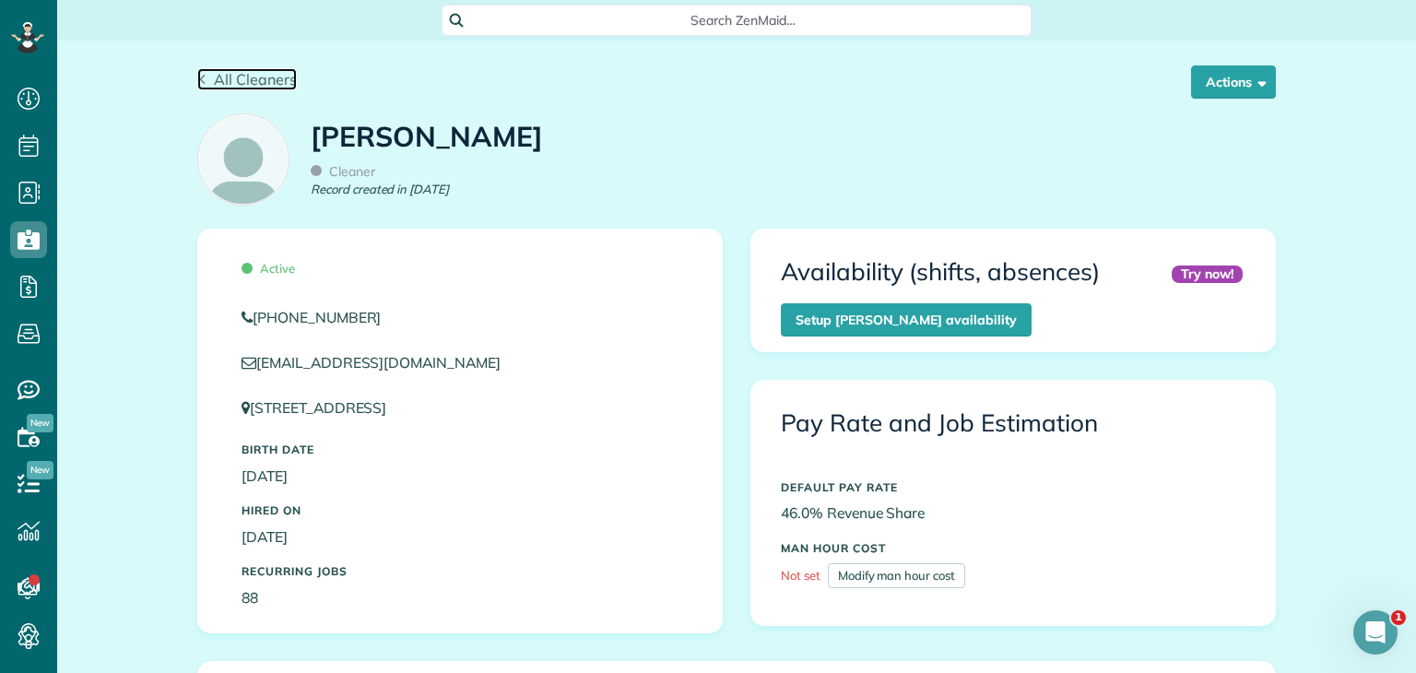
click at [199, 78] on icon at bounding box center [202, 80] width 10 height 10
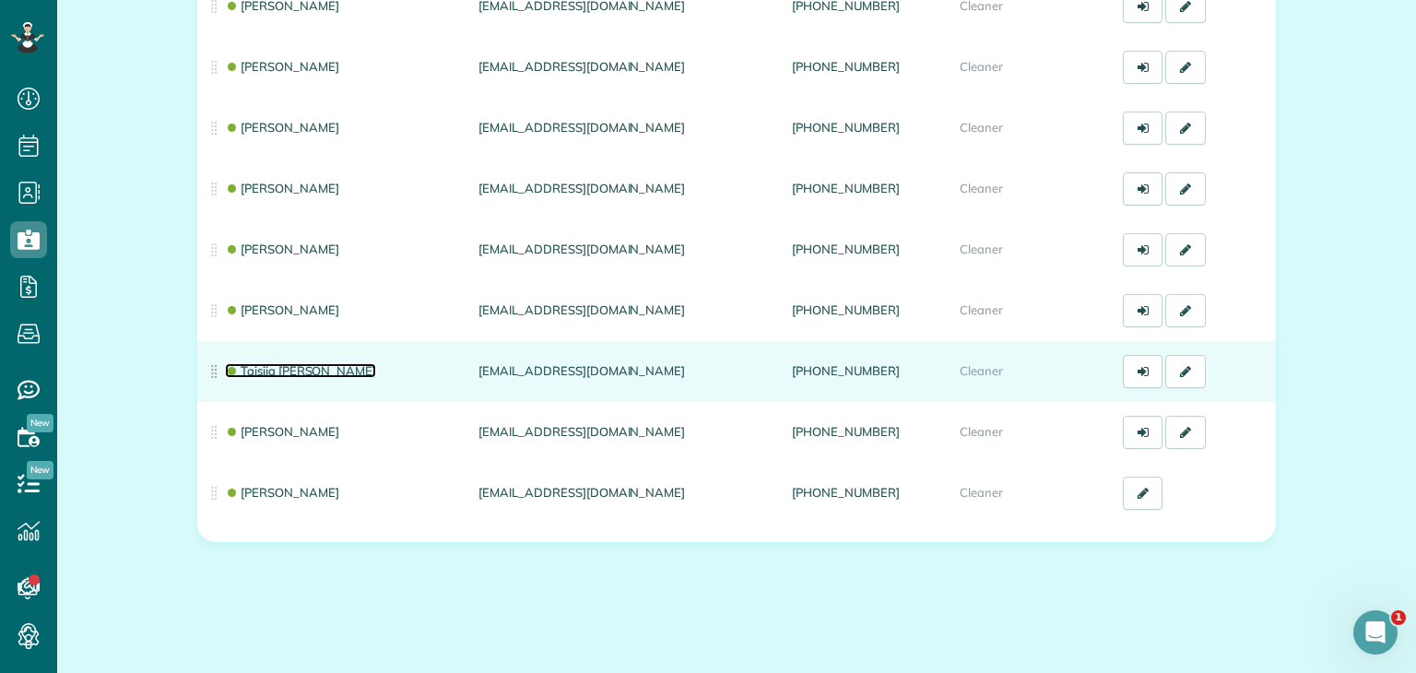
click at [268, 369] on link "Taisiia [PERSON_NAME]" at bounding box center [300, 370] width 151 height 15
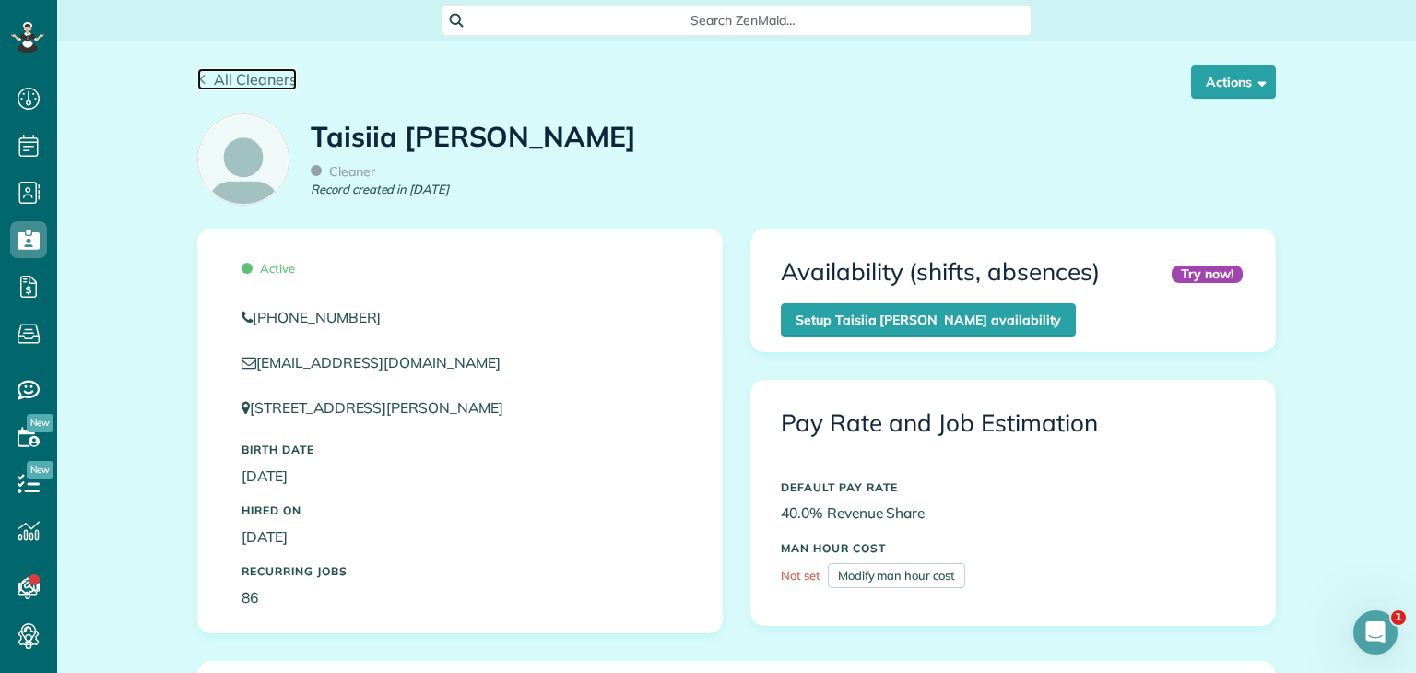
click at [197, 79] on icon at bounding box center [202, 80] width 10 height 10
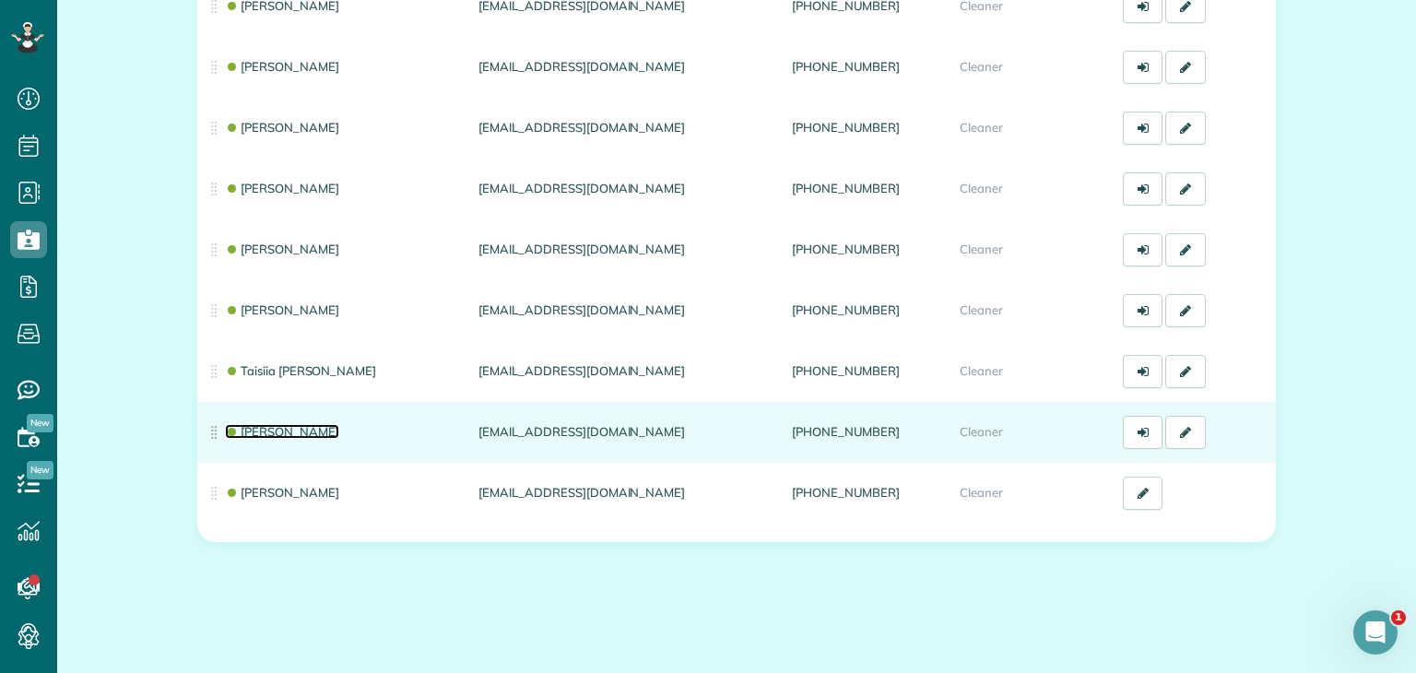
click at [319, 425] on link "Norma Segundo" at bounding box center [282, 431] width 114 height 15
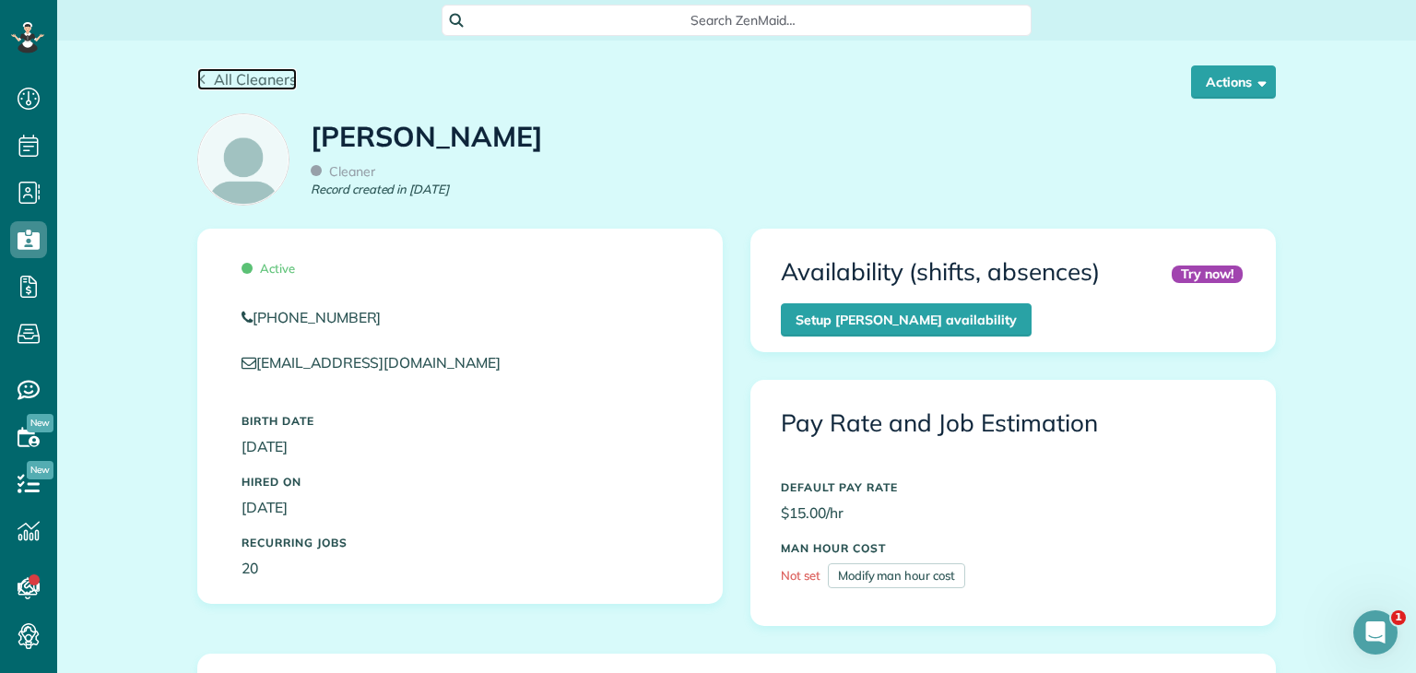
click at [197, 72] on link "All Cleaners" at bounding box center [247, 79] width 100 height 22
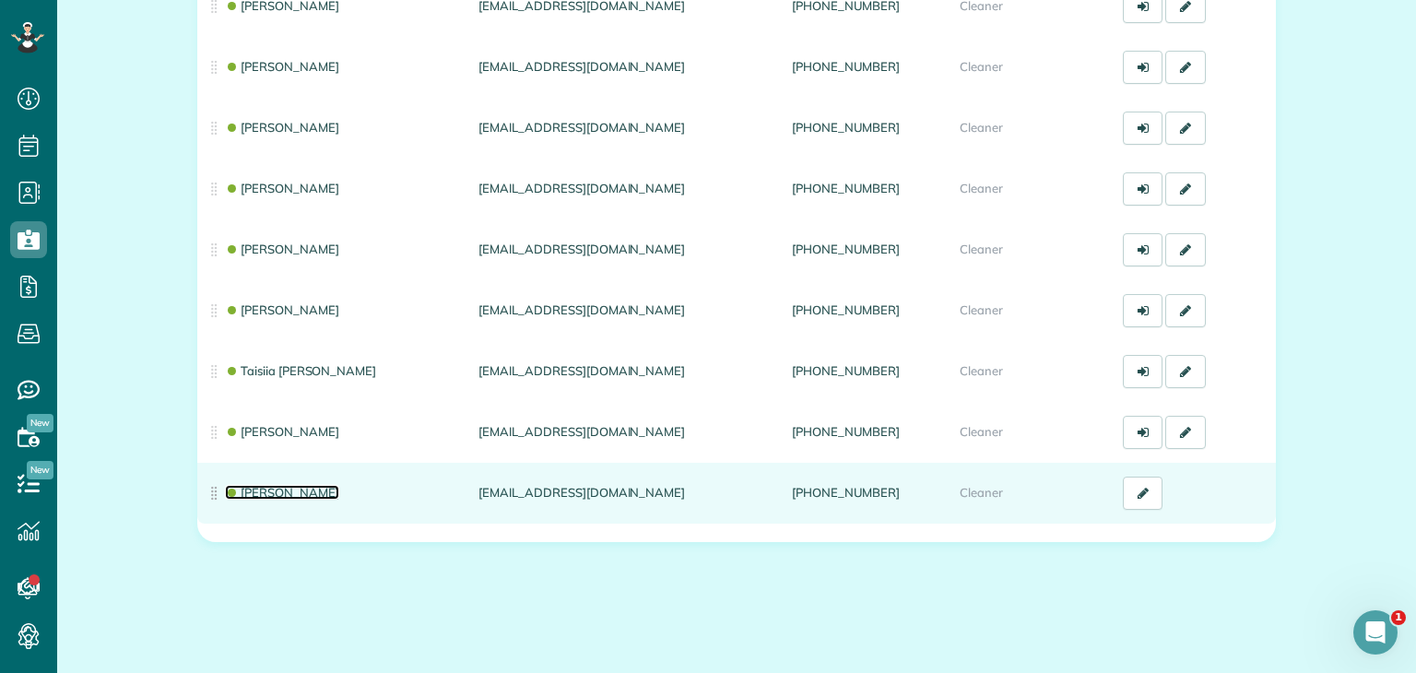
click at [291, 491] on link "Olena Milinkovska" at bounding box center [282, 492] width 114 height 15
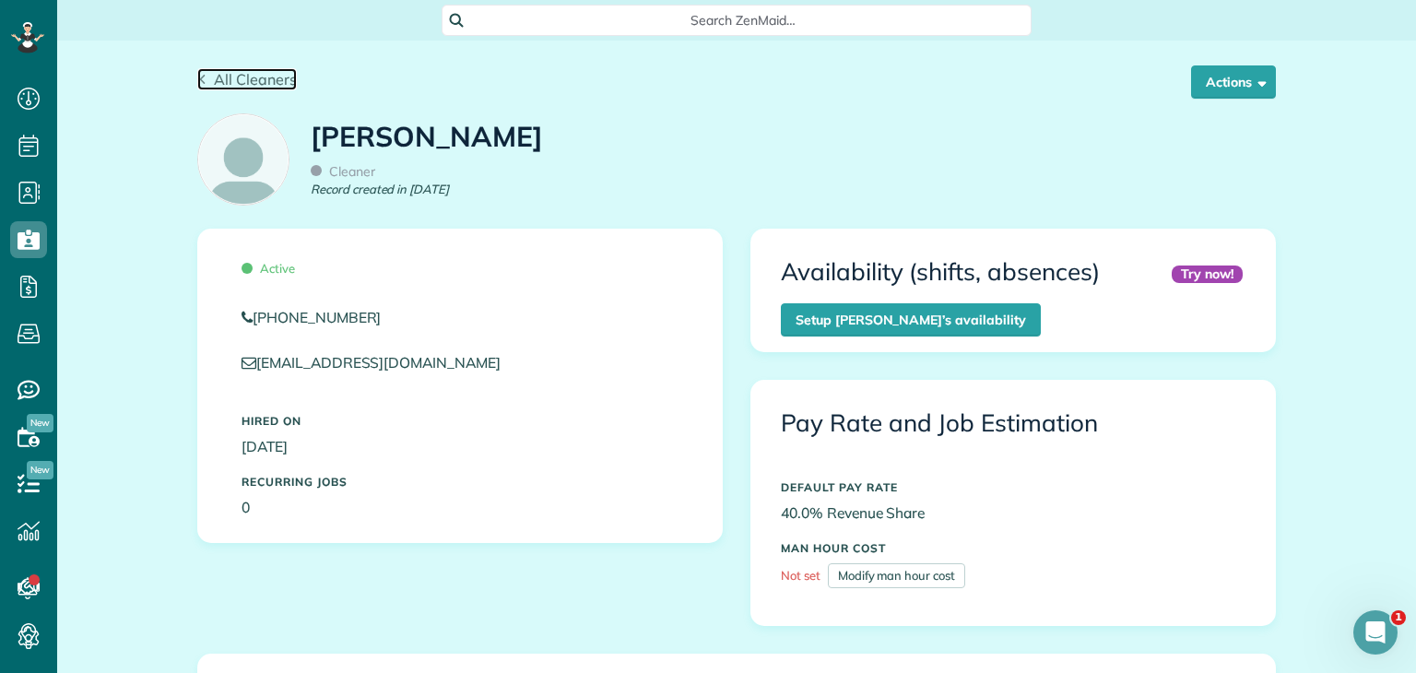
click at [201, 78] on link "All Cleaners" at bounding box center [247, 79] width 100 height 22
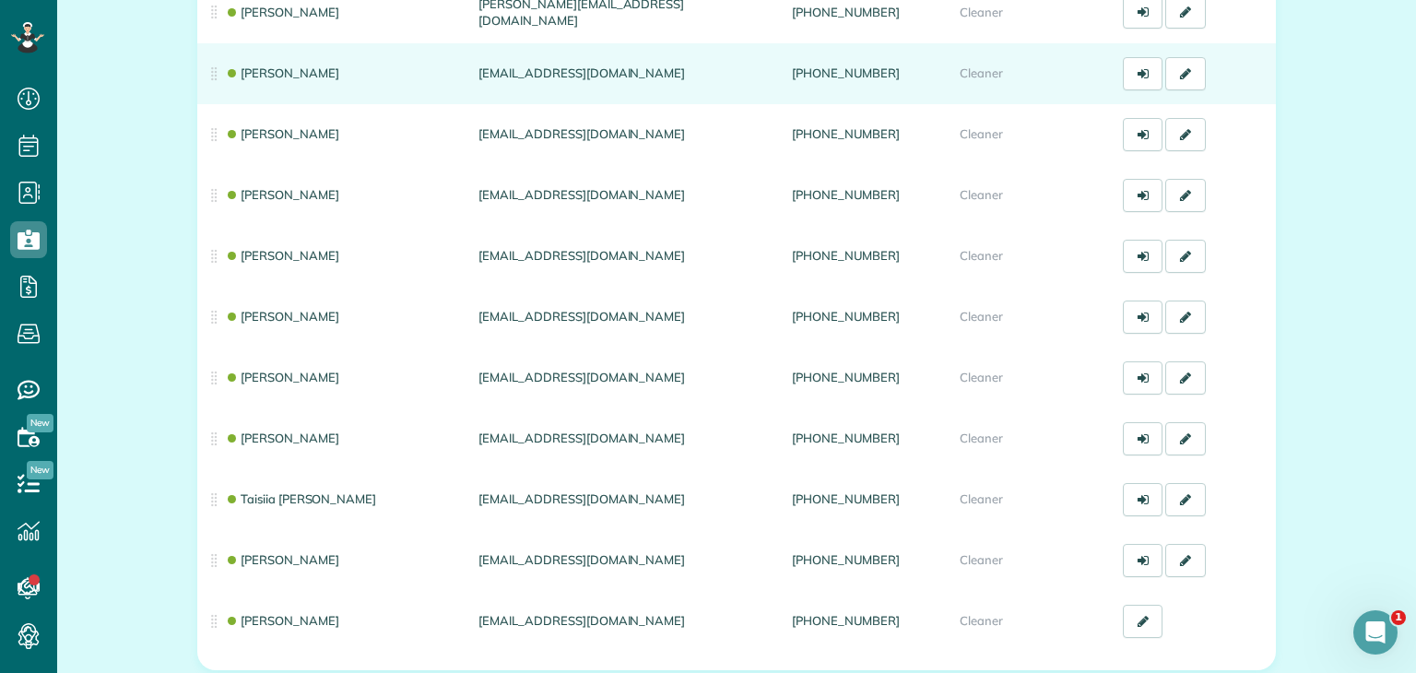
scroll to position [697, 0]
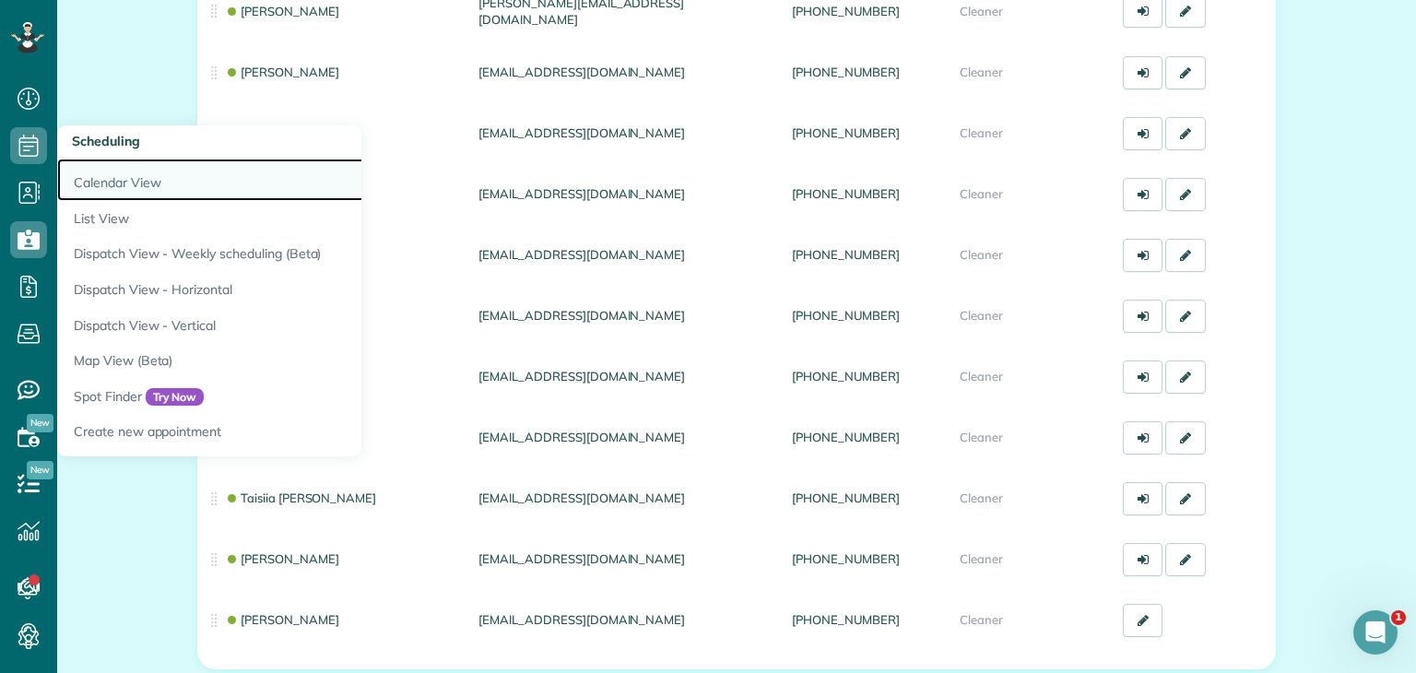
click at [114, 197] on link "Calendar View" at bounding box center [287, 180] width 461 height 42
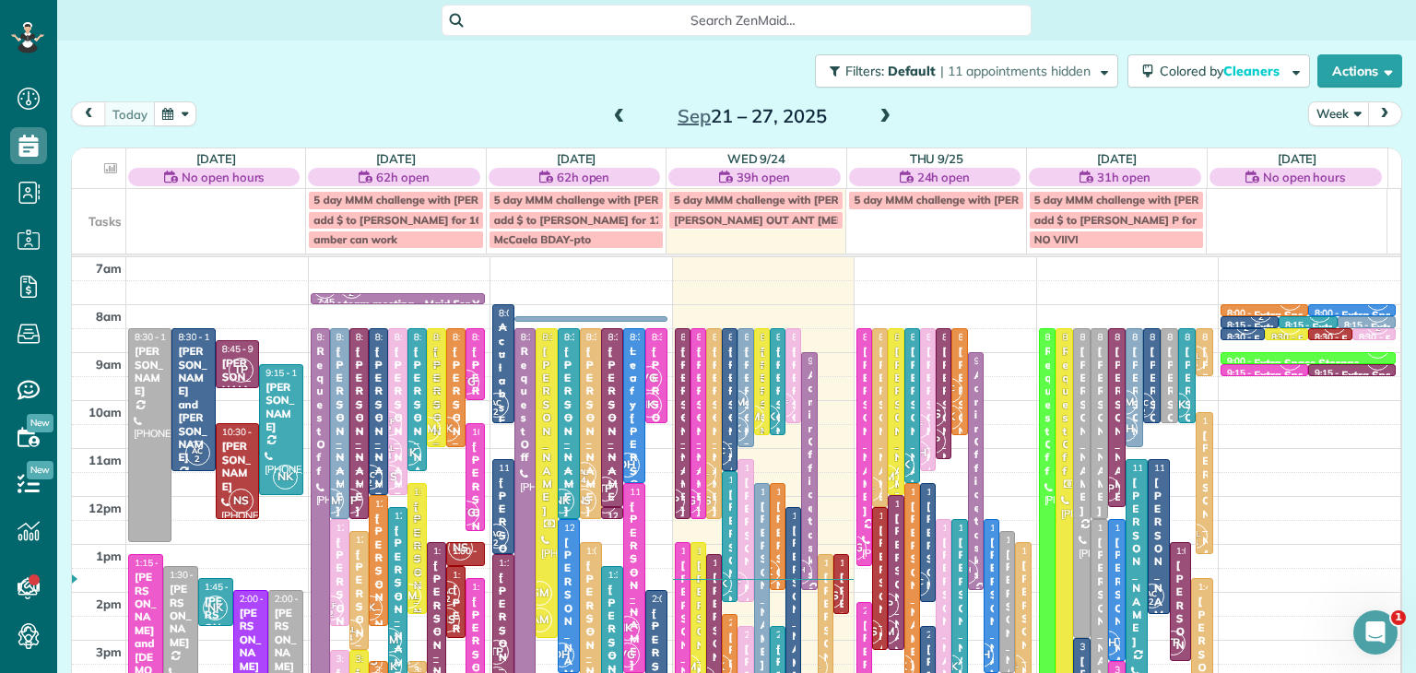
drag, startPoint x: 1345, startPoint y: 118, endPoint x: 1335, endPoint y: 116, distance: 10.3
click at [1335, 116] on button "Week" at bounding box center [1338, 113] width 61 height 25
click at [1330, 121] on button "Week" at bounding box center [1338, 113] width 61 height 25
click at [1329, 163] on link "Day" at bounding box center [1382, 156] width 146 height 37
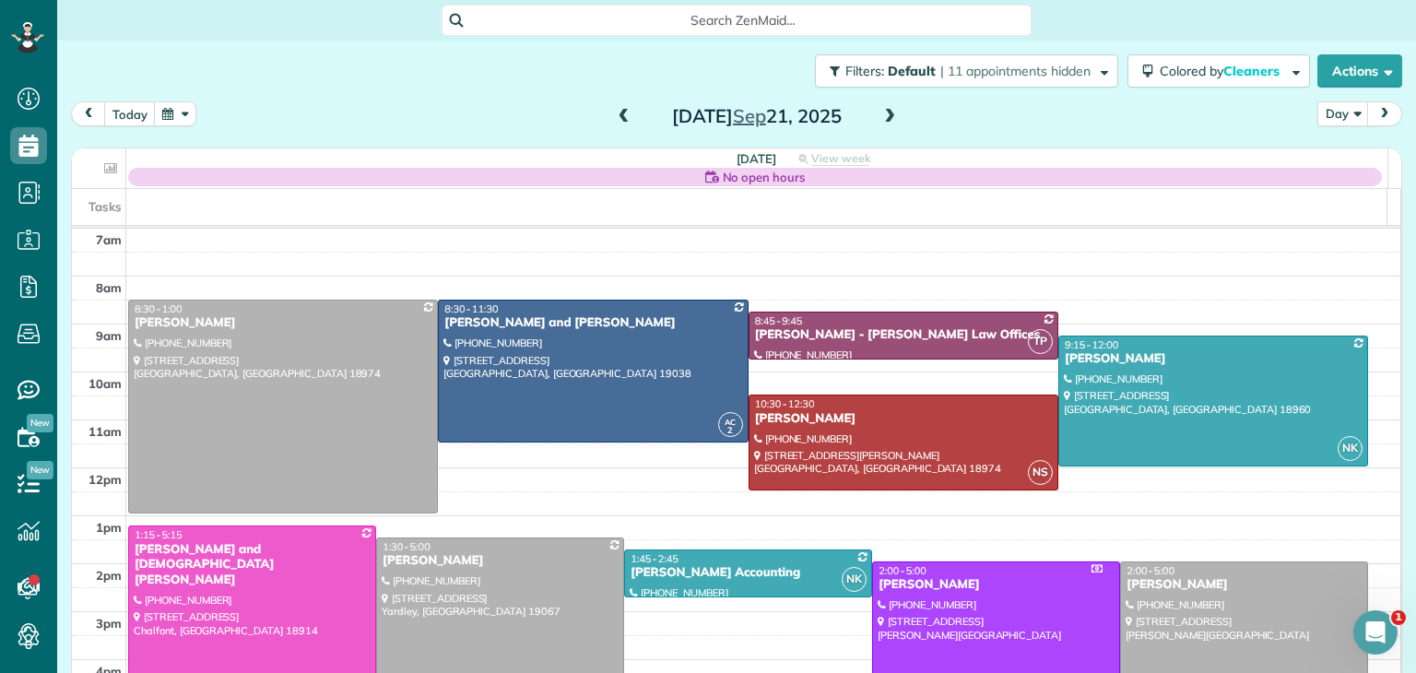
click at [885, 120] on span at bounding box center [889, 117] width 20 height 17
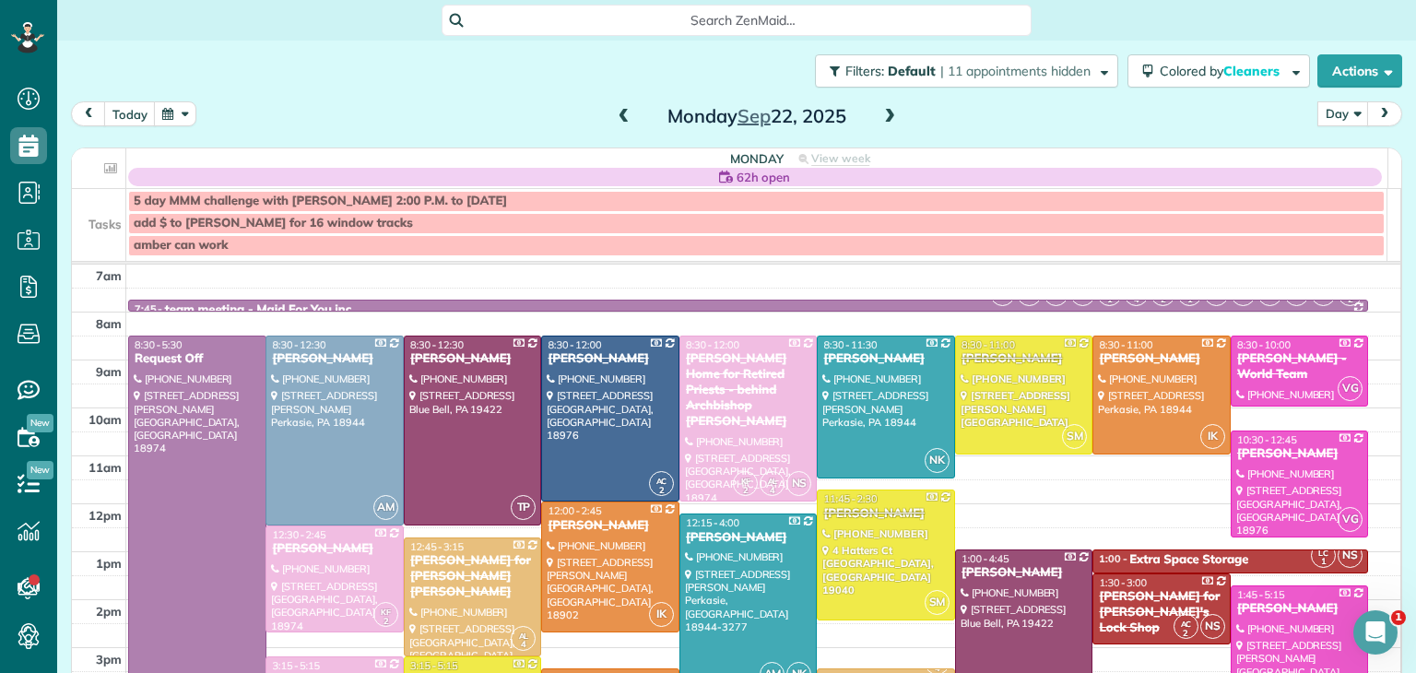
click at [885, 120] on span at bounding box center [889, 117] width 20 height 17
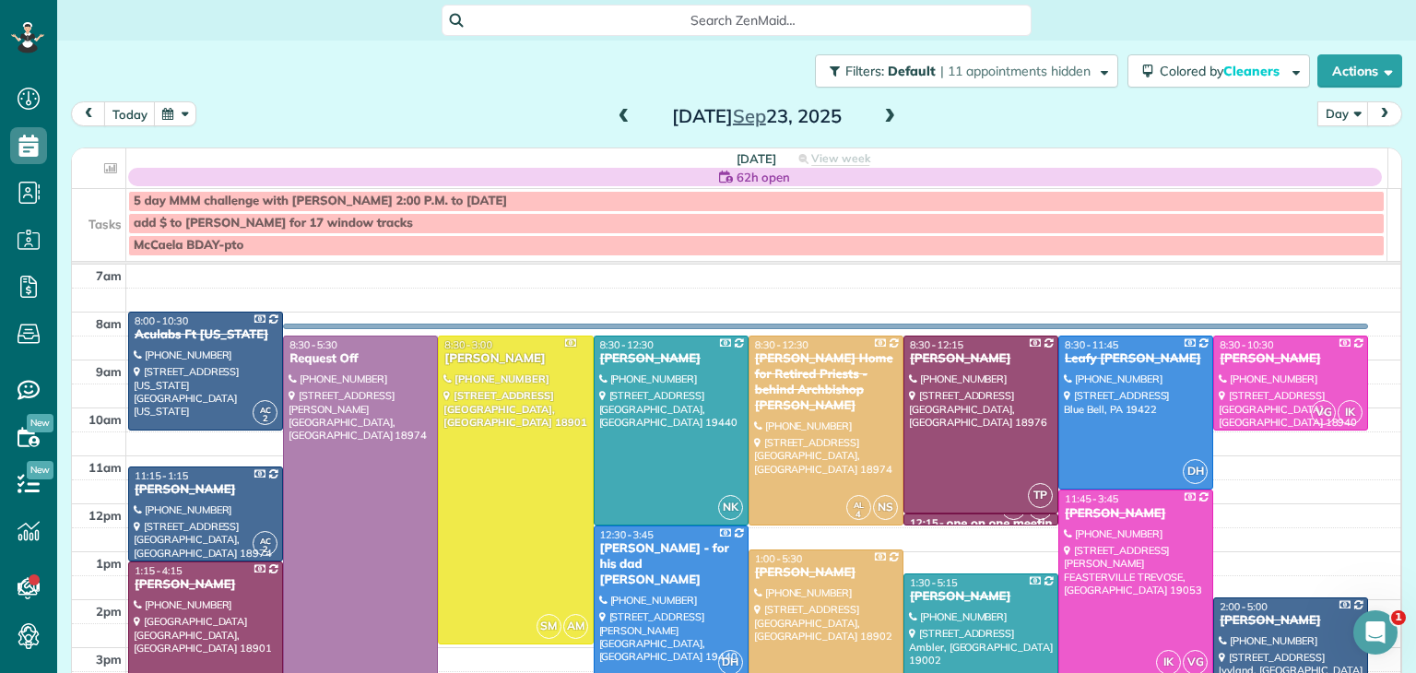
click at [885, 120] on span at bounding box center [889, 117] width 20 height 17
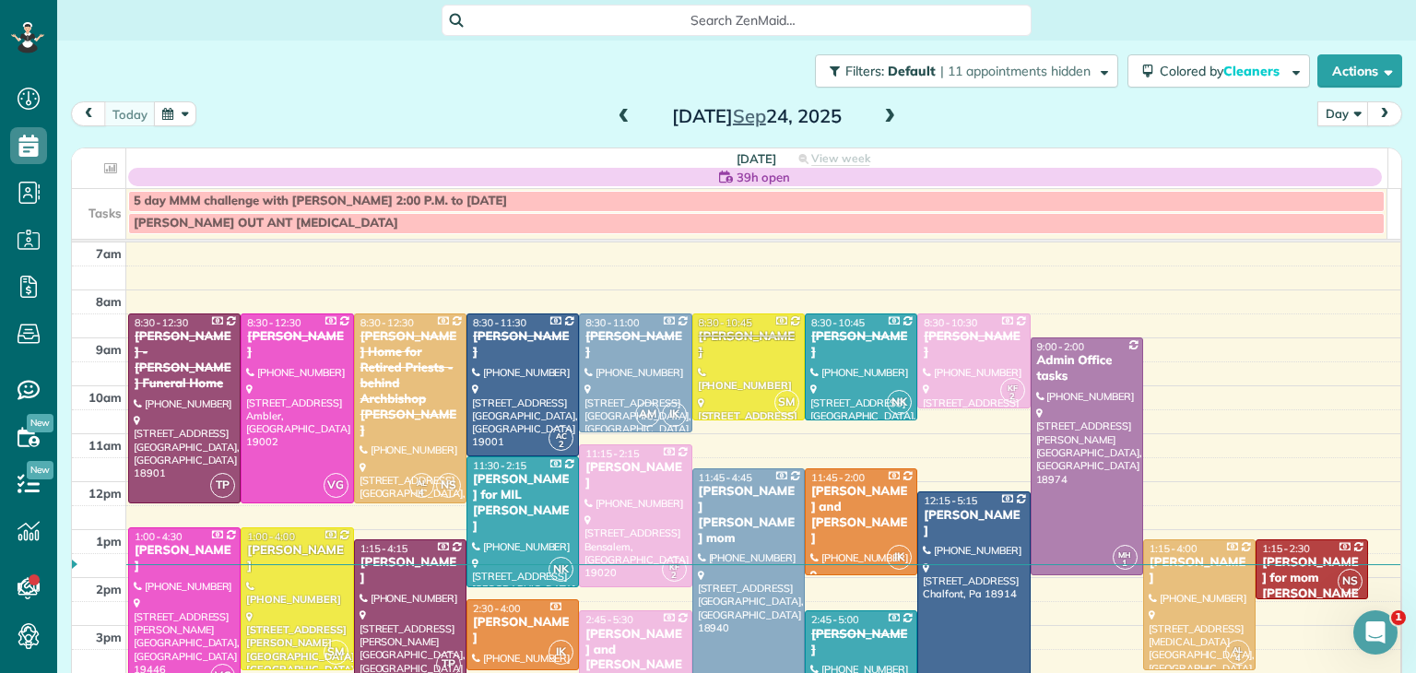
click at [619, 119] on span at bounding box center [624, 117] width 20 height 17
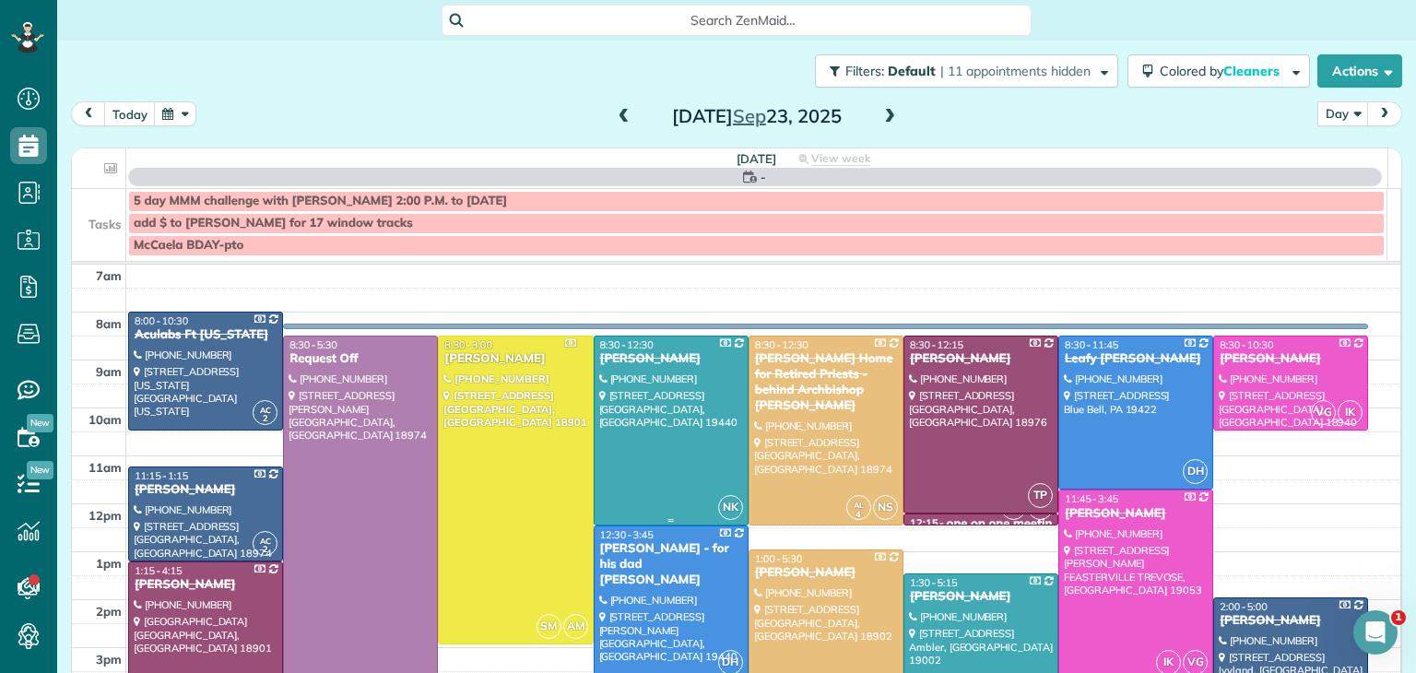
scroll to position [101, 0]
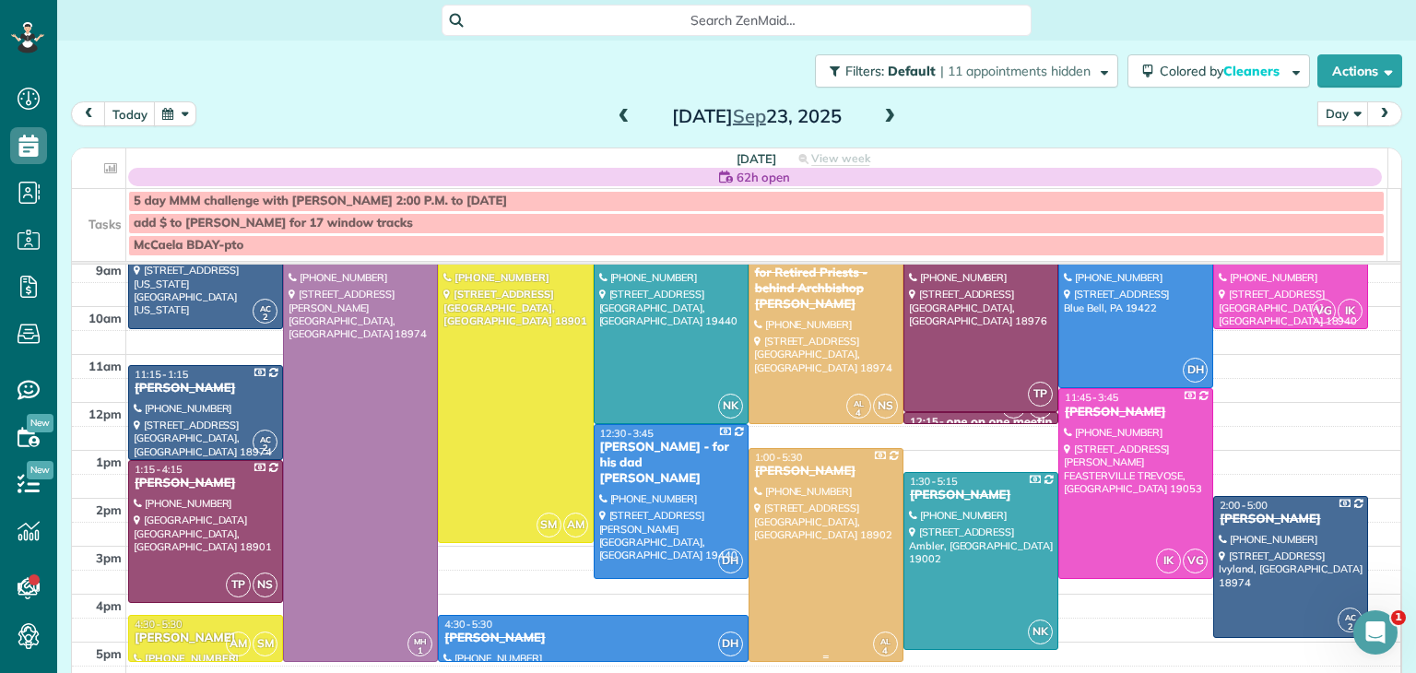
click at [827, 543] on div at bounding box center [825, 555] width 153 height 212
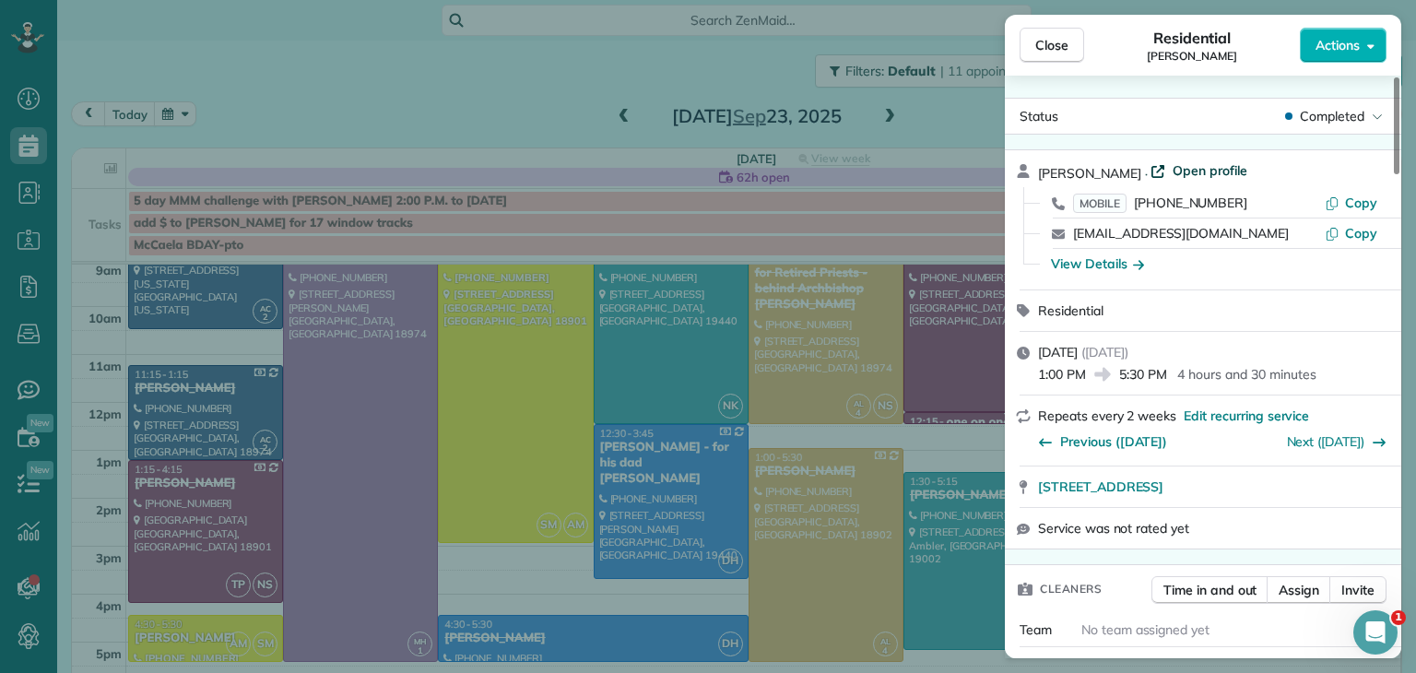
click at [1181, 174] on span "Open profile" at bounding box center [1209, 170] width 75 height 18
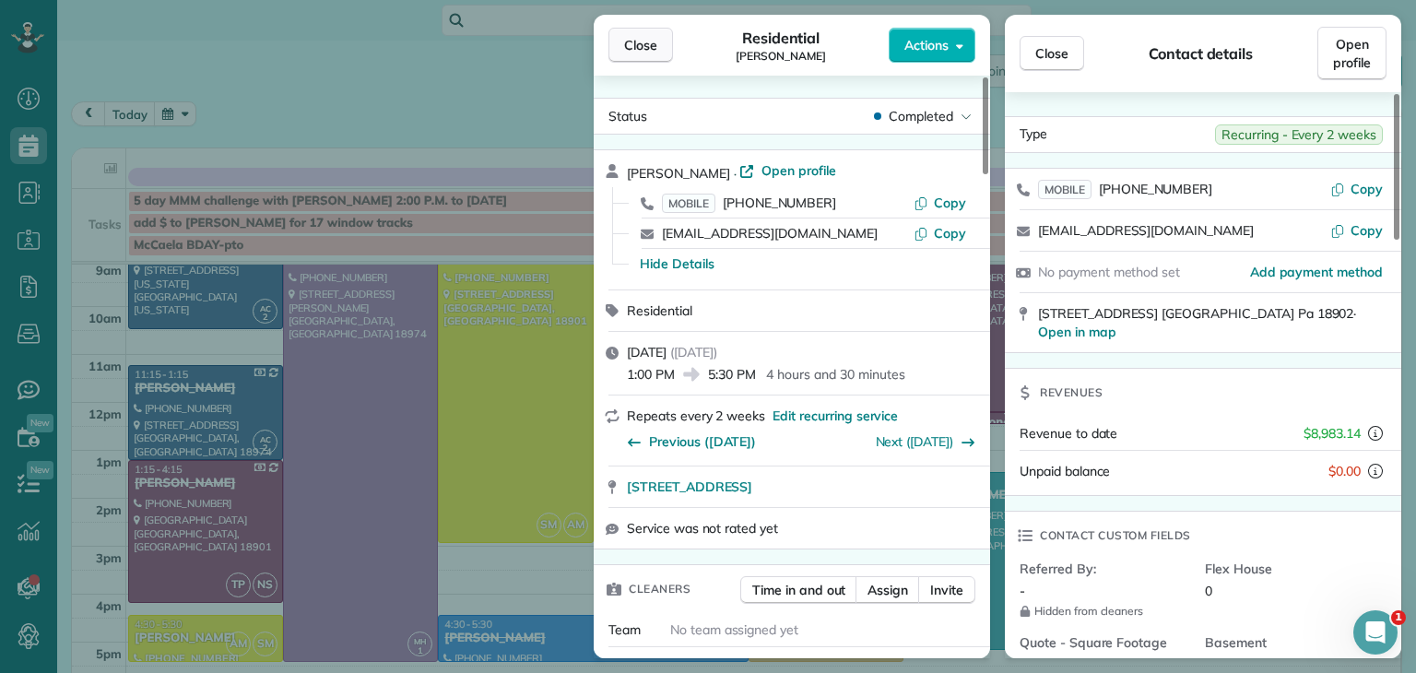
click at [645, 55] on button "Close" at bounding box center [640, 45] width 65 height 35
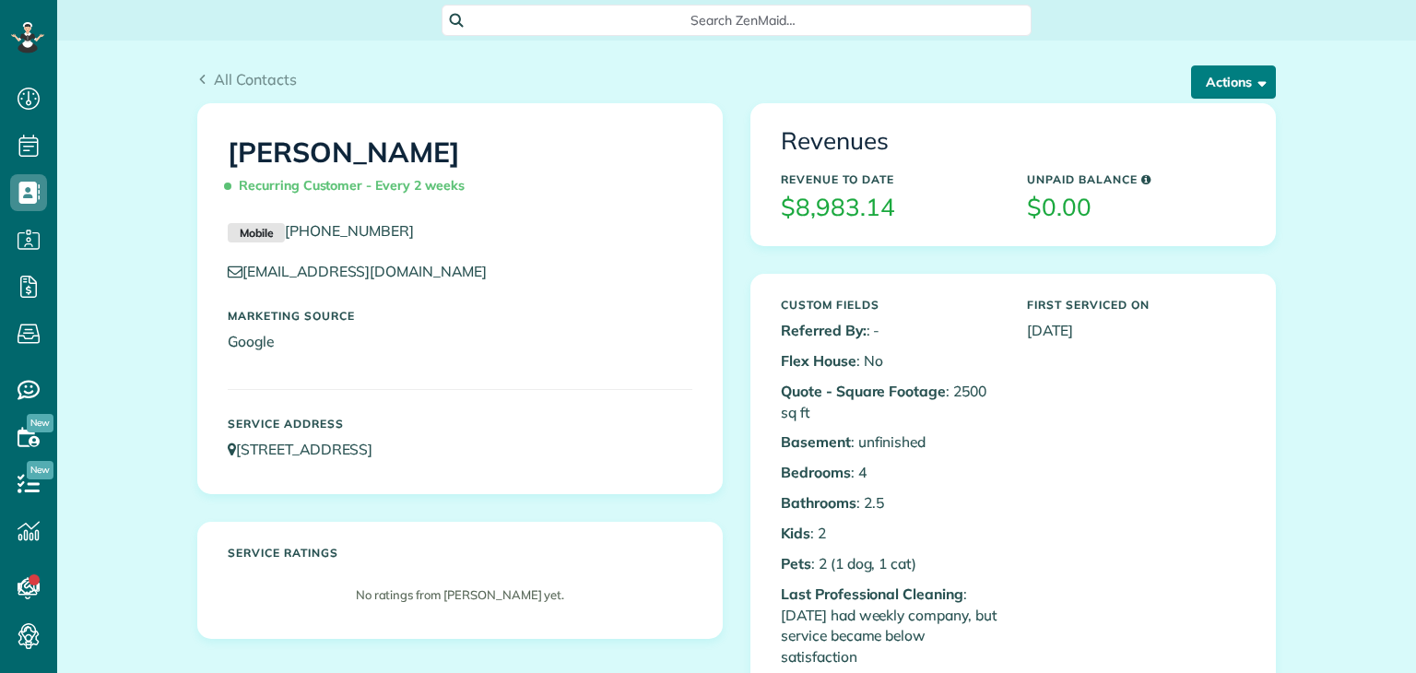
scroll to position [8, 8]
click at [1228, 88] on button "Actions" at bounding box center [1233, 81] width 85 height 33
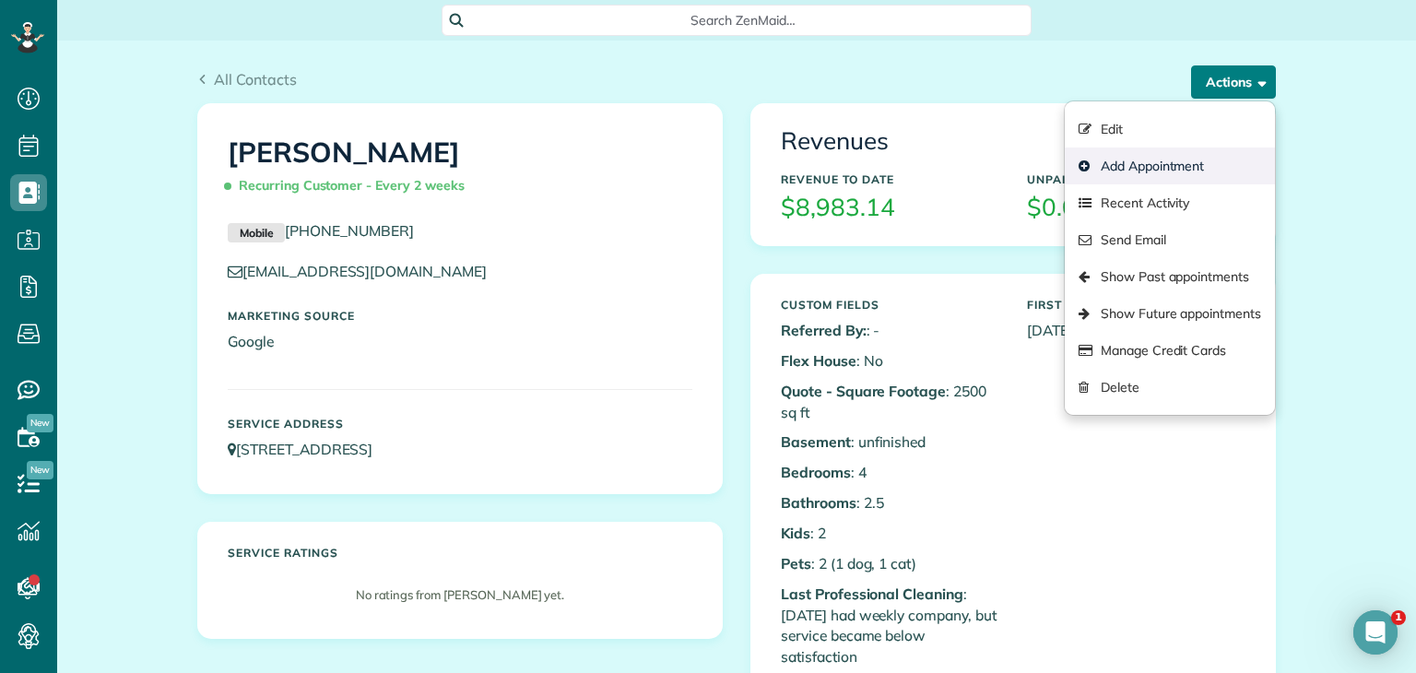
scroll to position [0, 0]
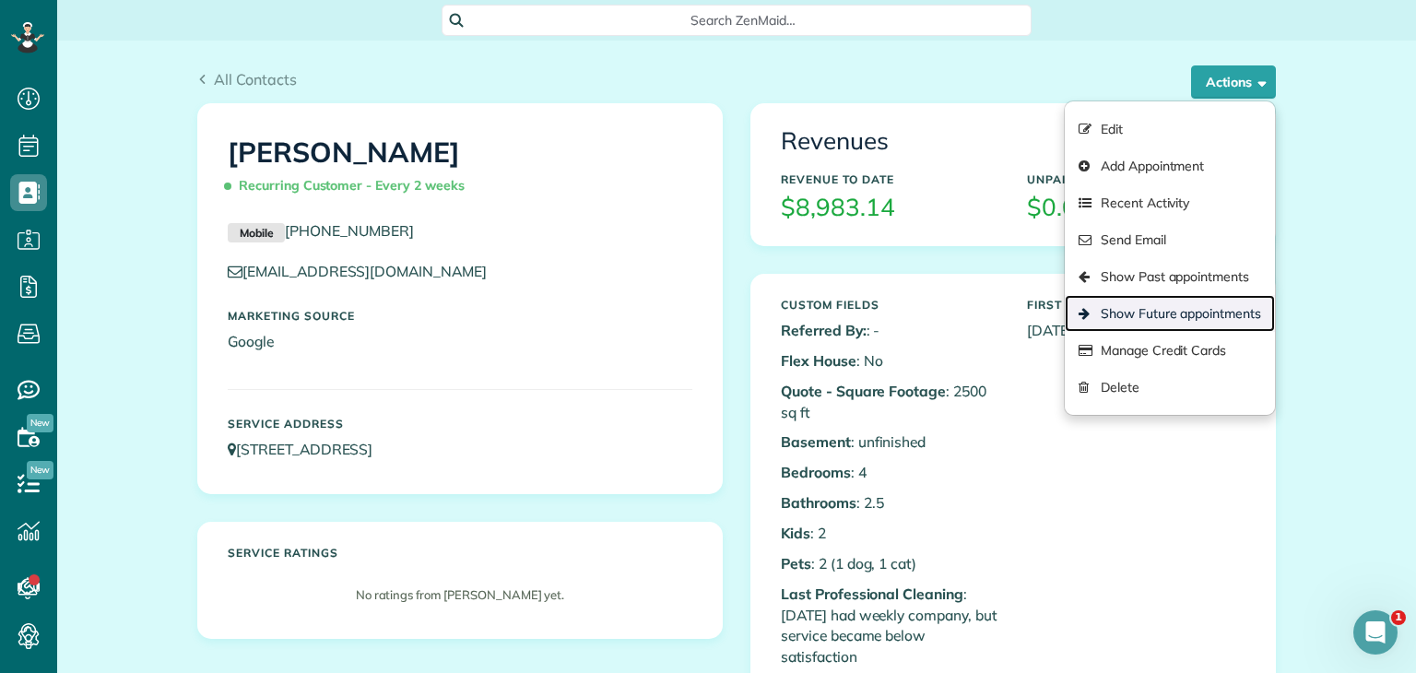
click at [1203, 322] on link "Show Future appointments" at bounding box center [1169, 313] width 210 height 37
